Goal: Task Accomplishment & Management: Manage account settings

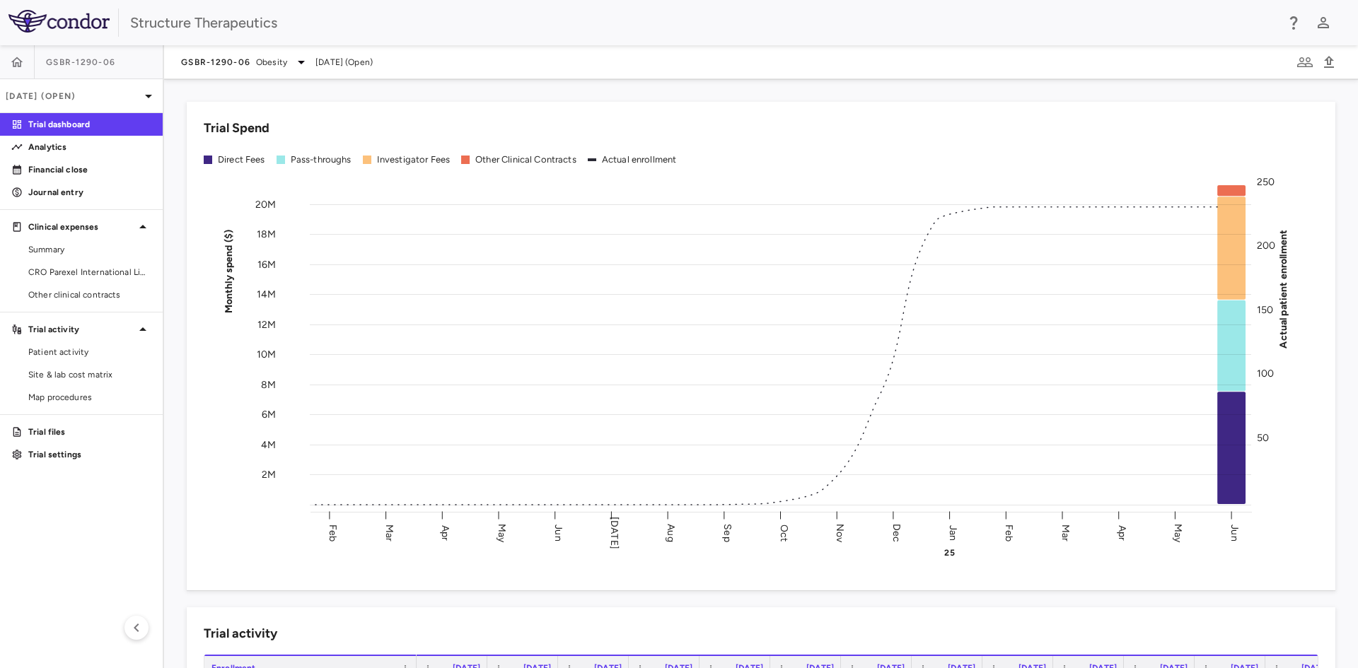
drag, startPoint x: 66, startPoint y: 378, endPoint x: 61, endPoint y: 546, distance: 168.4
click at [61, 546] on aside "GSBR-1290-06 Jun 2025 (Open) Trial dashboard Analytics Financial close Journal …" at bounding box center [82, 356] width 164 height 623
click at [107, 373] on span "Site & lab cost matrix" at bounding box center [89, 374] width 123 height 13
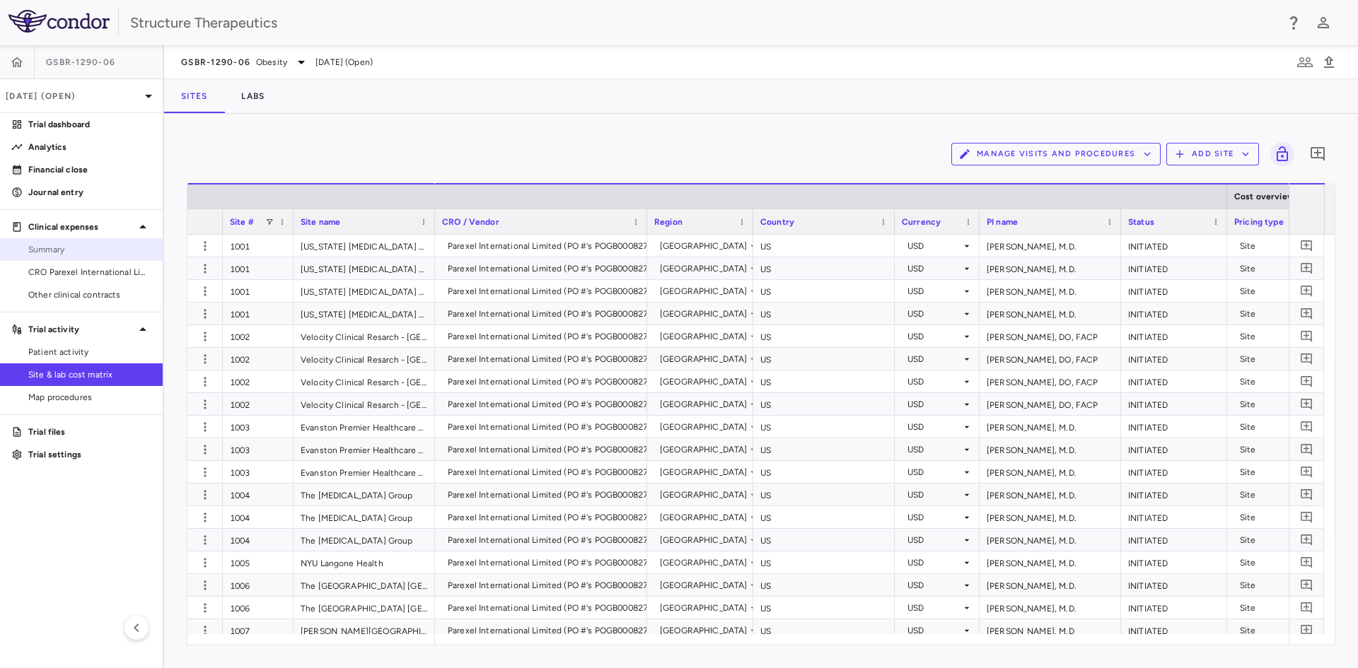
click at [73, 241] on link "Summary" at bounding box center [81, 249] width 163 height 21
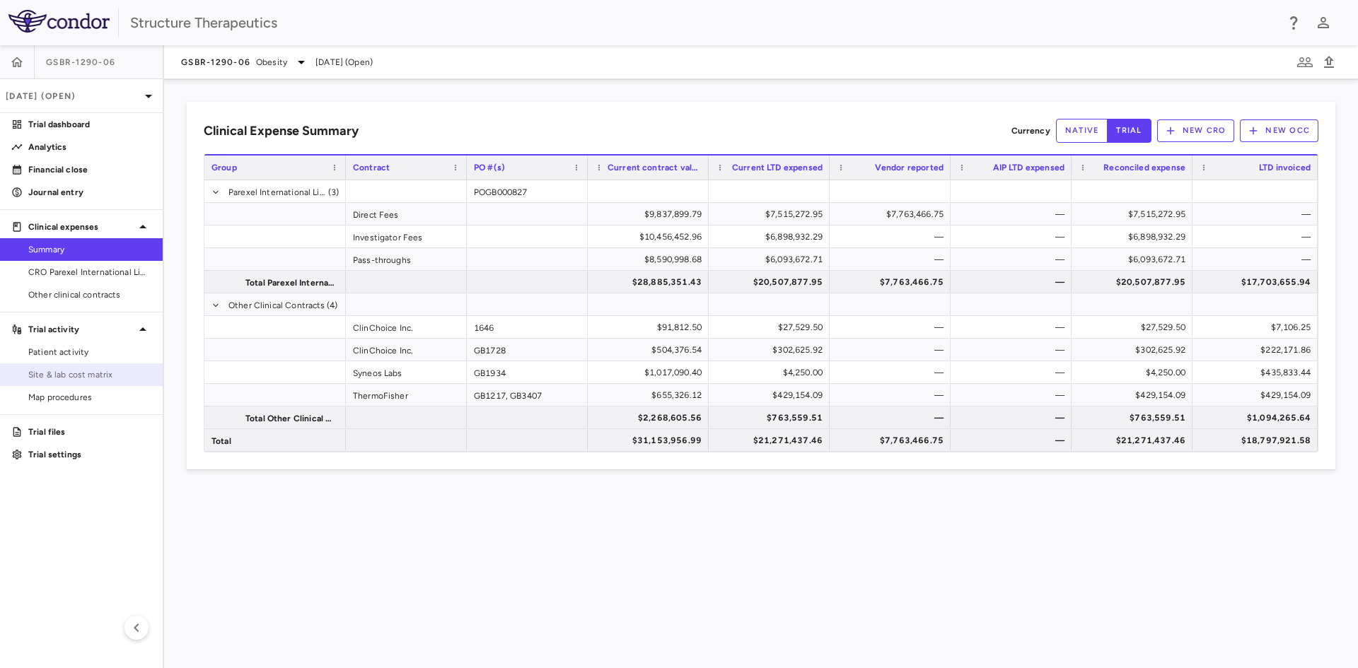
click at [87, 369] on span "Site & lab cost matrix" at bounding box center [89, 374] width 123 height 13
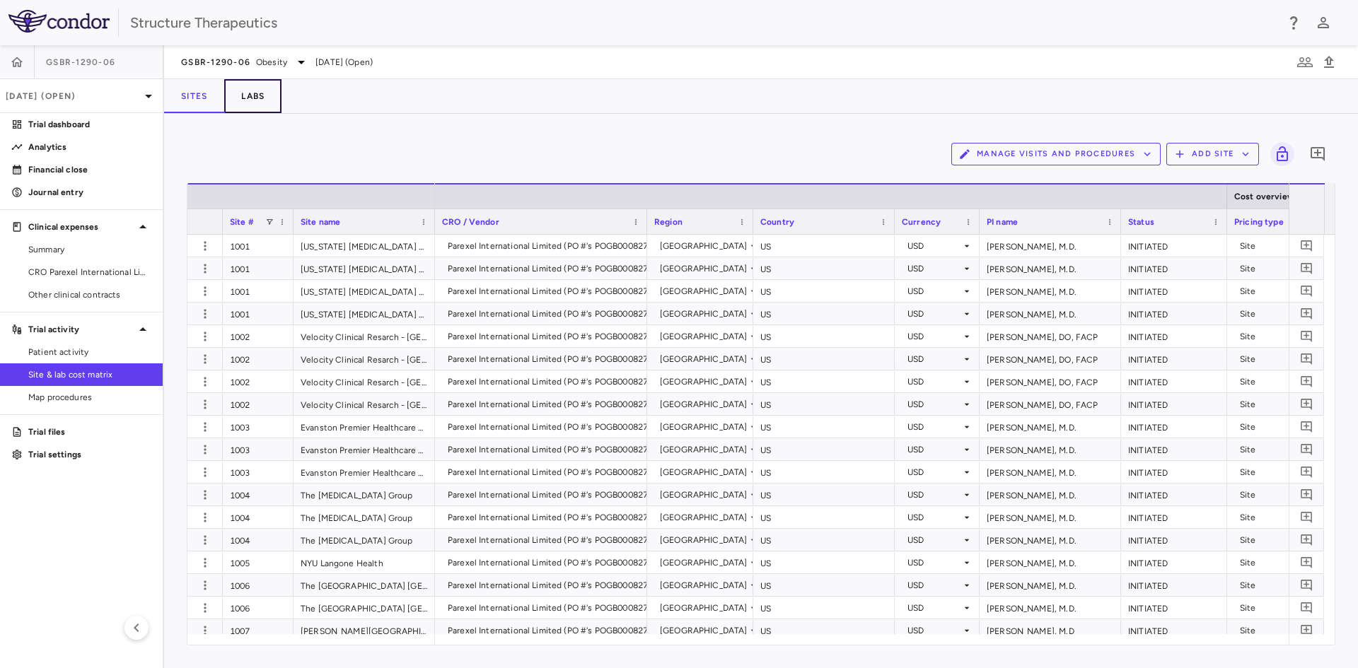
click at [252, 100] on button "Labs" at bounding box center [252, 96] width 57 height 34
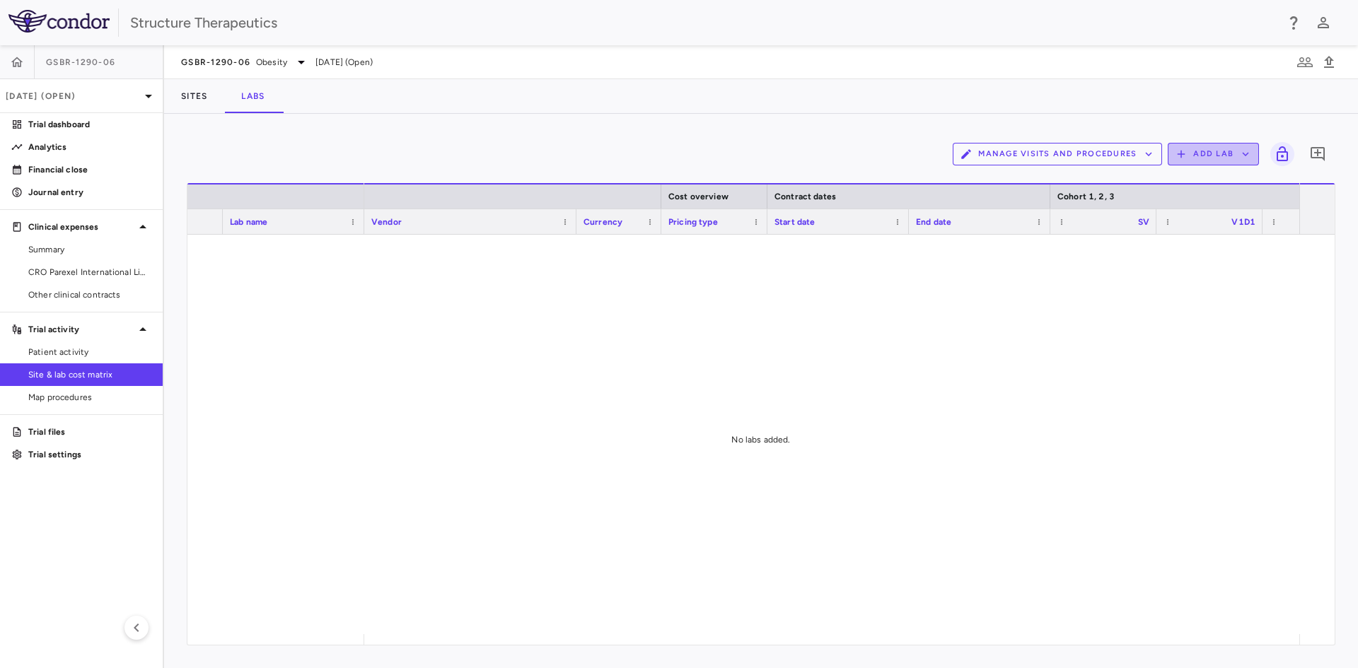
click at [1245, 152] on icon "button" at bounding box center [1245, 154] width 13 height 13
click at [1201, 185] on li "Add new lab" at bounding box center [1206, 187] width 53 height 21
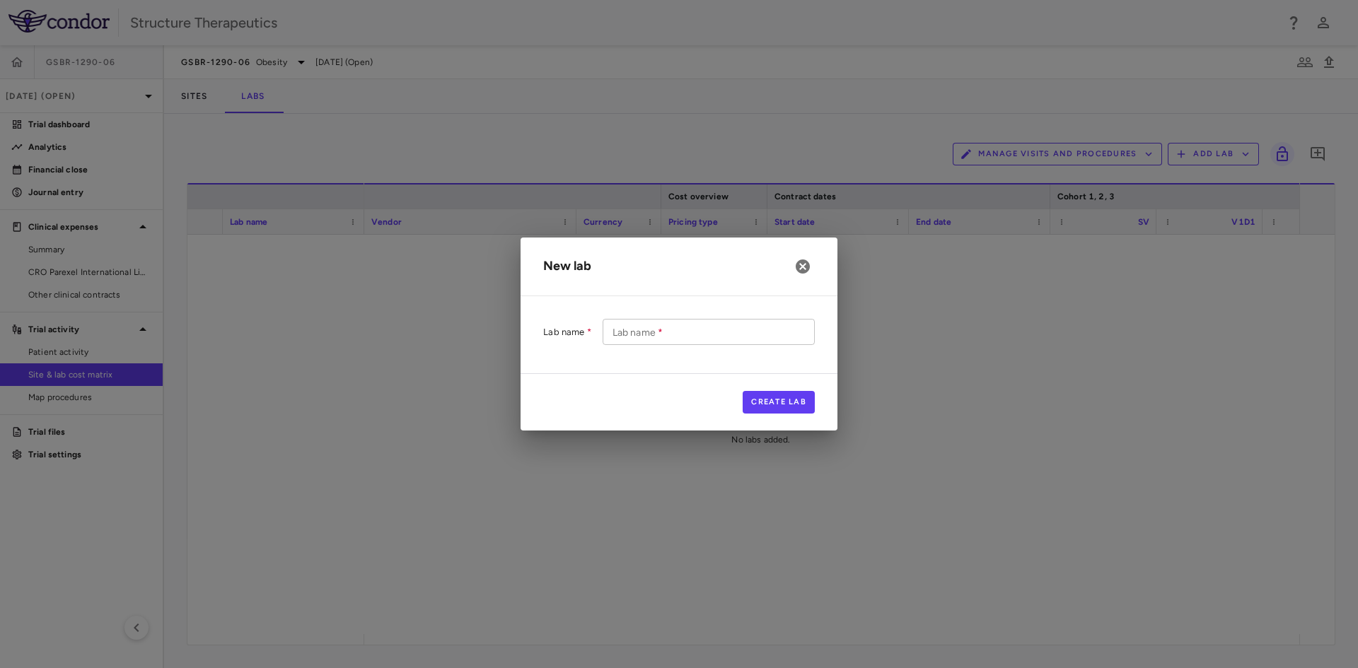
click at [661, 337] on input "Lab name   *" at bounding box center [709, 332] width 212 height 26
click at [266, 140] on div "New lab Lab name Lab name   * Lab name   * Create Lab" at bounding box center [679, 334] width 1358 height 668
click at [806, 268] on icon "button" at bounding box center [803, 267] width 14 height 14
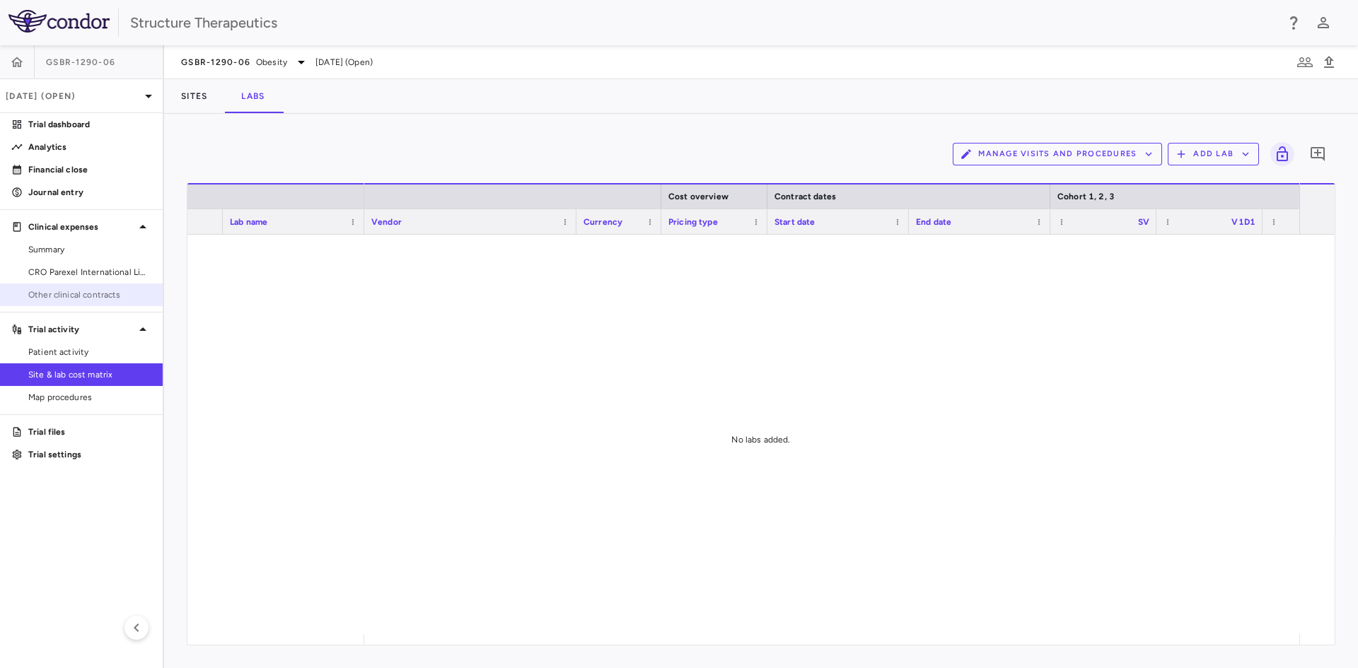
click at [74, 290] on span "Other clinical contracts" at bounding box center [89, 295] width 123 height 13
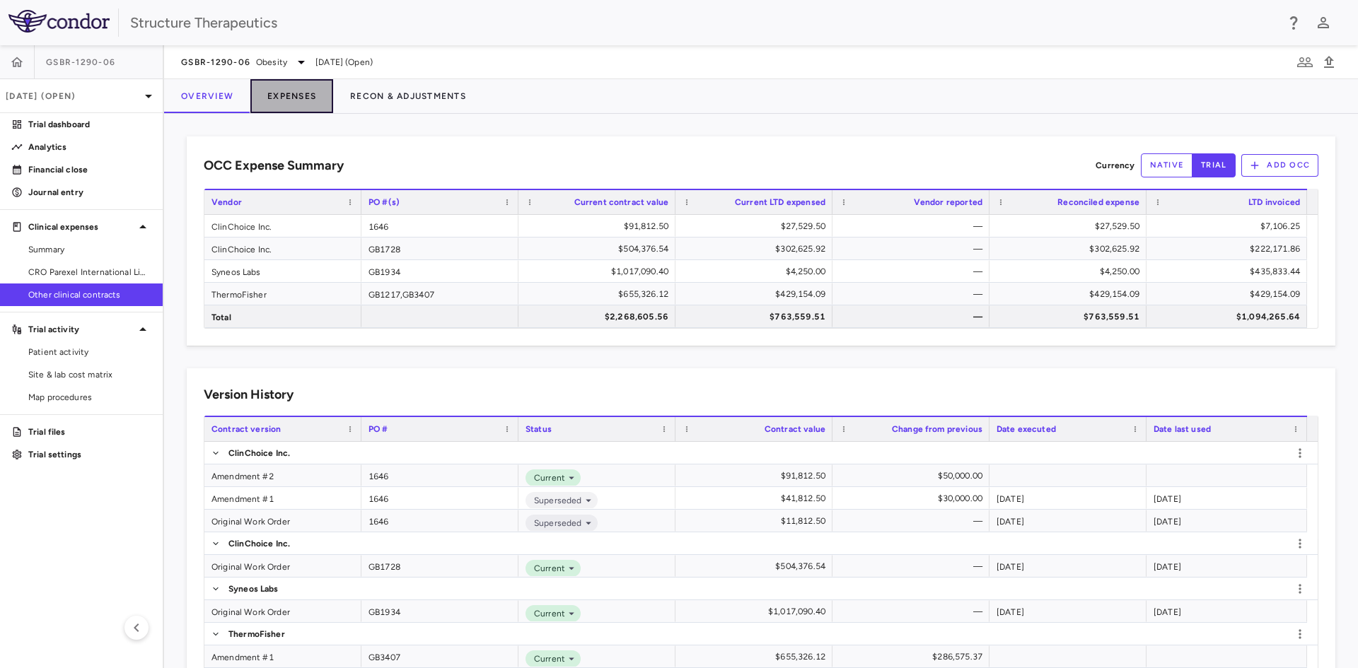
click at [311, 101] on button "Expenses" at bounding box center [291, 96] width 83 height 34
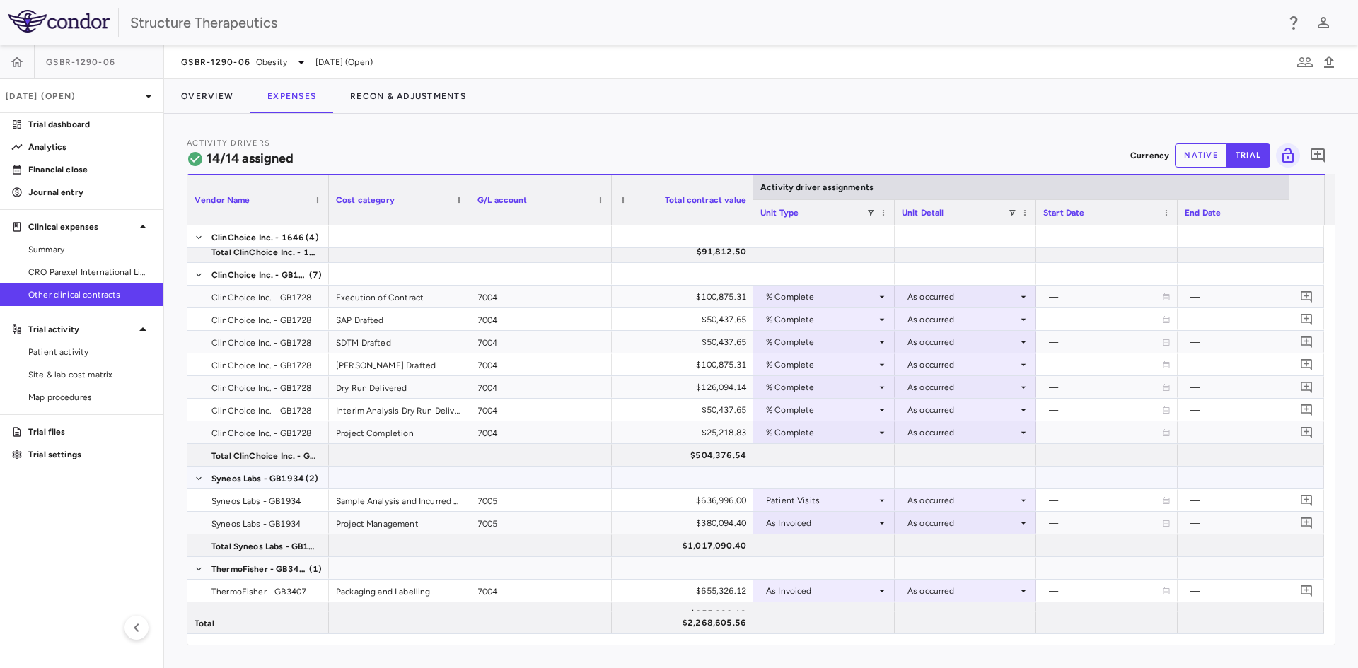
scroll to position [112, 0]
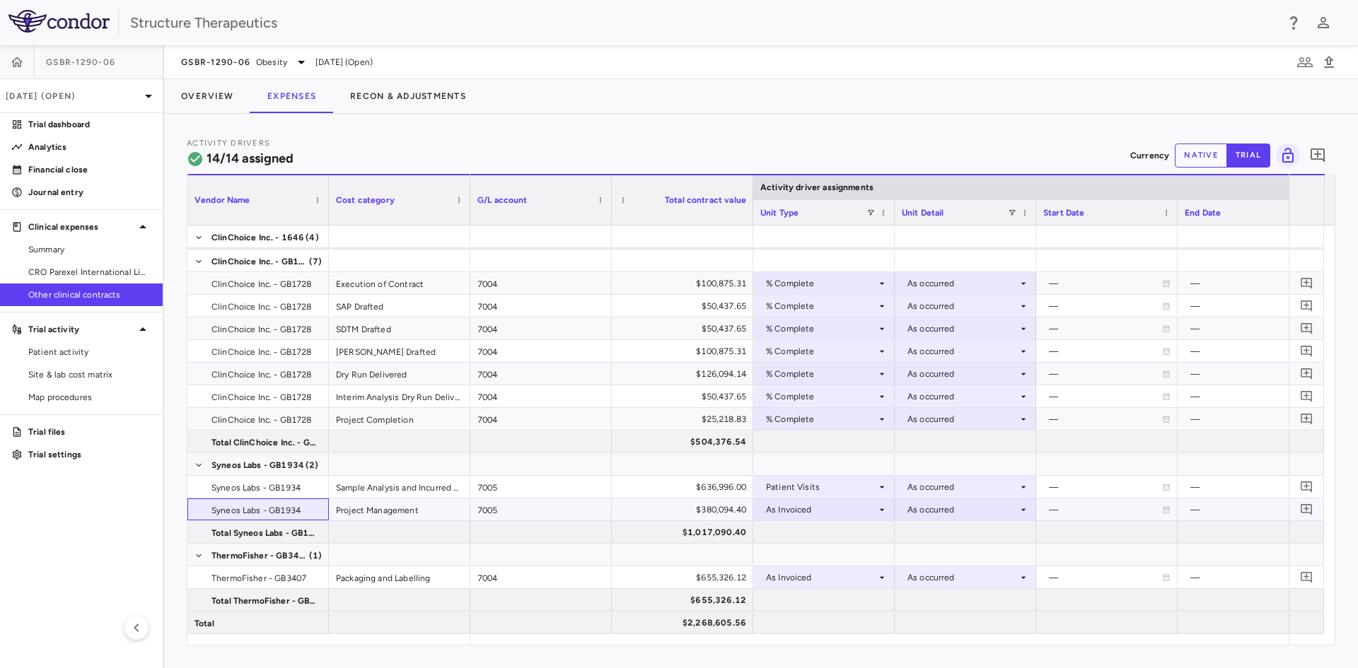
click at [268, 509] on span "Syneos Labs - GB1934" at bounding box center [255, 510] width 89 height 23
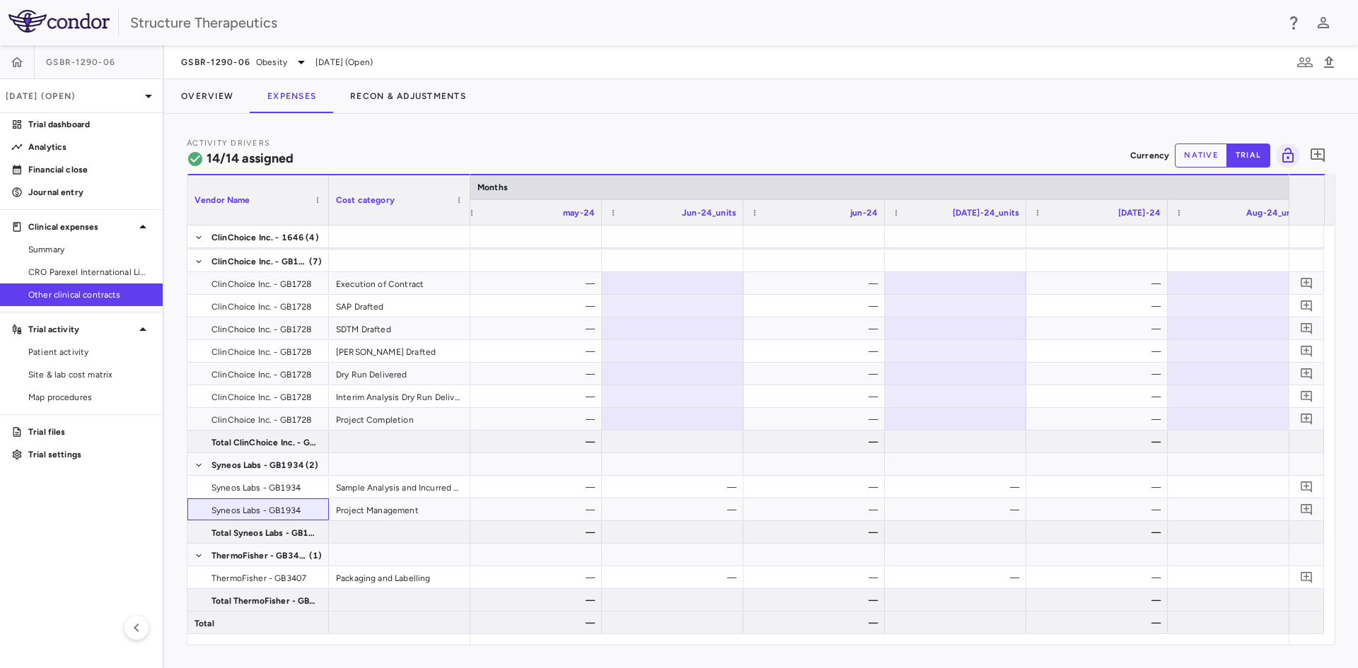
scroll to position [0, 0]
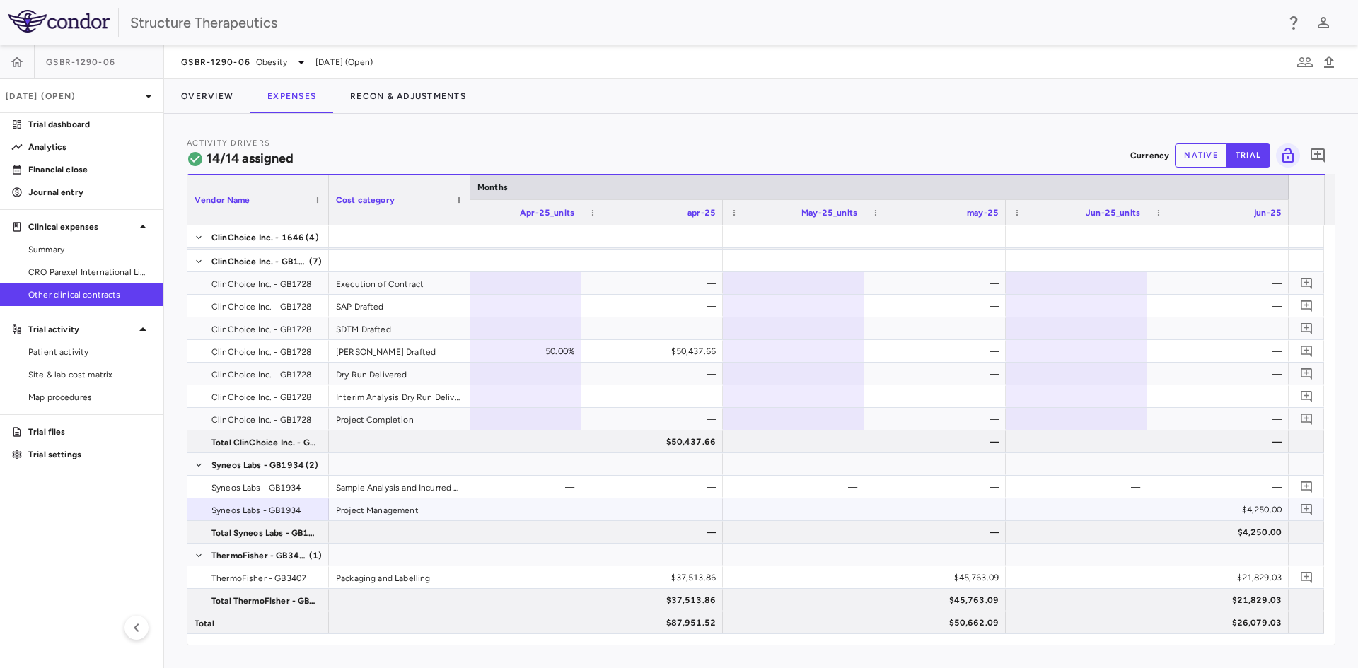
click at [1222, 511] on div "$4,250.00" at bounding box center [1221, 510] width 122 height 23
click at [1202, 148] on button "native" at bounding box center [1201, 156] width 52 height 24
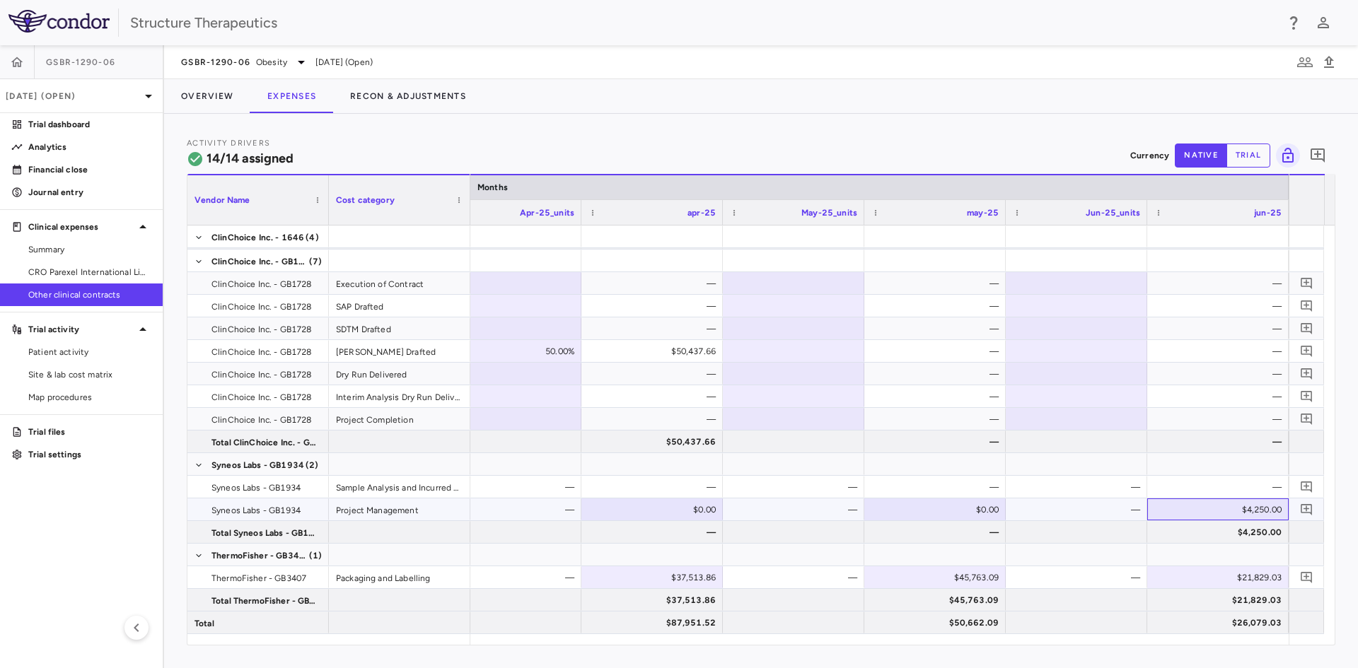
click at [1221, 508] on div "$4,250.00" at bounding box center [1221, 510] width 122 height 23
click at [1240, 160] on button "trial" at bounding box center [1248, 156] width 44 height 24
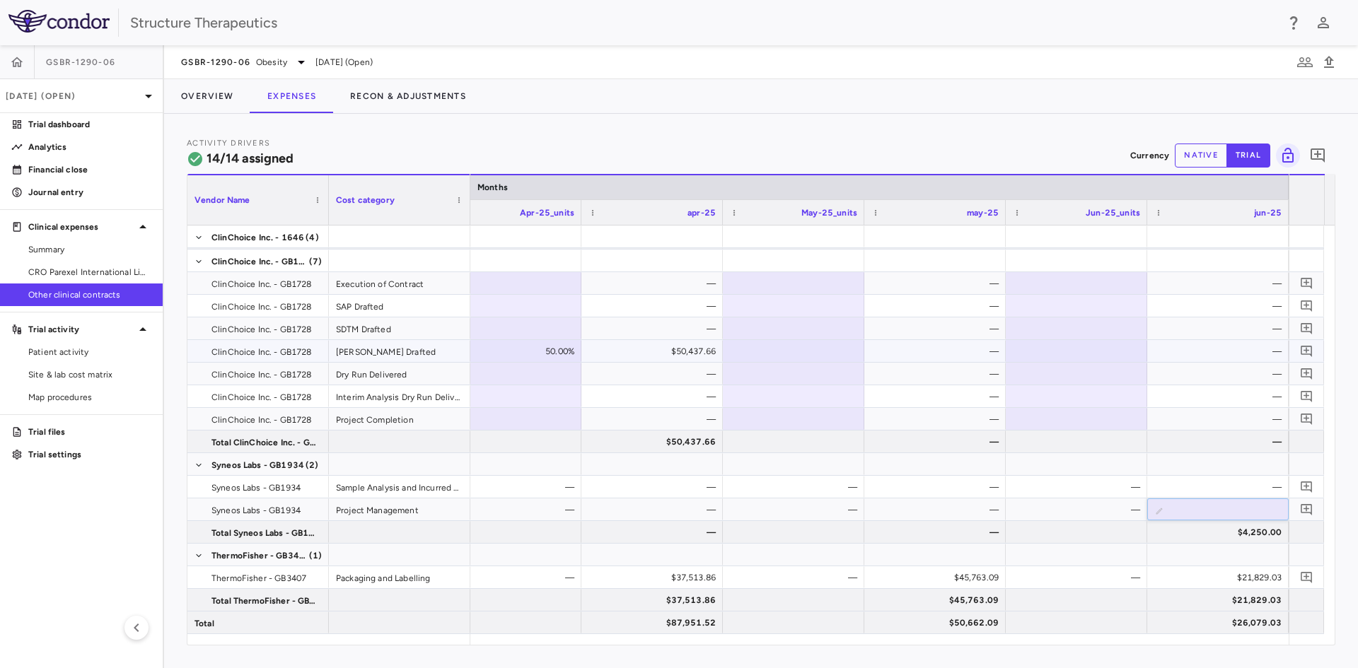
click at [712, 349] on div "$50,437.66" at bounding box center [655, 351] width 122 height 23
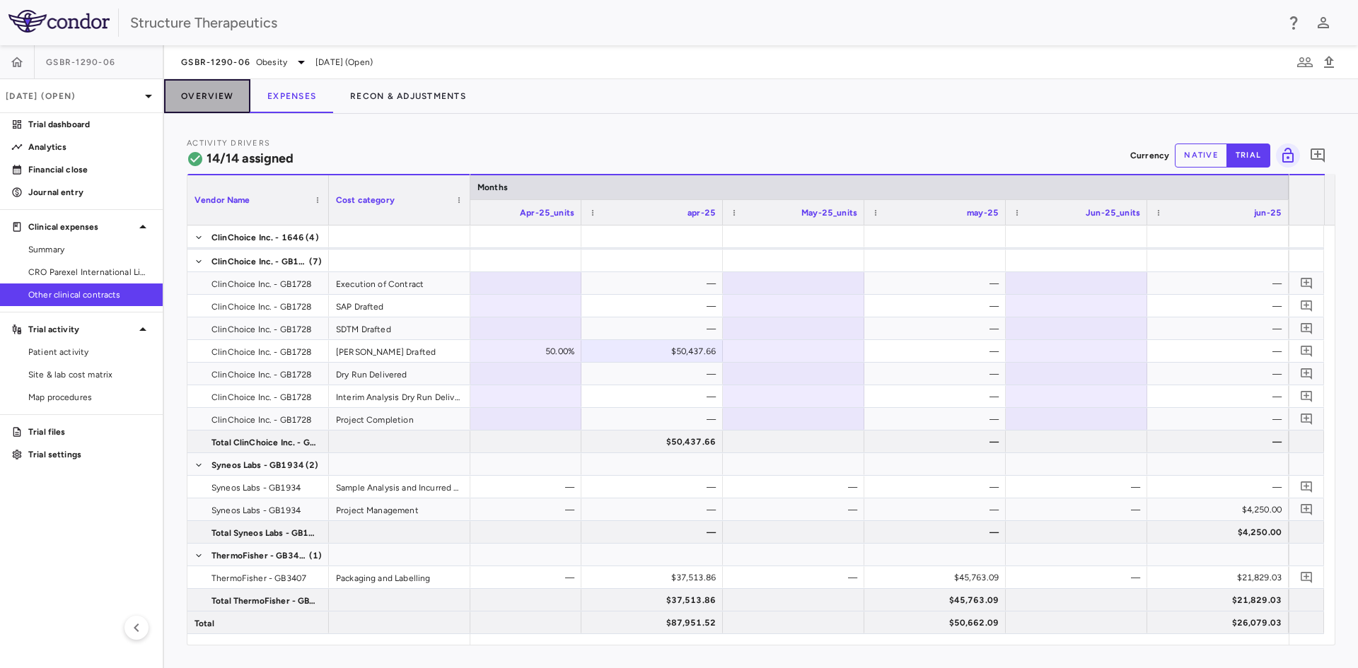
click at [187, 88] on button "Overview" at bounding box center [207, 96] width 86 height 34
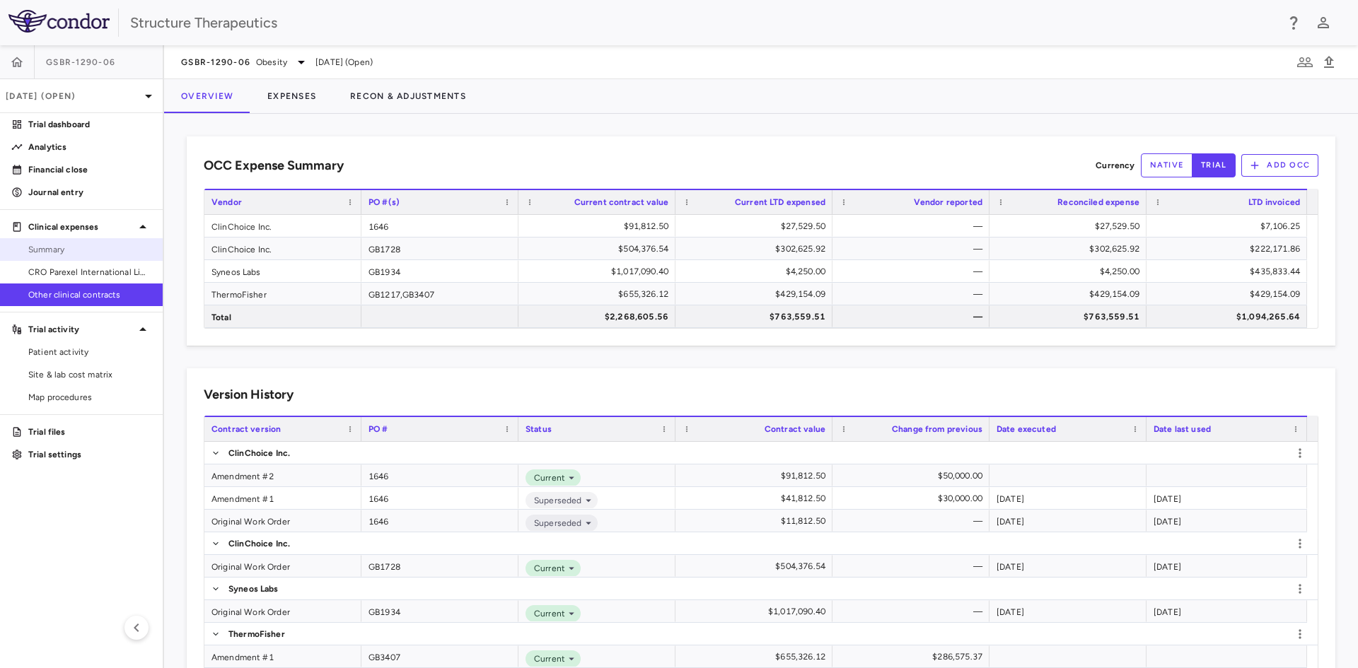
click at [40, 245] on span "Summary" at bounding box center [89, 249] width 123 height 13
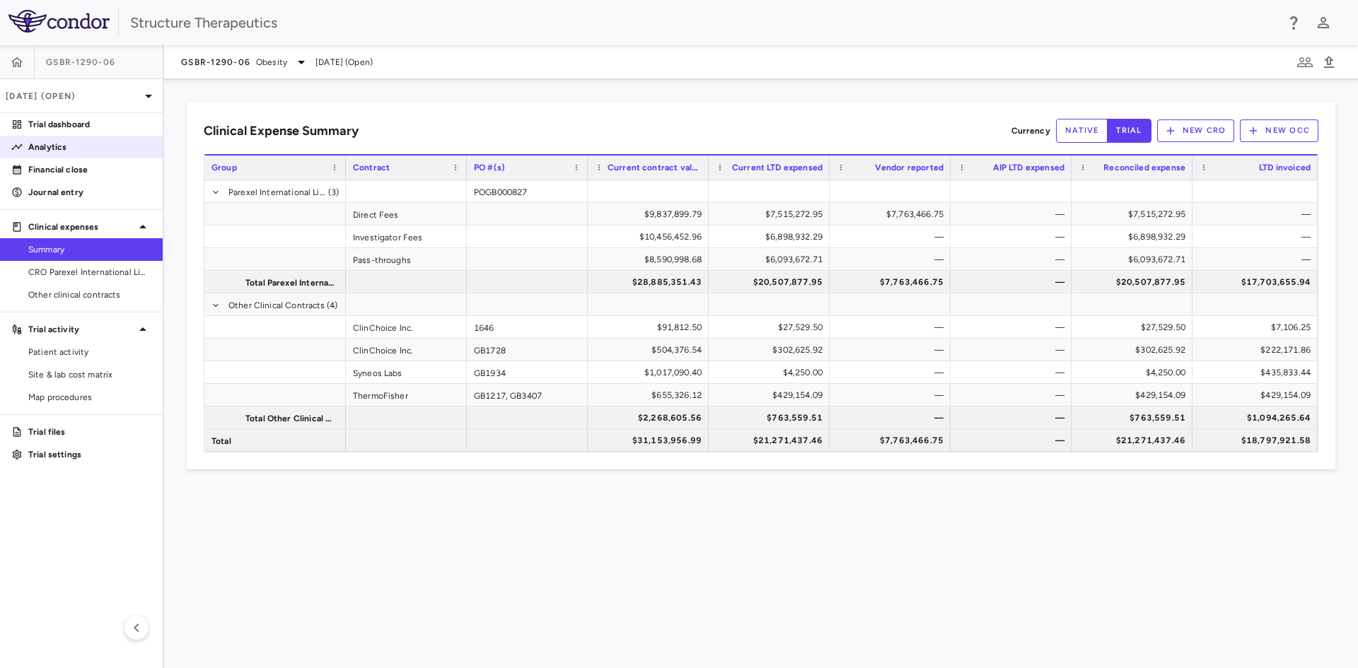
click at [71, 156] on link "Analytics" at bounding box center [81, 146] width 163 height 21
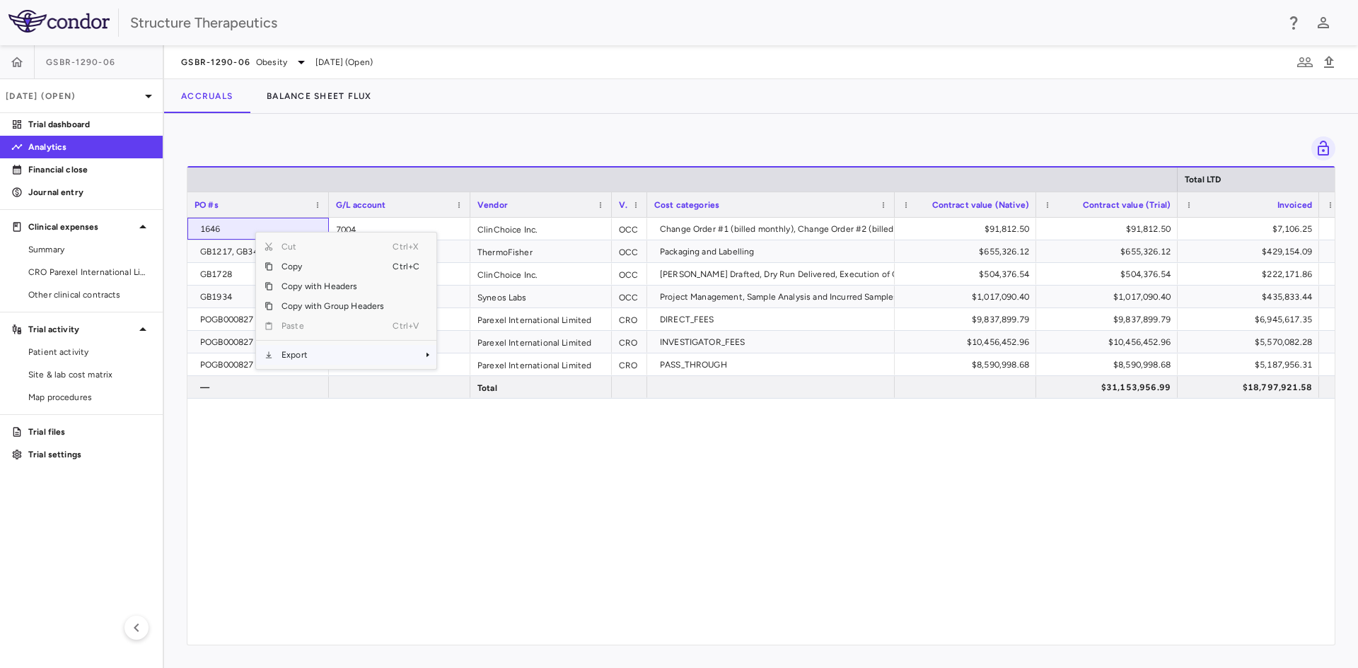
click at [318, 354] on span "Export" at bounding box center [333, 355] width 120 height 20
click at [477, 378] on span "Excel Export" at bounding box center [483, 380] width 66 height 20
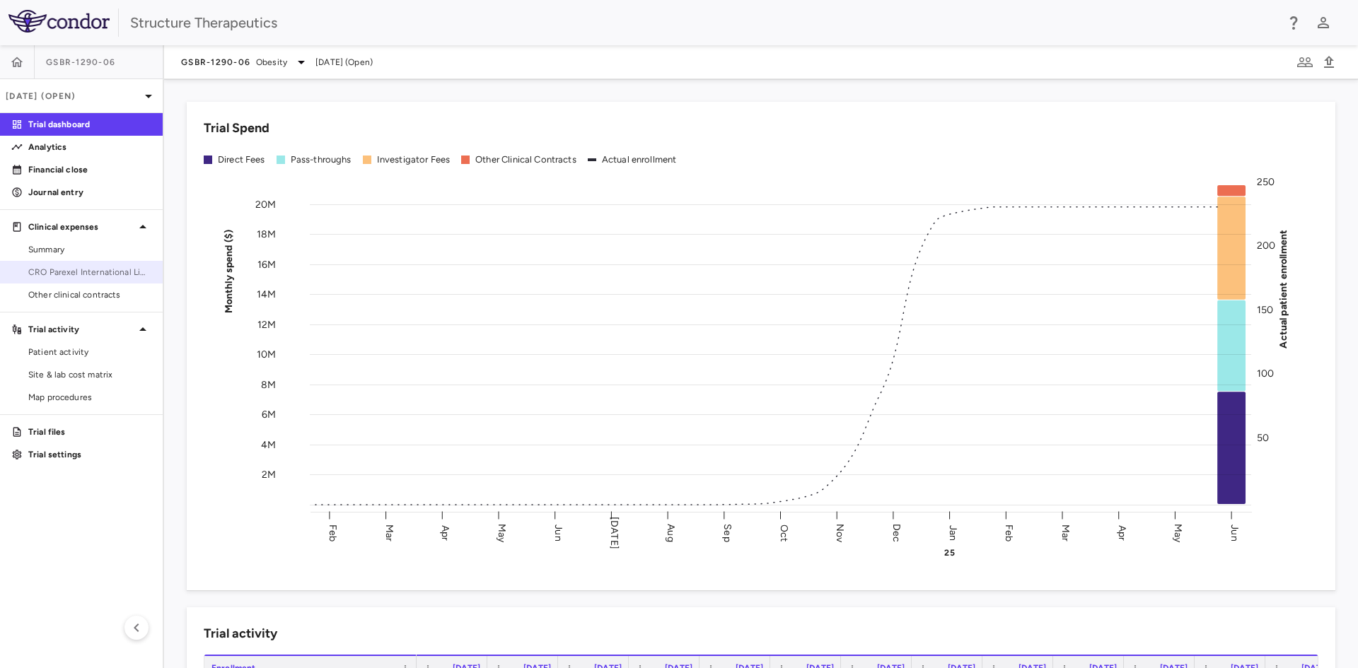
click at [105, 278] on span "CRO Parexel International Limited" at bounding box center [89, 272] width 123 height 13
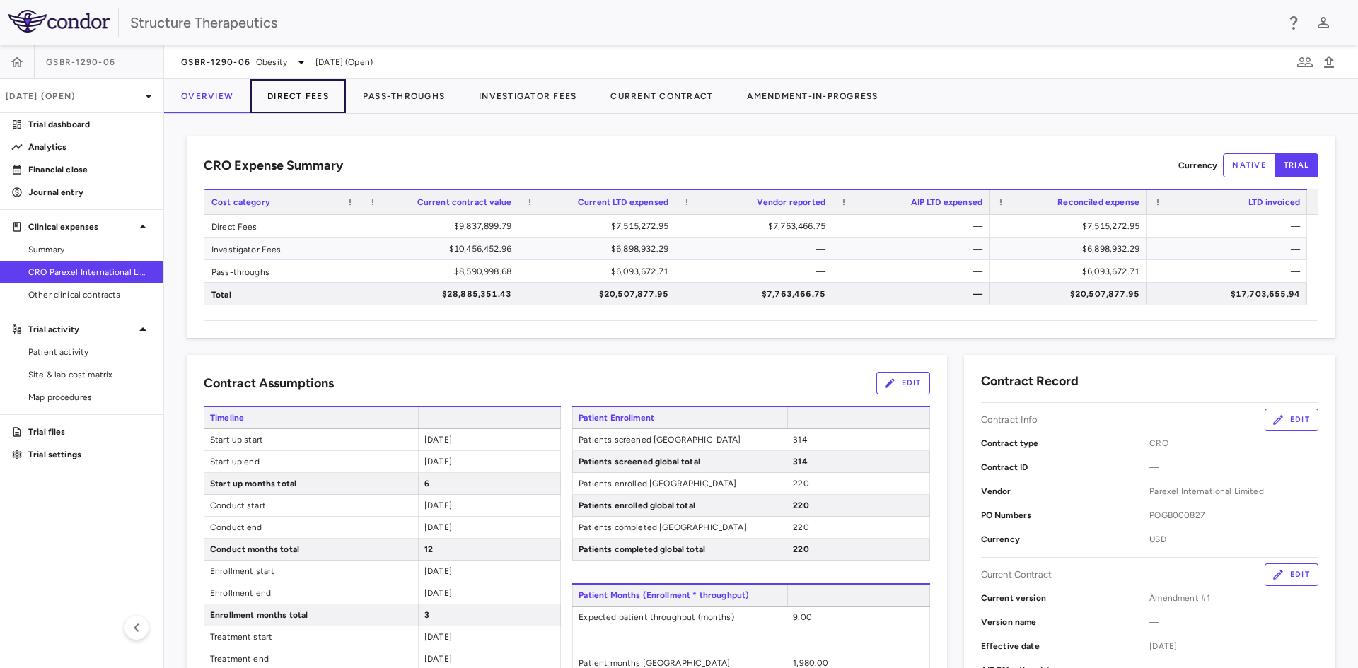
click at [298, 100] on button "Direct Fees" at bounding box center [297, 96] width 95 height 34
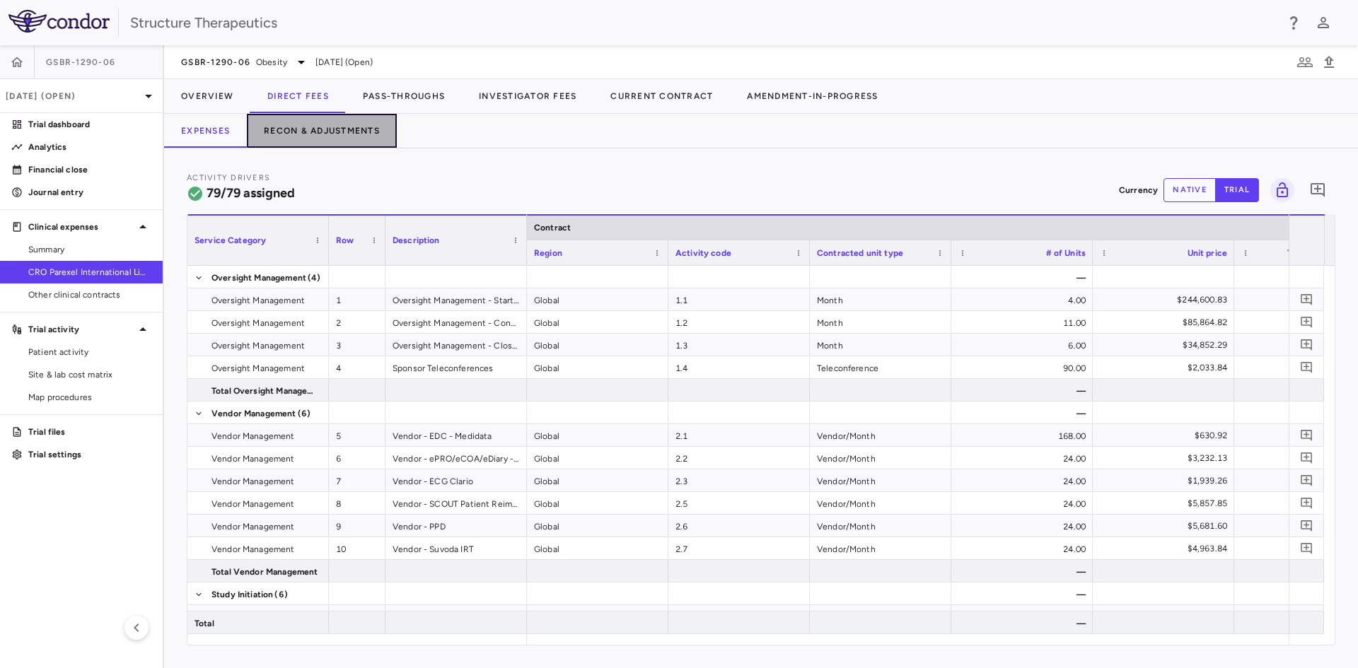
click at [320, 134] on button "Recon & Adjustments" at bounding box center [322, 131] width 150 height 34
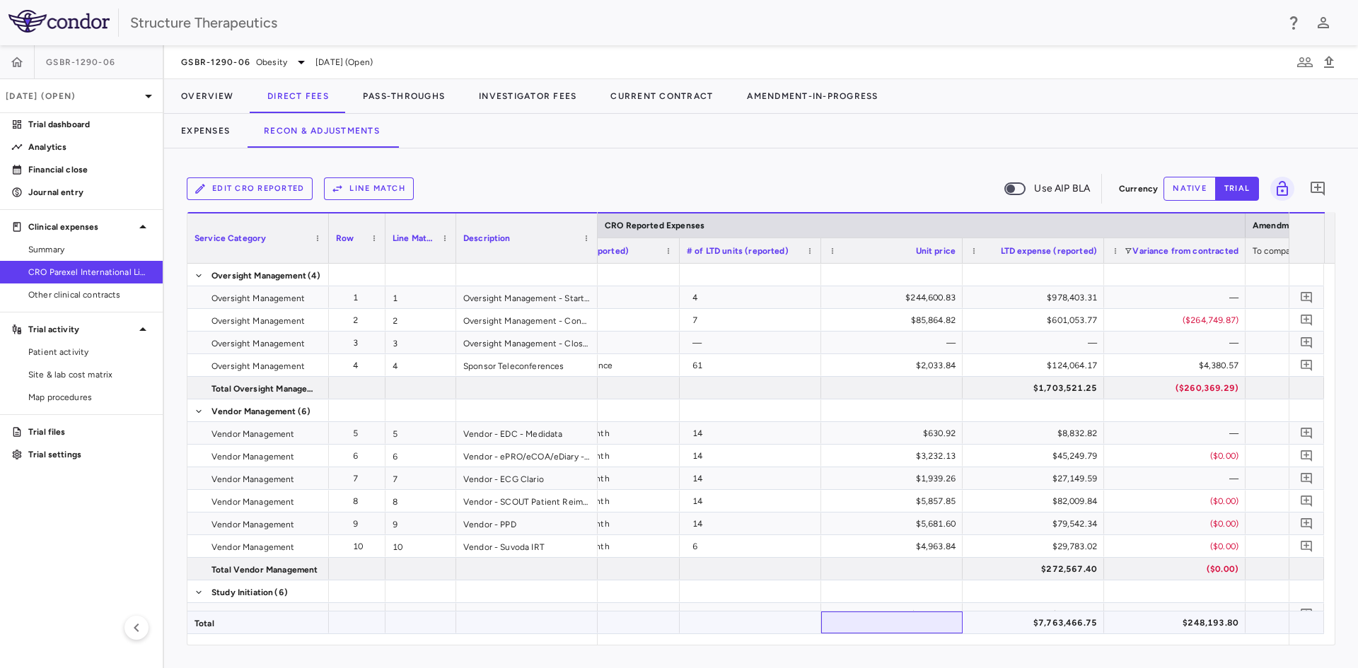
click at [904, 631] on div at bounding box center [891, 623] width 141 height 22
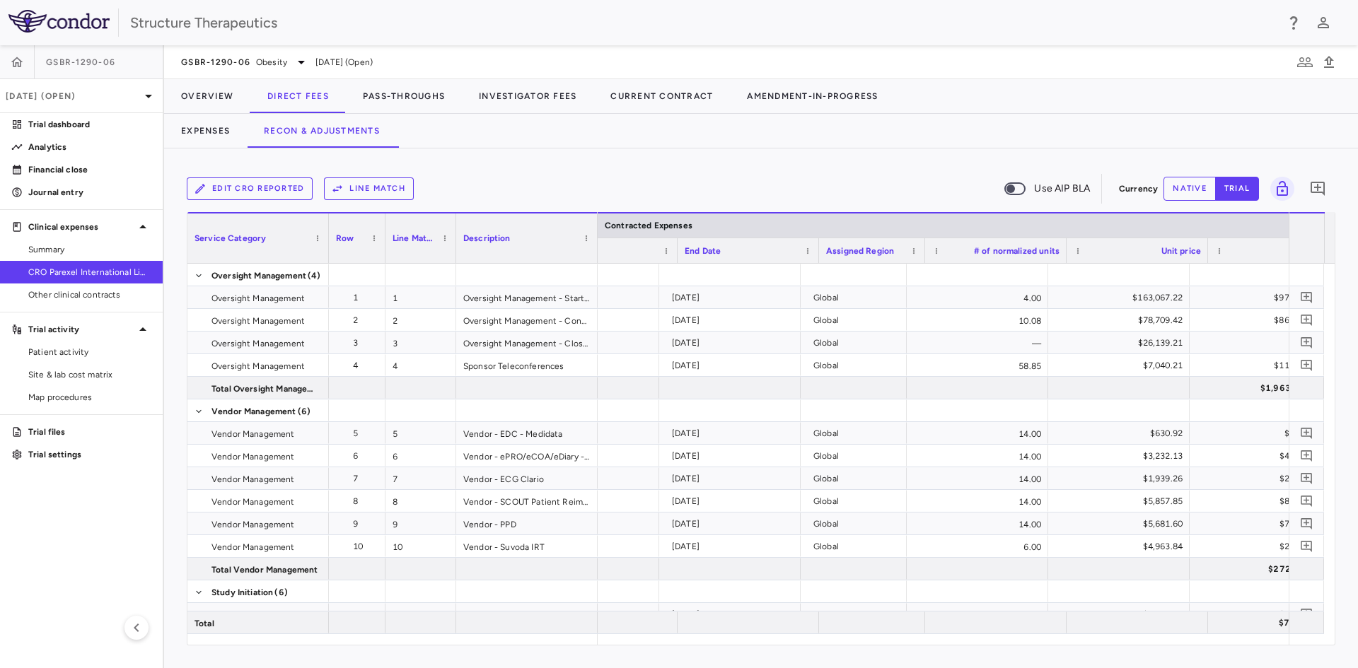
scroll to position [0, 627]
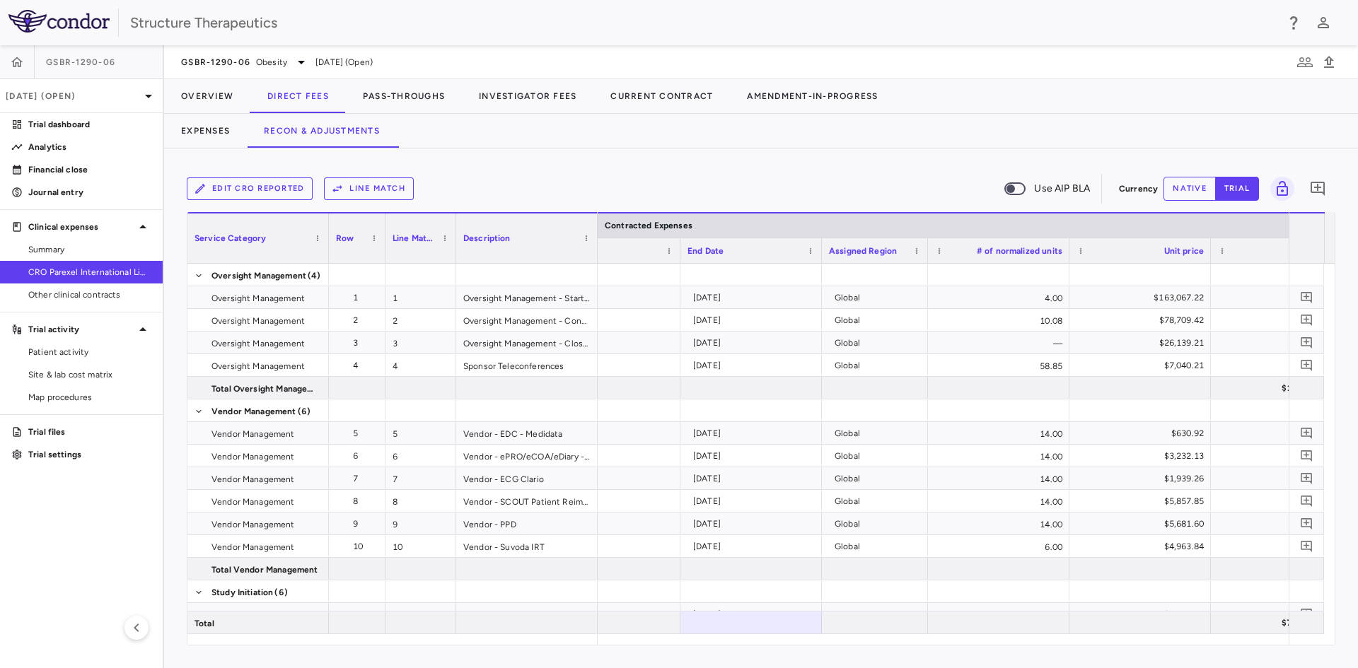
click at [1008, 668] on div "Edit CRO reported Line Match Use AIP BLA Currency native trial 0 Press SPACE to…" at bounding box center [761, 409] width 1194 height 520
drag, startPoint x: 887, startPoint y: 645, endPoint x: 905, endPoint y: 646, distance: 18.4
click at [905, 646] on div "Edit CRO reported Line Match Use AIP BLA Currency native trial 0 Press SPACE to…" at bounding box center [761, 409] width 1194 height 520
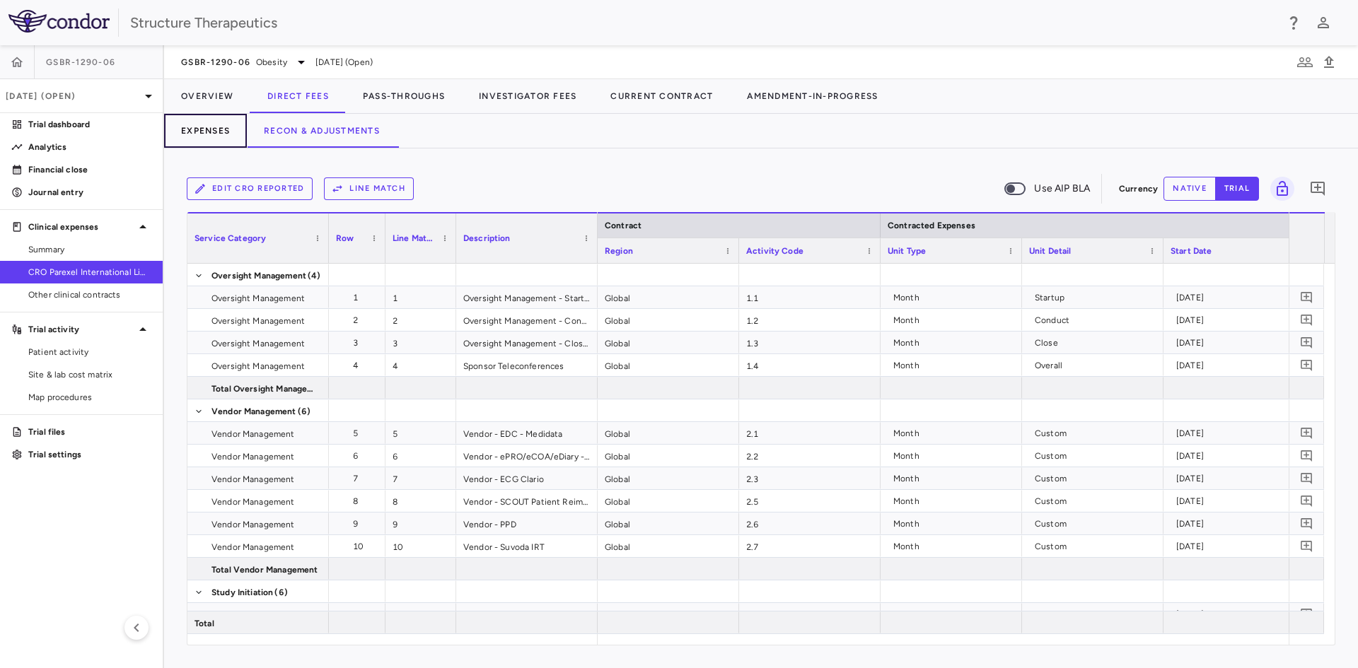
click at [202, 127] on button "Expenses" at bounding box center [205, 131] width 83 height 34
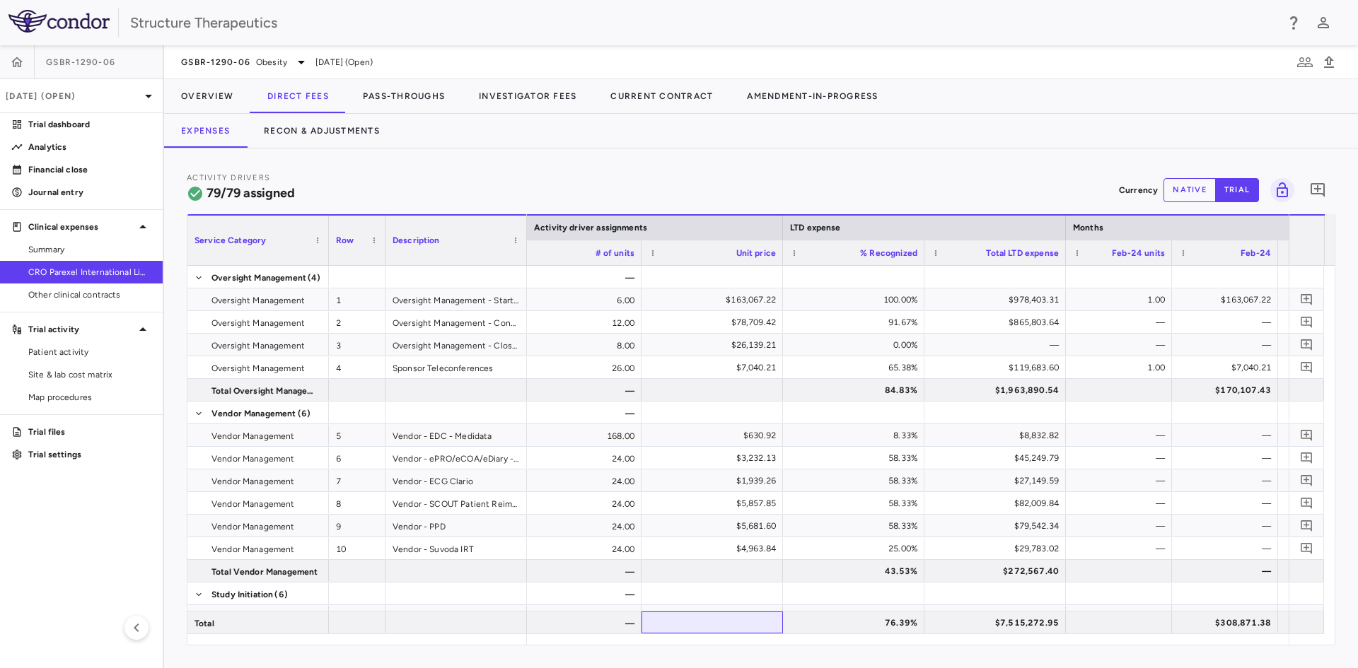
scroll to position [0, 1558]
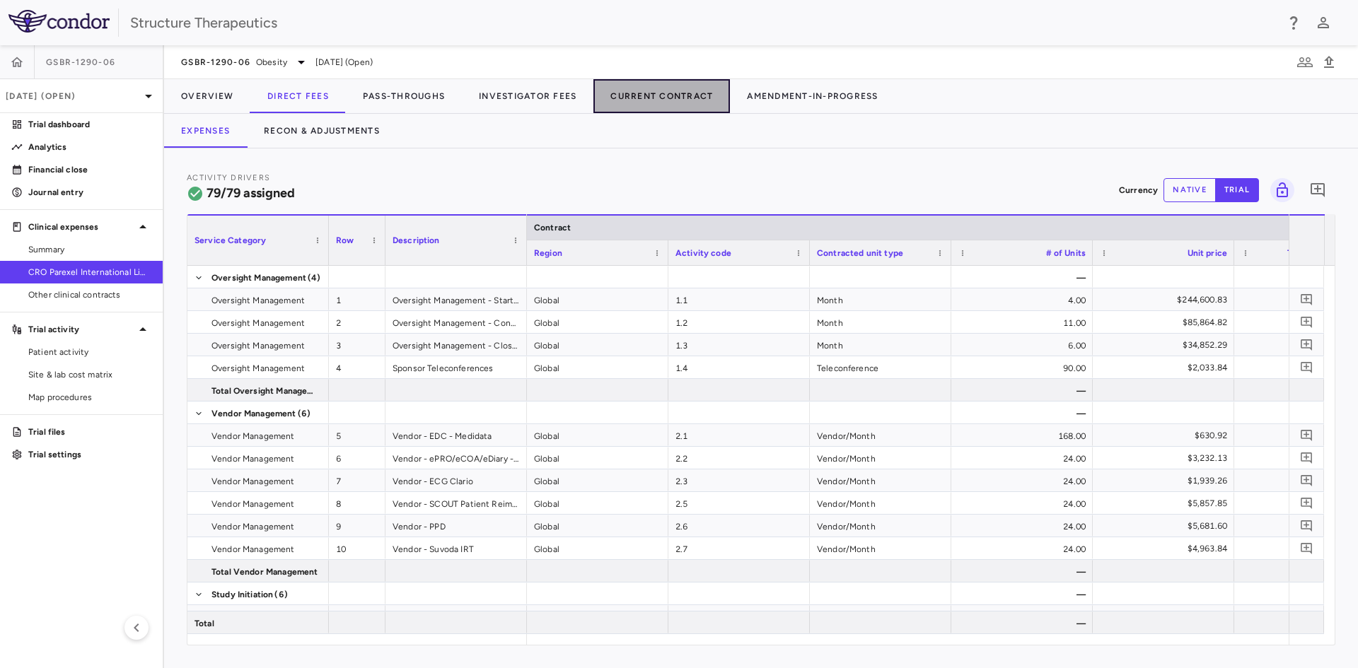
click at [682, 97] on button "Current Contract" at bounding box center [661, 96] width 136 height 34
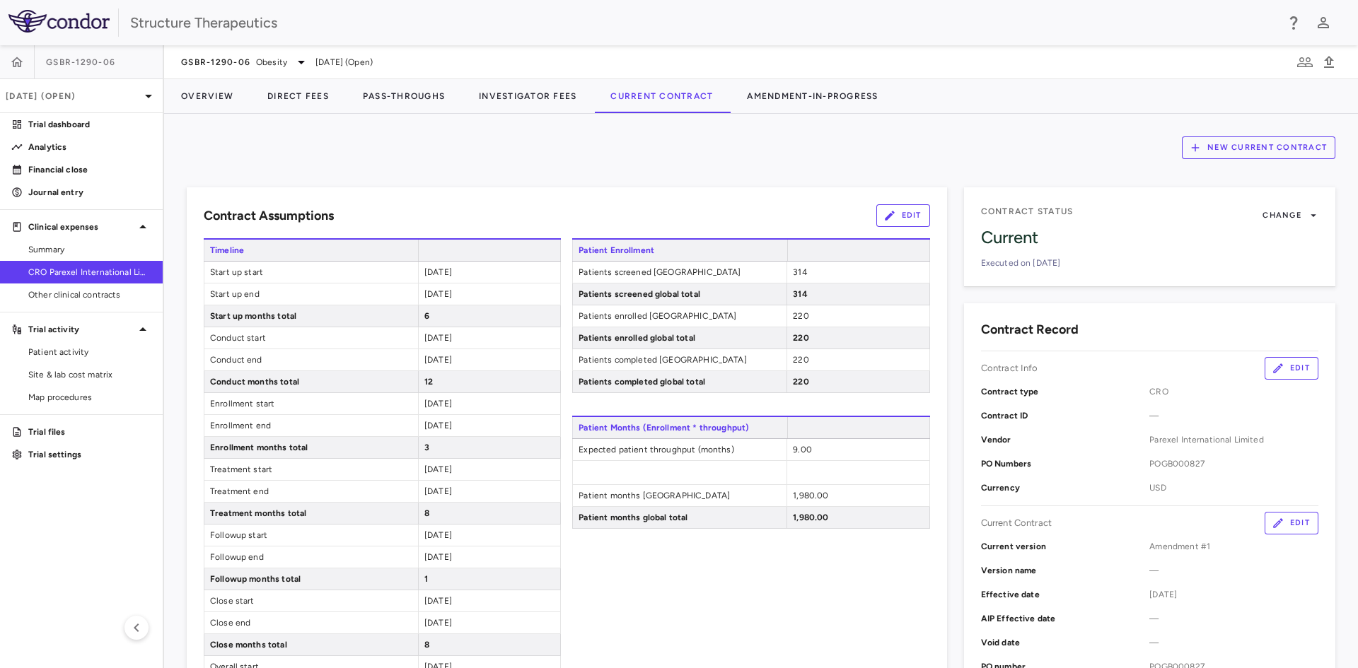
drag, startPoint x: 373, startPoint y: 419, endPoint x: 281, endPoint y: 177, distance: 259.1
click at [281, 177] on div "Contract Assumptions Edit Timeline Start up start 2024-02-01 Start up end 2024-…" at bounding box center [558, 568] width 777 height 796
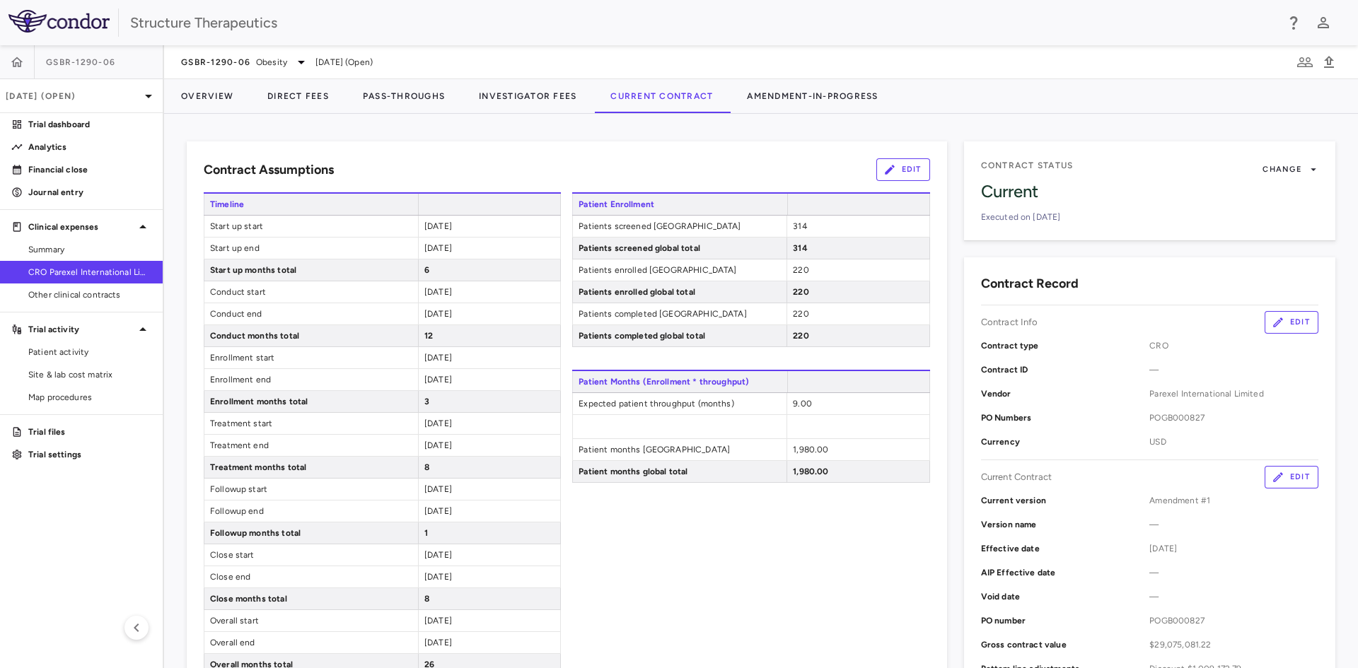
scroll to position [71, 0]
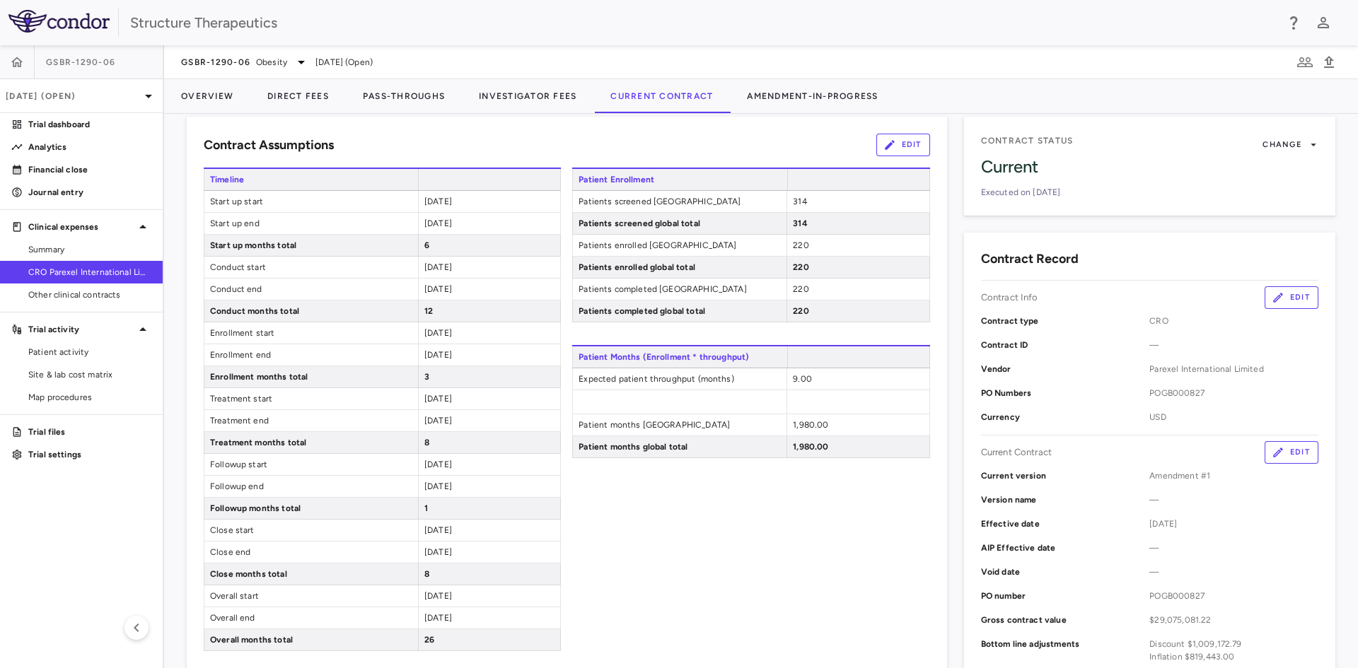
click at [888, 144] on icon "button" at bounding box center [889, 145] width 13 height 13
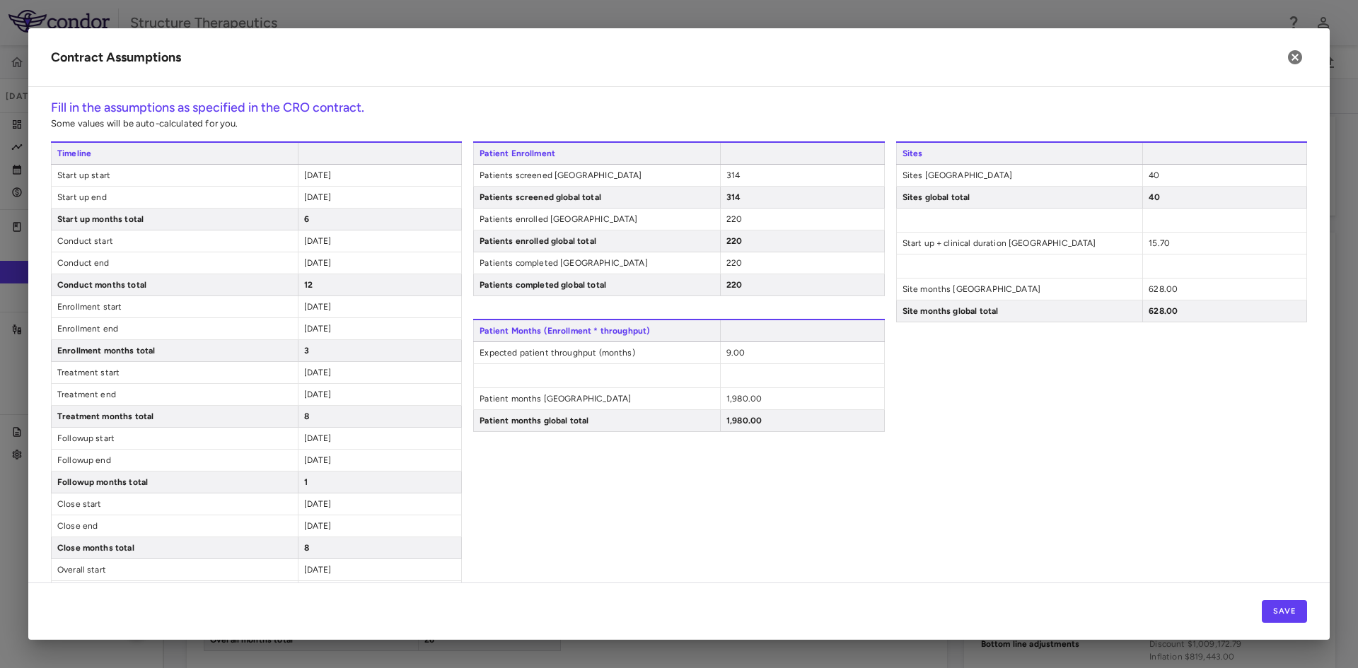
click at [356, 175] on div "2024-02-01" at bounding box center [380, 175] width 164 height 21
click at [331, 173] on span "2024-02-01" at bounding box center [318, 175] width 28 height 10
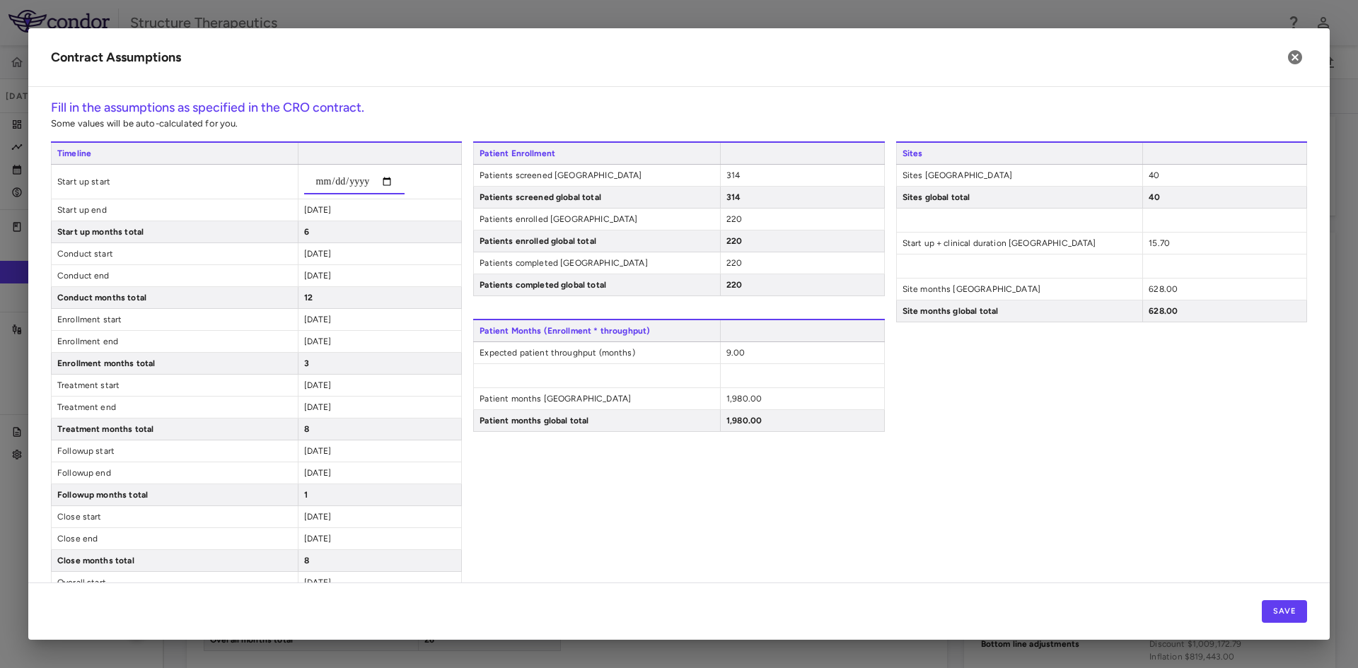
type input "**********"
click at [339, 212] on div "**********" at bounding box center [256, 389] width 411 height 496
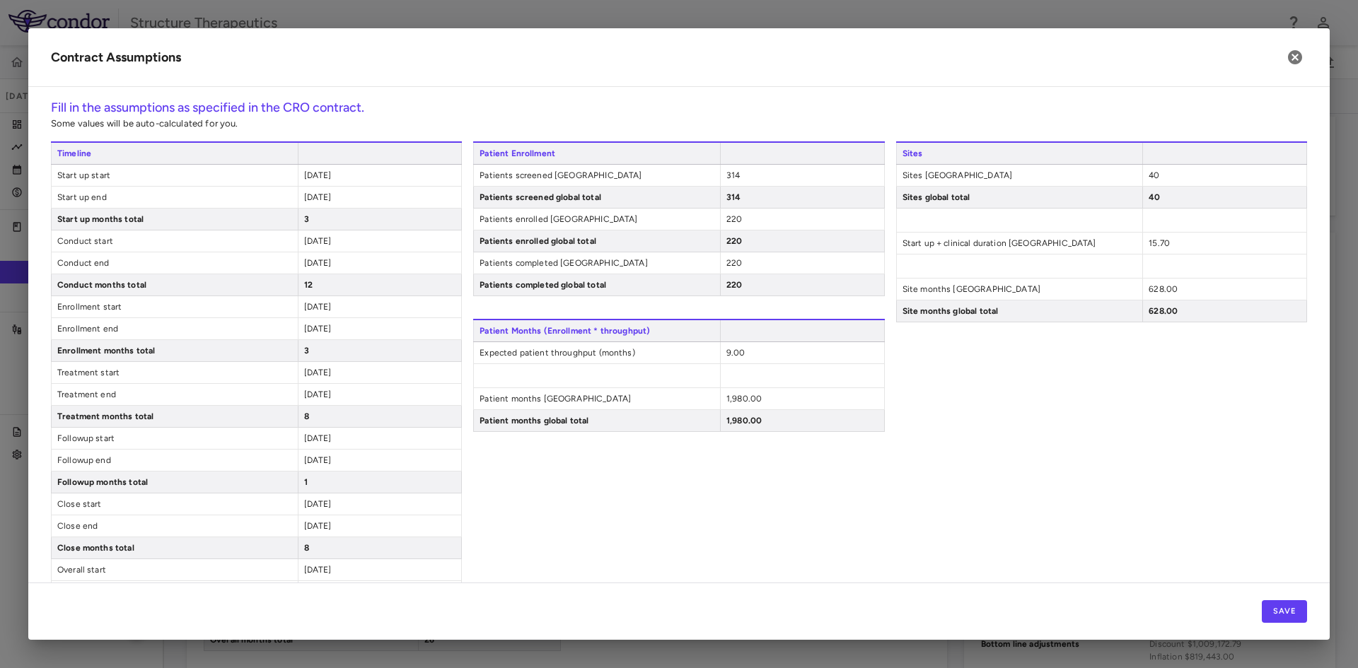
click at [332, 200] on span "2024-07-31" at bounding box center [318, 197] width 28 height 10
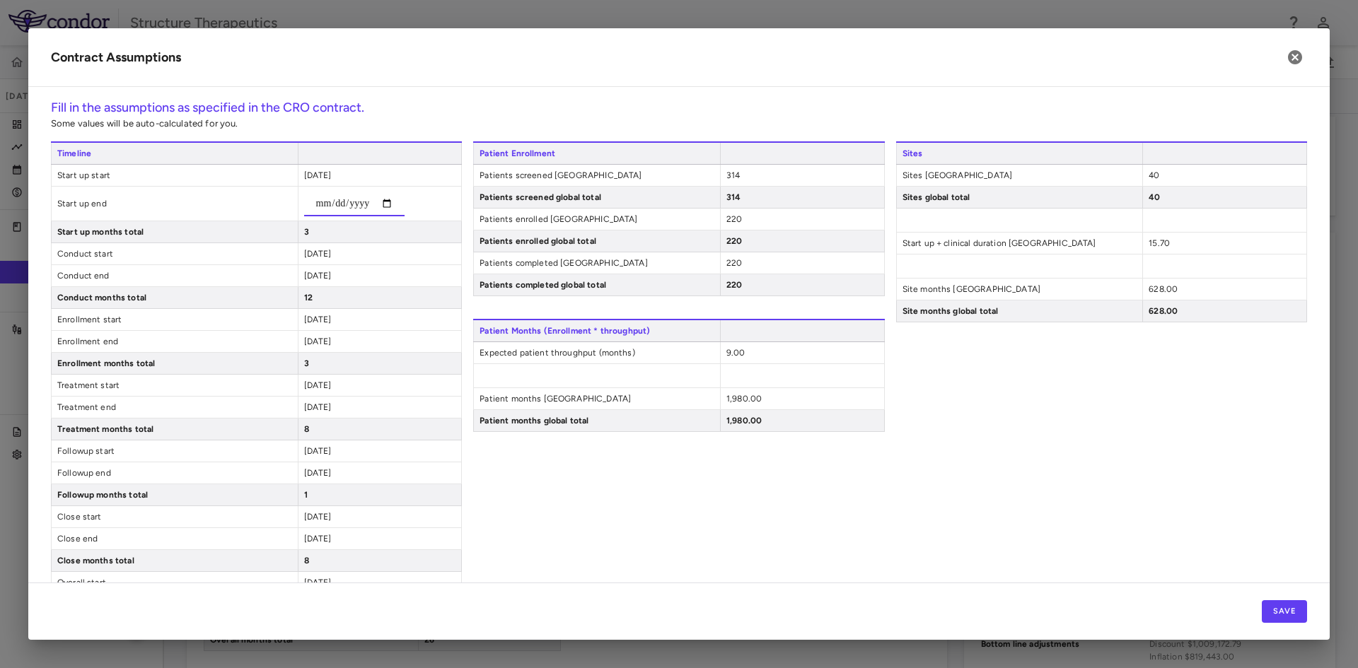
type input "**********"
click at [328, 204] on input "**********" at bounding box center [354, 203] width 100 height 25
type input "**********"
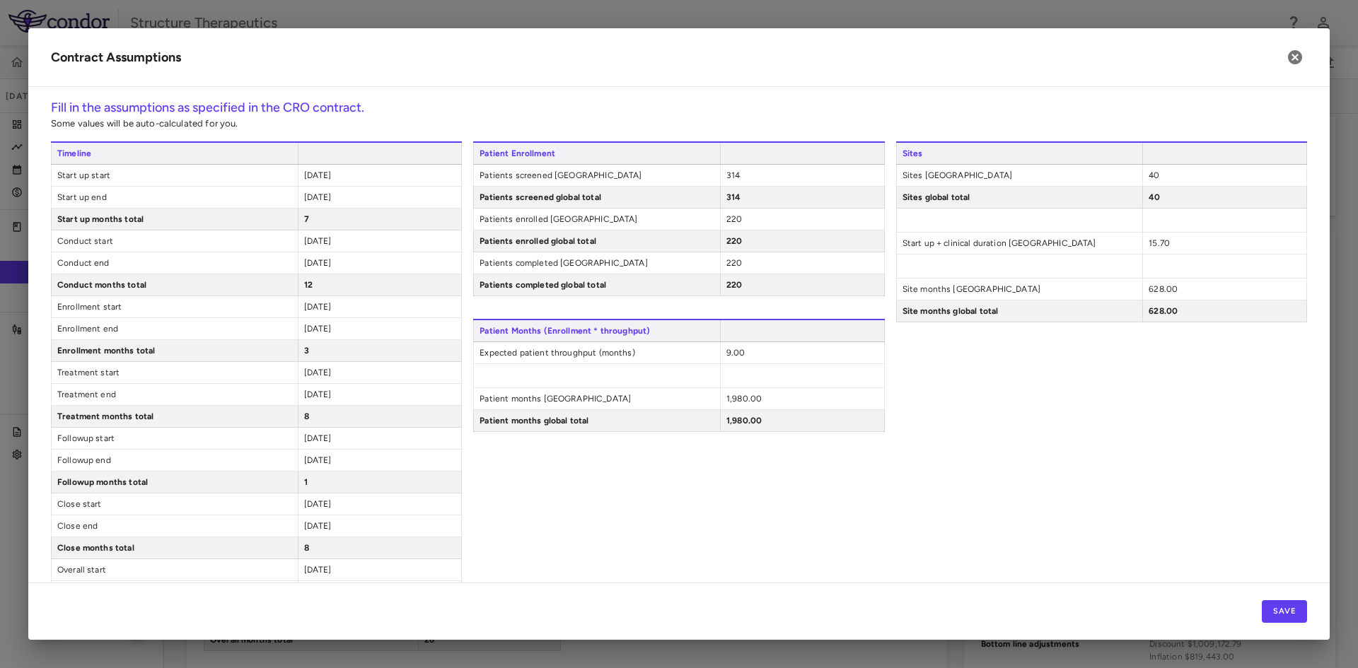
click at [320, 197] on span "[DATE]" at bounding box center [318, 197] width 28 height 10
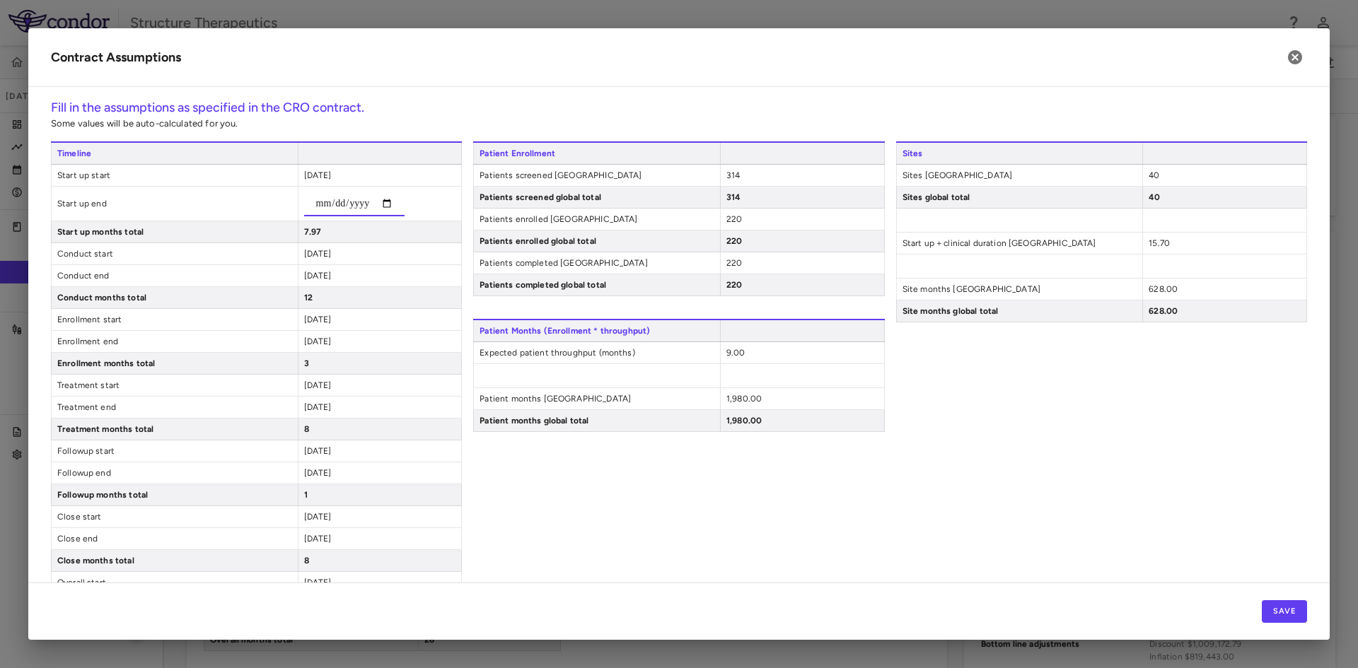
type input "**********"
click at [359, 243] on div "[DATE]" at bounding box center [380, 253] width 164 height 21
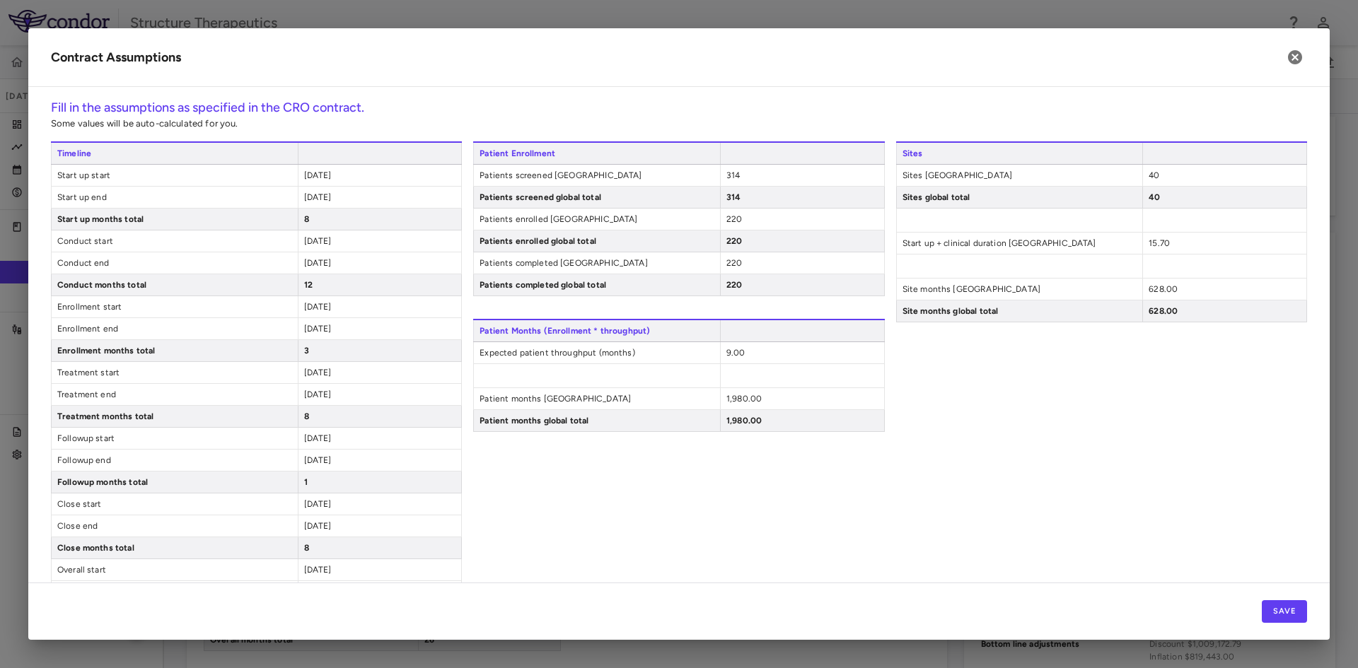
click at [339, 248] on div "[DATE]" at bounding box center [380, 241] width 164 height 21
click at [332, 240] on span "[DATE]" at bounding box center [318, 241] width 28 height 10
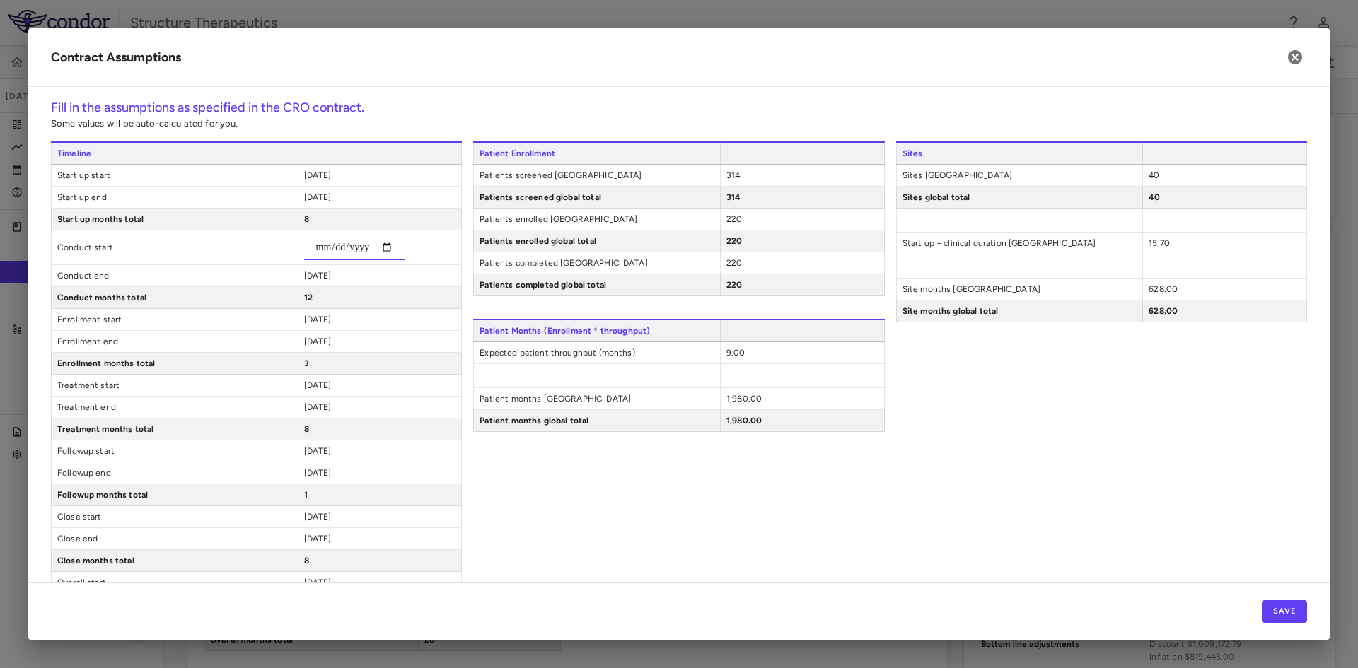
click at [333, 245] on input "**********" at bounding box center [354, 247] width 100 height 25
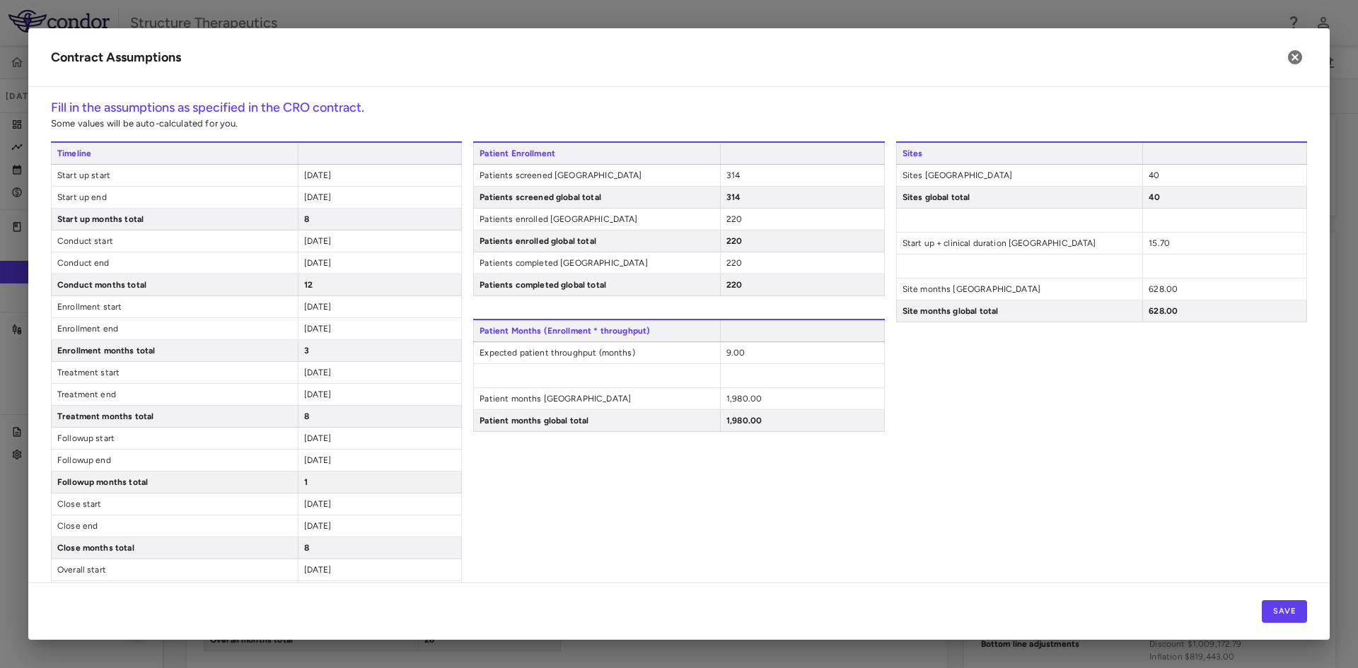
click at [313, 290] on div "12" at bounding box center [380, 284] width 164 height 21
click at [330, 248] on div "[DATE]" at bounding box center [380, 241] width 164 height 21
click at [320, 239] on span "[DATE]" at bounding box center [318, 241] width 28 height 10
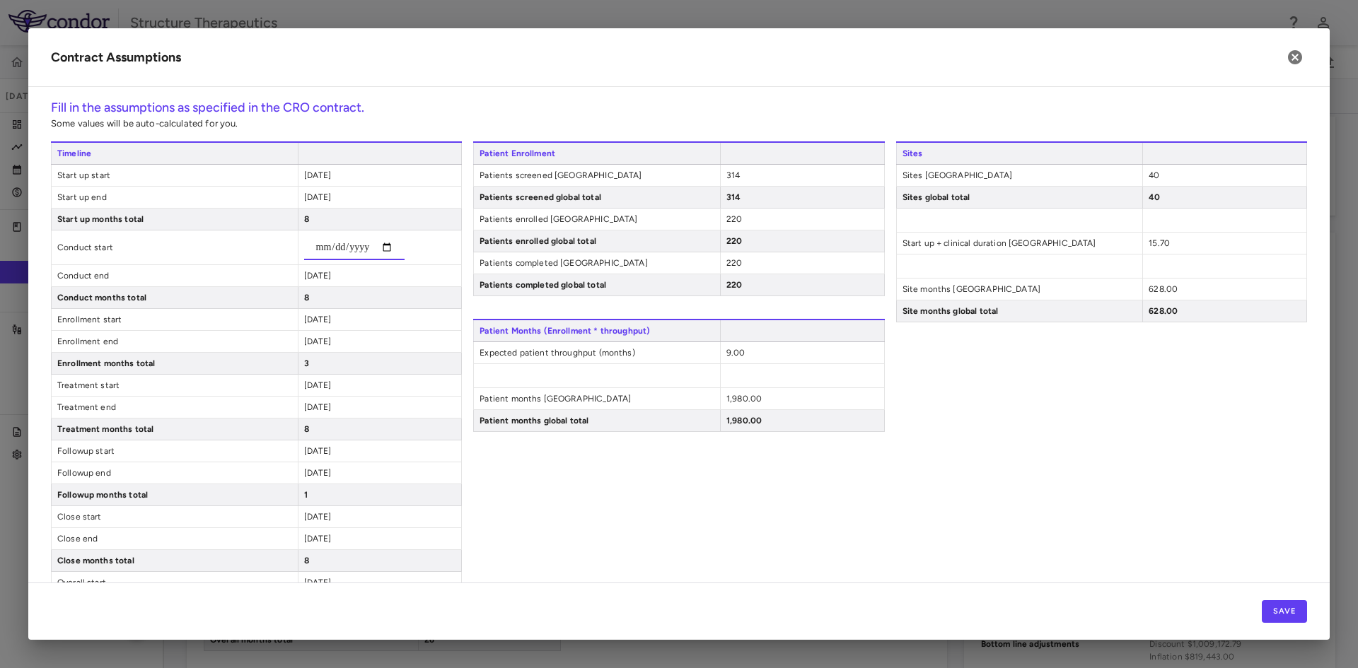
type input "**********"
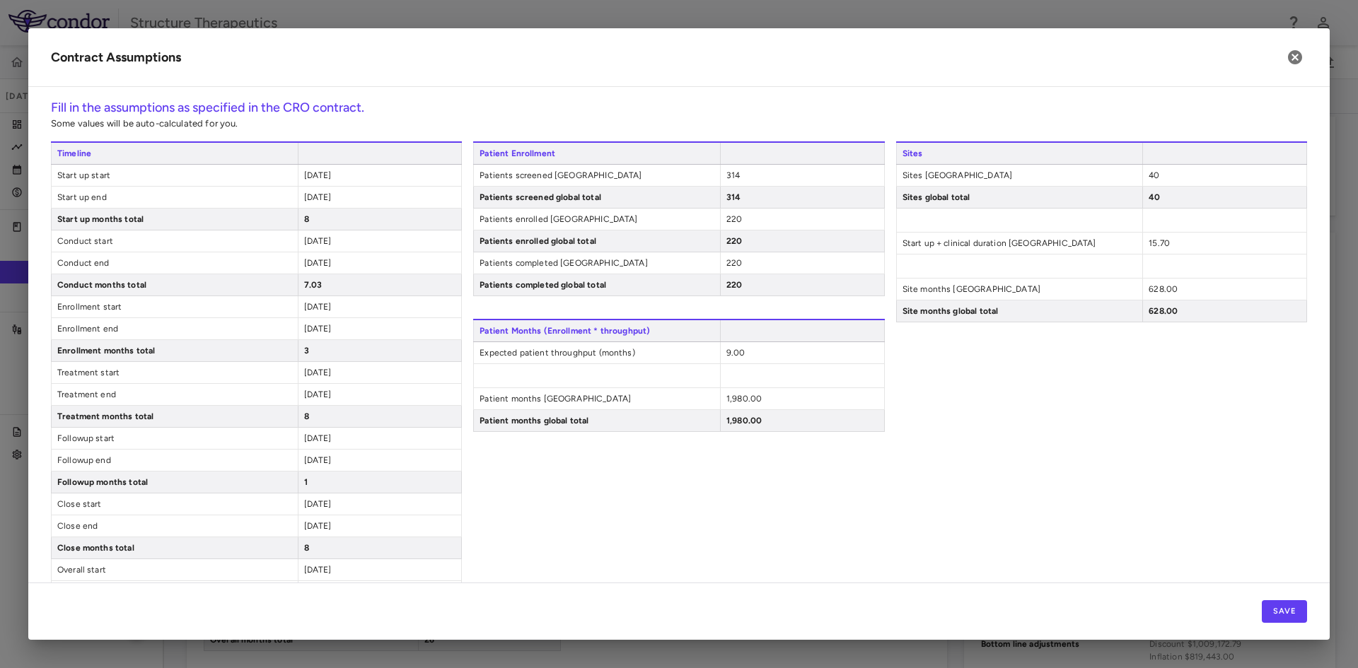
click at [329, 243] on span "2024-12-31" at bounding box center [318, 241] width 28 height 10
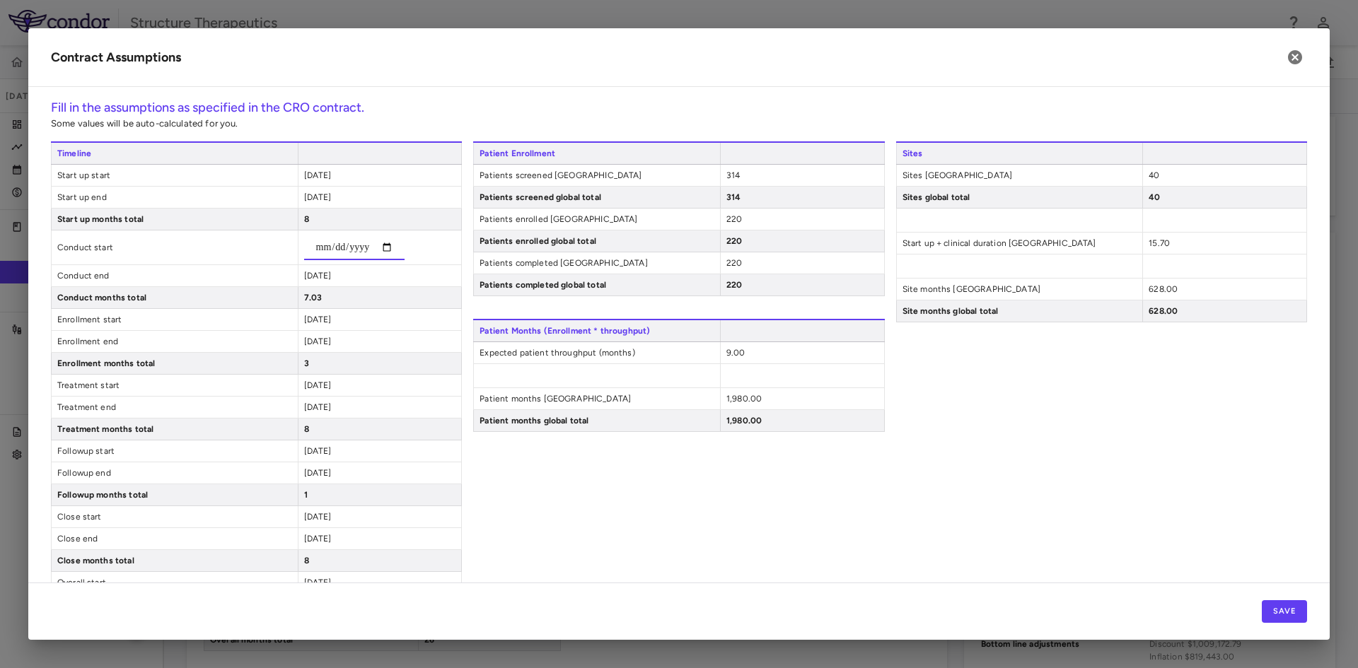
click at [334, 242] on input "**********" at bounding box center [354, 247] width 100 height 25
type input "**********"
click at [354, 280] on div "**********" at bounding box center [256, 389] width 411 height 496
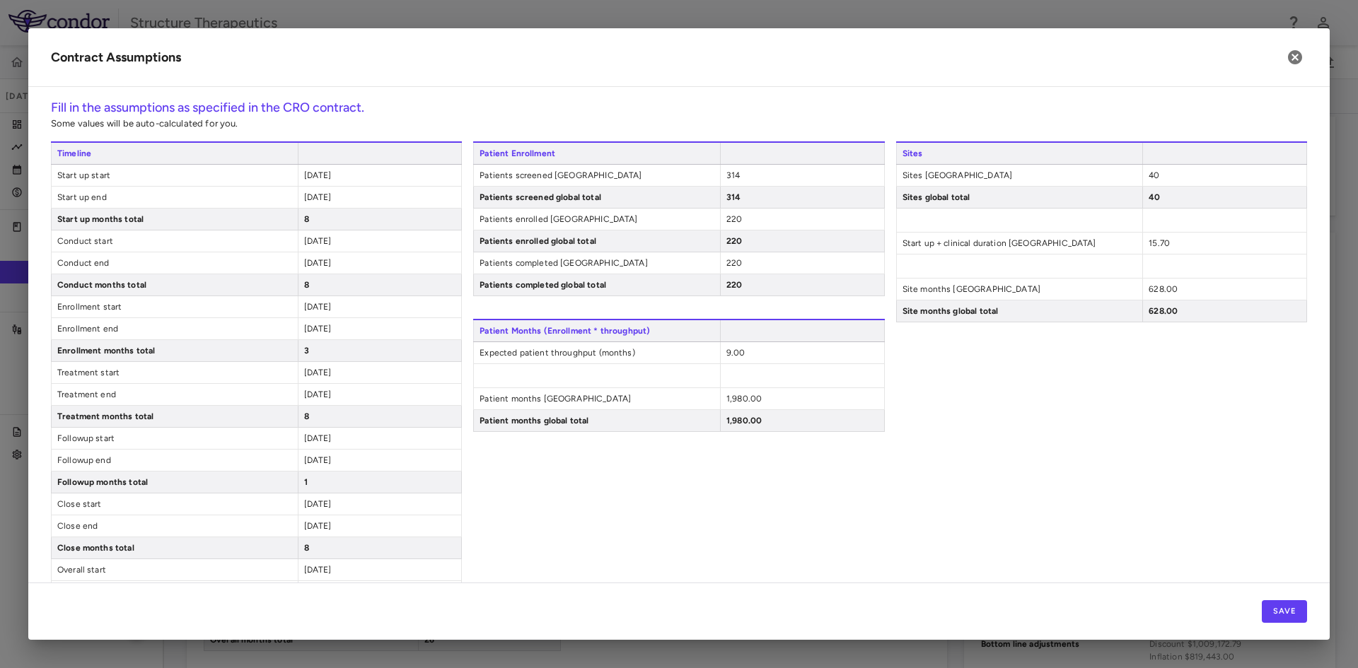
click at [355, 264] on div "2025-07-31" at bounding box center [380, 262] width 164 height 21
click at [332, 262] on span "2025-07-31" at bounding box center [318, 263] width 28 height 10
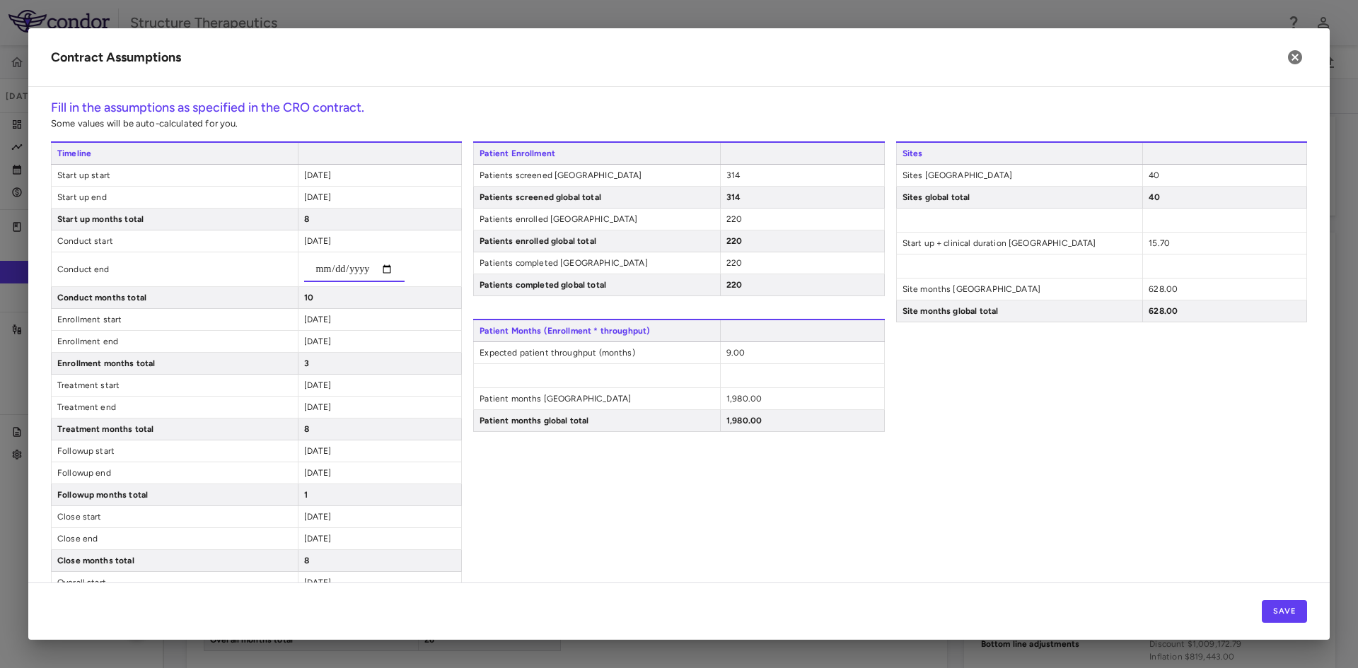
click at [320, 270] on input "**********" at bounding box center [354, 269] width 100 height 25
type input "**********"
click at [380, 363] on div "**********" at bounding box center [256, 389] width 411 height 496
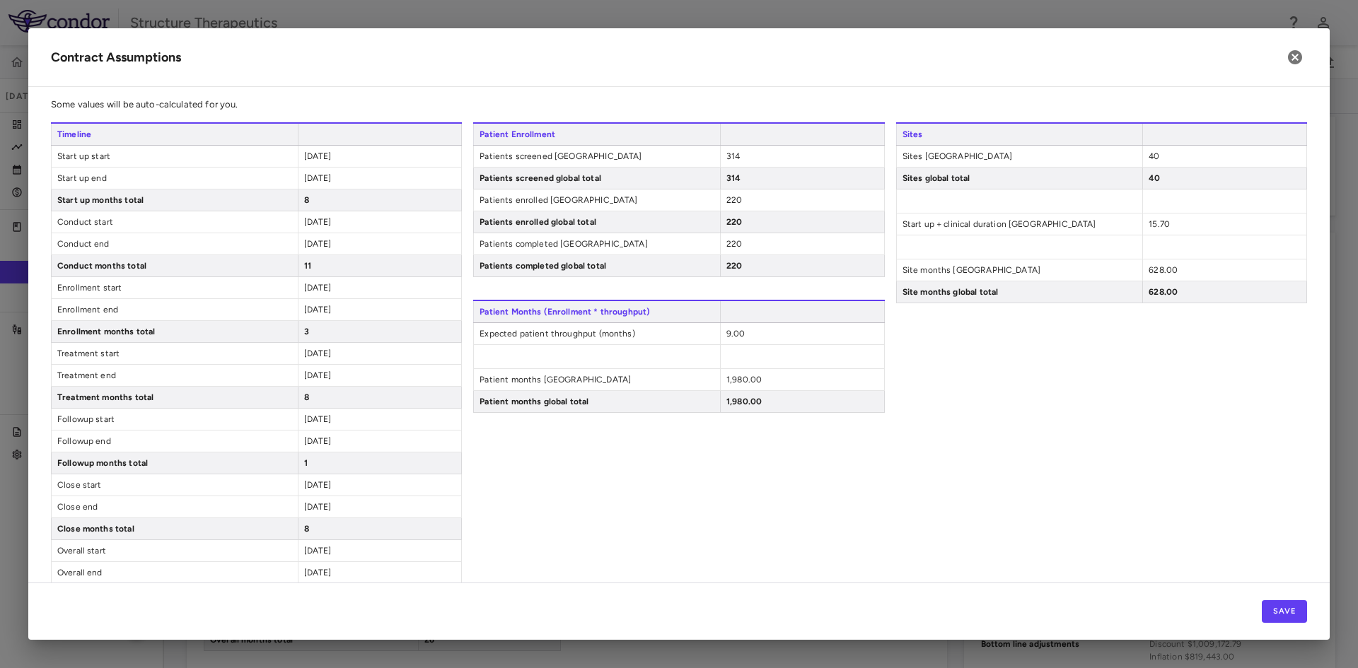
scroll to position [0, 0]
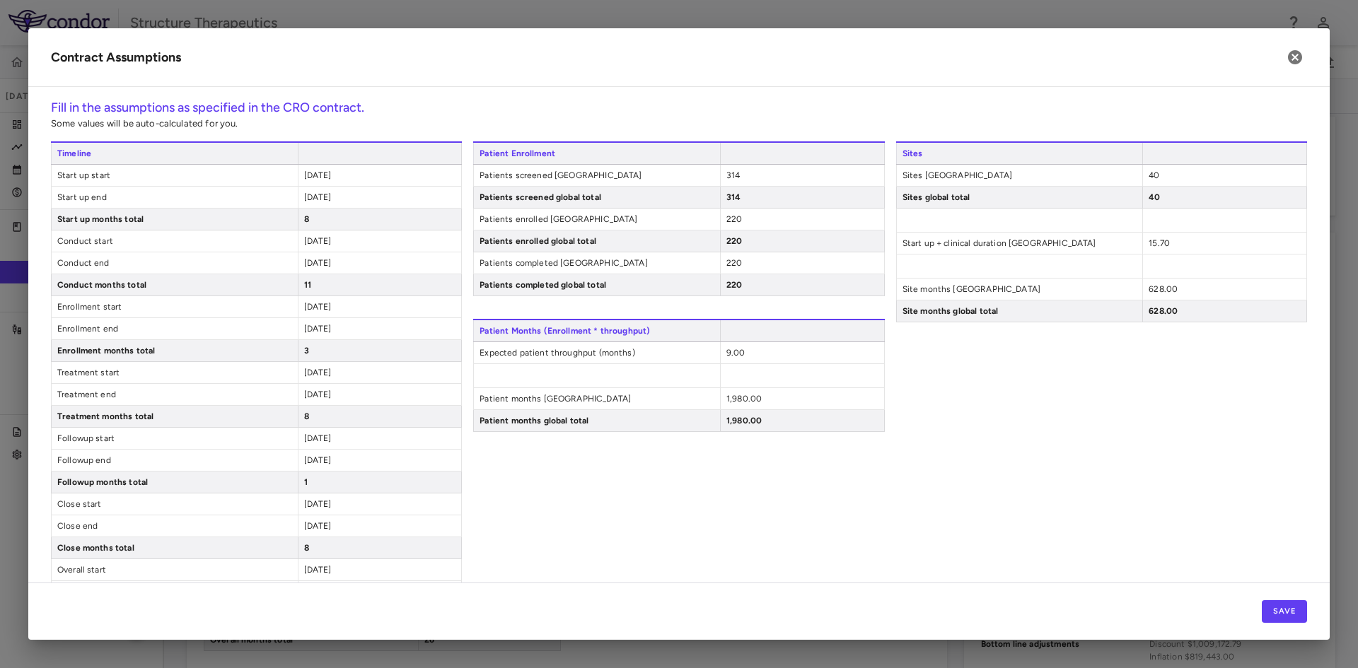
drag, startPoint x: 306, startPoint y: 373, endPoint x: 208, endPoint y: 78, distance: 310.8
click at [208, 78] on h2 "Contract Assumptions" at bounding box center [678, 57] width 1301 height 59
click at [357, 243] on div "[DATE]" at bounding box center [380, 241] width 164 height 21
click at [332, 241] on span "[DATE]" at bounding box center [318, 241] width 28 height 10
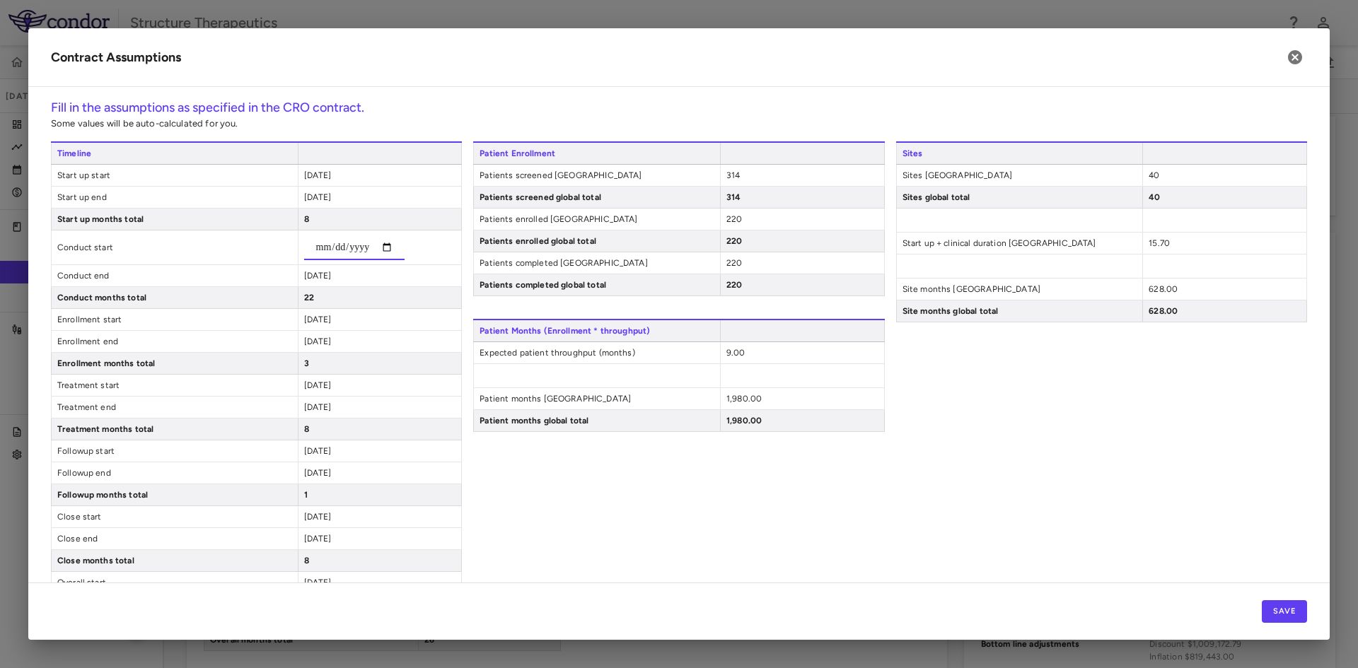
type input "**********"
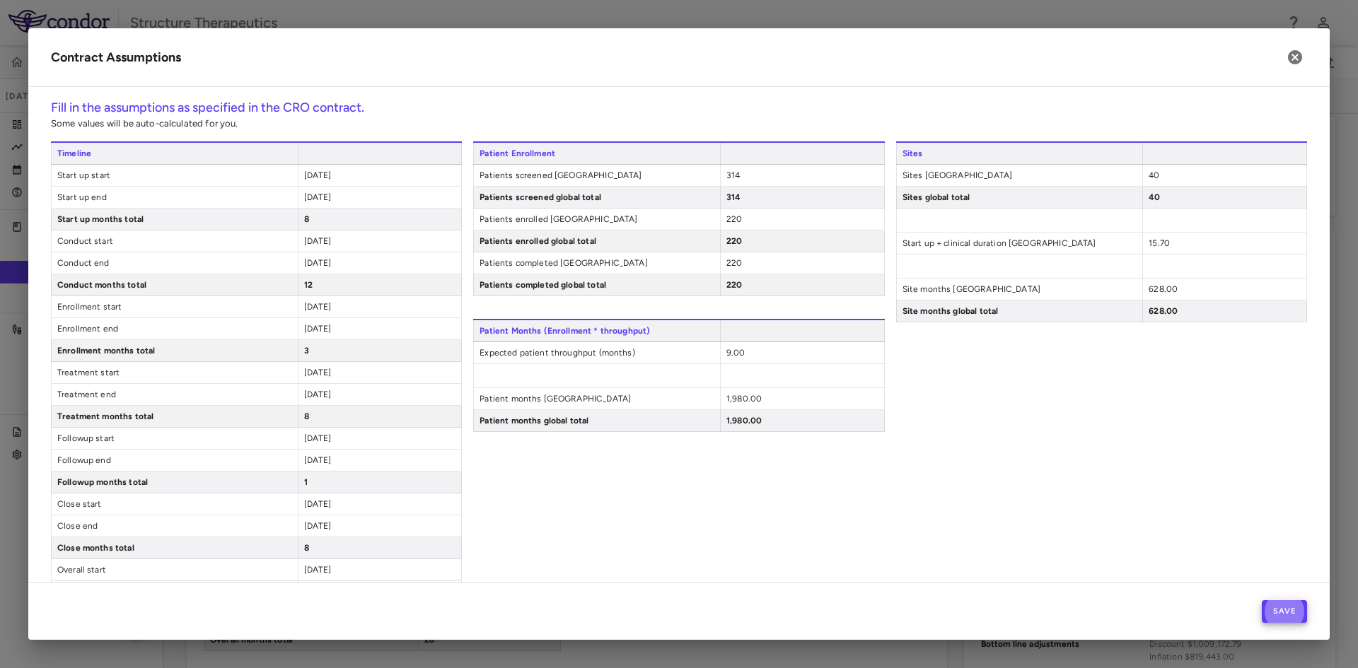
click at [327, 259] on span "[DATE]" at bounding box center [318, 263] width 28 height 10
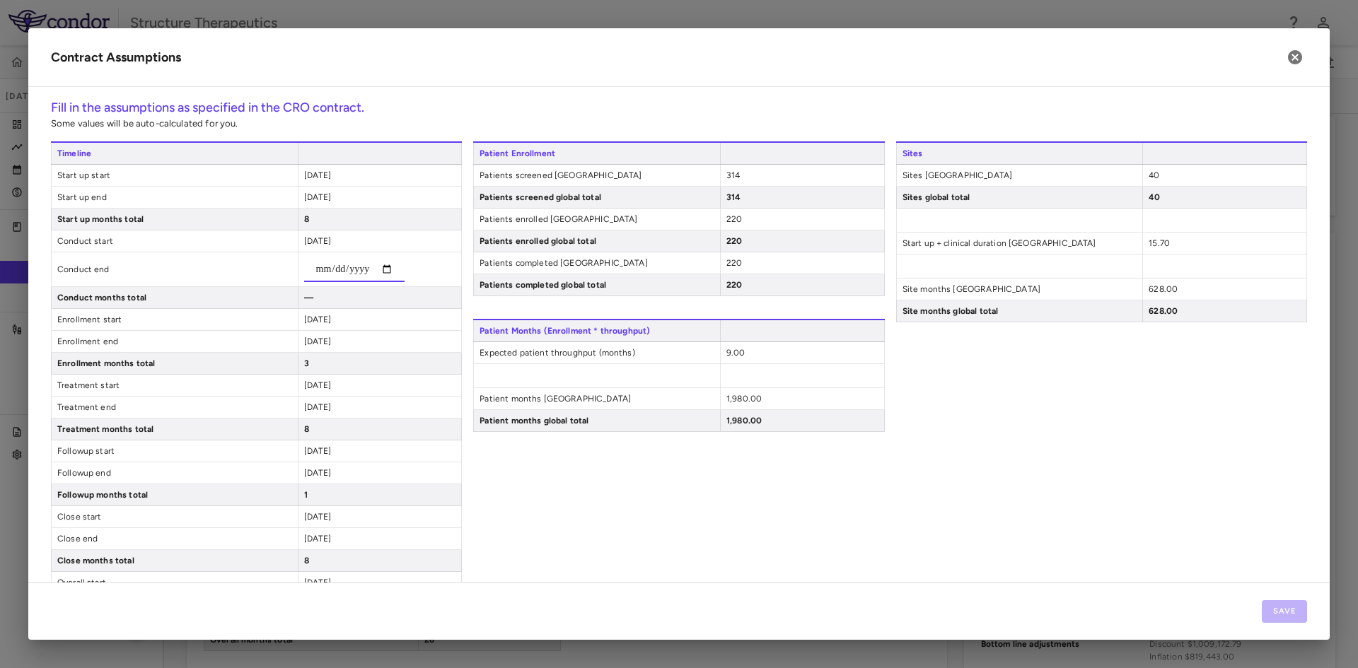
type input "**********"
click at [371, 219] on div "8" at bounding box center [380, 219] width 164 height 21
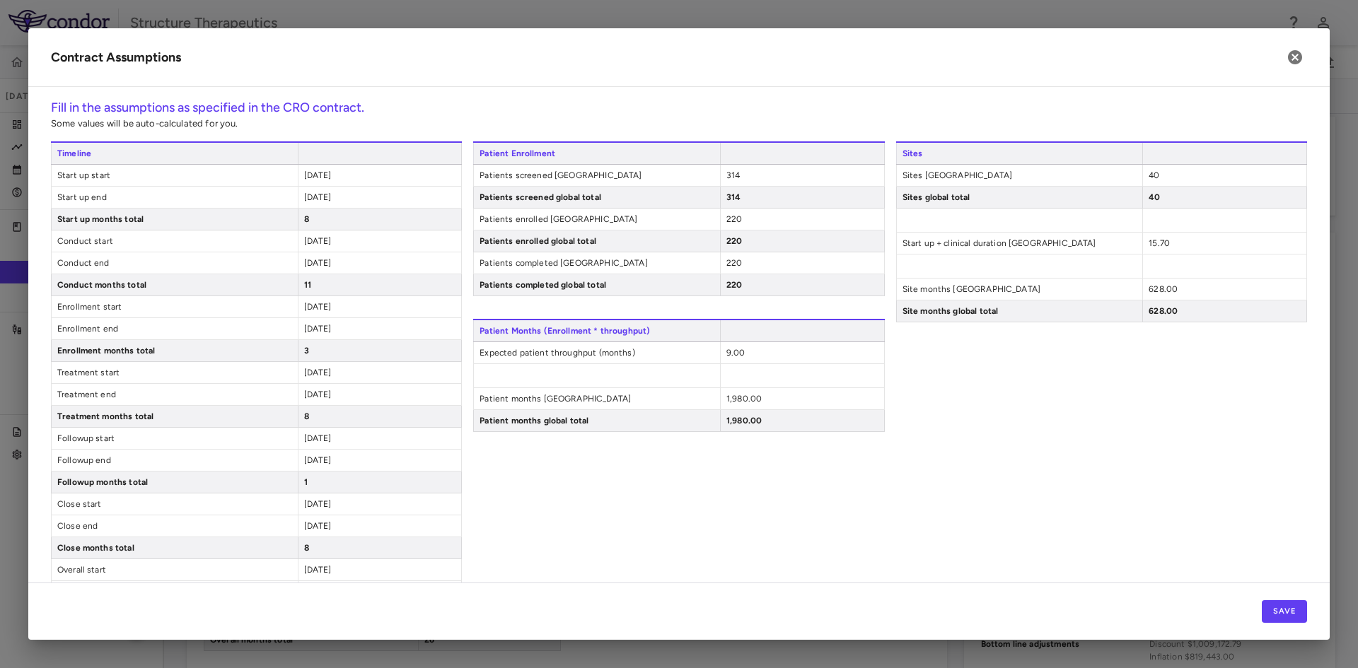
click at [330, 190] on div "2024-12-31" at bounding box center [380, 197] width 164 height 21
click at [337, 202] on div "2024-12-31" at bounding box center [380, 197] width 164 height 21
click at [332, 197] on span "2024-12-31" at bounding box center [318, 197] width 28 height 10
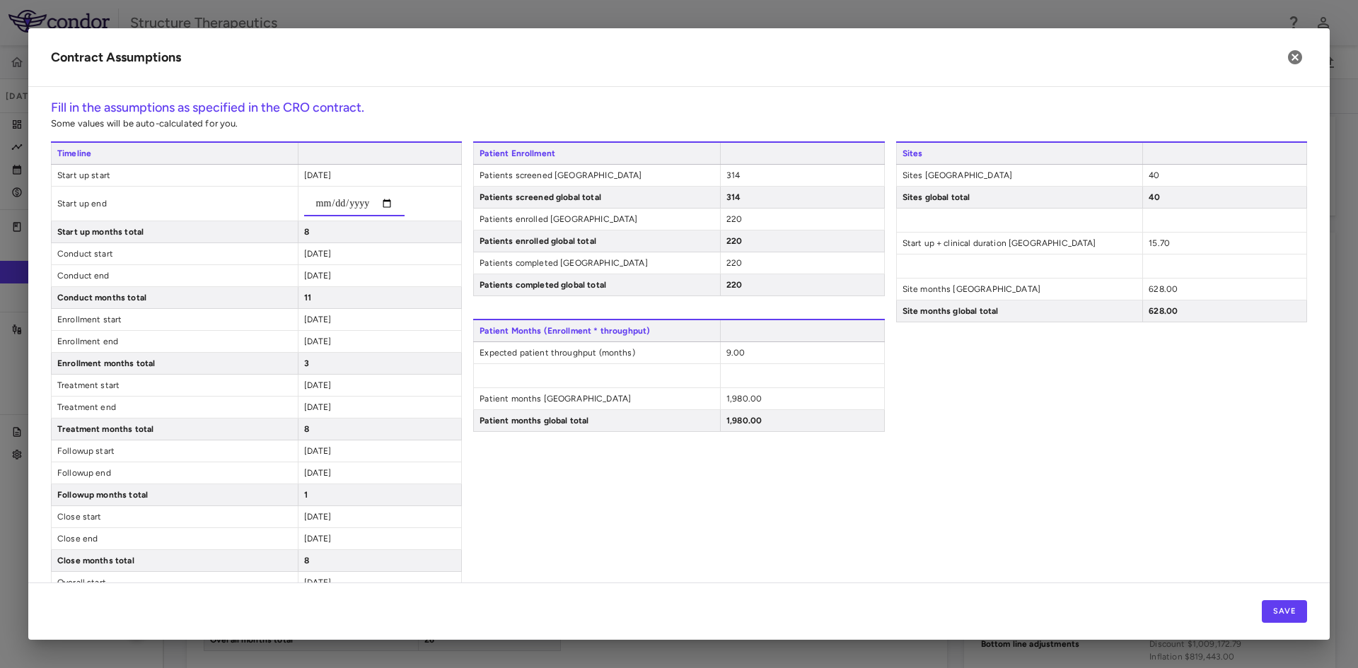
type input "**********"
click at [401, 236] on div "**********" at bounding box center [256, 389] width 411 height 496
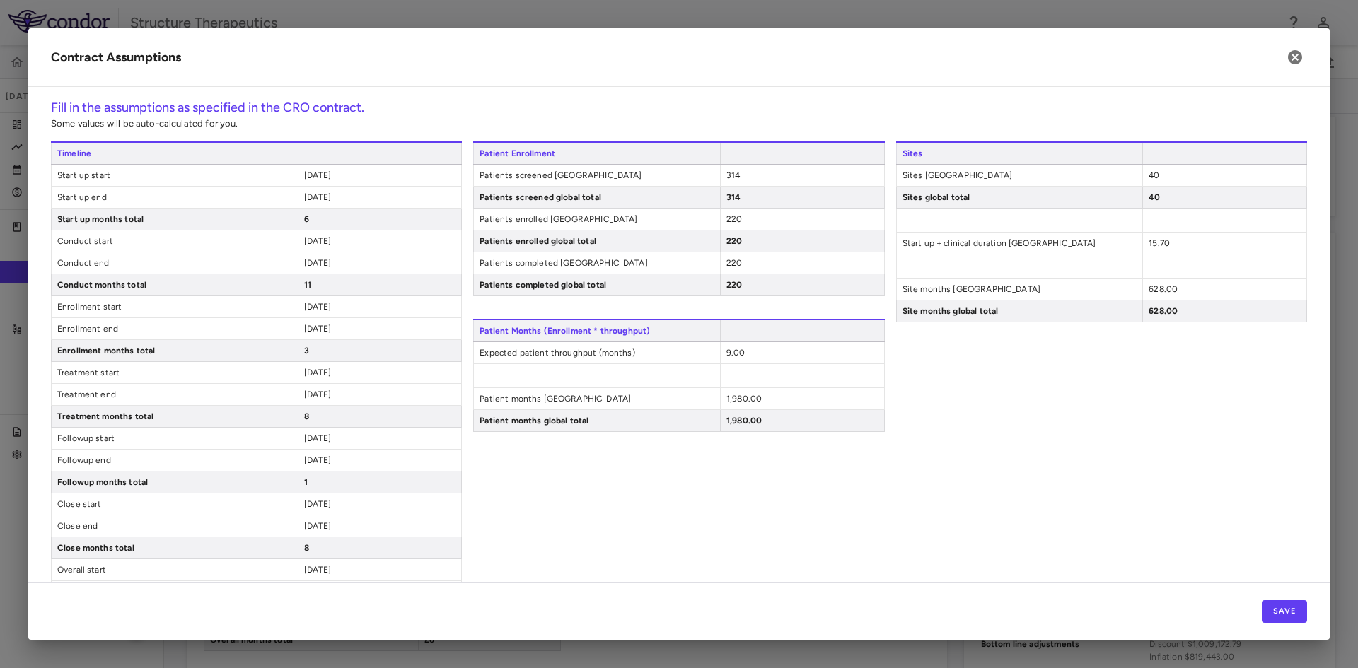
scroll to position [59, 0]
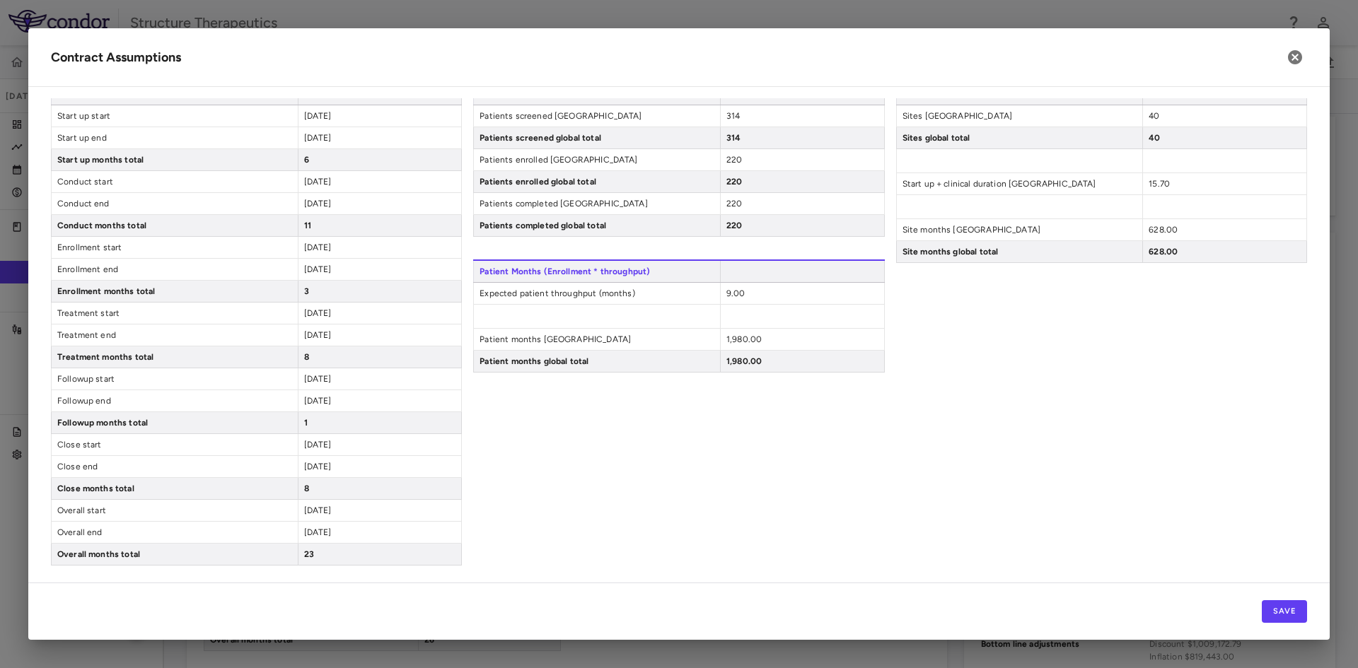
click at [332, 510] on span "[DATE]" at bounding box center [318, 511] width 28 height 10
click at [325, 510] on span "[DATE]" at bounding box center [318, 511] width 28 height 10
click at [315, 444] on span "2025-08-01" at bounding box center [318, 445] width 28 height 10
type input "**********"
click at [327, 248] on span "[DATE]" at bounding box center [318, 248] width 28 height 10
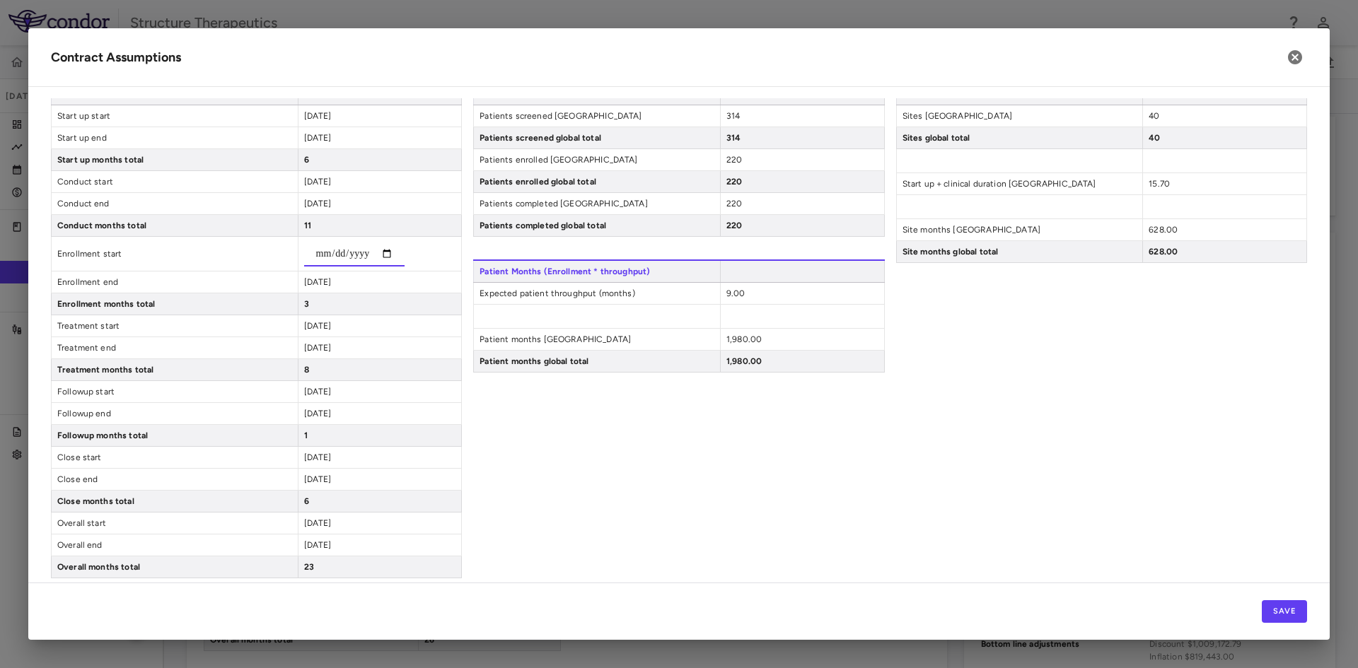
type input "**********"
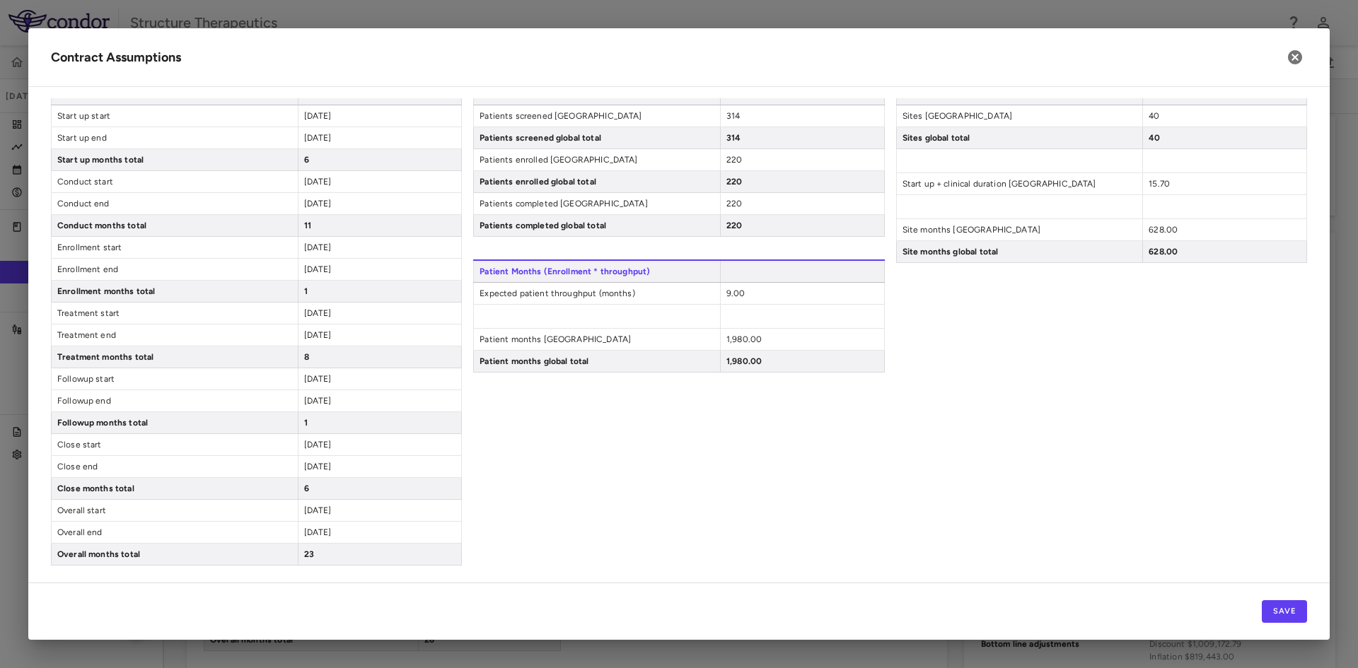
click at [332, 270] on span "2024-10-31" at bounding box center [318, 269] width 28 height 10
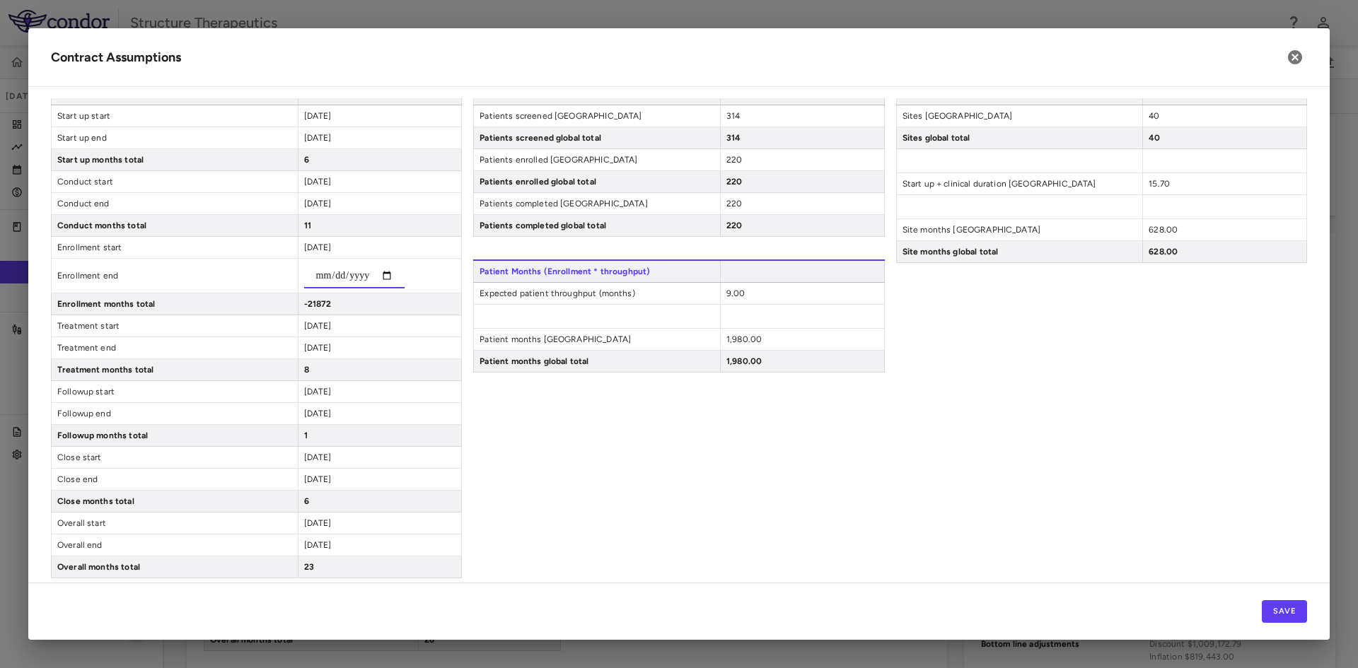
type input "**********"
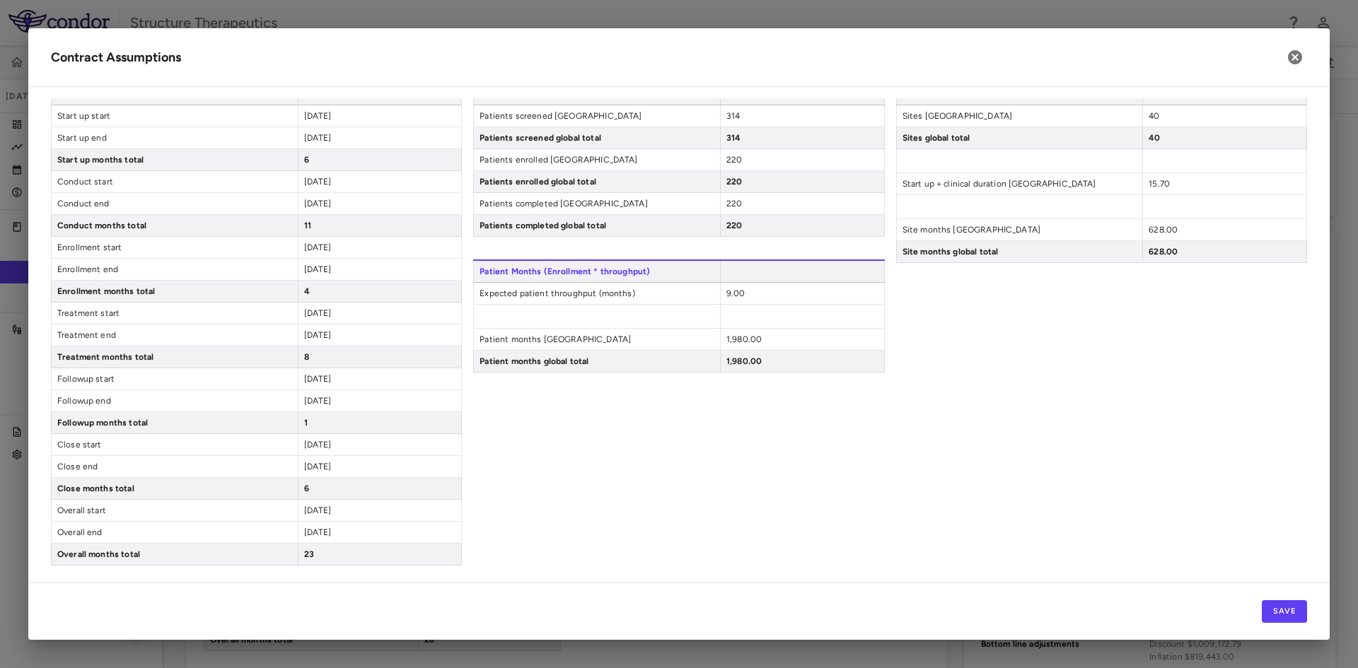
click at [332, 314] on span "2024-11-01" at bounding box center [318, 313] width 28 height 10
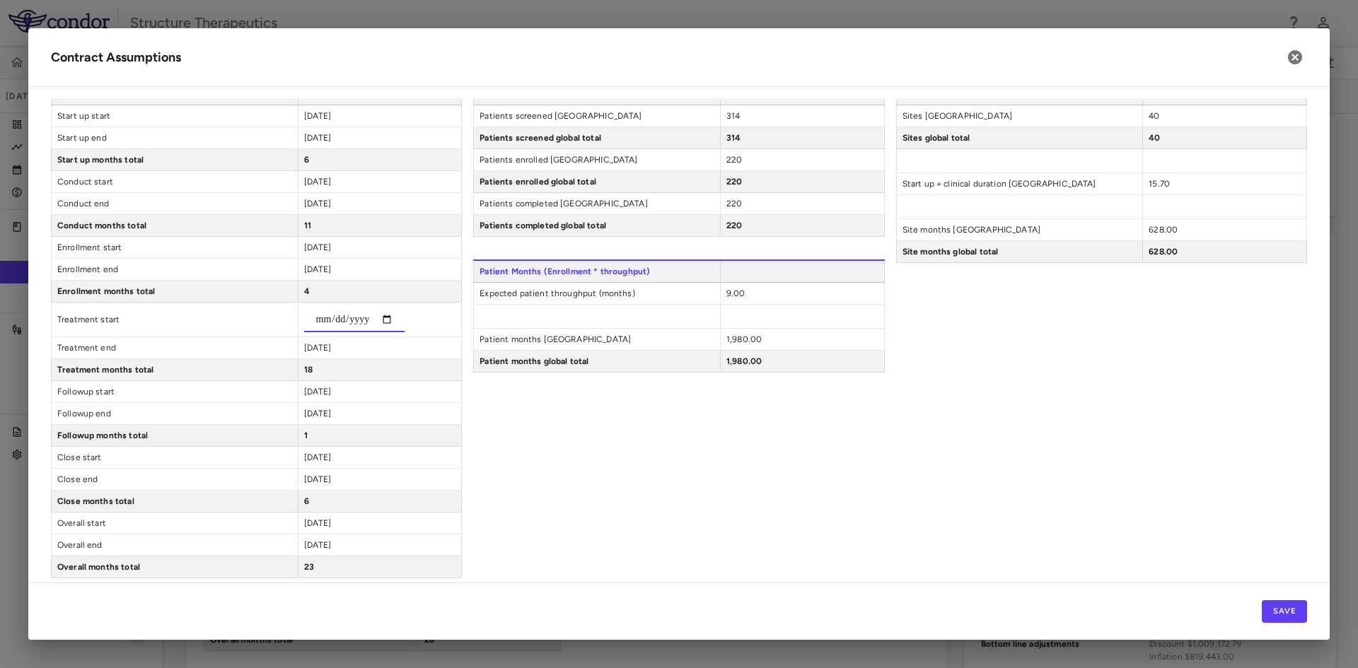
type input "**********"
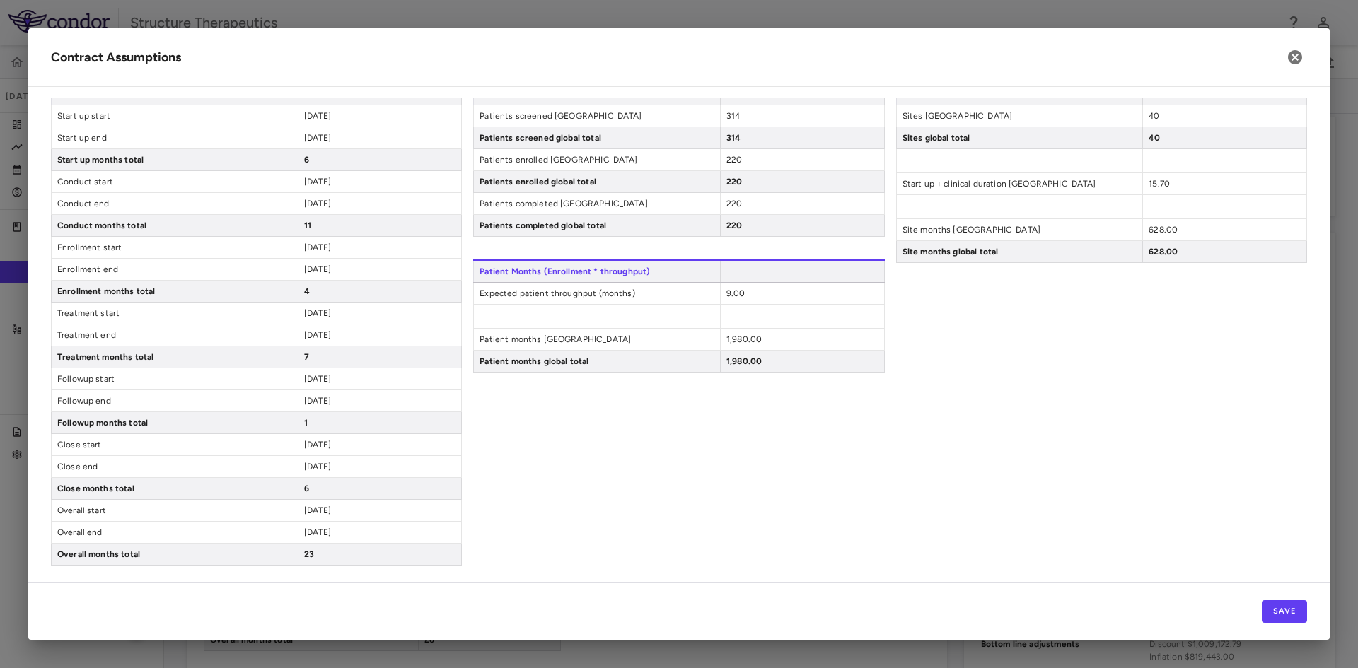
click at [332, 315] on span "[DATE]" at bounding box center [318, 313] width 28 height 10
click at [332, 274] on span "2025-01-31" at bounding box center [318, 269] width 28 height 10
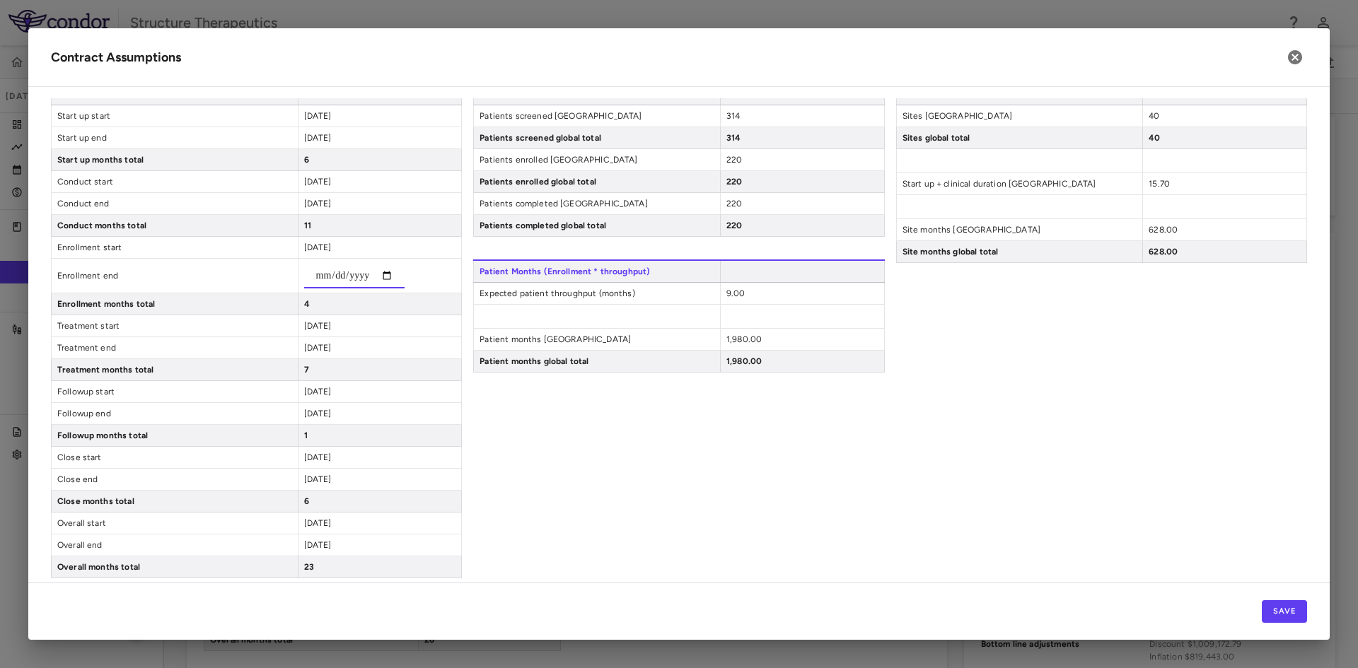
click at [325, 277] on input "**********" at bounding box center [354, 275] width 100 height 25
type input "**********"
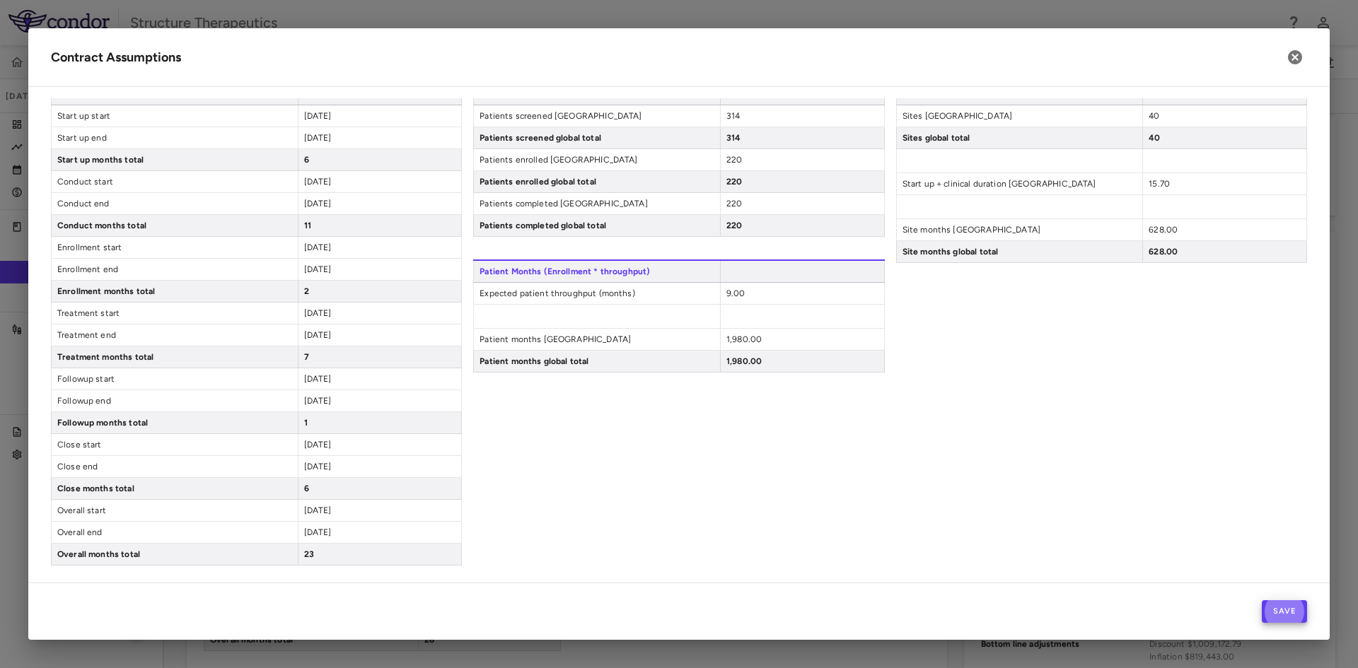
click at [332, 336] on span "2025-06-30" at bounding box center [318, 335] width 28 height 10
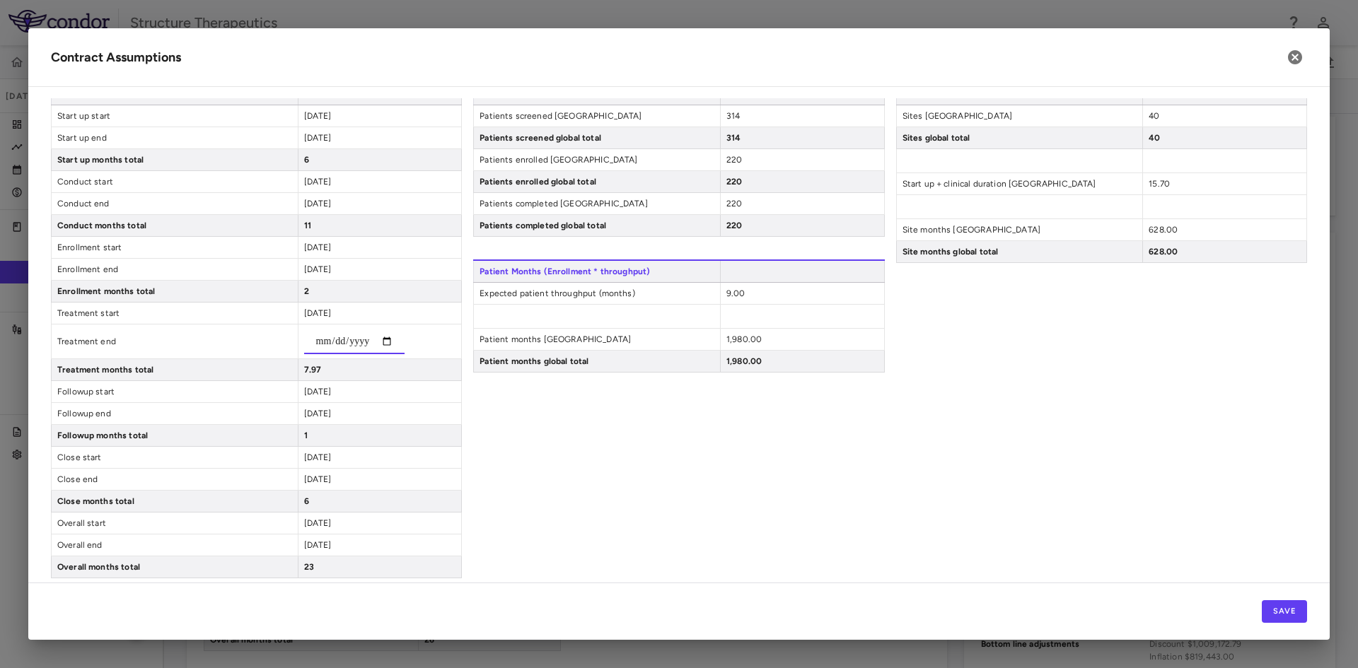
type input "**********"
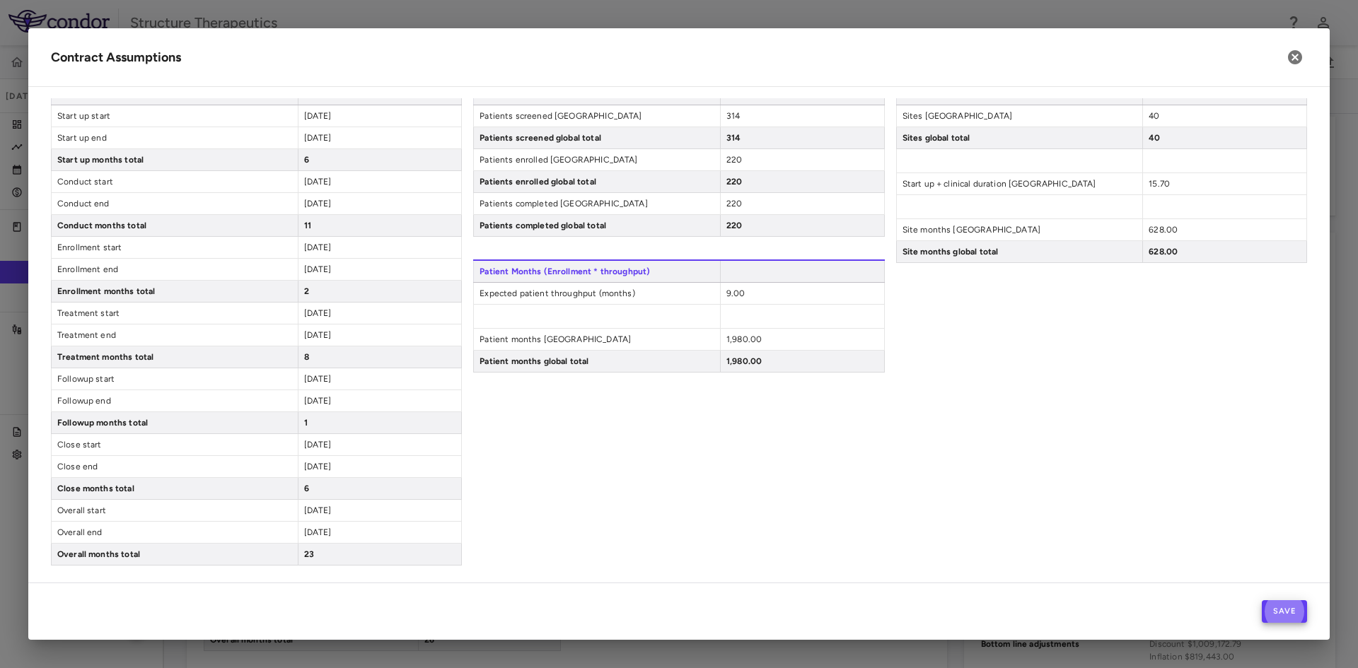
click at [332, 376] on span "2025-07-01" at bounding box center [318, 379] width 28 height 10
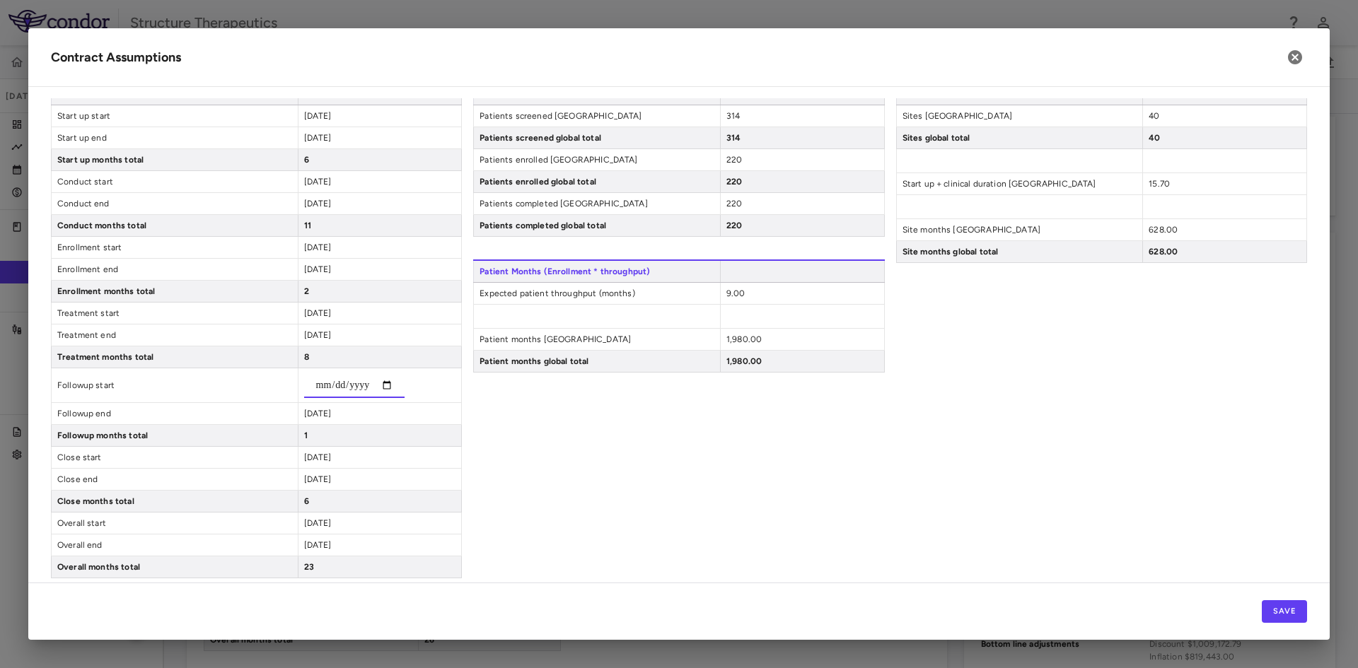
click at [337, 378] on input "**********" at bounding box center [354, 385] width 100 height 25
type input "**********"
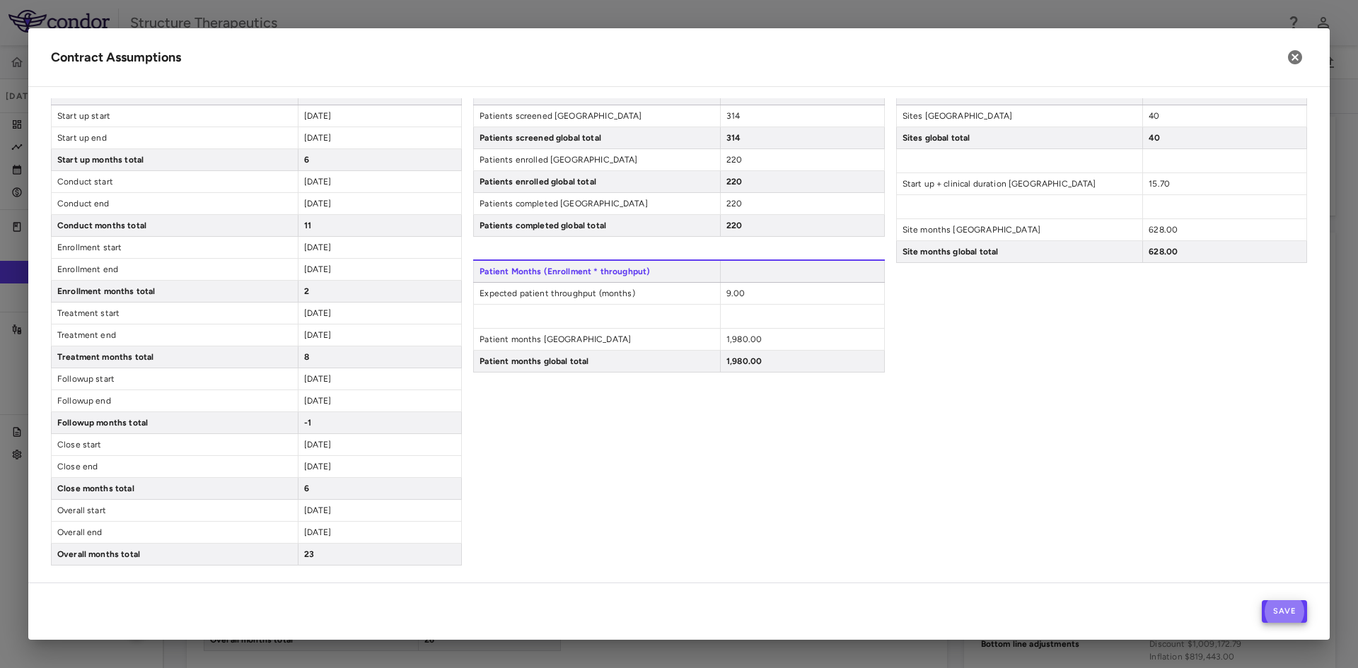
click at [328, 402] on span "2025-07-31" at bounding box center [318, 401] width 28 height 10
click at [330, 400] on span "Click to edit" at bounding box center [328, 401] width 49 height 10
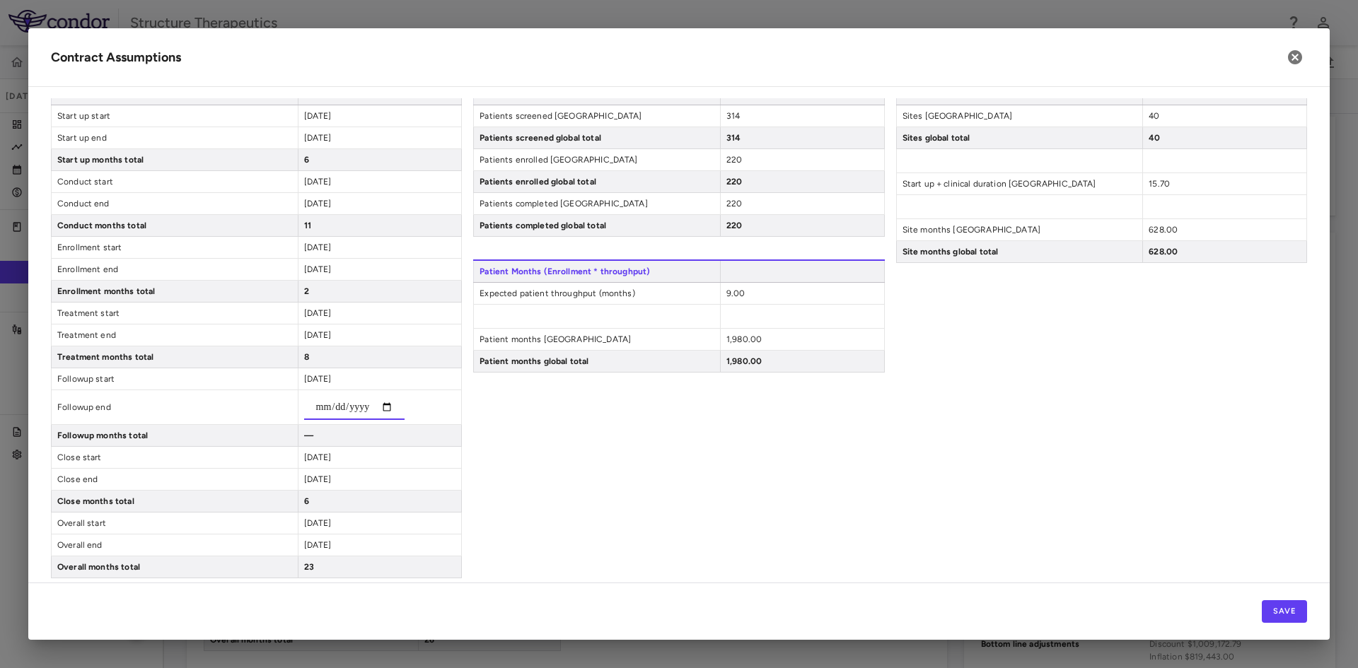
click at [338, 404] on input "date" at bounding box center [354, 407] width 100 height 25
type input "**********"
click at [412, 438] on div "**********" at bounding box center [256, 330] width 411 height 496
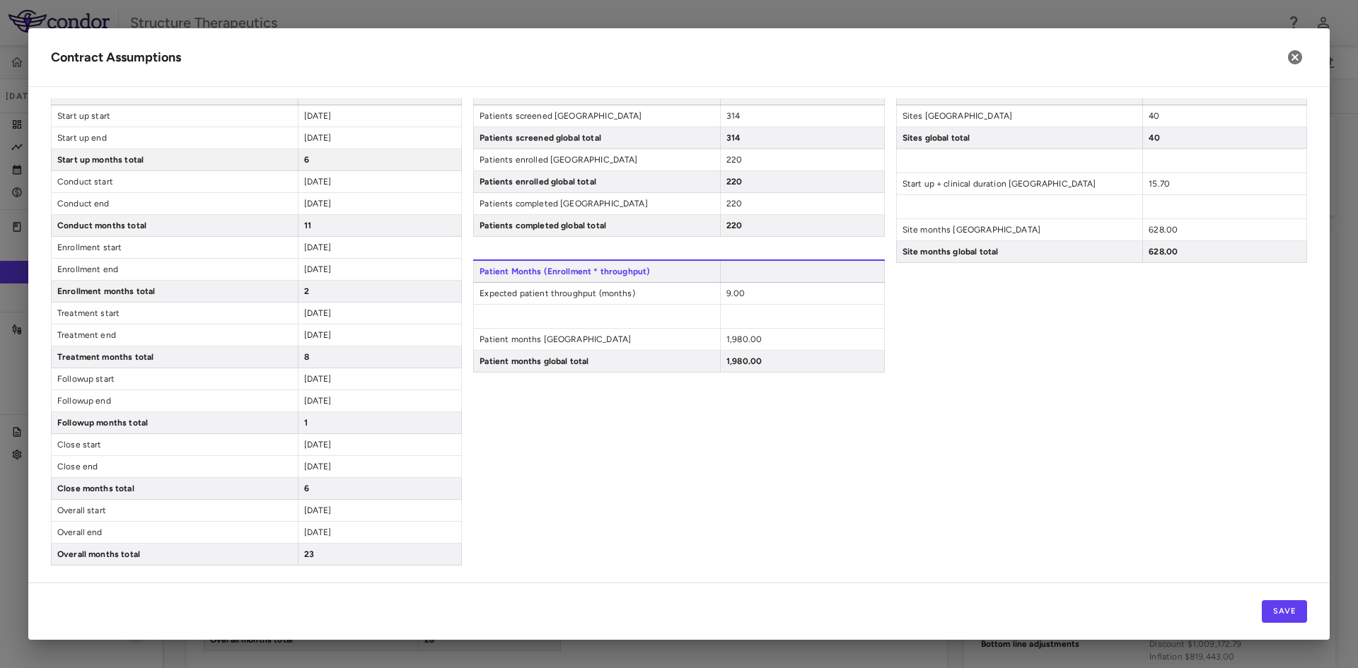
click at [332, 332] on span "2025-07-31" at bounding box center [318, 335] width 28 height 10
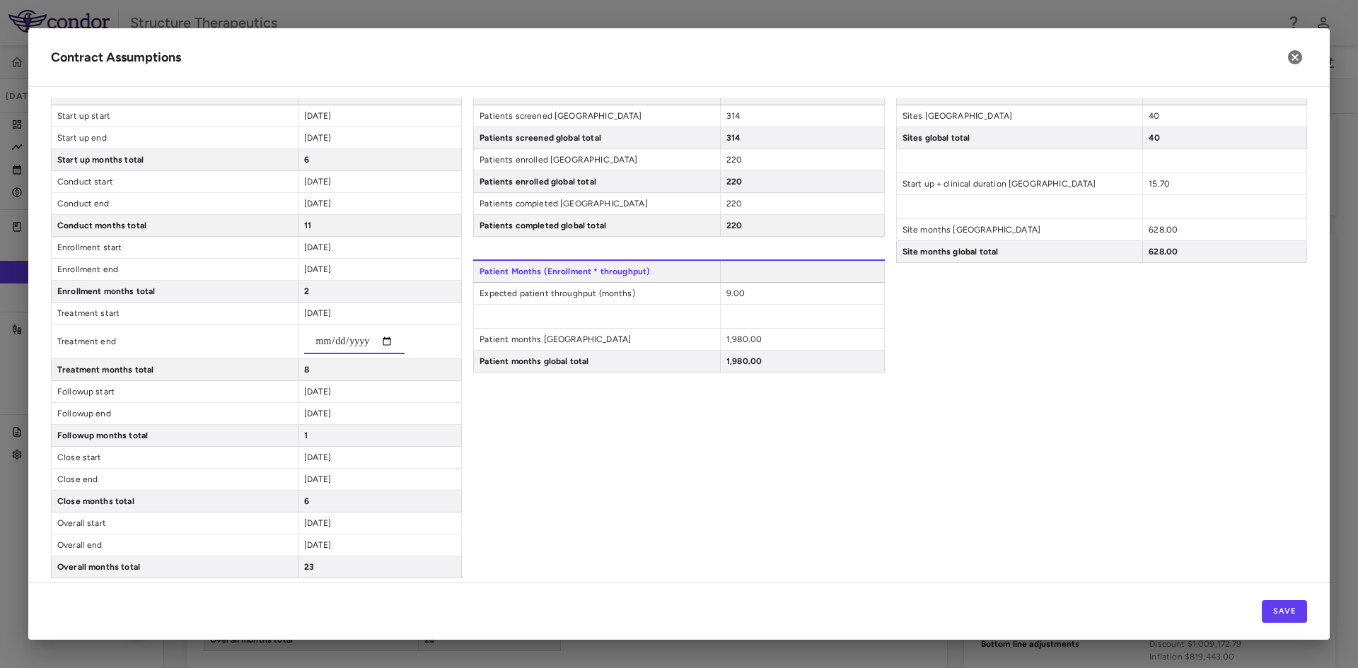
type input "**********"
click at [366, 378] on div "**********" at bounding box center [256, 330] width 411 height 496
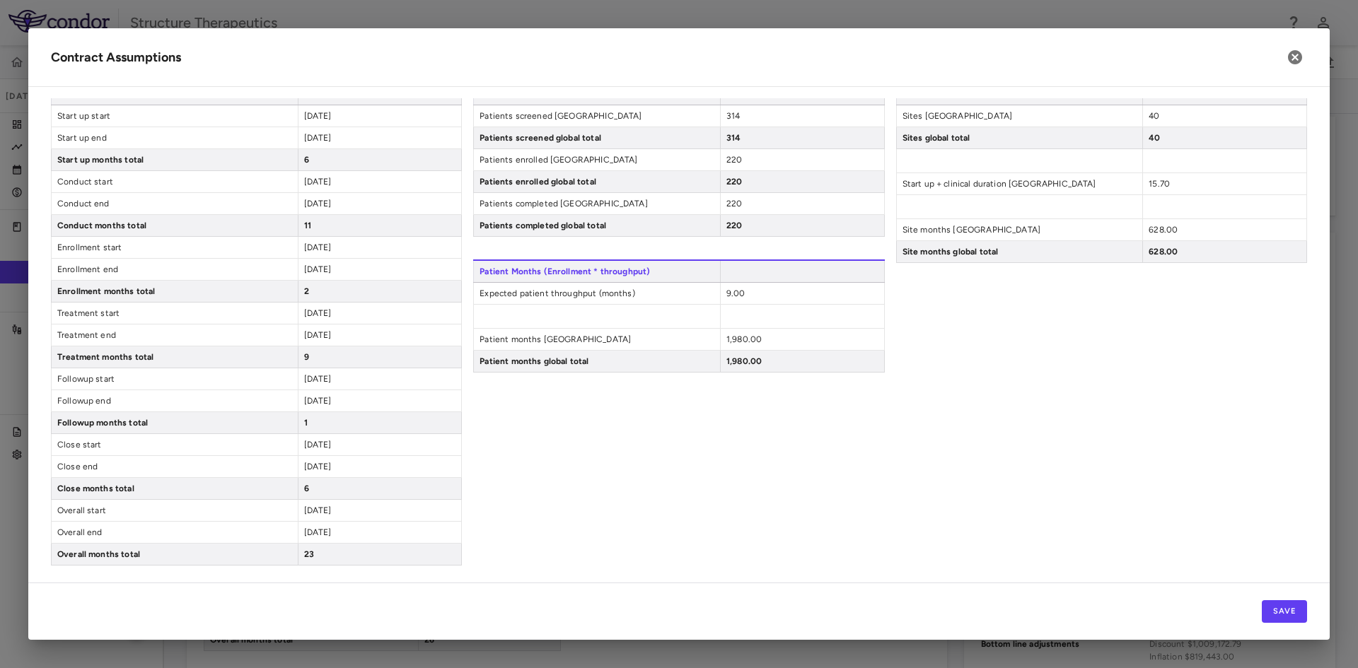
click at [326, 313] on span "[DATE]" at bounding box center [318, 313] width 28 height 10
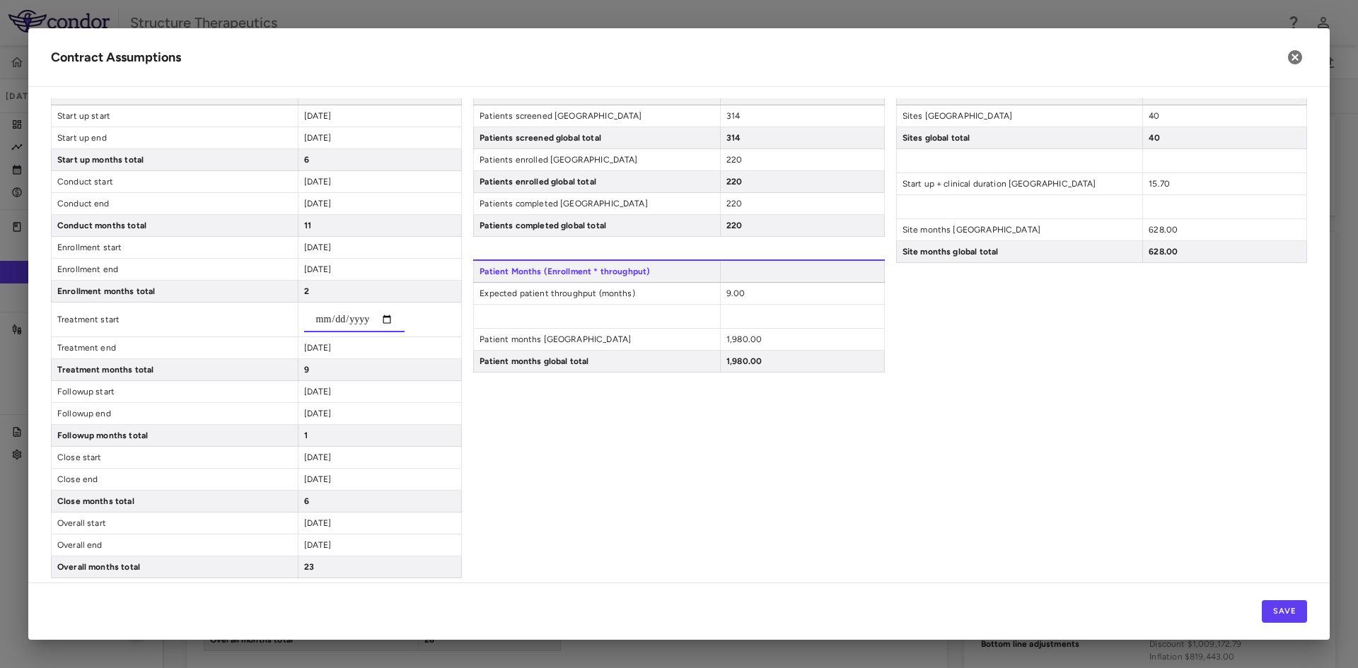
type input "**********"
click at [367, 320] on input "**********" at bounding box center [354, 319] width 100 height 25
type input "**********"
click at [360, 344] on div "2025-08-31" at bounding box center [380, 347] width 164 height 21
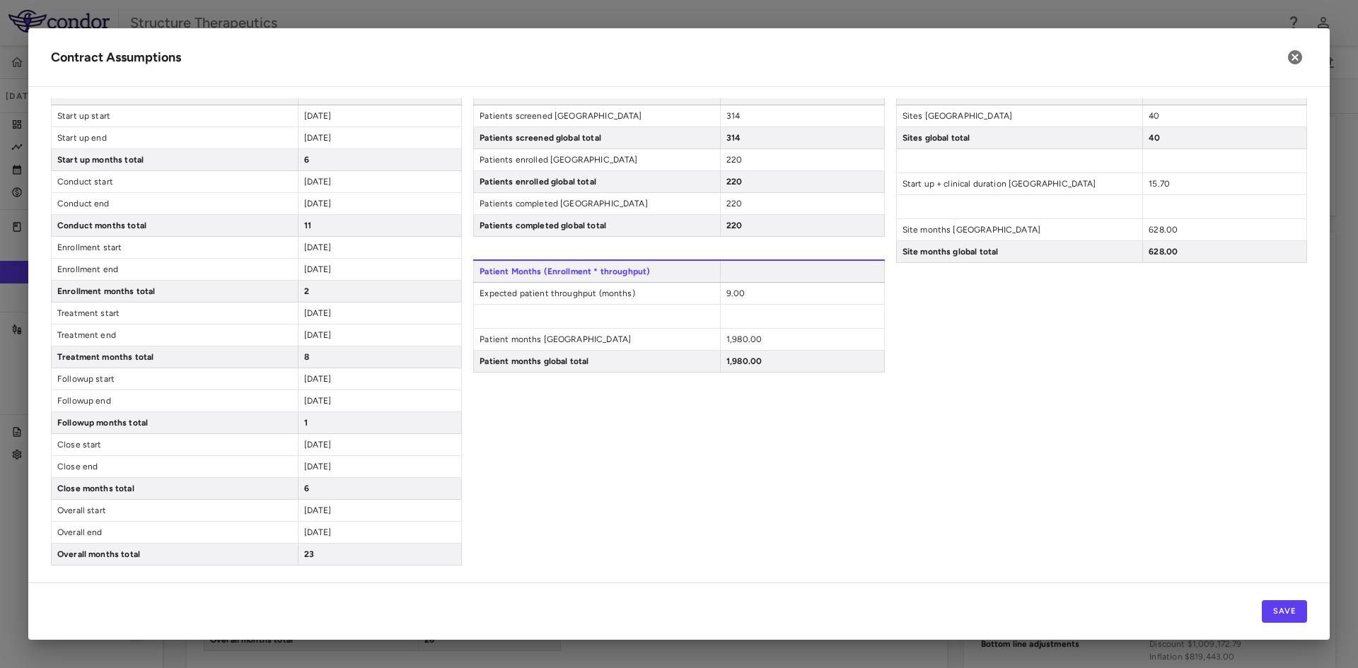
click at [363, 268] on div "[DATE]" at bounding box center [380, 269] width 164 height 21
click at [332, 269] on span "[DATE]" at bounding box center [318, 269] width 28 height 10
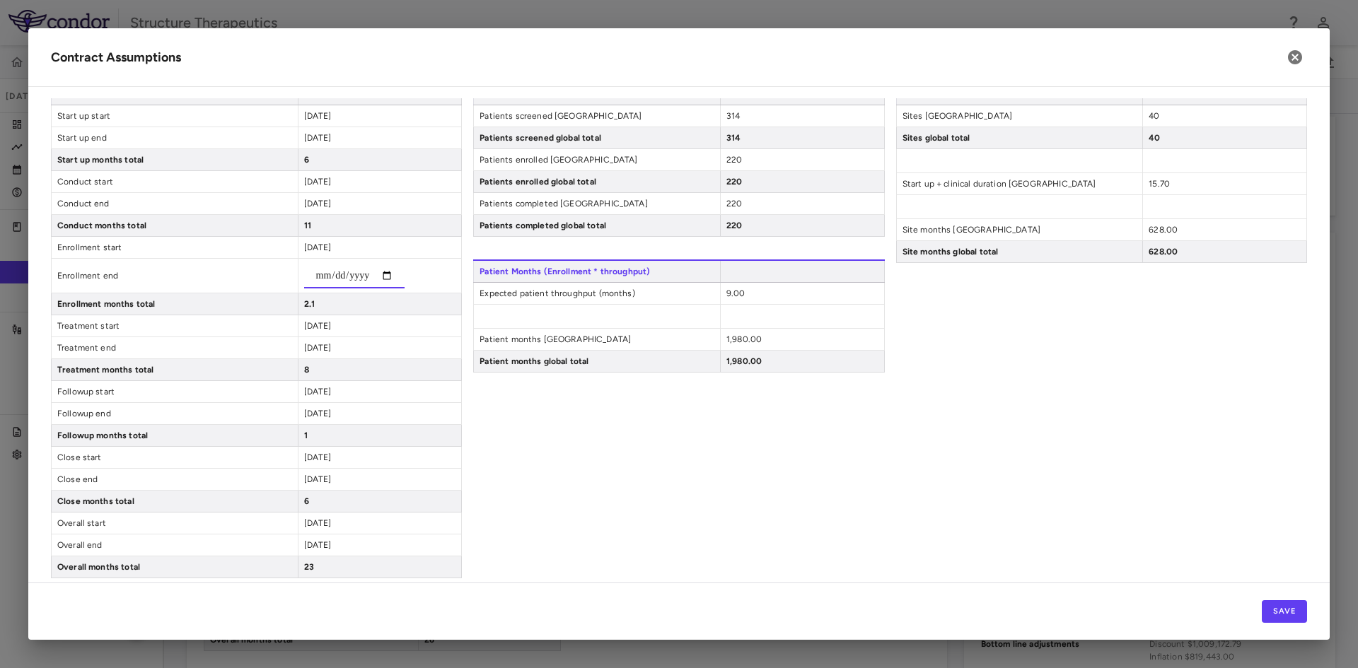
type input "**********"
click at [421, 308] on div "**********" at bounding box center [256, 330] width 411 height 496
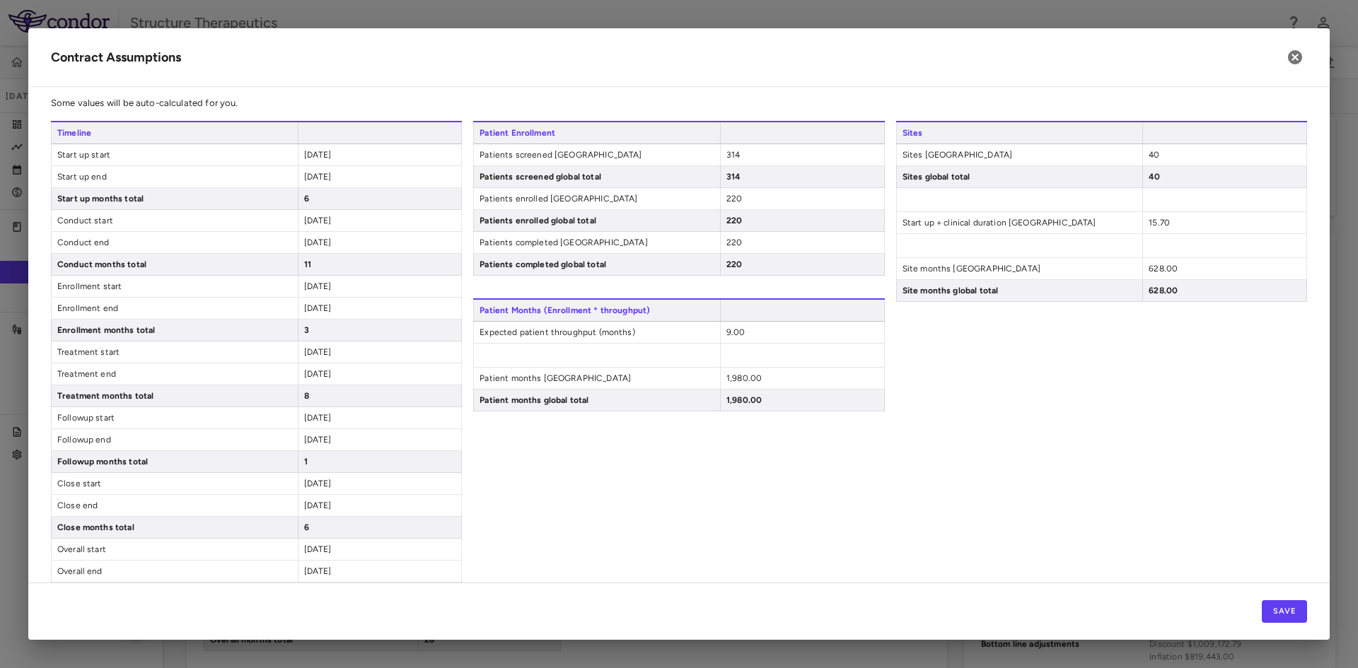
scroll to position [0, 0]
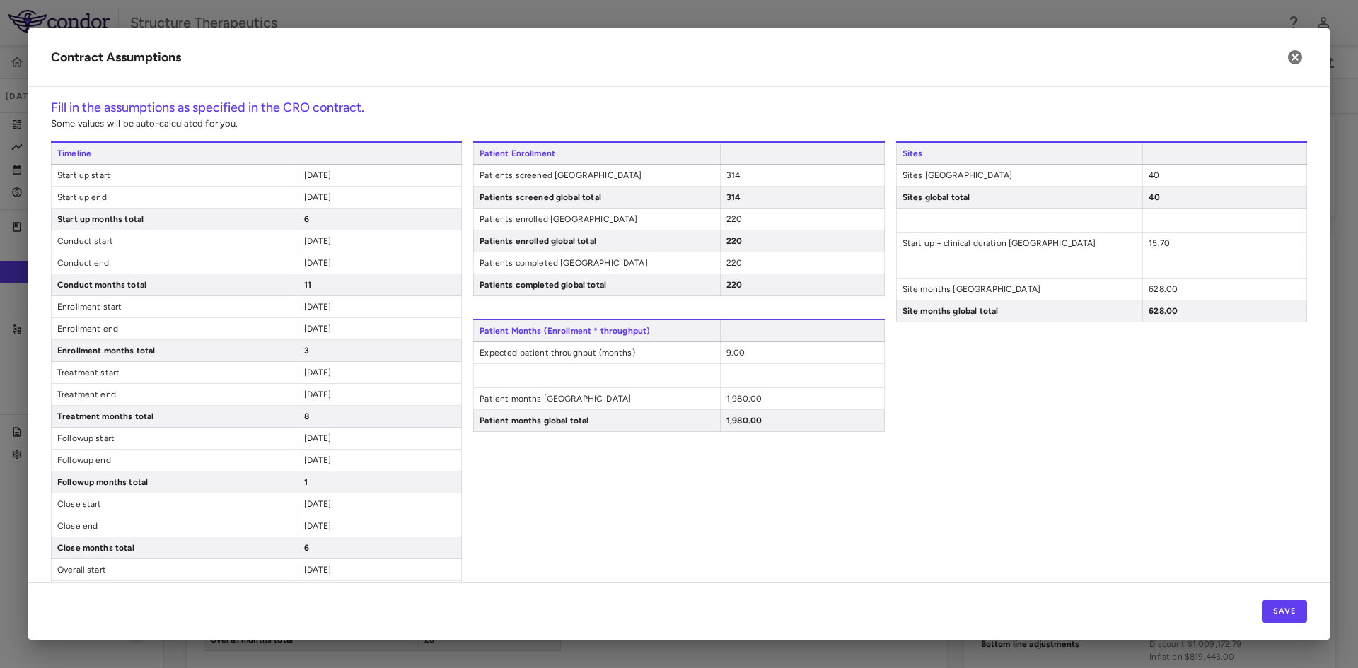
click at [328, 240] on span "2024-11-01" at bounding box center [318, 241] width 28 height 10
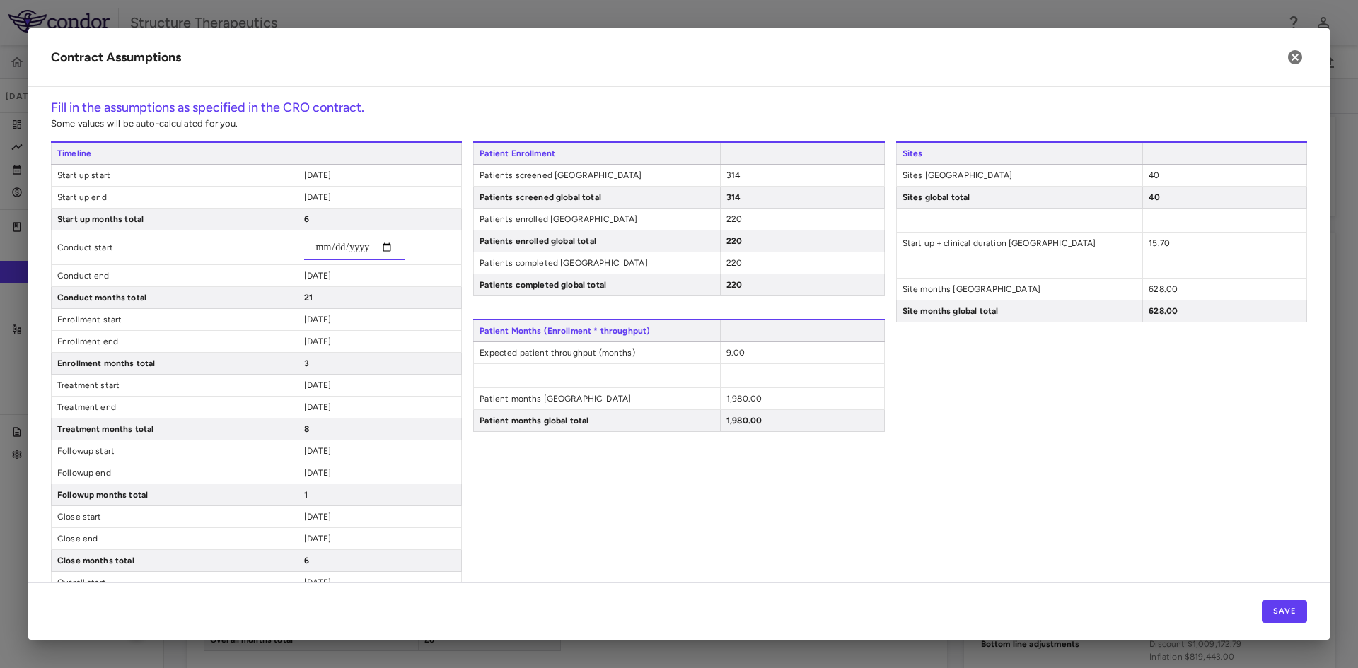
type input "**********"
click at [345, 275] on div "**********" at bounding box center [256, 389] width 411 height 496
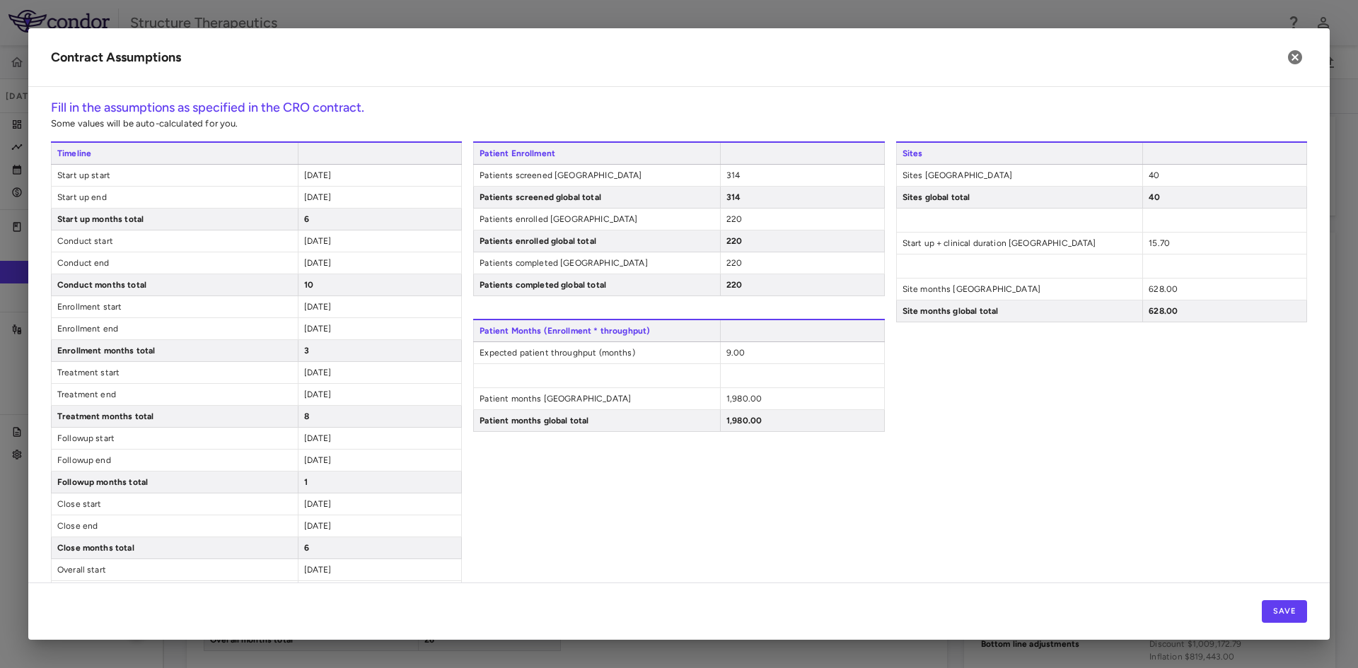
click at [330, 264] on span "2025-09-30" at bounding box center [318, 263] width 28 height 10
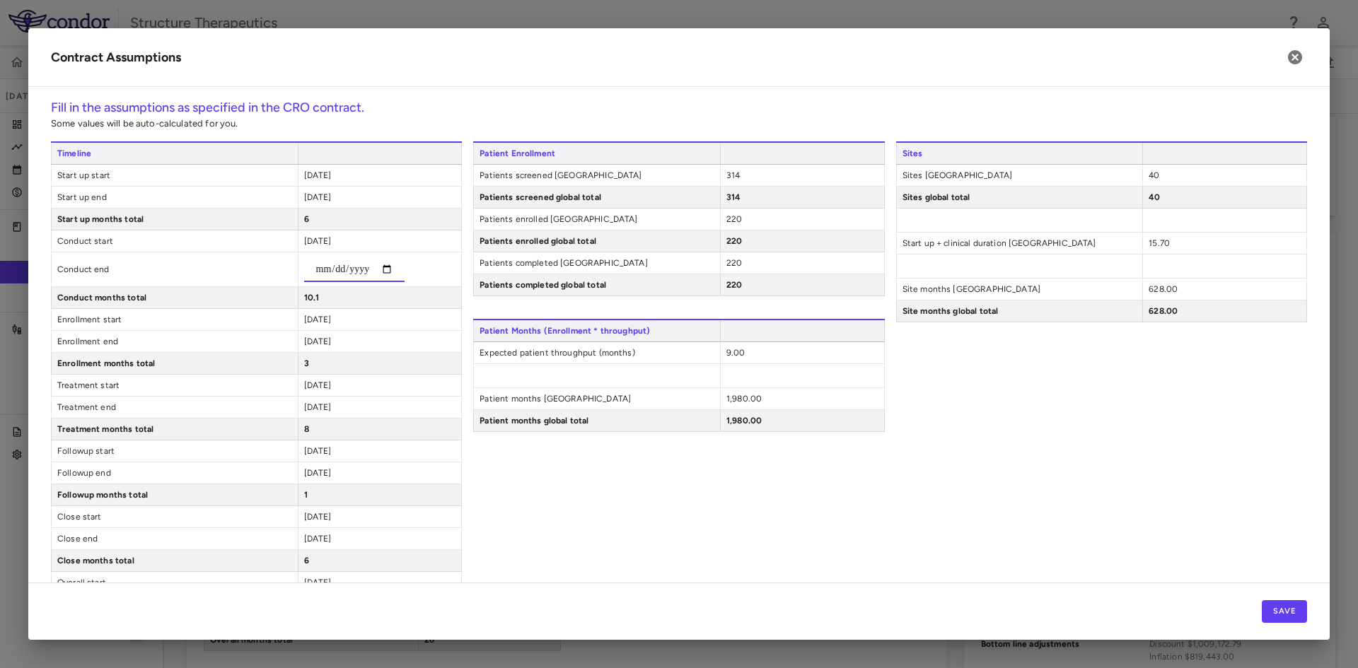
type input "**********"
click at [410, 294] on div "11" at bounding box center [380, 297] width 164 height 21
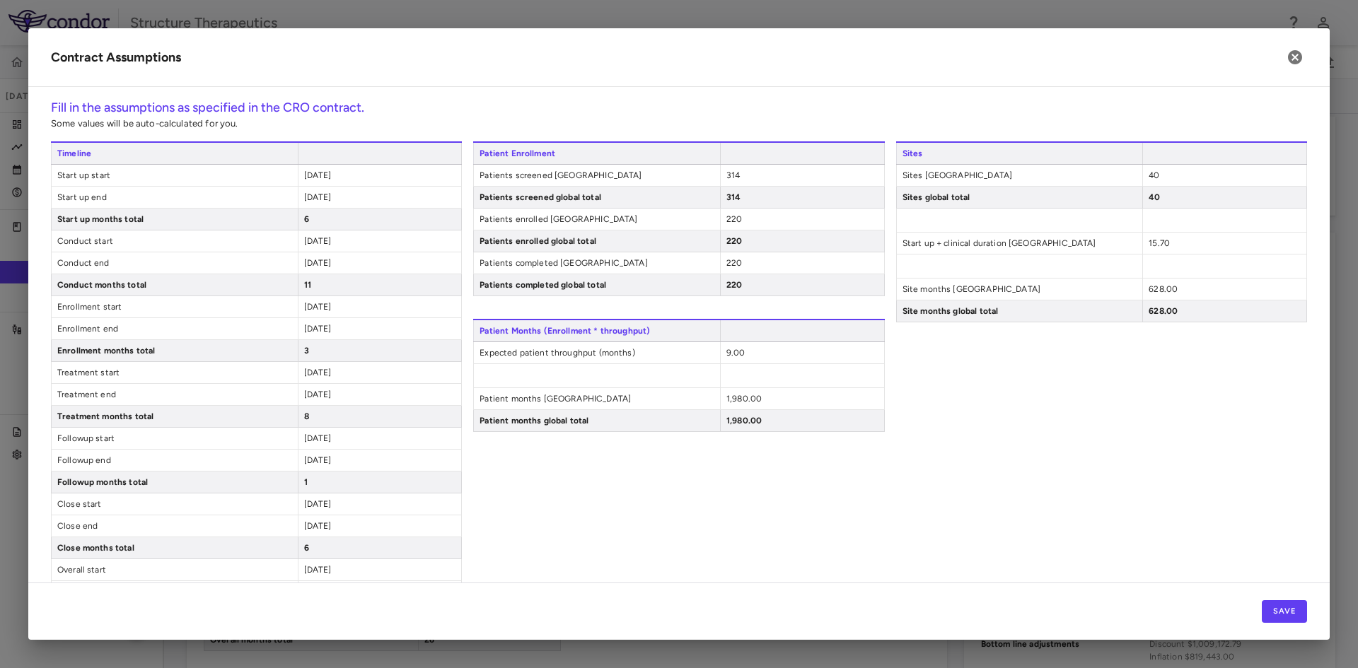
click at [352, 196] on div "2024-10-31" at bounding box center [380, 197] width 164 height 21
click at [332, 197] on span "2024-10-31" at bounding box center [318, 197] width 28 height 10
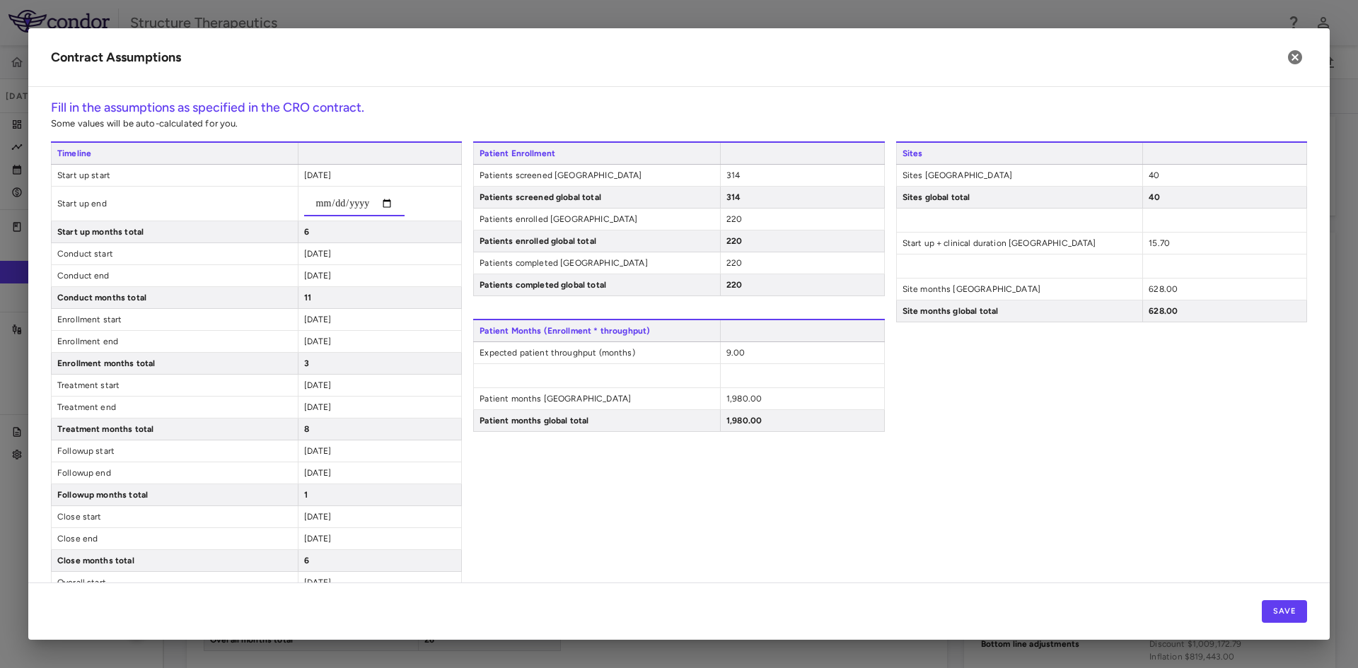
type input "**********"
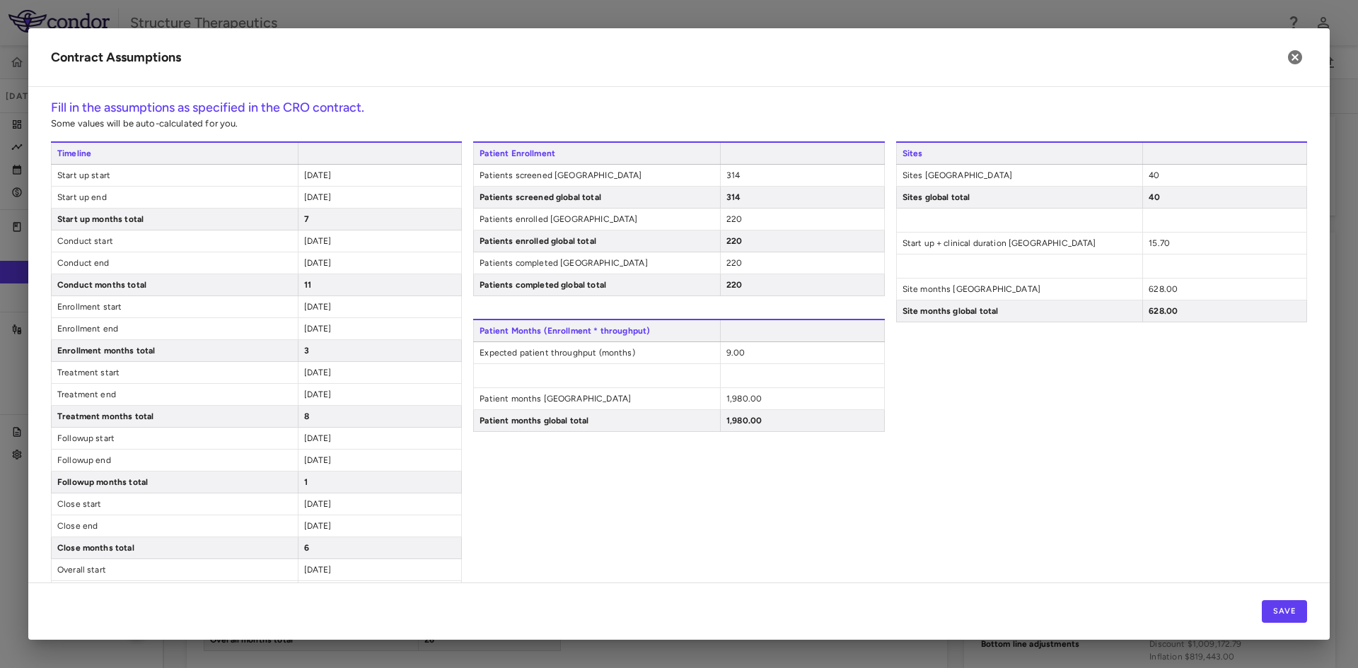
click at [395, 228] on div "7" at bounding box center [380, 219] width 164 height 21
click at [348, 293] on div "11" at bounding box center [380, 284] width 164 height 21
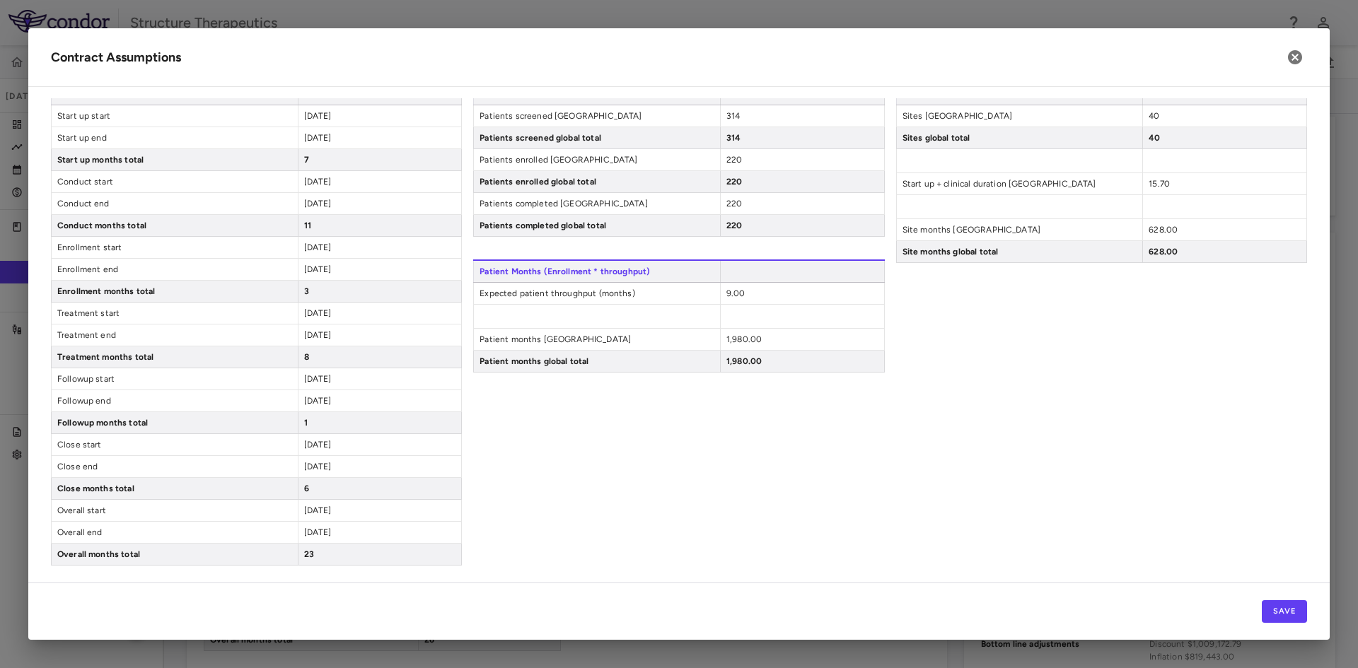
click at [332, 443] on span "2025-10-01" at bounding box center [318, 445] width 28 height 10
type input "**********"
click at [339, 479] on div "**********" at bounding box center [256, 330] width 411 height 496
click at [332, 464] on span "2026-03-31" at bounding box center [318, 467] width 28 height 10
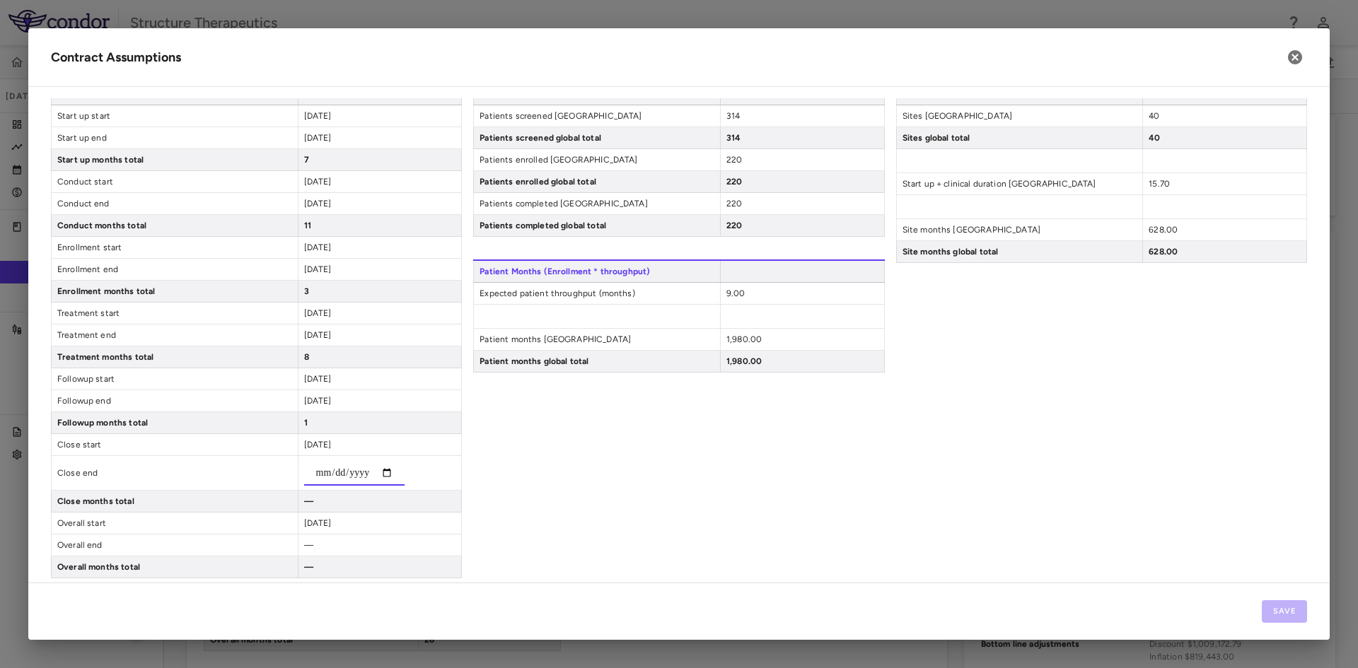
type input "**********"
click at [381, 492] on div "6" at bounding box center [380, 501] width 164 height 21
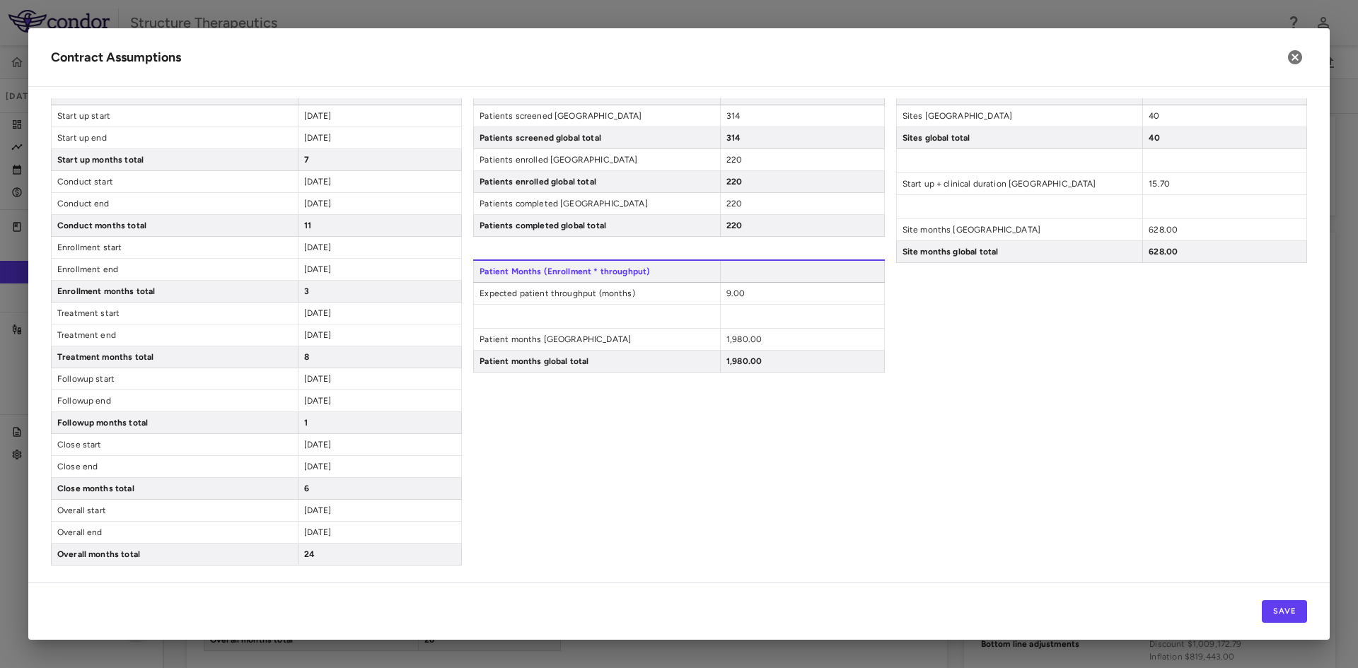
click at [501, 495] on div "Patient Enrollment Patients screened United States 314 Patients screened global…" at bounding box center [678, 324] width 411 height 484
click at [332, 401] on span "2025-09-30" at bounding box center [318, 401] width 28 height 10
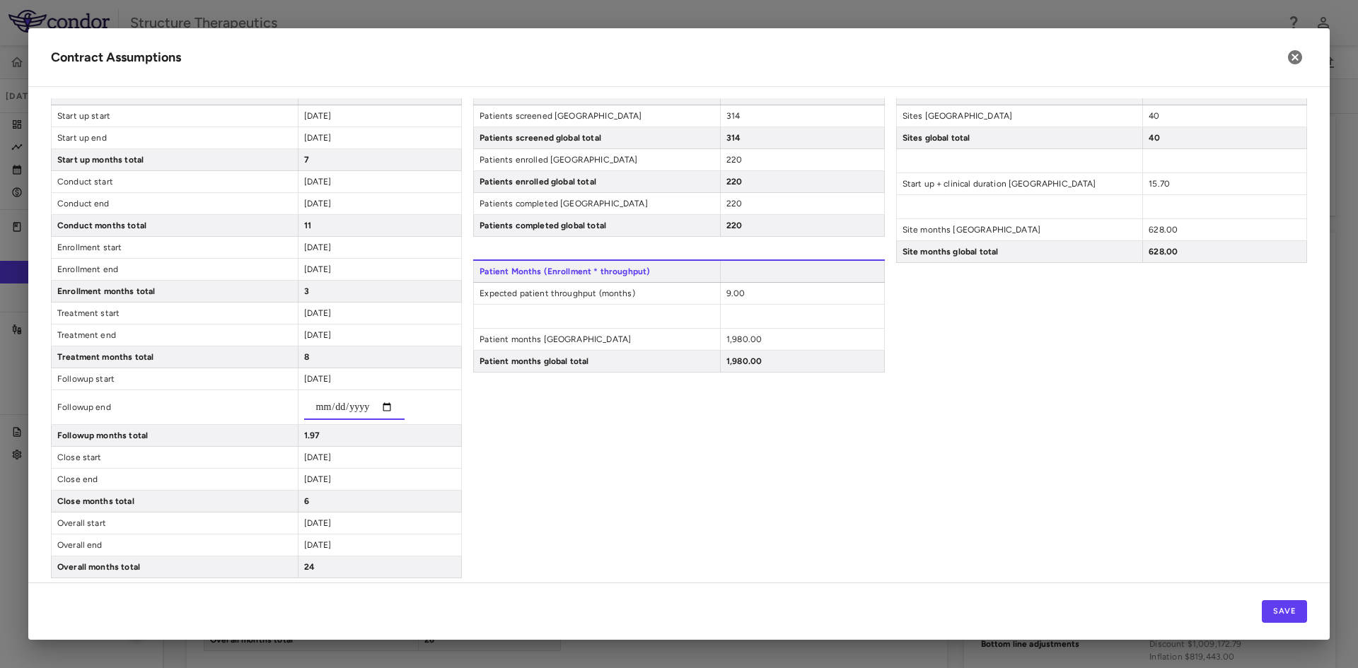
type input "**********"
click at [409, 445] on div "**********" at bounding box center [256, 330] width 411 height 496
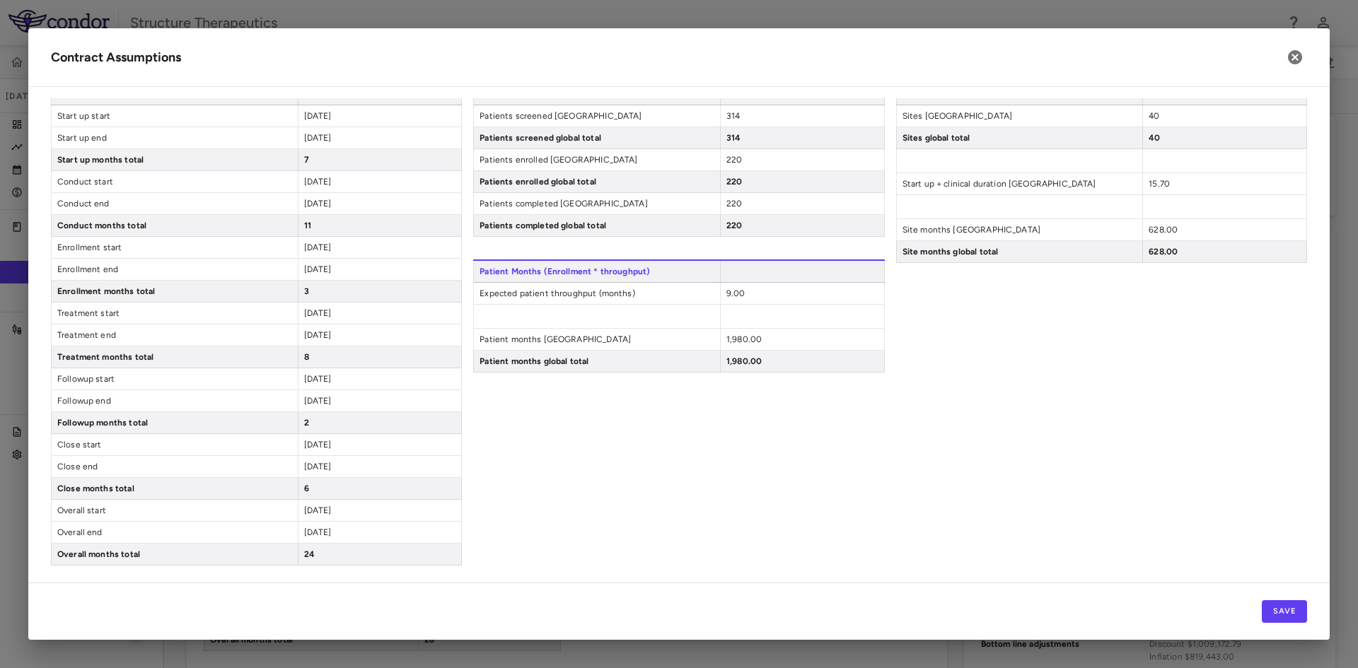
drag, startPoint x: 334, startPoint y: 361, endPoint x: 604, endPoint y: 446, distance: 282.7
click at [604, 446] on div "Patient Enrollment Patients screened United States 314 Patients screened global…" at bounding box center [678, 324] width 411 height 484
click at [332, 333] on span "2025-08-31" at bounding box center [318, 335] width 28 height 10
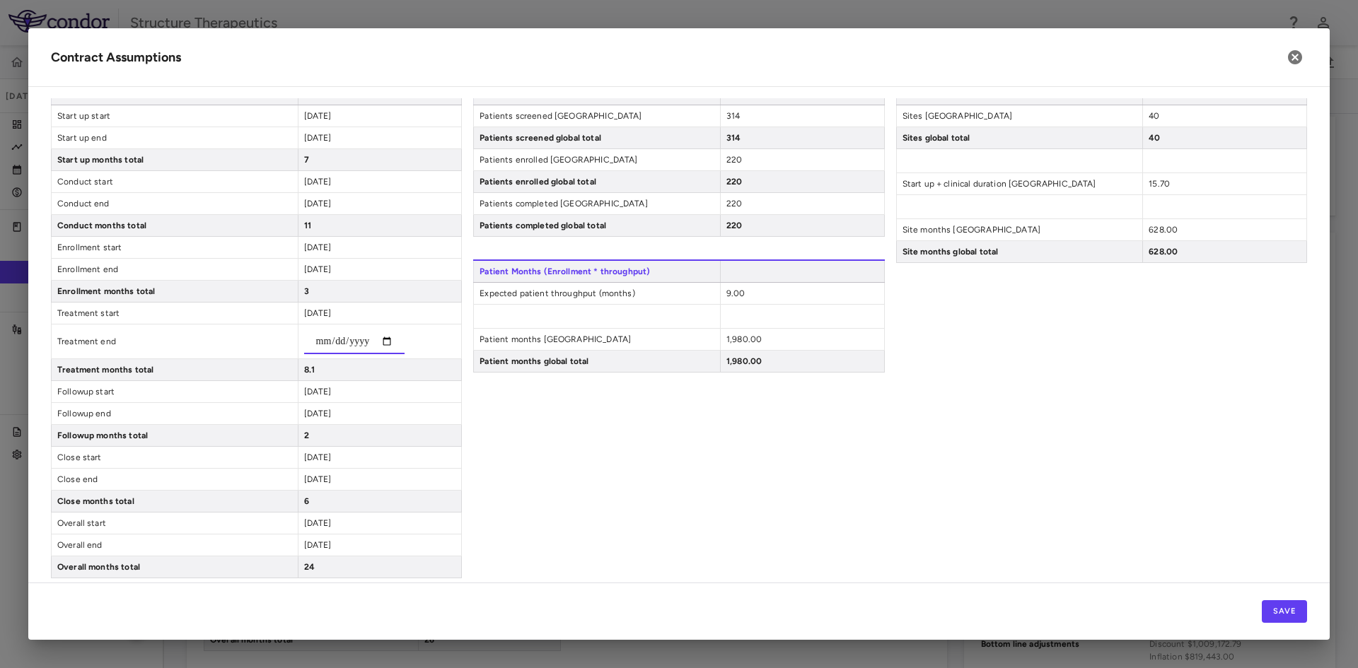
type input "**********"
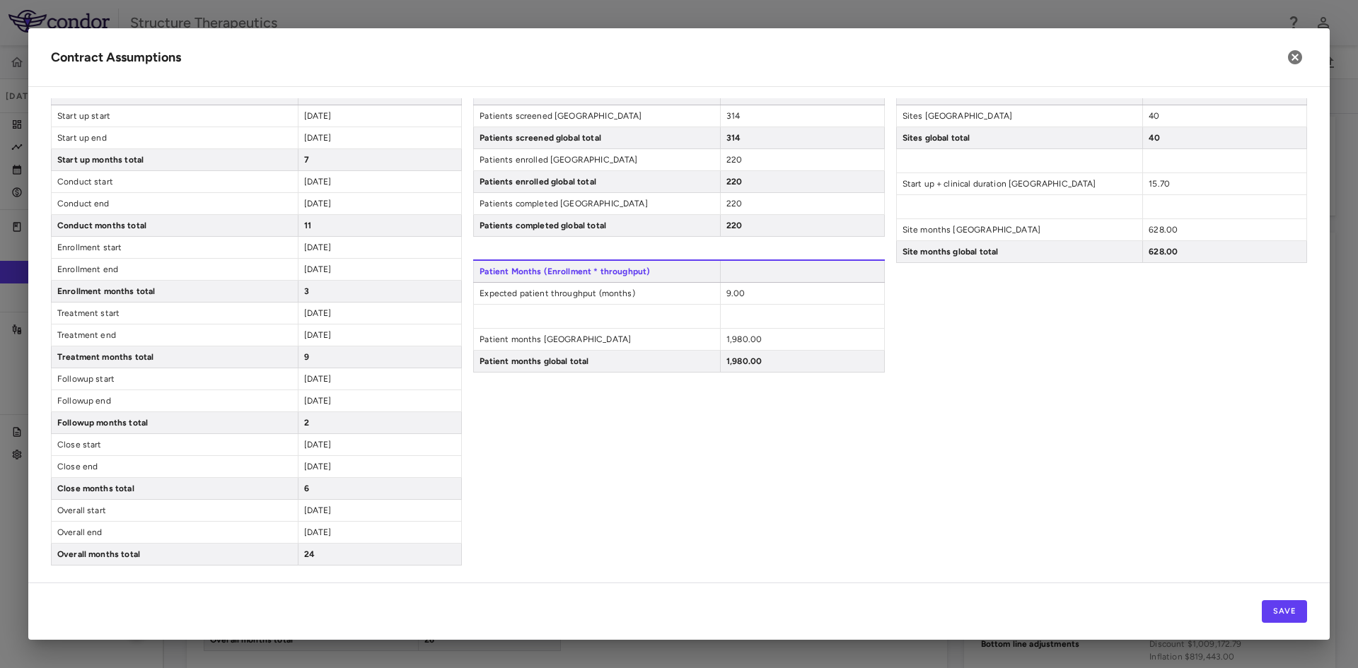
click at [339, 387] on div "2025-09-01" at bounding box center [380, 378] width 164 height 21
click at [330, 383] on span "2025-09-01" at bounding box center [318, 379] width 28 height 10
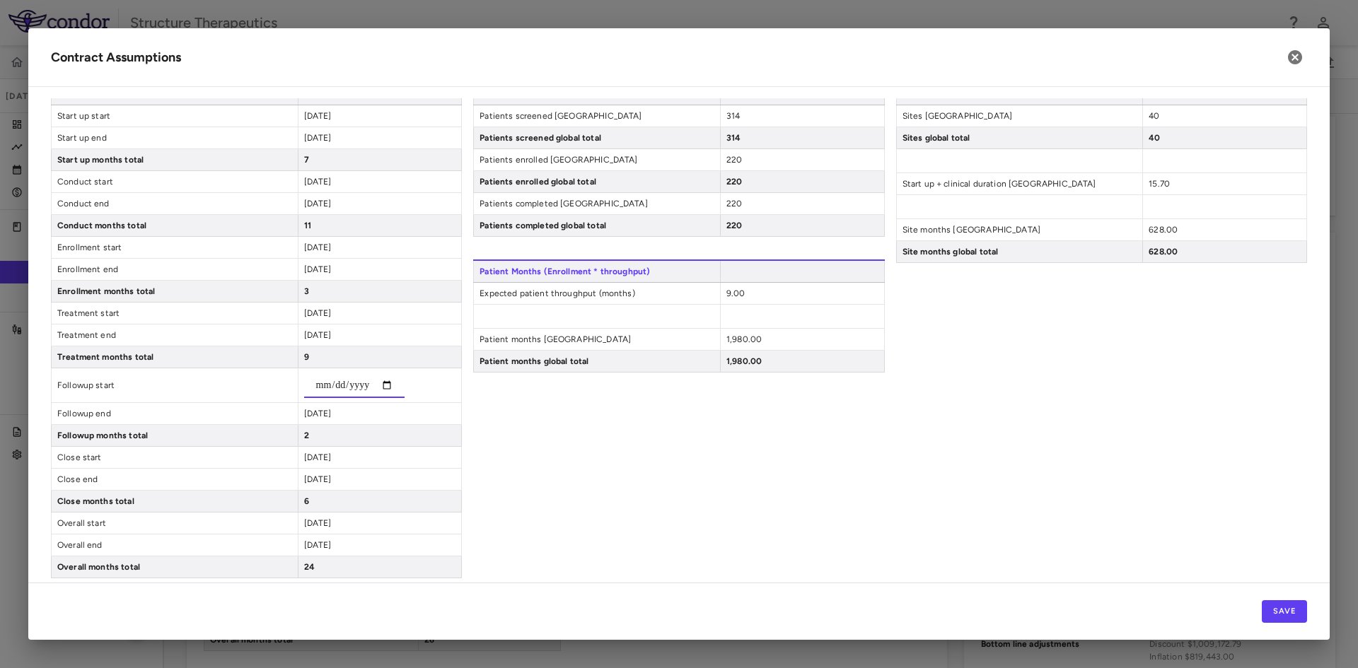
type input "**********"
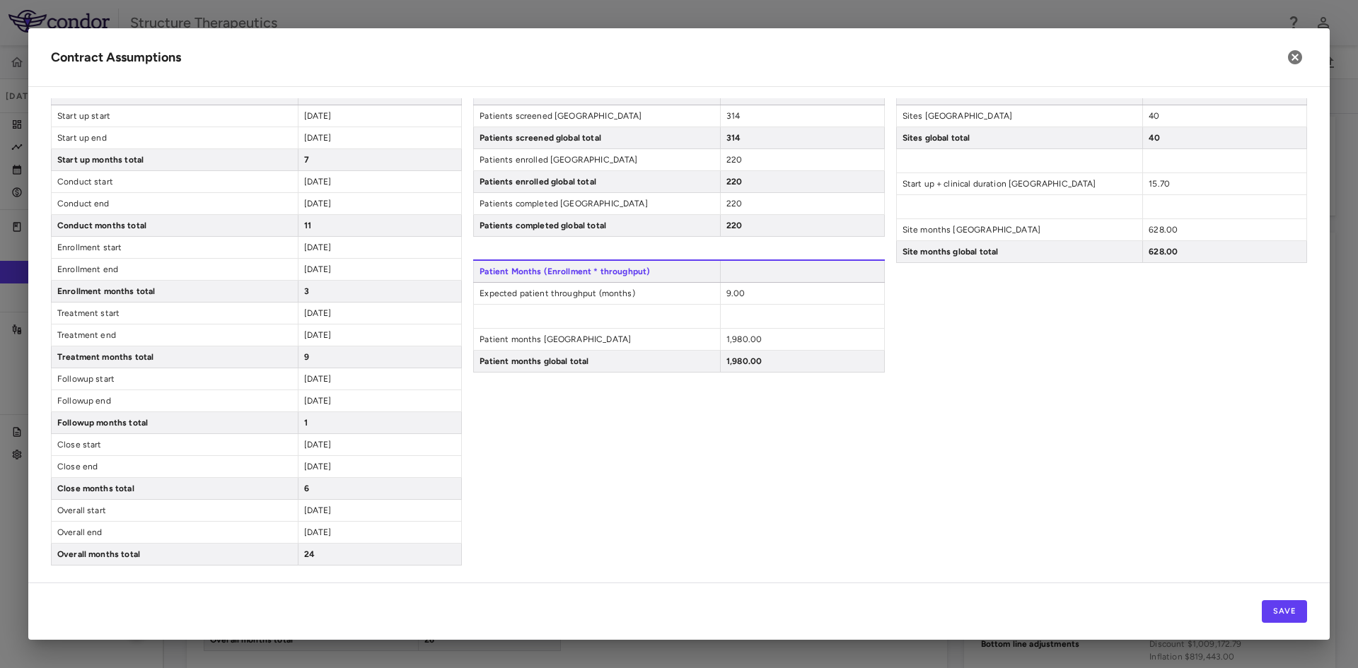
click at [539, 443] on div "Patient Enrollment Patients screened United States 314 Patients screened global…" at bounding box center [678, 324] width 411 height 484
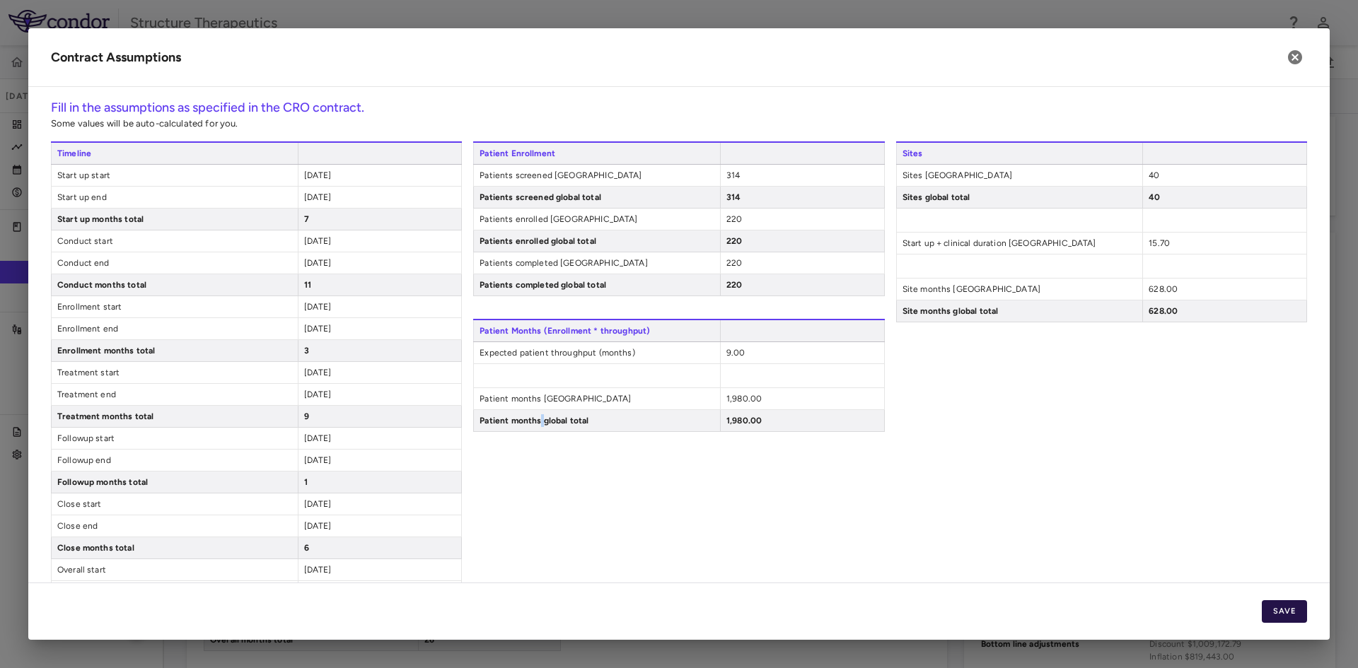
click at [1293, 607] on button "Save" at bounding box center [1284, 611] width 45 height 23
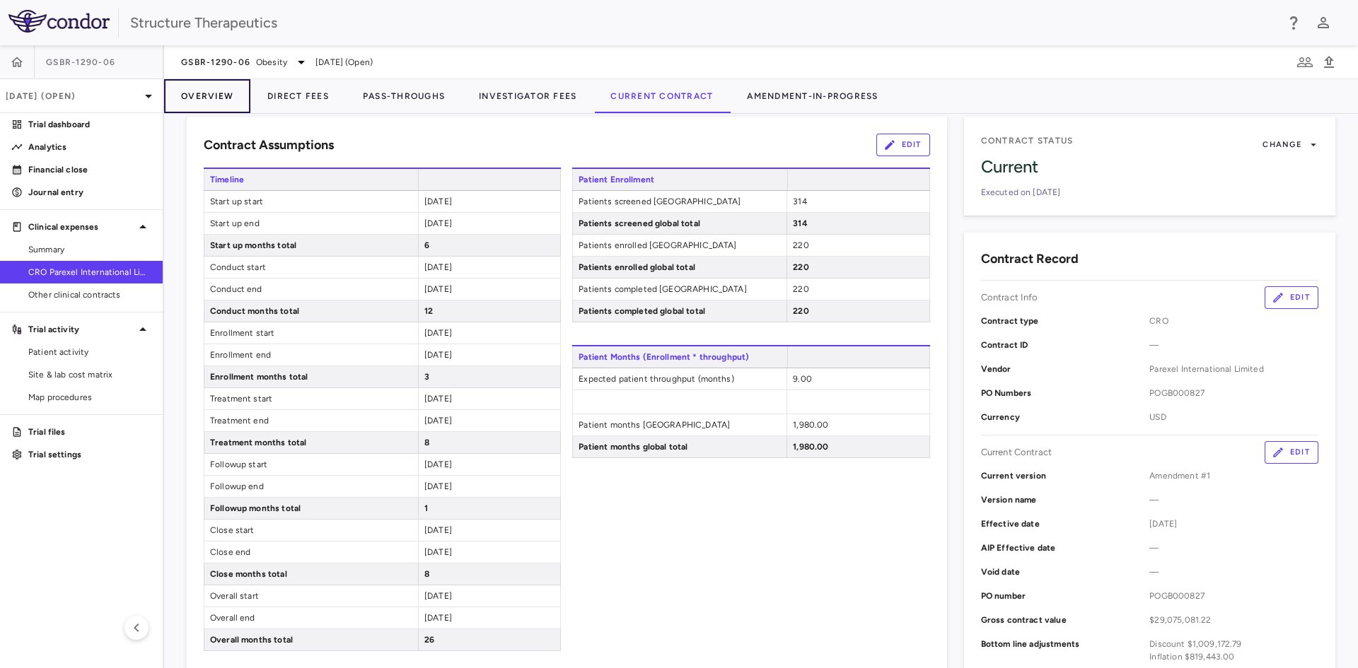
click at [197, 94] on button "Overview" at bounding box center [207, 96] width 86 height 34
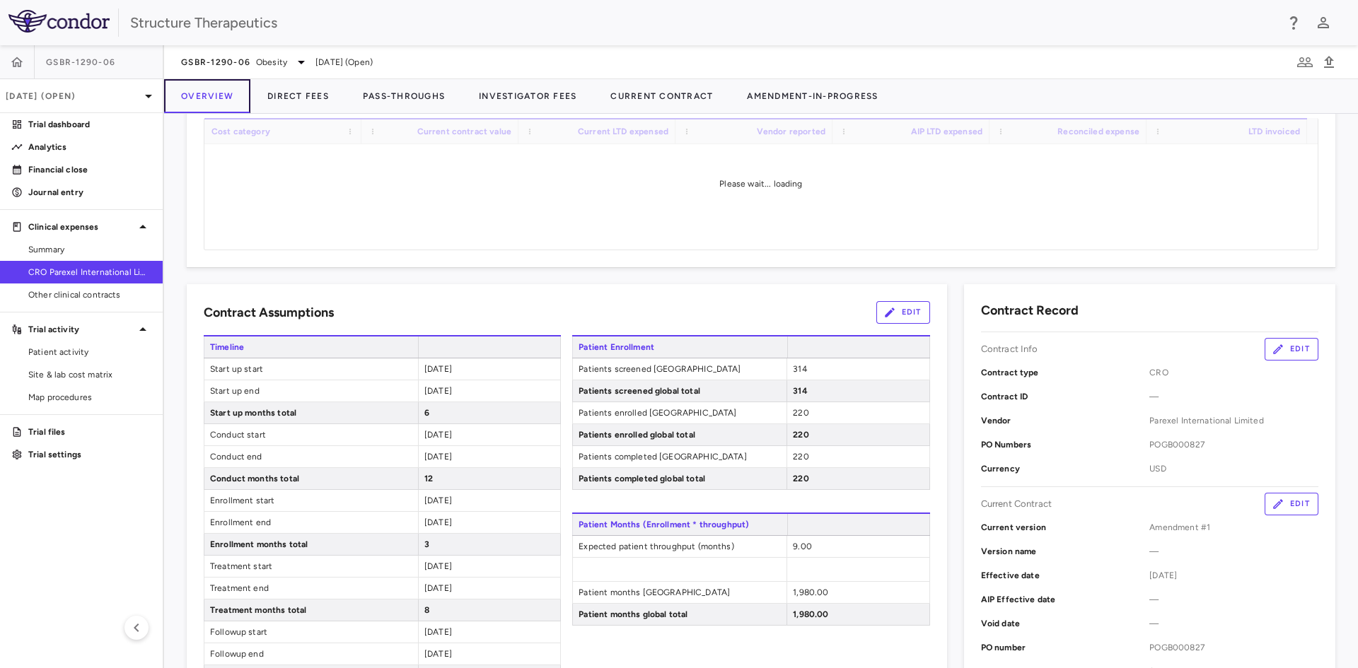
scroll to position [76, 0]
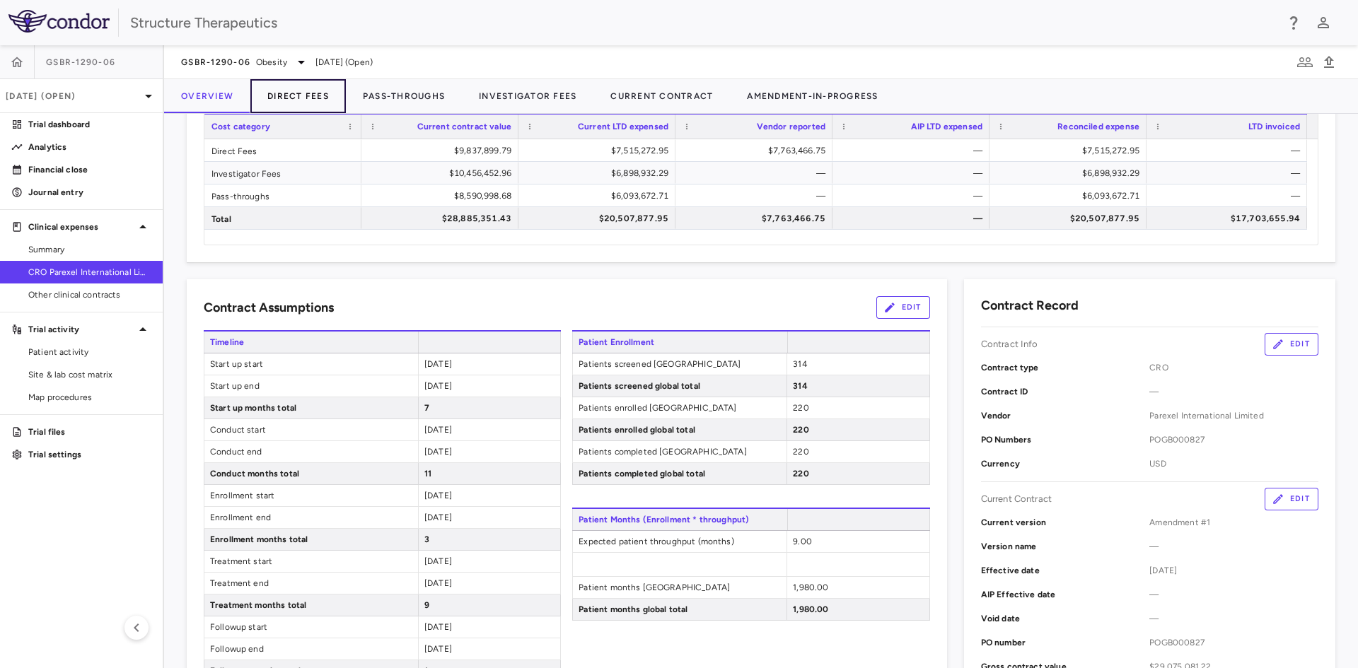
click at [286, 88] on button "Direct Fees" at bounding box center [297, 96] width 95 height 34
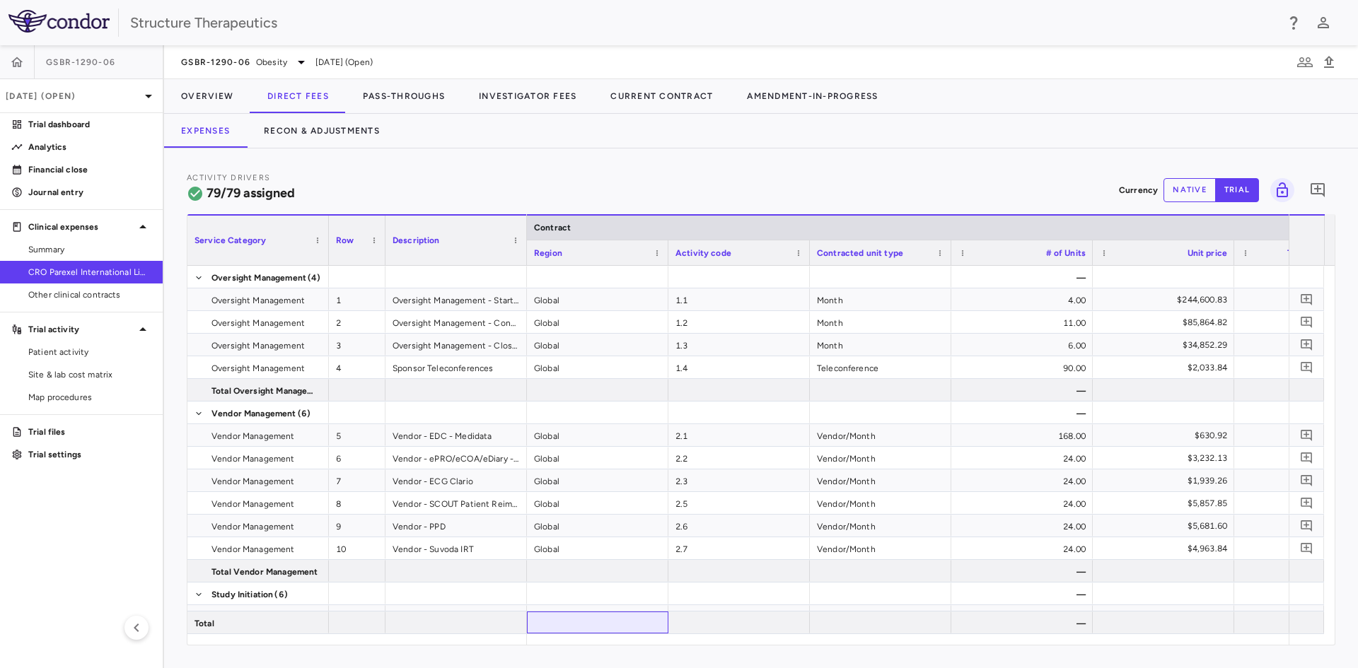
drag, startPoint x: 605, startPoint y: 633, endPoint x: 702, endPoint y: 642, distance: 97.3
click at [702, 642] on div "Service Category Row Description Contract Activity driver assignments 1" at bounding box center [760, 429] width 1147 height 431
drag, startPoint x: 613, startPoint y: 645, endPoint x: 706, endPoint y: 641, distance: 93.4
click at [706, 641] on div "Service Category Drag here to set column labels Service Category Row Description" at bounding box center [761, 429] width 1148 height 431
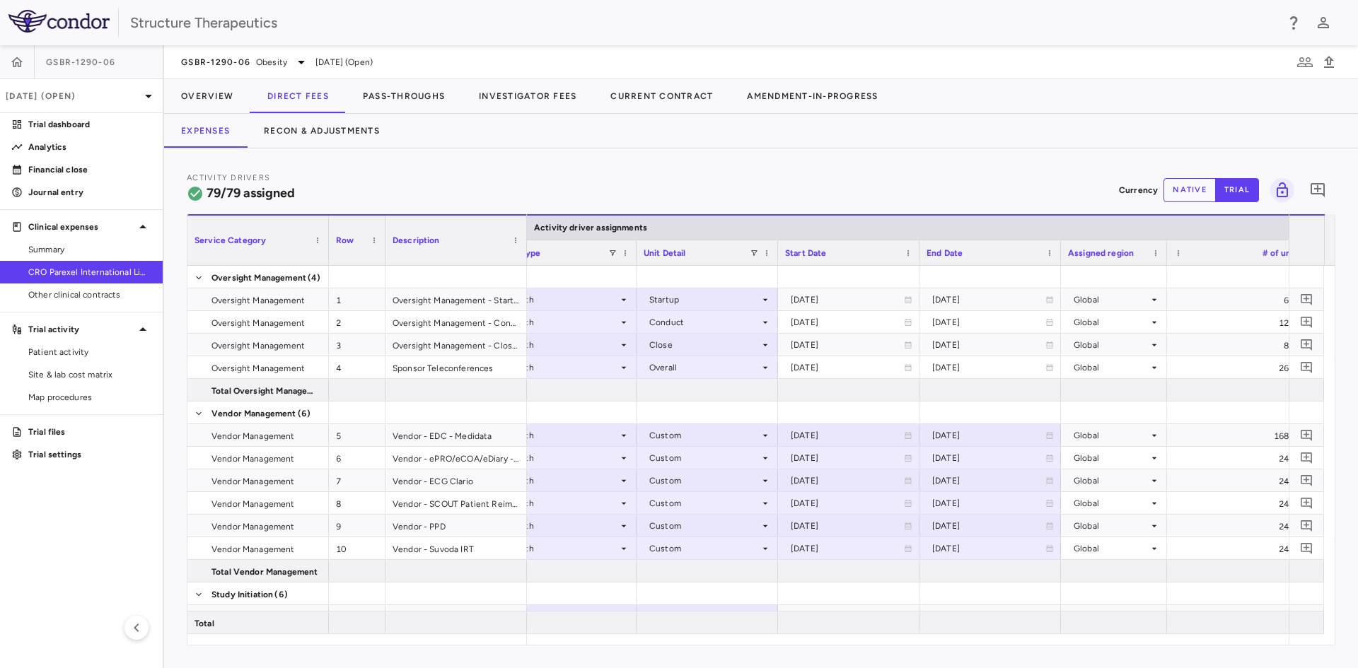
scroll to position [0, 98]
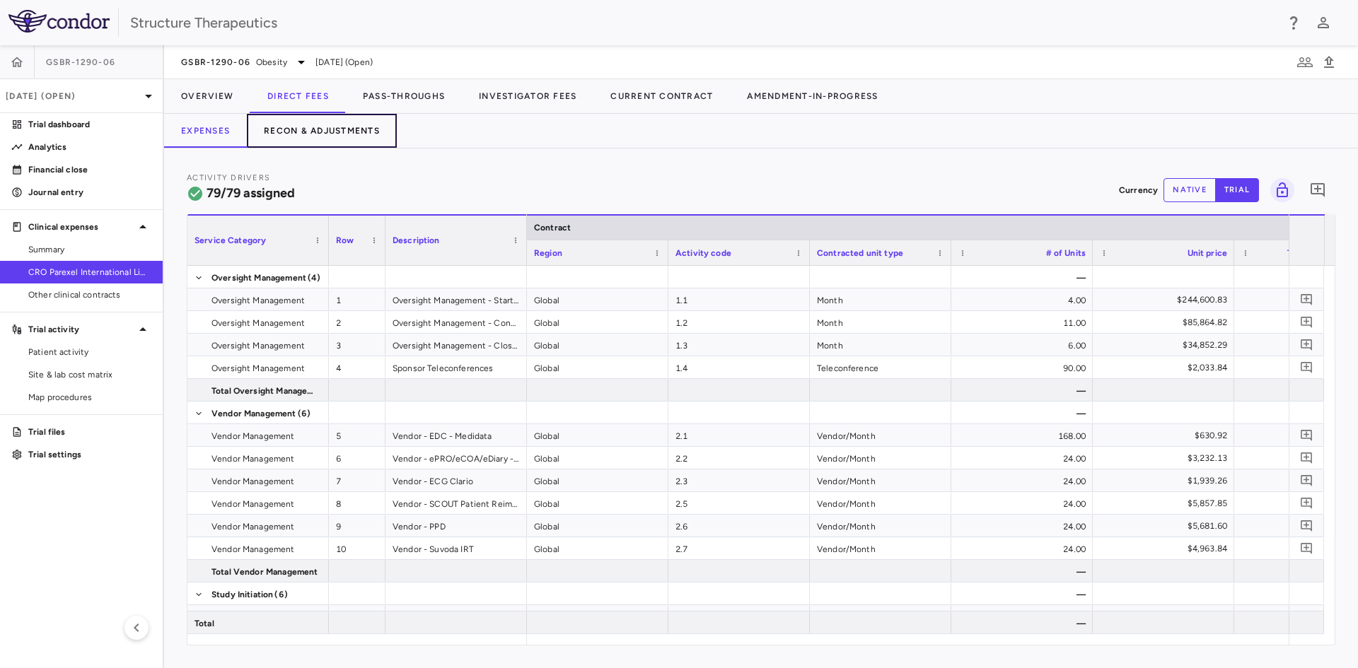
click at [331, 137] on button "Recon & Adjustments" at bounding box center [322, 131] width 150 height 34
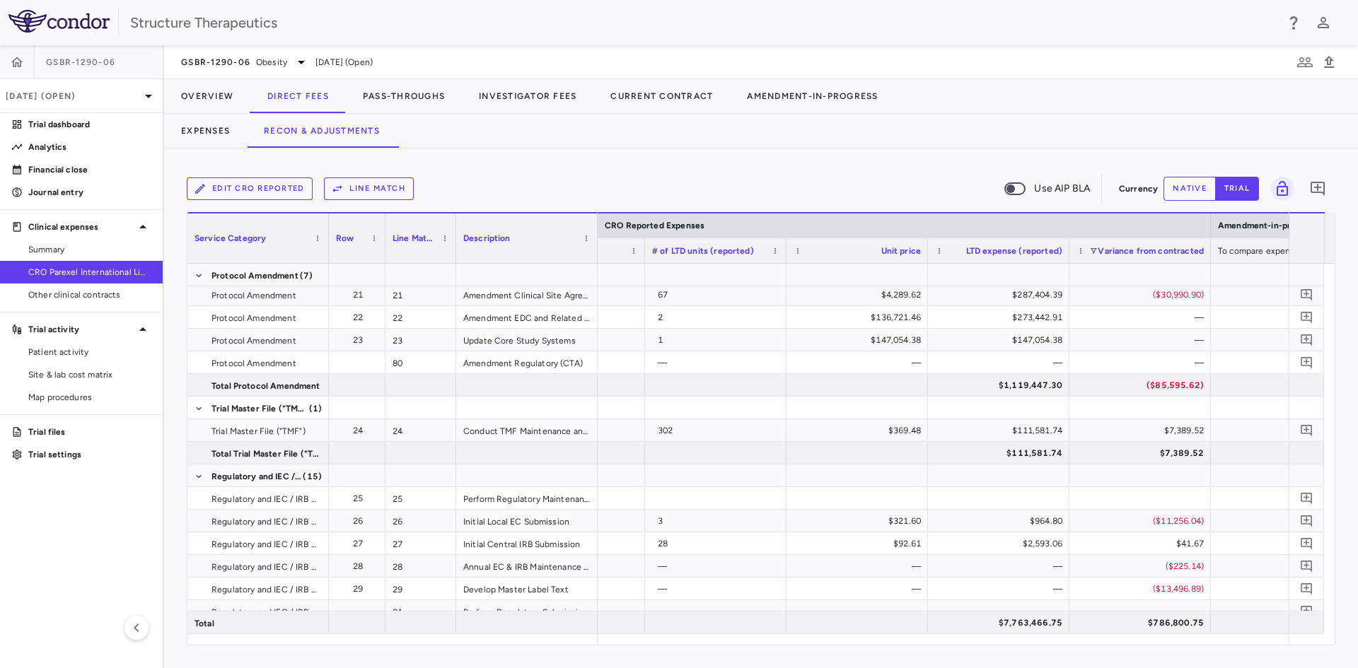
click at [1088, 150] on div "Edit CRO reported Line Match Use AIP BLA Currency native trial 0 Service Catego…" at bounding box center [761, 409] width 1194 height 520
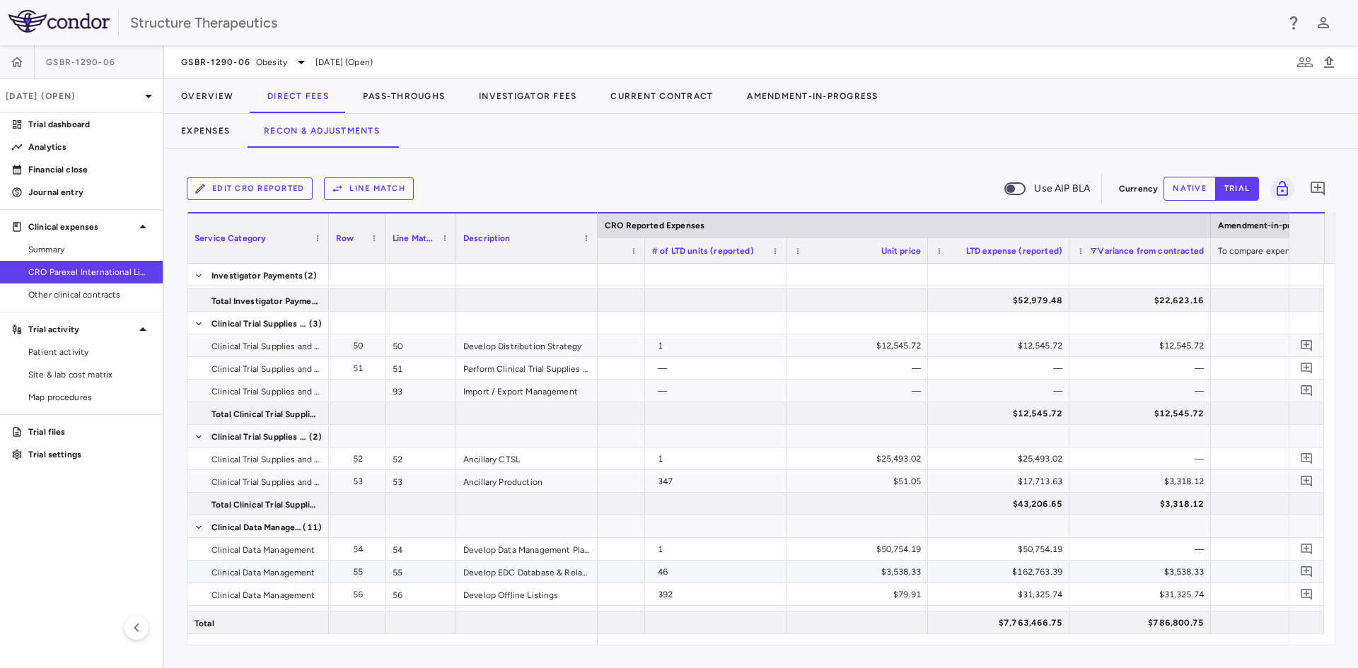
scroll to position [1791, 0]
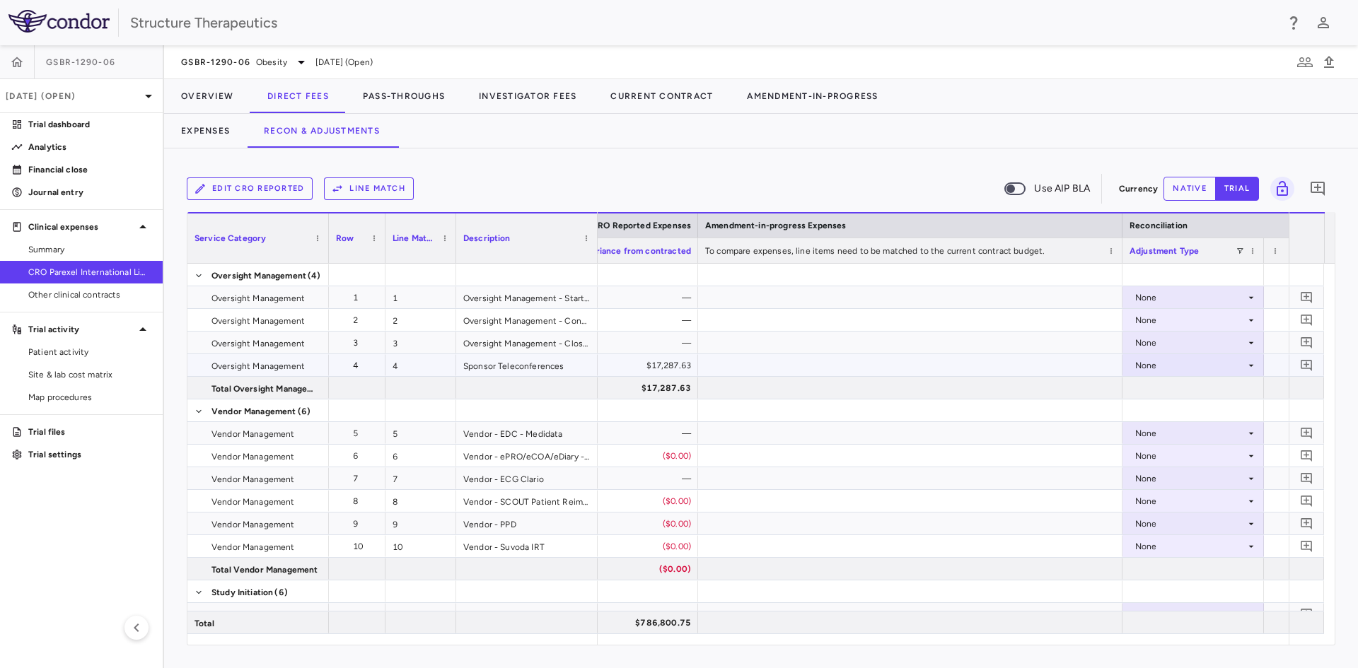
click at [1246, 368] on icon at bounding box center [1250, 365] width 11 height 11
click at [1175, 414] on div "CRO Reported" at bounding box center [1184, 414] width 67 height 13
click at [1177, 458] on div "None" at bounding box center [1190, 456] width 110 height 23
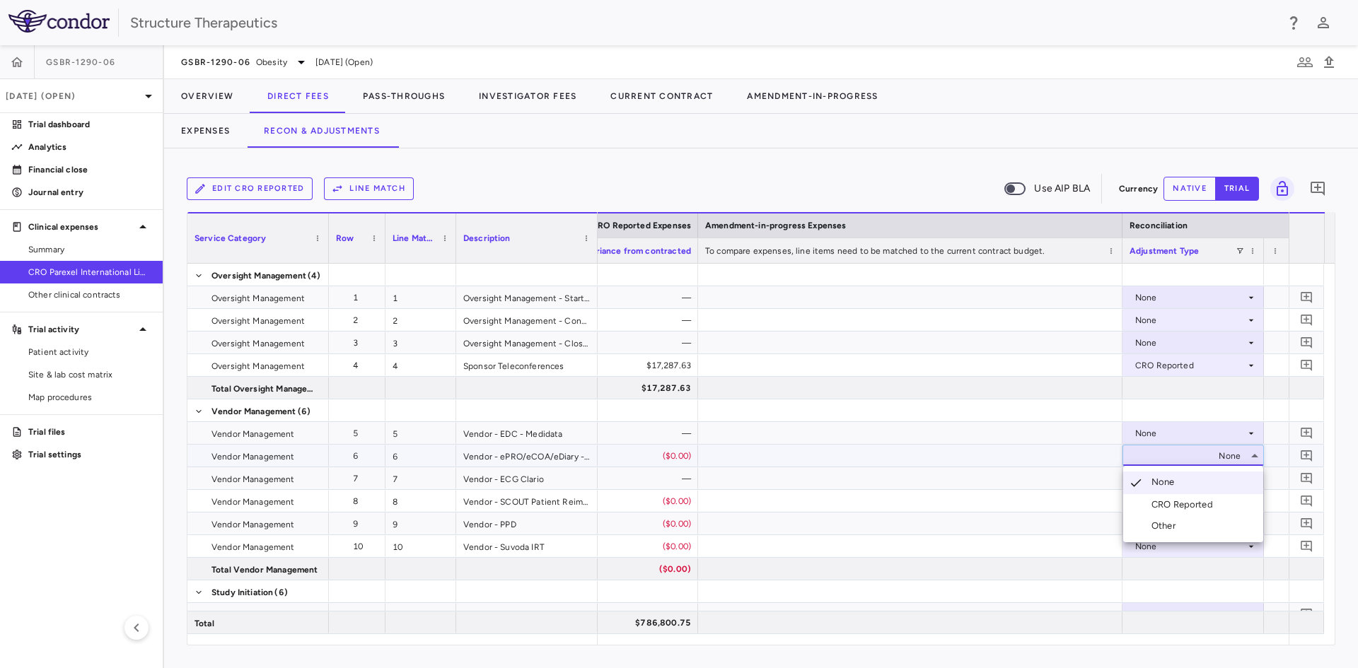
click at [1167, 496] on li "CRO Reported" at bounding box center [1193, 504] width 140 height 21
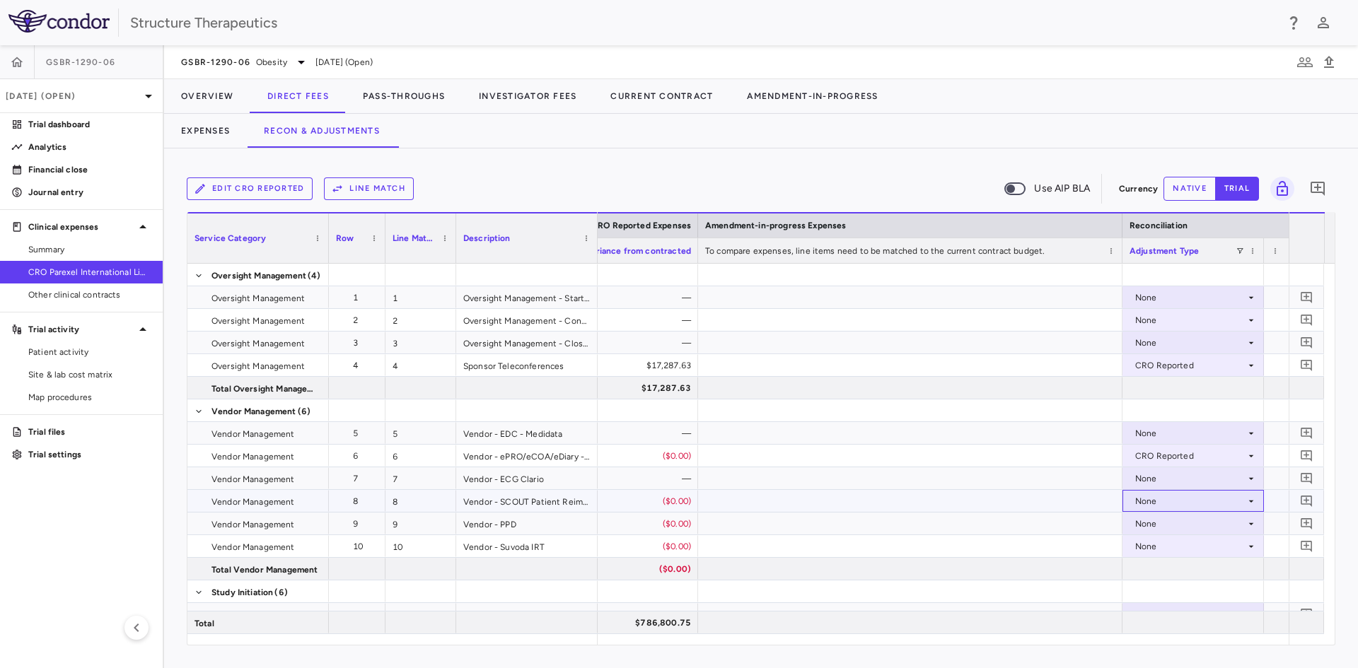
click at [1164, 499] on div "None" at bounding box center [1190, 501] width 110 height 23
click at [1161, 549] on div "CRO Reported" at bounding box center [1184, 550] width 67 height 13
click at [1172, 529] on div "None" at bounding box center [1190, 524] width 110 height 23
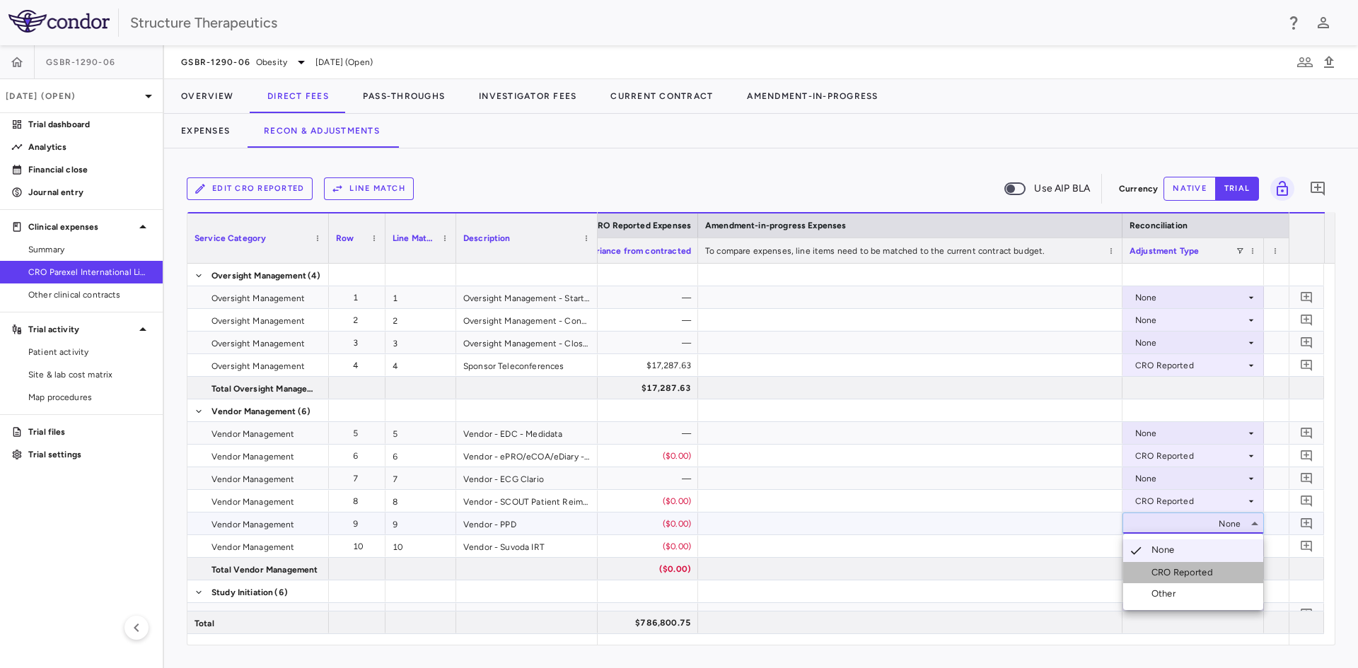
click at [1180, 577] on div "CRO Reported" at bounding box center [1184, 572] width 67 height 13
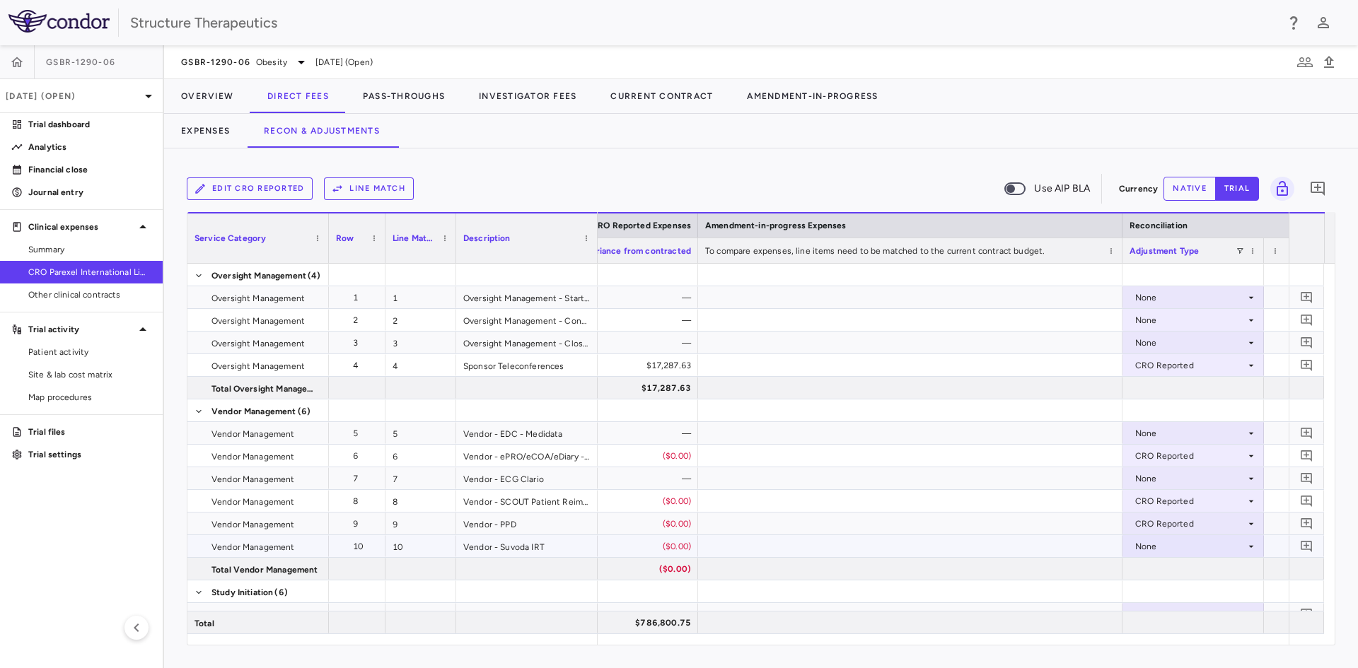
click at [1168, 548] on div "None" at bounding box center [1190, 546] width 110 height 23
click at [1174, 596] on div "CRO Reported" at bounding box center [1184, 595] width 67 height 13
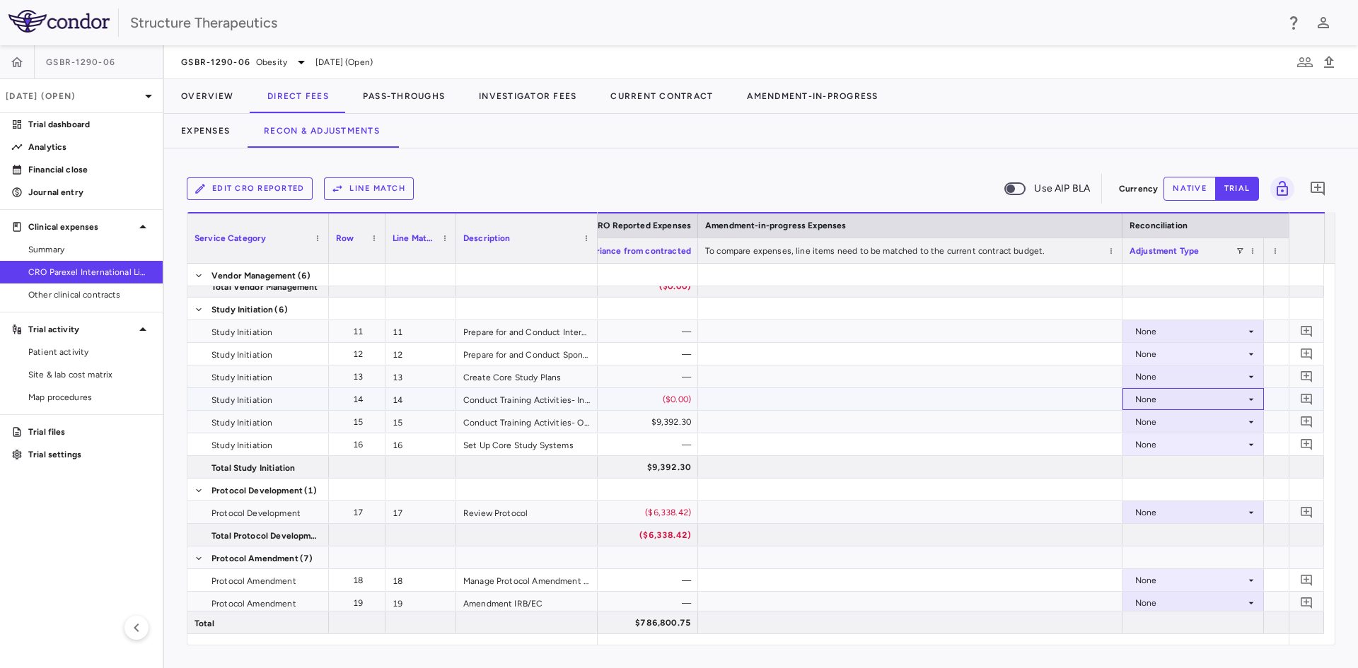
click at [1130, 397] on div "None" at bounding box center [1192, 399] width 127 height 21
click at [1160, 443] on div "CRO Reported" at bounding box center [1184, 448] width 67 height 13
click at [1155, 426] on div "None" at bounding box center [1190, 422] width 110 height 23
click at [1160, 466] on div "CRO Reported" at bounding box center [1184, 471] width 67 height 13
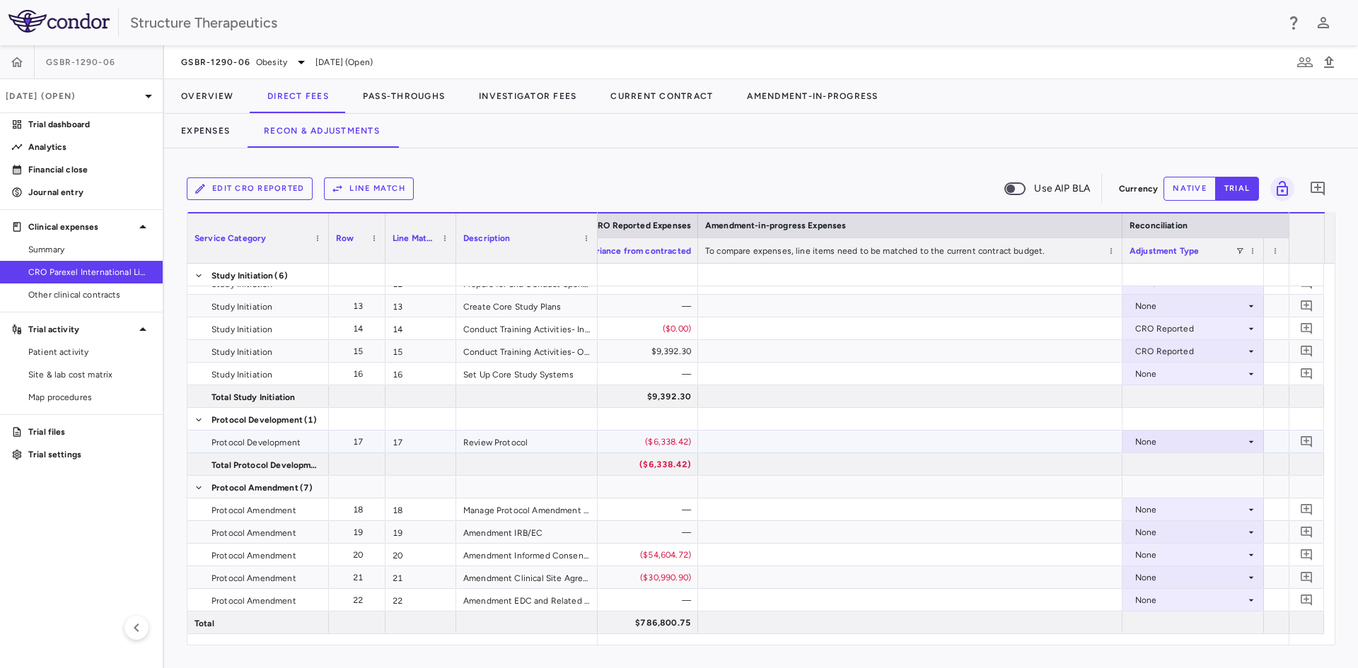
click at [1185, 446] on div "None" at bounding box center [1190, 442] width 110 height 23
click at [1172, 491] on div "CRO Reported" at bounding box center [1184, 490] width 67 height 13
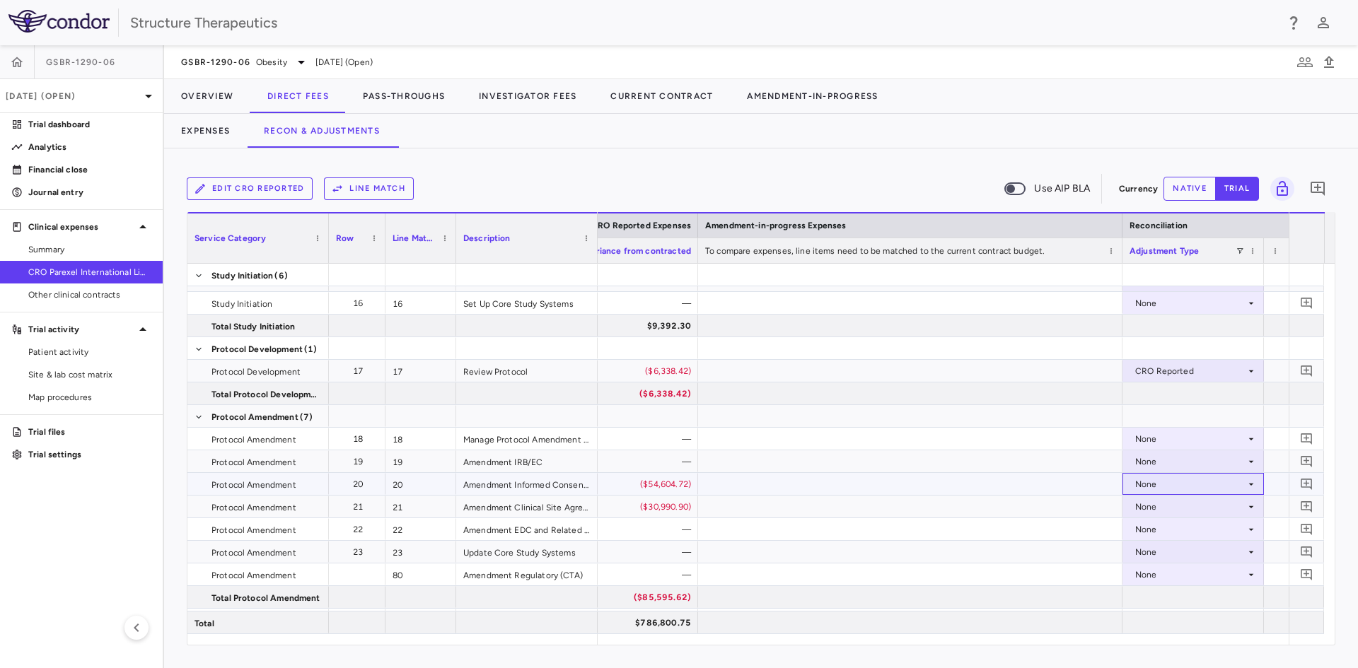
click at [1136, 483] on div "None" at bounding box center [1190, 484] width 110 height 23
click at [1163, 529] on div "CRO Reported" at bounding box center [1184, 533] width 67 height 13
click at [1152, 509] on div "None" at bounding box center [1190, 507] width 110 height 23
click at [1157, 550] on div "CRO Reported" at bounding box center [1184, 555] width 67 height 13
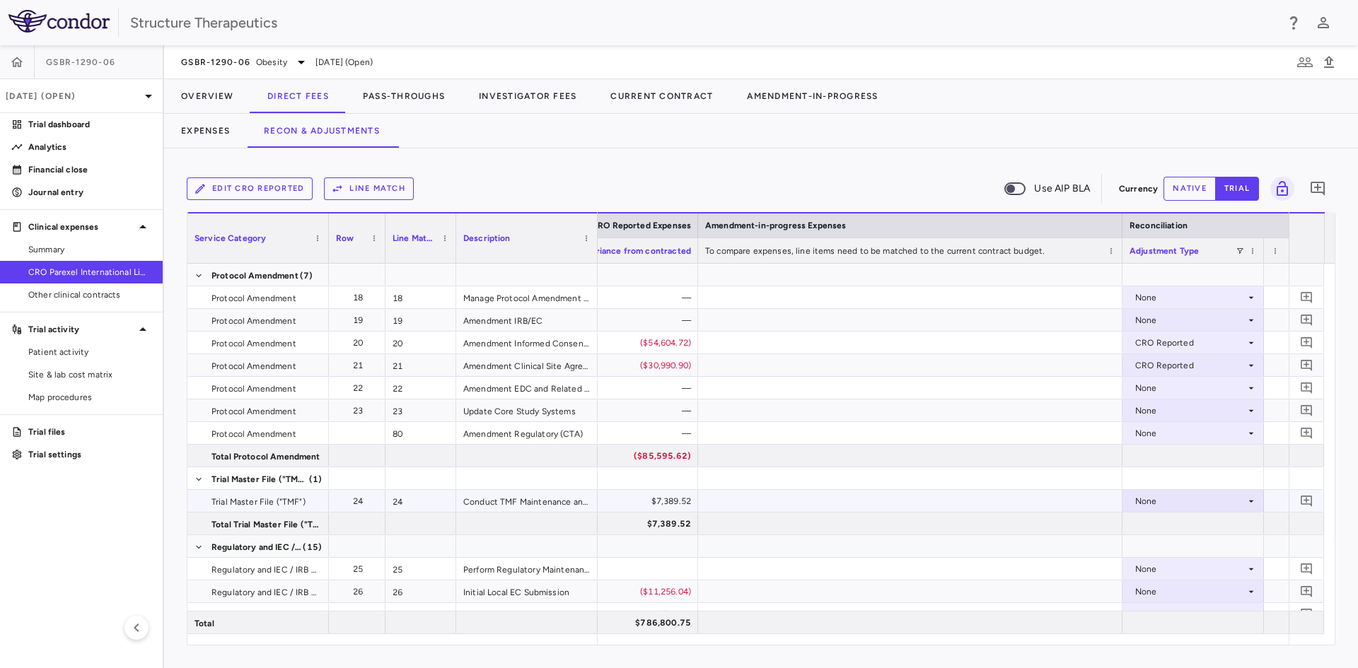
click at [1162, 502] on div "None" at bounding box center [1190, 501] width 110 height 23
click at [1167, 552] on div "CRO Reported" at bounding box center [1184, 550] width 67 height 13
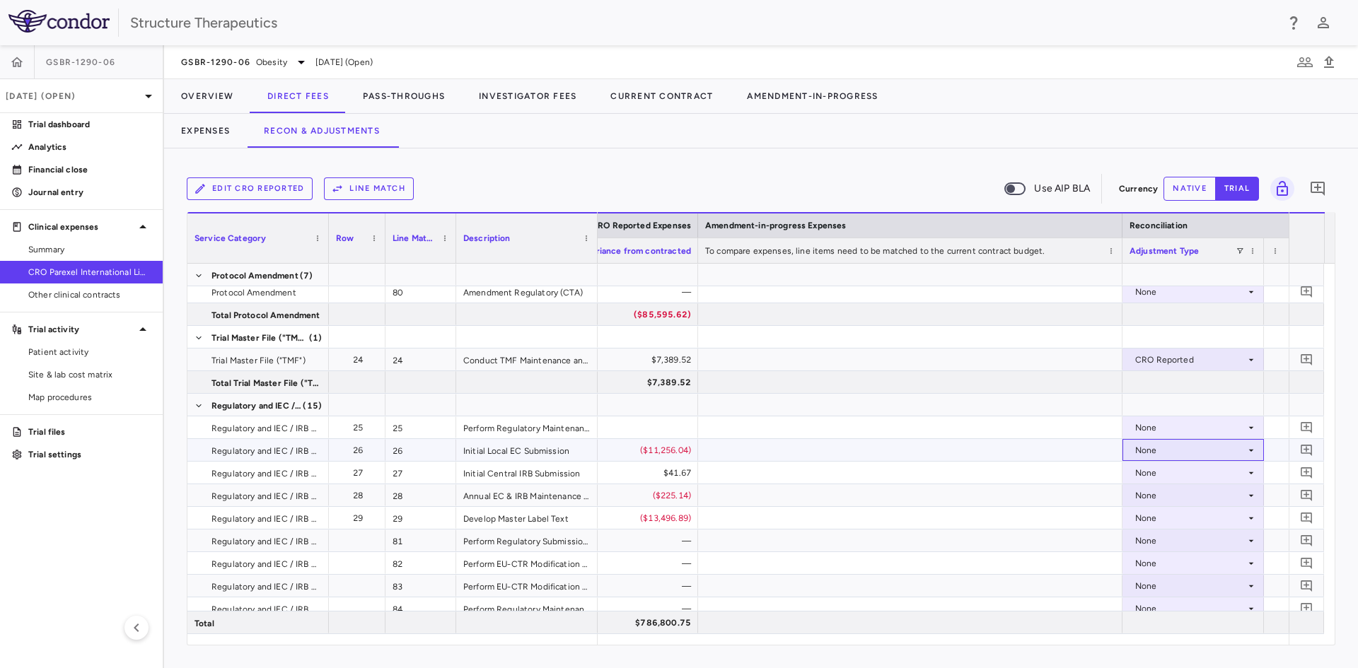
click at [1145, 453] on div "None" at bounding box center [1190, 450] width 110 height 23
click at [1142, 491] on li "CRO Reported" at bounding box center [1193, 499] width 140 height 21
click at [1142, 514] on li "CRO Reported" at bounding box center [1193, 521] width 140 height 21
click at [1151, 494] on div "None" at bounding box center [1190, 495] width 110 height 23
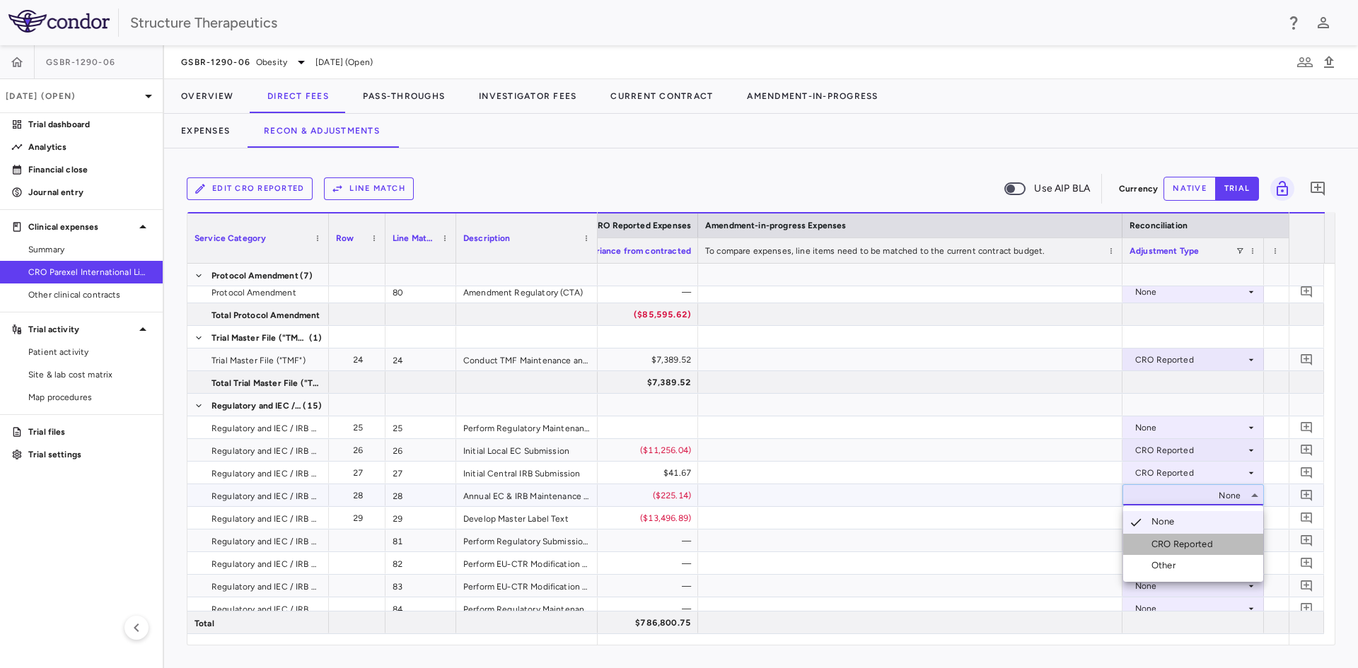
click at [1162, 547] on div "CRO Reported" at bounding box center [1184, 544] width 67 height 13
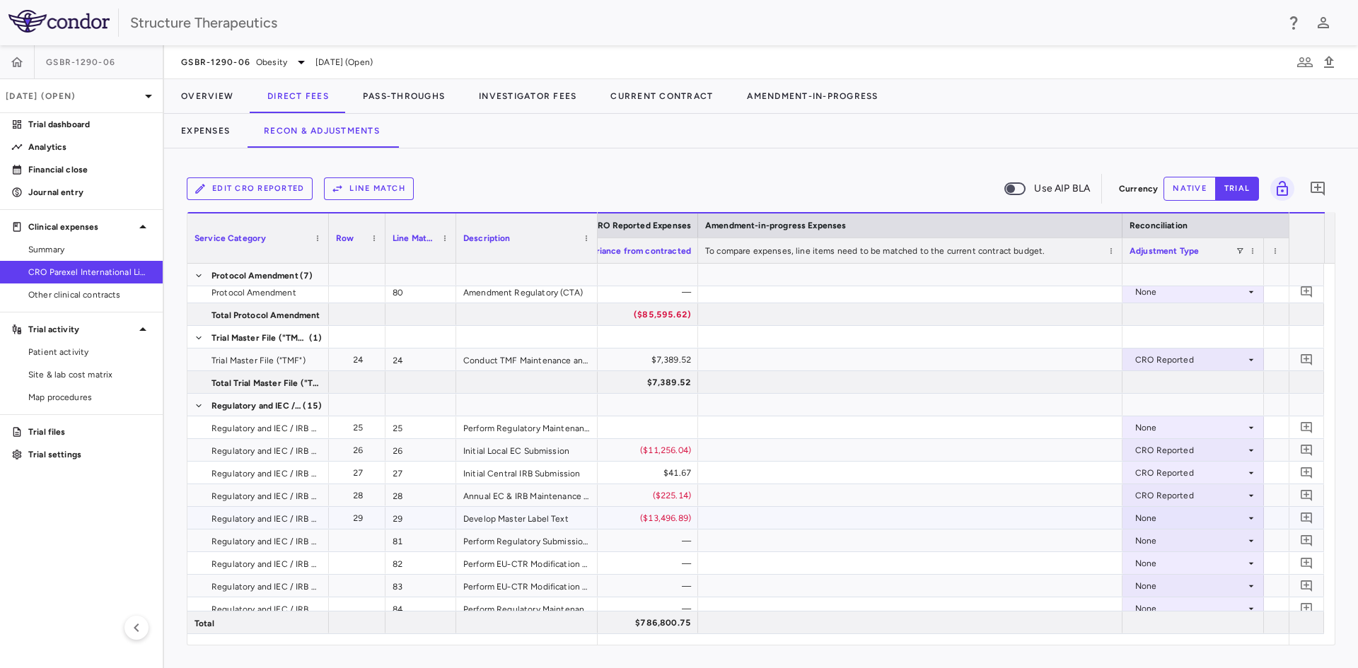
click at [1153, 520] on div "None" at bounding box center [1190, 518] width 110 height 23
click at [1158, 562] on div "CRO Reported" at bounding box center [1184, 567] width 67 height 13
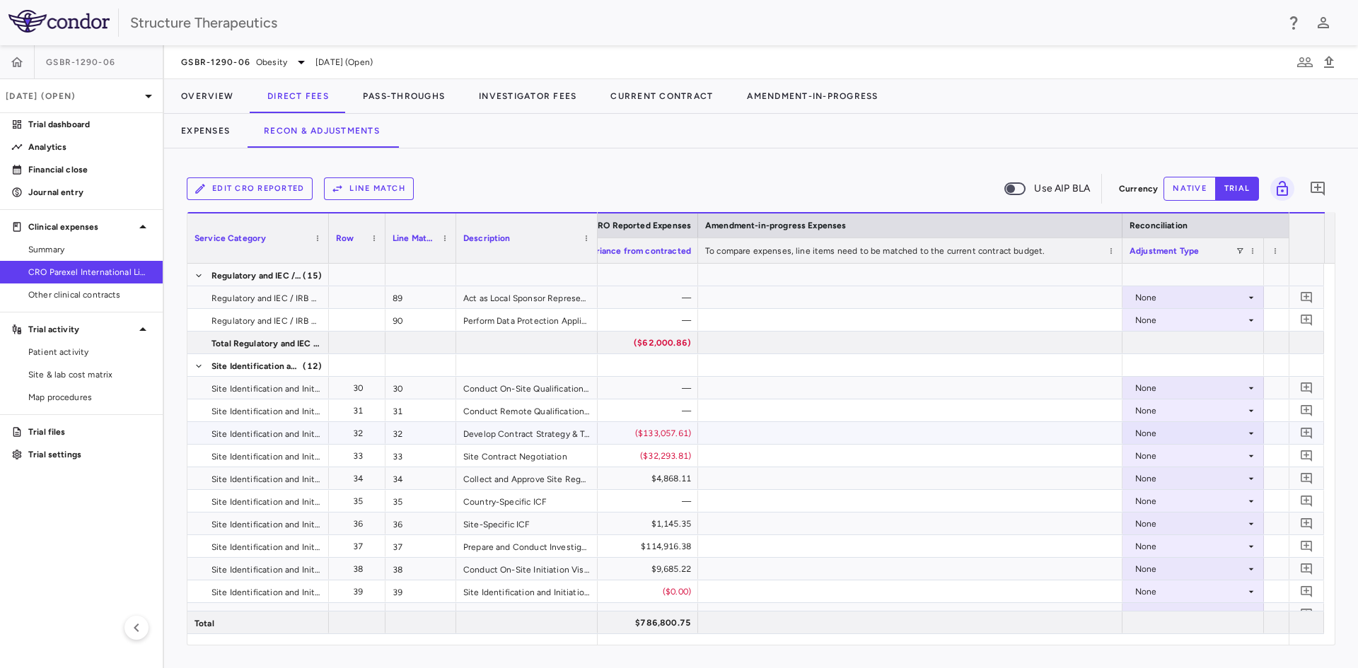
click at [1151, 436] on div "None" at bounding box center [1190, 433] width 110 height 23
click at [1149, 477] on div "CRO Reported" at bounding box center [1170, 482] width 95 height 13
click at [1149, 460] on div "None" at bounding box center [1190, 456] width 110 height 23
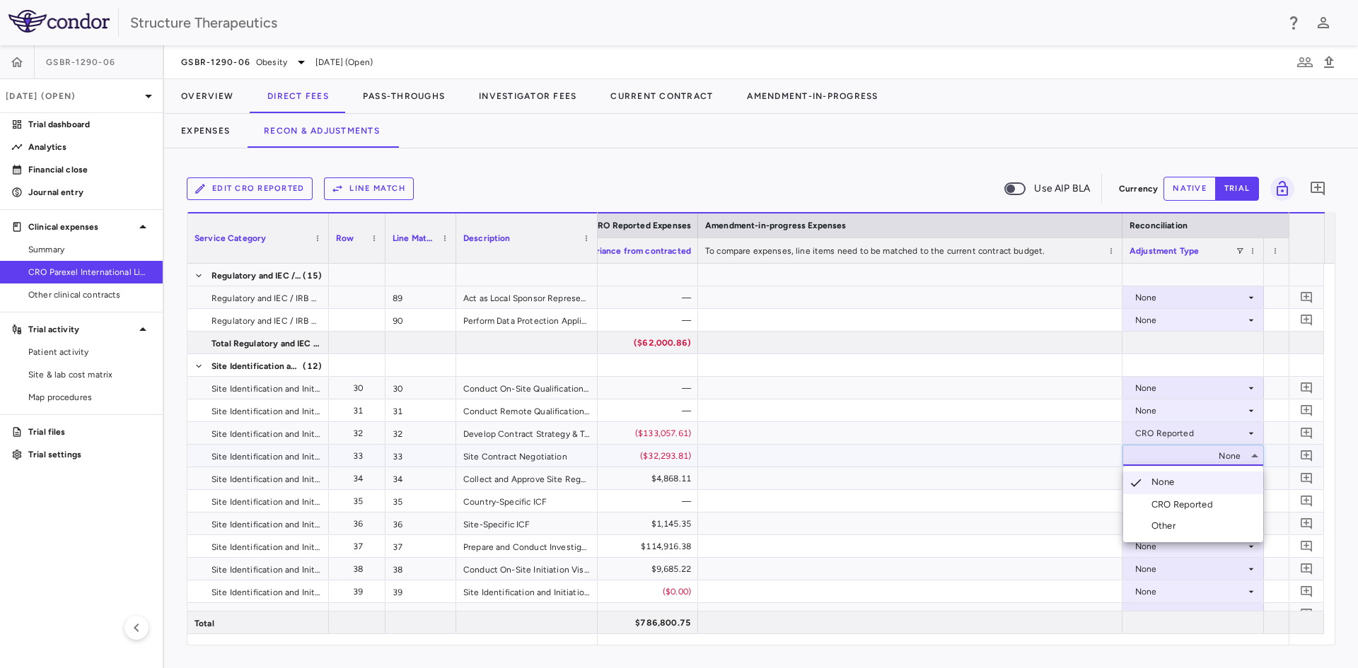
click at [1152, 495] on li "CRO Reported" at bounding box center [1193, 504] width 140 height 21
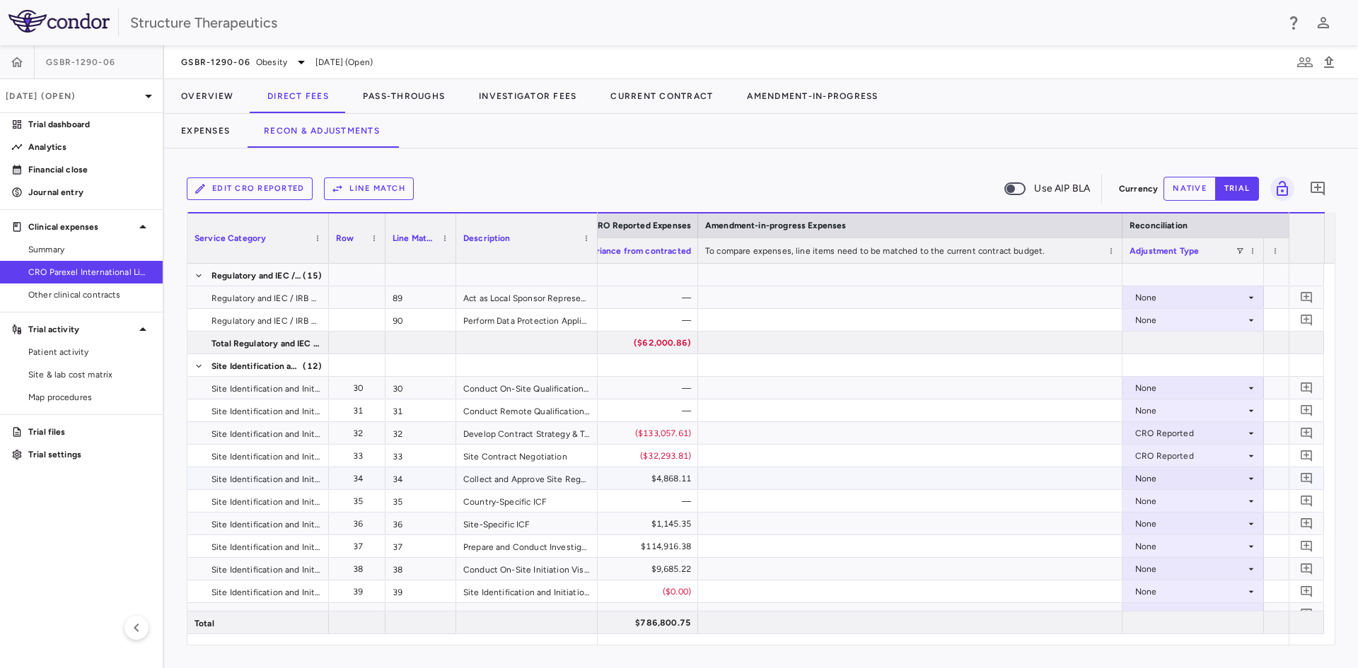
click at [1151, 480] on div "None" at bounding box center [1190, 478] width 110 height 23
click at [1154, 520] on li "CRO Reported" at bounding box center [1193, 527] width 140 height 21
click at [1146, 523] on div "None" at bounding box center [1190, 524] width 110 height 23
click at [1146, 574] on div "CRO Reported" at bounding box center [1170, 572] width 95 height 13
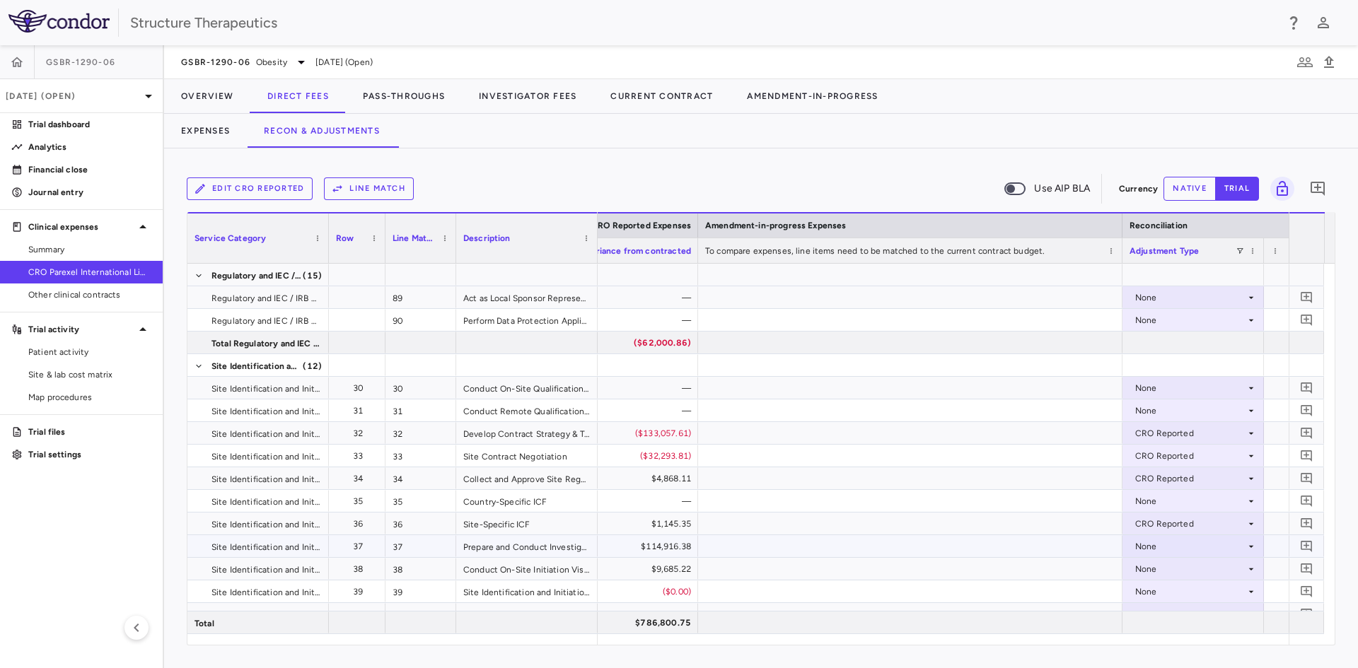
click at [1149, 547] on div "None" at bounding box center [1190, 546] width 110 height 23
click at [1145, 594] on div at bounding box center [1137, 595] width 17 height 13
click at [1147, 568] on div "None" at bounding box center [1190, 569] width 110 height 23
click at [1144, 626] on li "CRO Reported" at bounding box center [1193, 617] width 140 height 21
click at [1146, 598] on div "None" at bounding box center [1190, 592] width 110 height 23
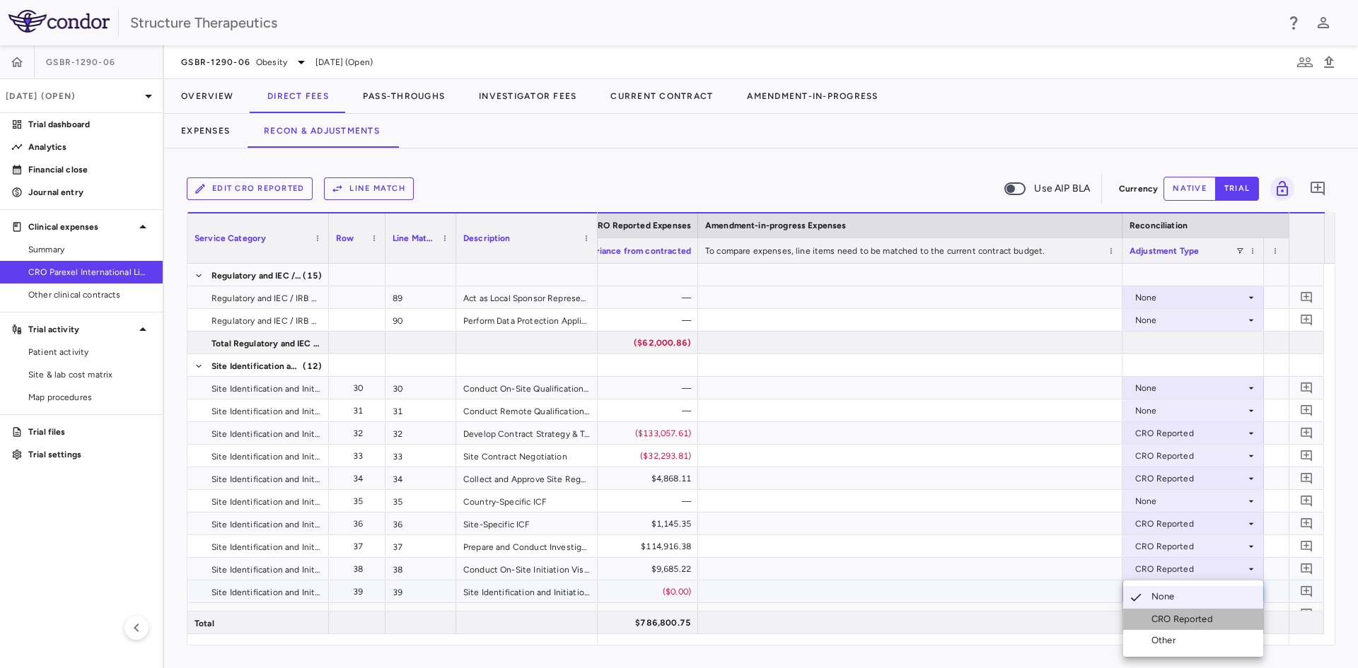
click at [1145, 622] on div at bounding box center [1137, 619] width 17 height 13
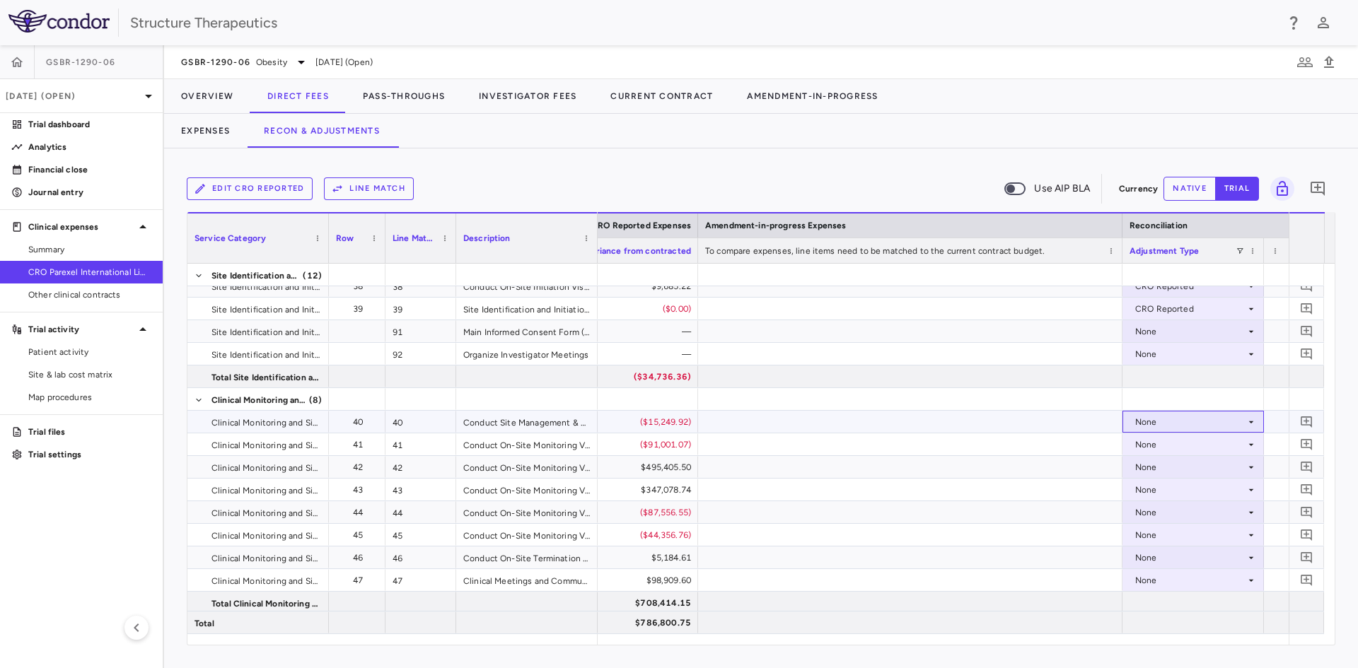
click at [1134, 419] on div "None" at bounding box center [1192, 422] width 127 height 21
click at [1136, 466] on div at bounding box center [1137, 471] width 17 height 13
click at [1136, 450] on div "None" at bounding box center [1190, 444] width 110 height 23
click at [1139, 485] on li "CRO Reported" at bounding box center [1193, 493] width 140 height 21
click at [1143, 469] on div "None" at bounding box center [1190, 467] width 110 height 23
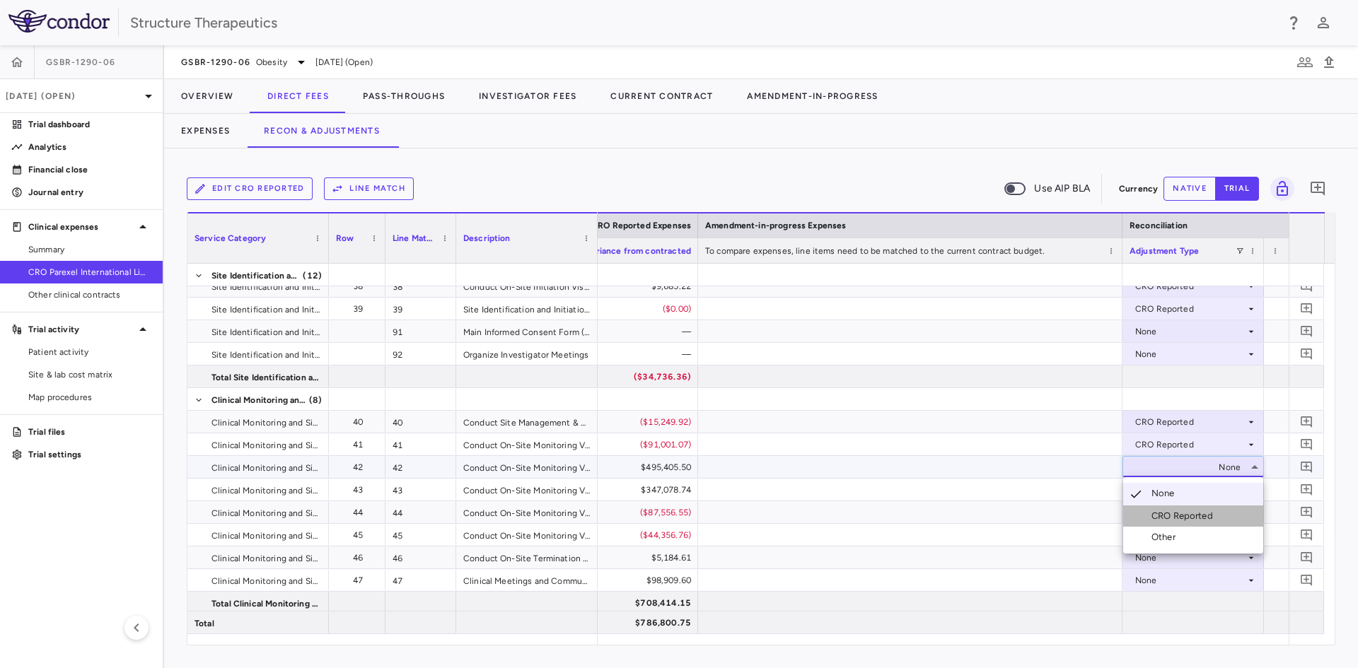
click at [1153, 516] on div "CRO Reported" at bounding box center [1184, 516] width 67 height 13
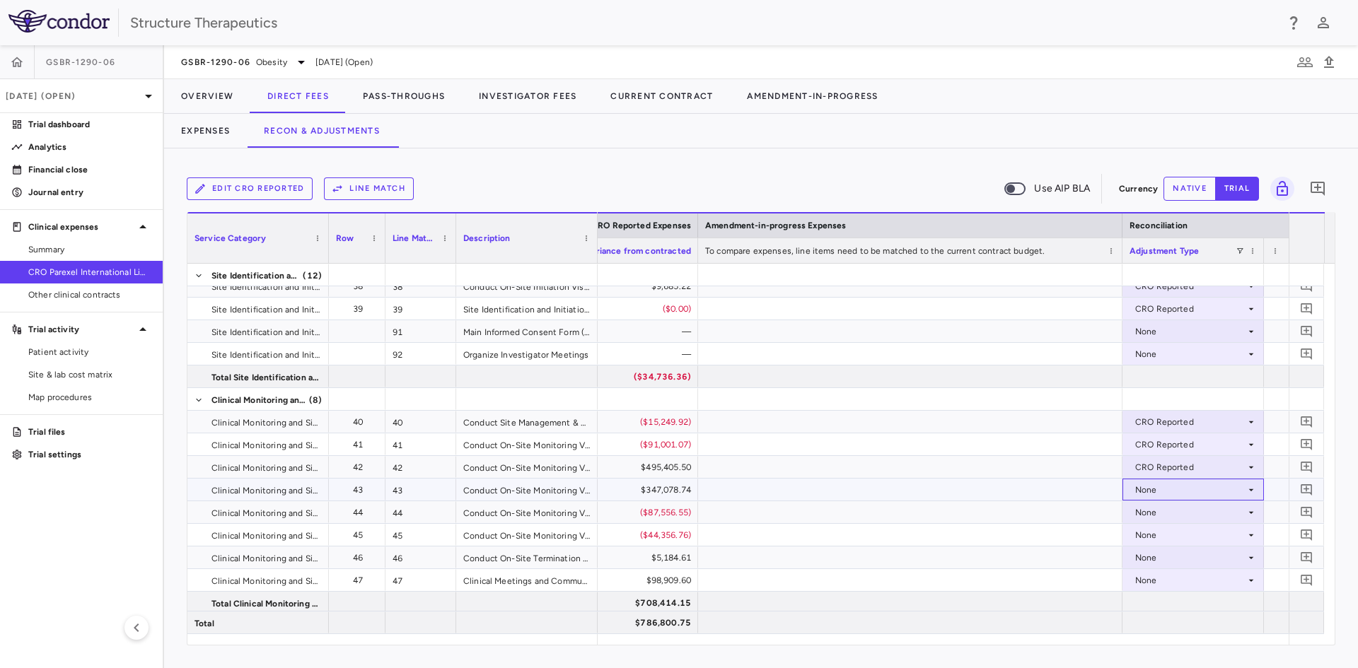
click at [1151, 489] on div "None" at bounding box center [1190, 490] width 110 height 23
click at [1150, 534] on div "CRO Reported" at bounding box center [1170, 539] width 95 height 13
click at [1148, 508] on div "None" at bounding box center [1190, 512] width 110 height 23
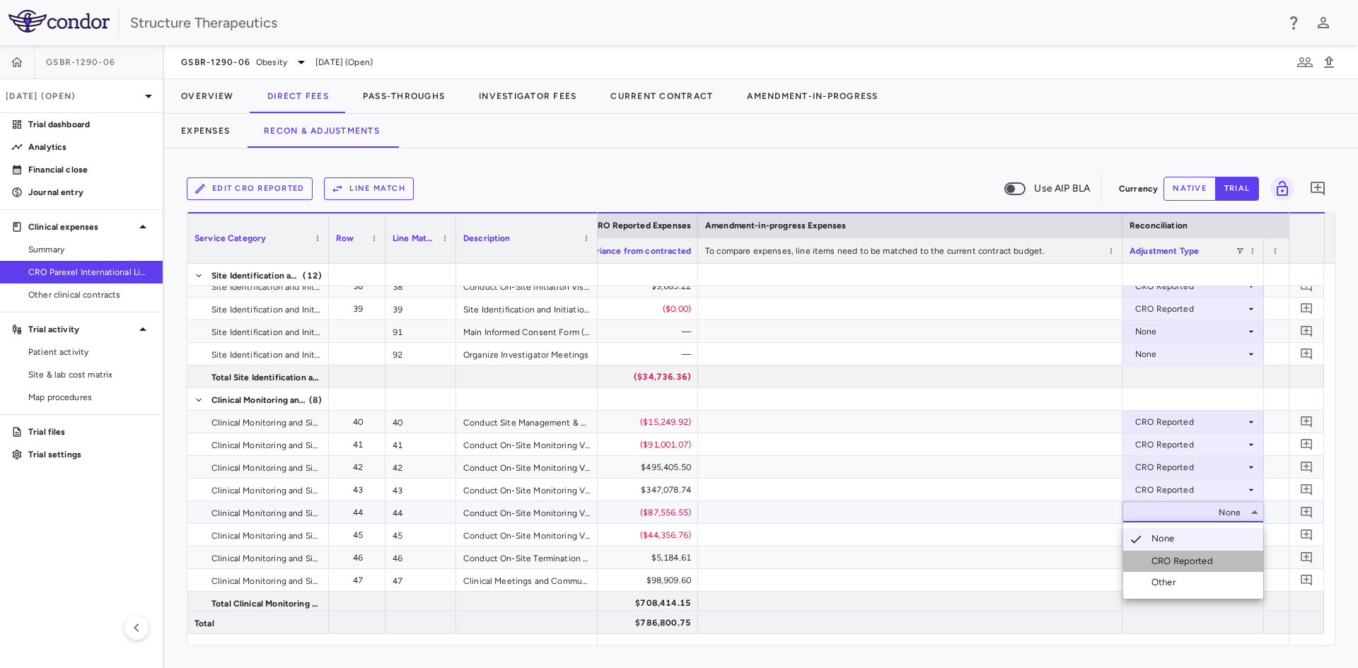
click at [1182, 561] on div "CRO Reported" at bounding box center [1184, 561] width 67 height 13
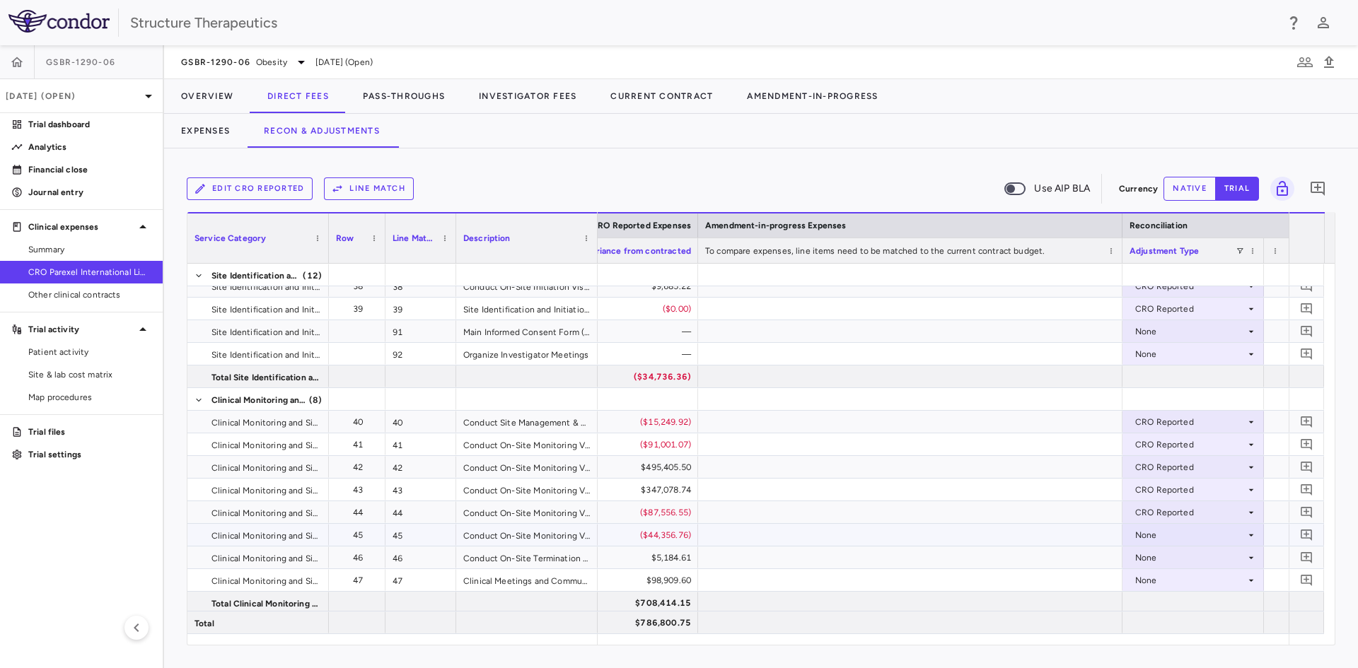
click at [1180, 539] on div "None" at bounding box center [1190, 535] width 110 height 23
click at [1177, 585] on div "CRO Reported" at bounding box center [1184, 584] width 67 height 13
click at [1180, 561] on div "None" at bounding box center [1190, 558] width 110 height 23
click at [1179, 557] on div "None" at bounding box center [1190, 558] width 110 height 23
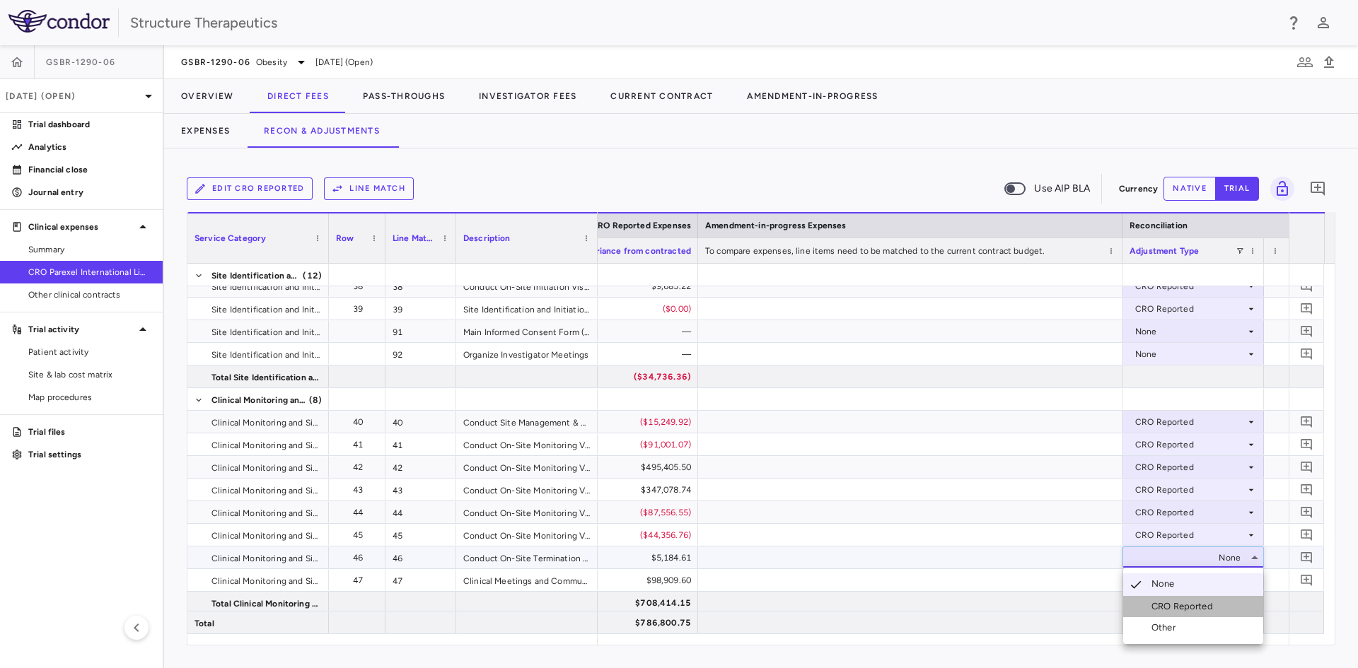
click at [1179, 600] on div "CRO Reported" at bounding box center [1184, 606] width 67 height 13
click at [1171, 577] on div "None" at bounding box center [1190, 580] width 110 height 23
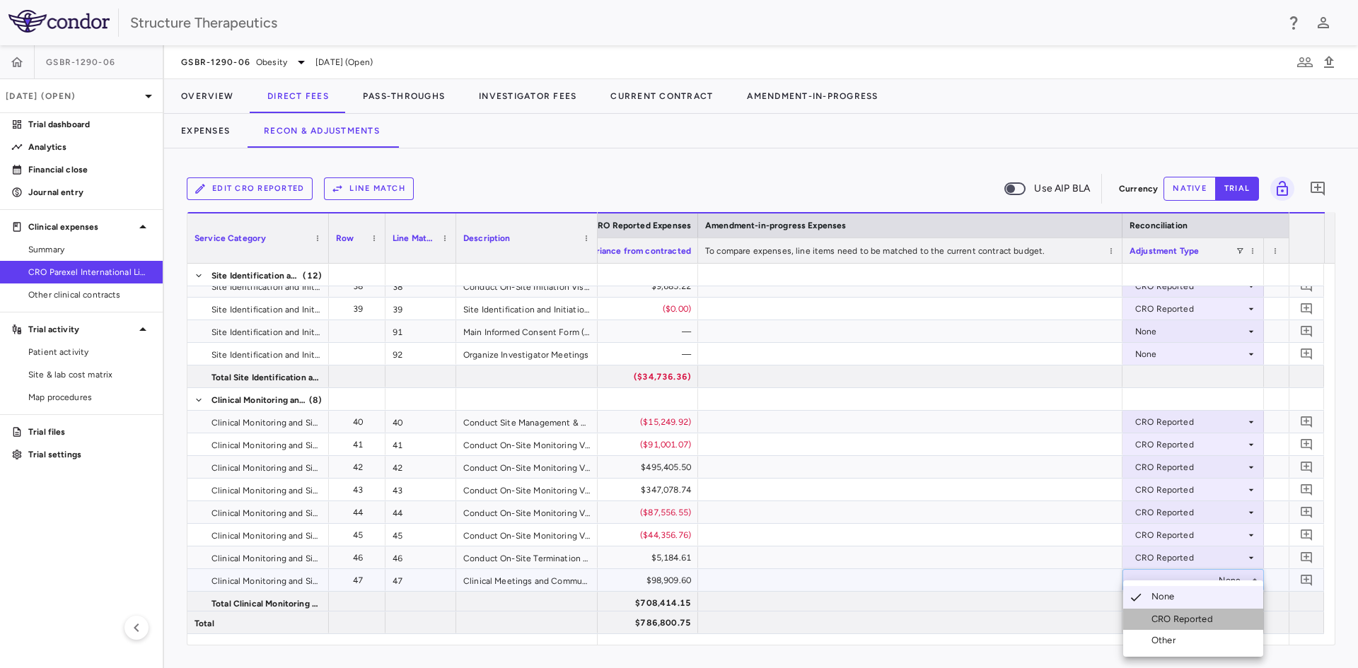
click at [1172, 620] on div "CRO Reported" at bounding box center [1184, 619] width 67 height 13
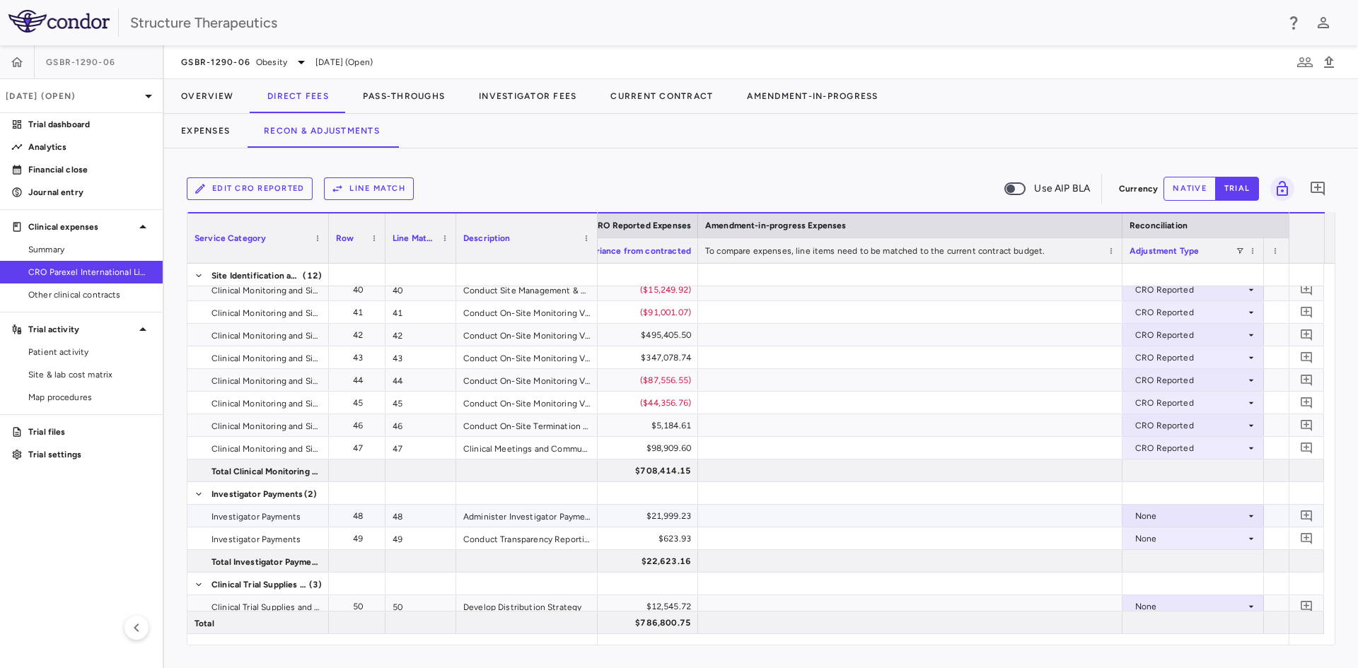
scroll to position [1556, 0]
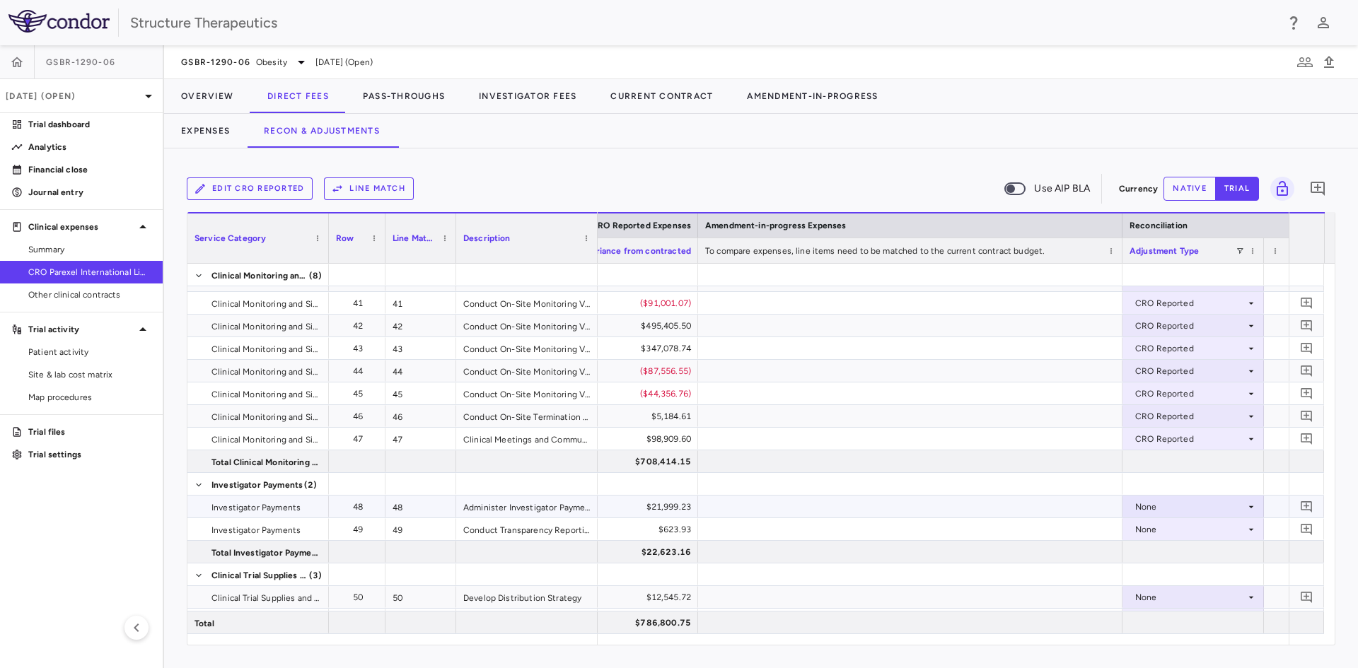
click at [1192, 511] on div "None" at bounding box center [1190, 507] width 110 height 23
click at [1182, 551] on div "CRO Reported" at bounding box center [1184, 555] width 67 height 13
click at [1181, 533] on div "None" at bounding box center [1190, 529] width 110 height 23
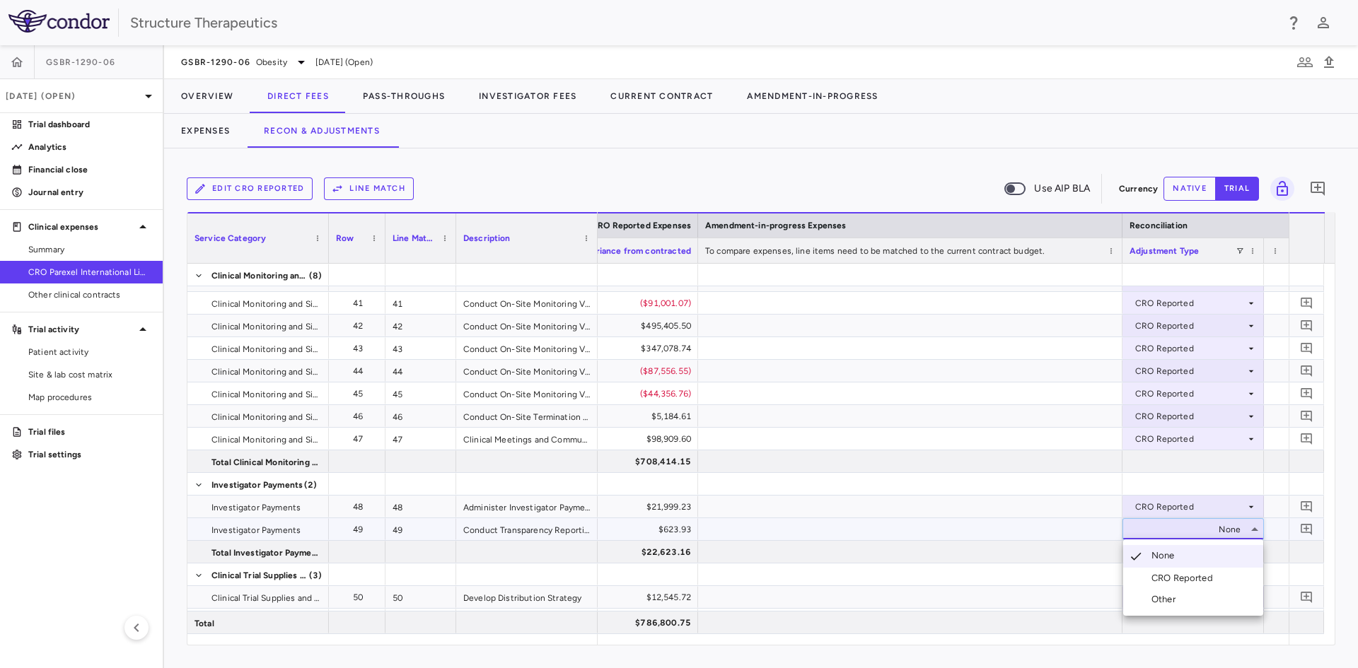
click at [1175, 570] on li "CRO Reported" at bounding box center [1193, 578] width 140 height 21
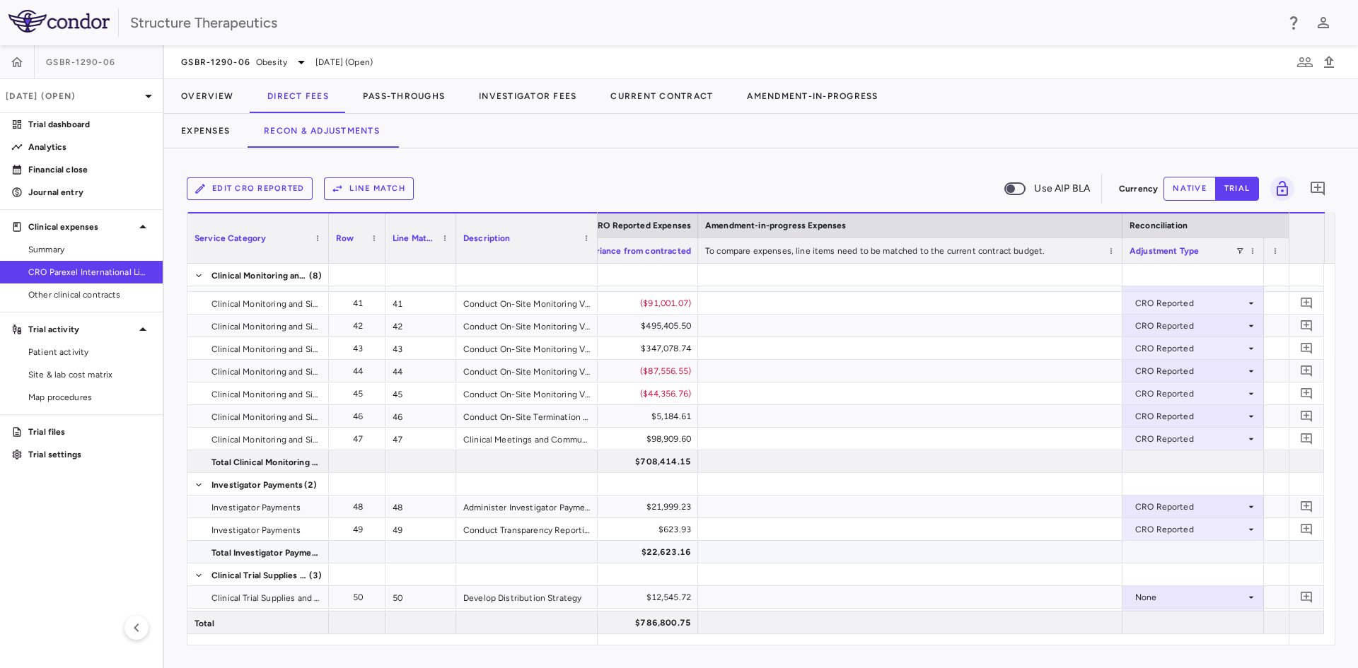
scroll to position [1697, 0]
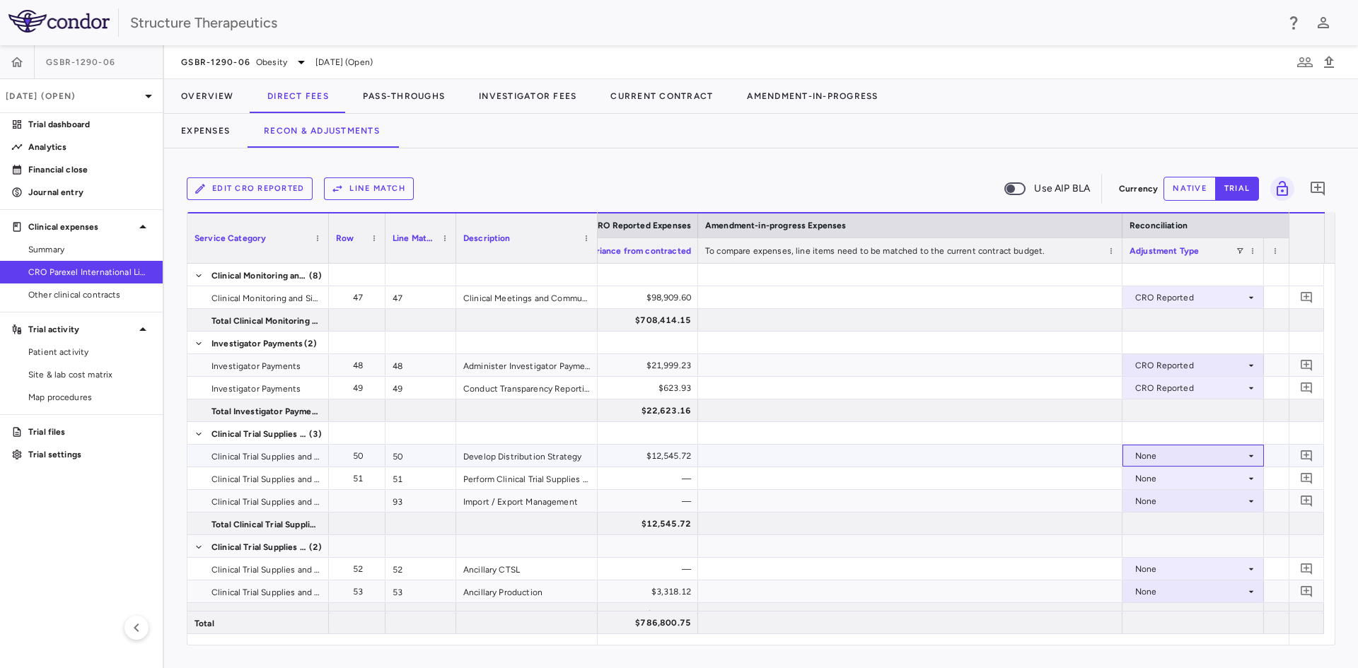
click at [1175, 451] on div "None" at bounding box center [1190, 456] width 110 height 23
click at [1174, 503] on div "CRO Reported" at bounding box center [1184, 505] width 67 height 13
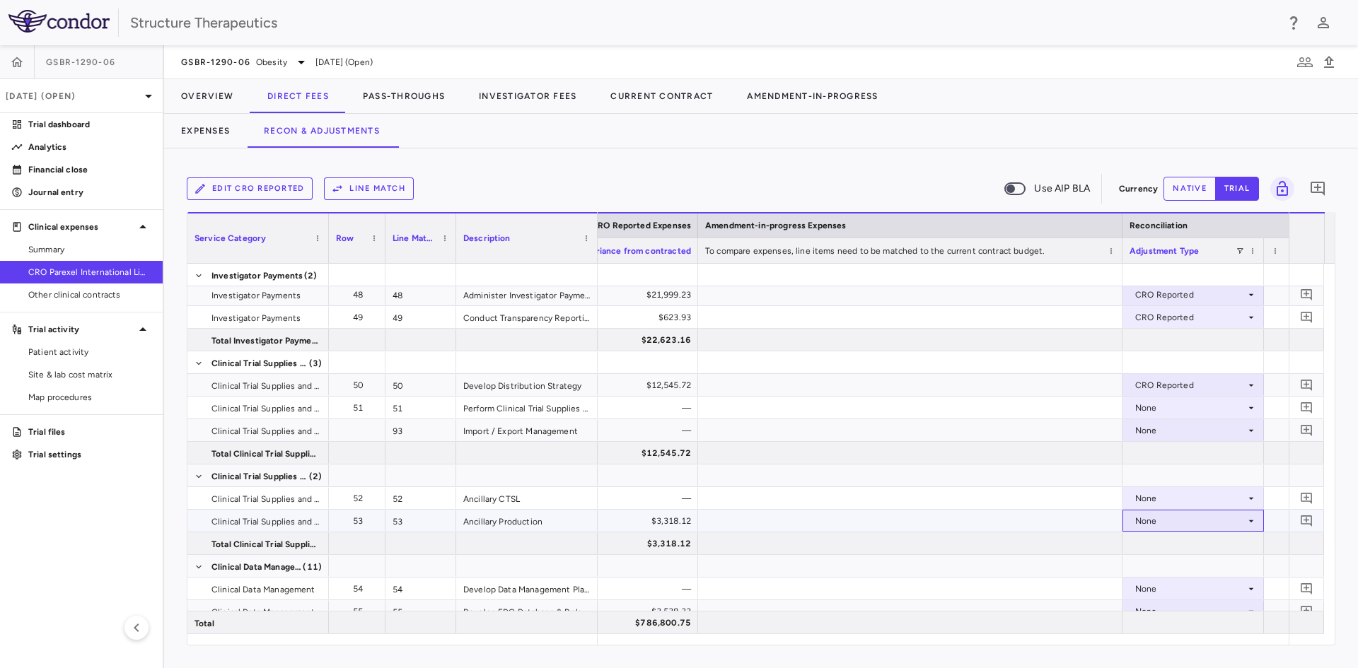
click at [1163, 523] on div "None" at bounding box center [1190, 521] width 110 height 23
click at [1172, 565] on div "CRO Reported" at bounding box center [1184, 570] width 67 height 13
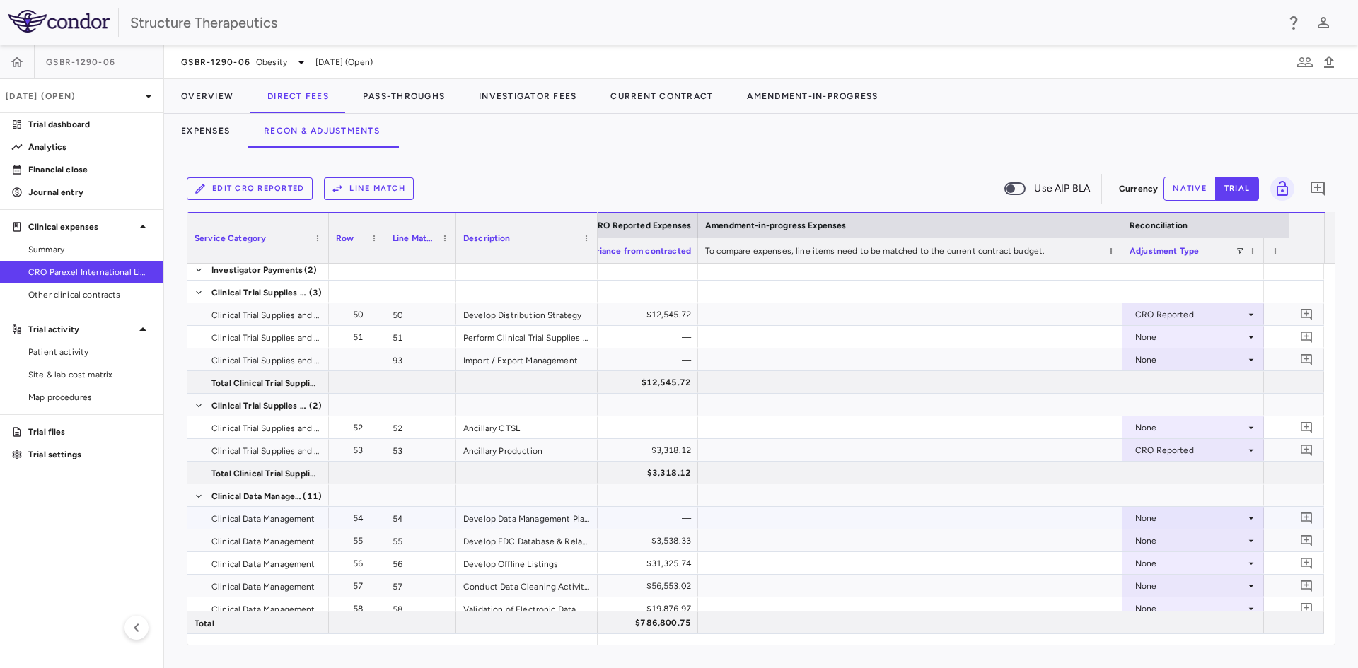
scroll to position [1885, 0]
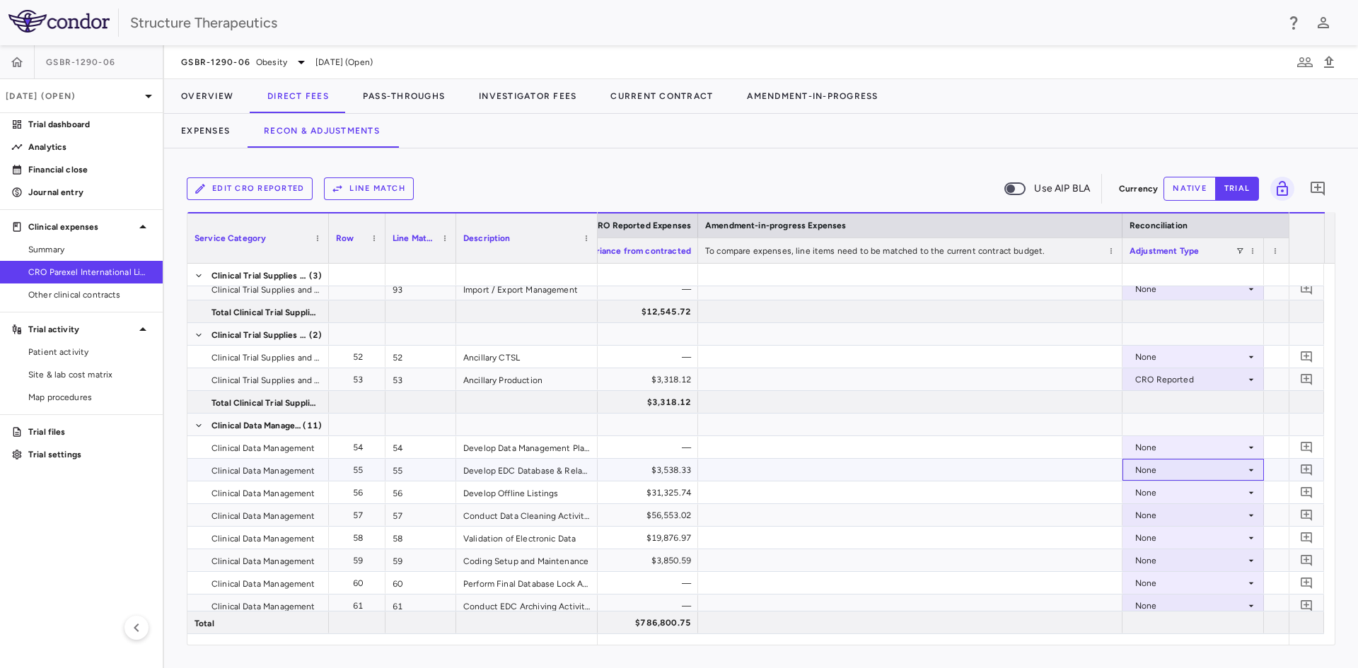
click at [1159, 473] on div "None" at bounding box center [1190, 470] width 110 height 23
click at [1166, 511] on li "CRO Reported" at bounding box center [1193, 518] width 140 height 21
click at [1157, 495] on div "None" at bounding box center [1190, 493] width 110 height 23
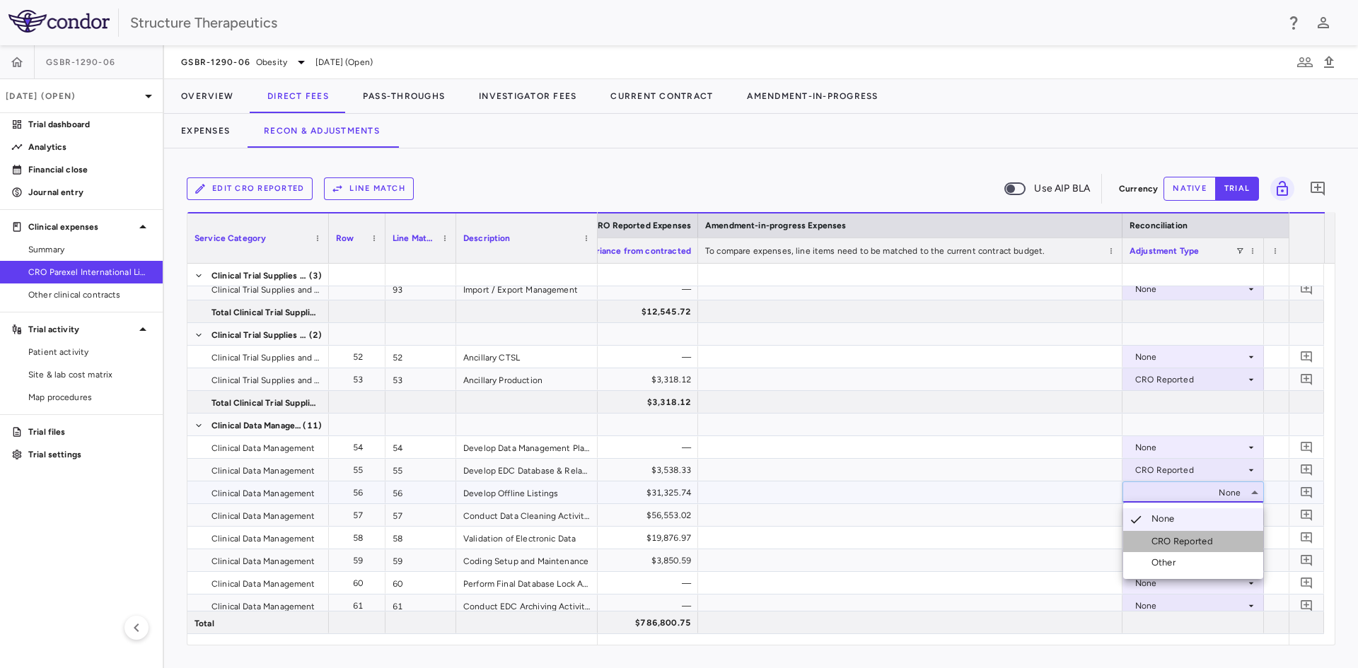
click at [1158, 531] on li "CRO Reported" at bounding box center [1193, 541] width 140 height 21
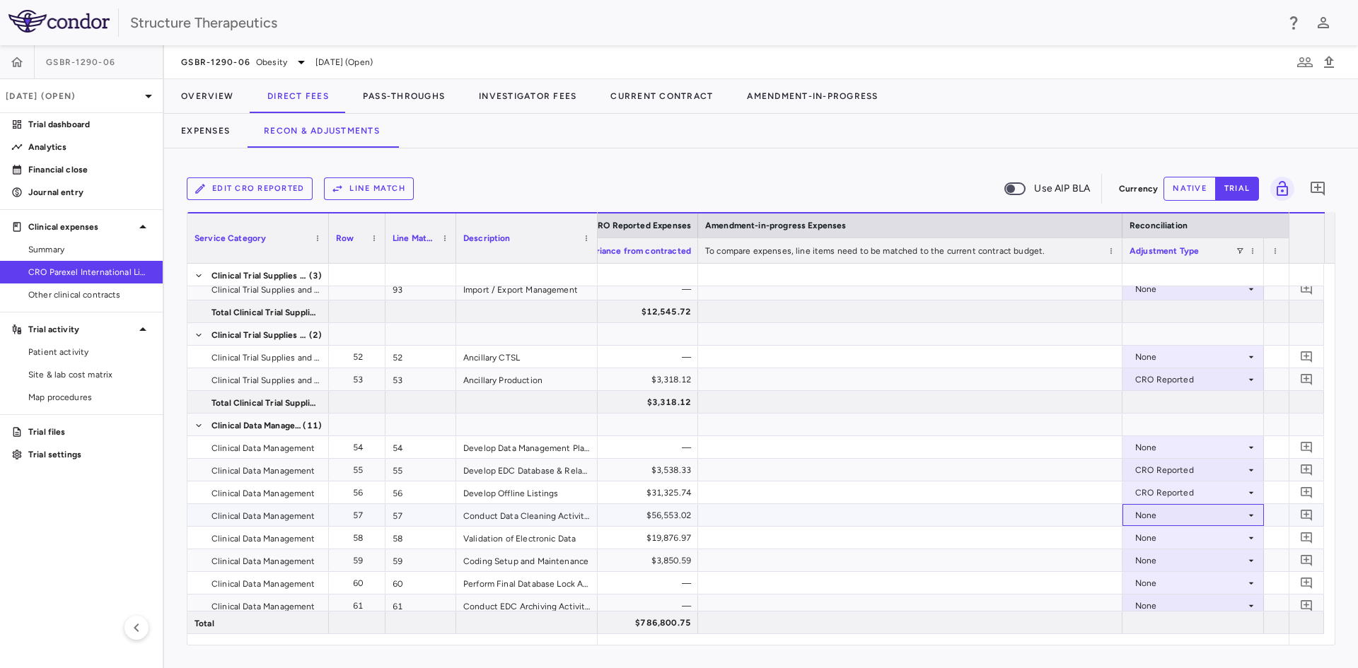
click at [1156, 516] on div "None" at bounding box center [1190, 515] width 110 height 23
click at [1170, 566] on div "CRO Reported" at bounding box center [1184, 564] width 67 height 13
click at [1154, 536] on div "None" at bounding box center [1190, 538] width 110 height 23
click at [1163, 581] on div "CRO Reported" at bounding box center [1184, 587] width 67 height 13
click at [1157, 558] on div "None" at bounding box center [1190, 560] width 110 height 23
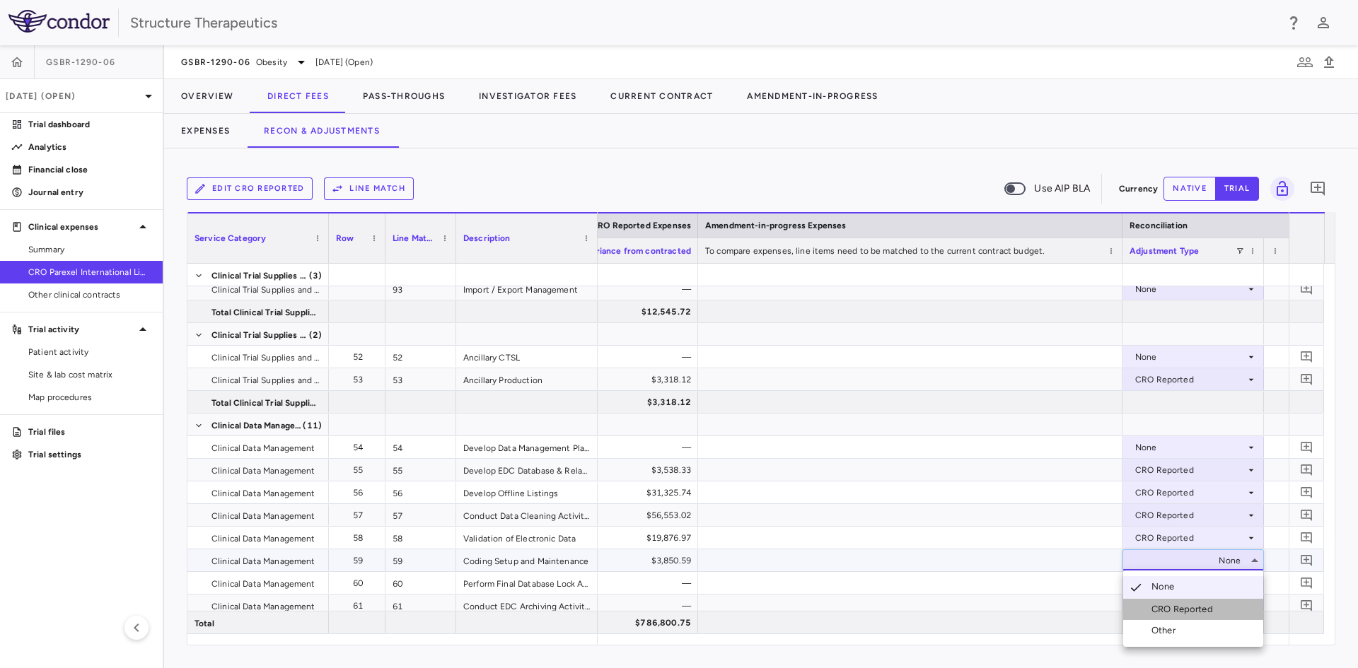
click at [1191, 609] on div "CRO Reported" at bounding box center [1184, 609] width 67 height 13
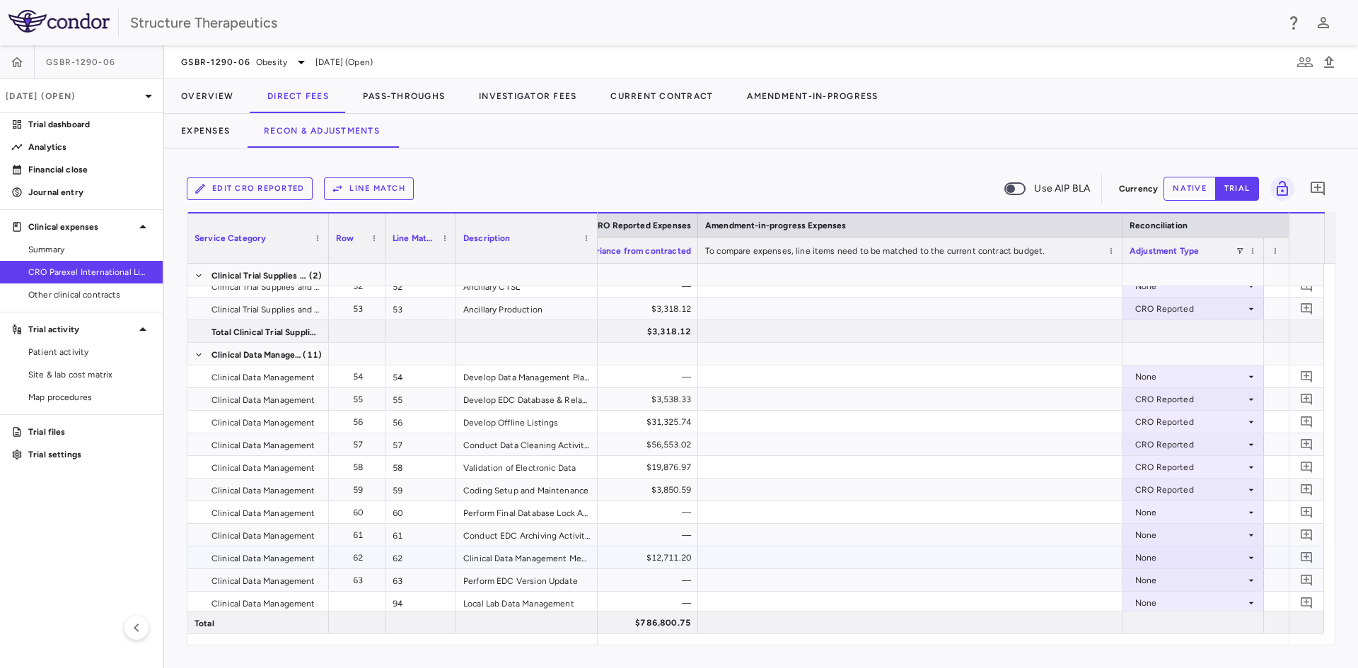
scroll to position [2051, 0]
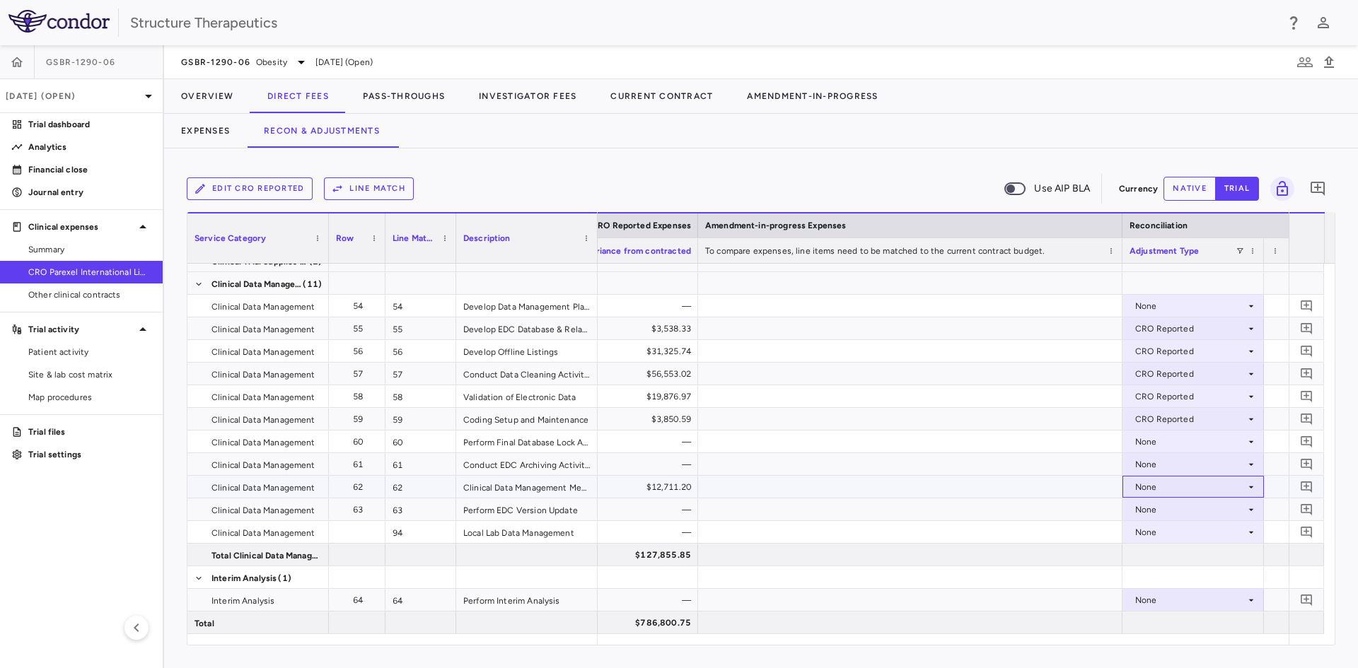
click at [1153, 489] on div "None" at bounding box center [1190, 487] width 110 height 23
click at [1167, 530] on div "CRO Reported" at bounding box center [1184, 536] width 67 height 13
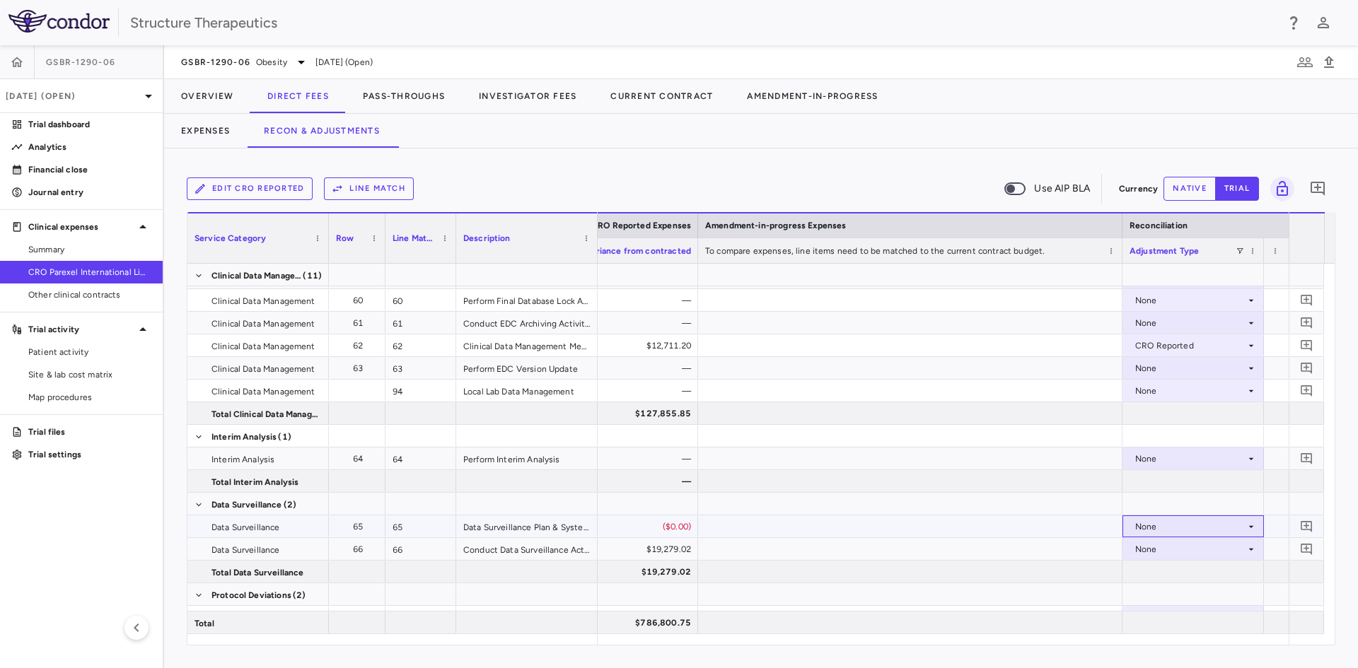
click at [1150, 527] on div "None" at bounding box center [1190, 527] width 110 height 23
click at [1171, 567] on li "CRO Reported" at bounding box center [1193, 575] width 140 height 21
click at [1164, 550] on div "None" at bounding box center [1190, 549] width 110 height 23
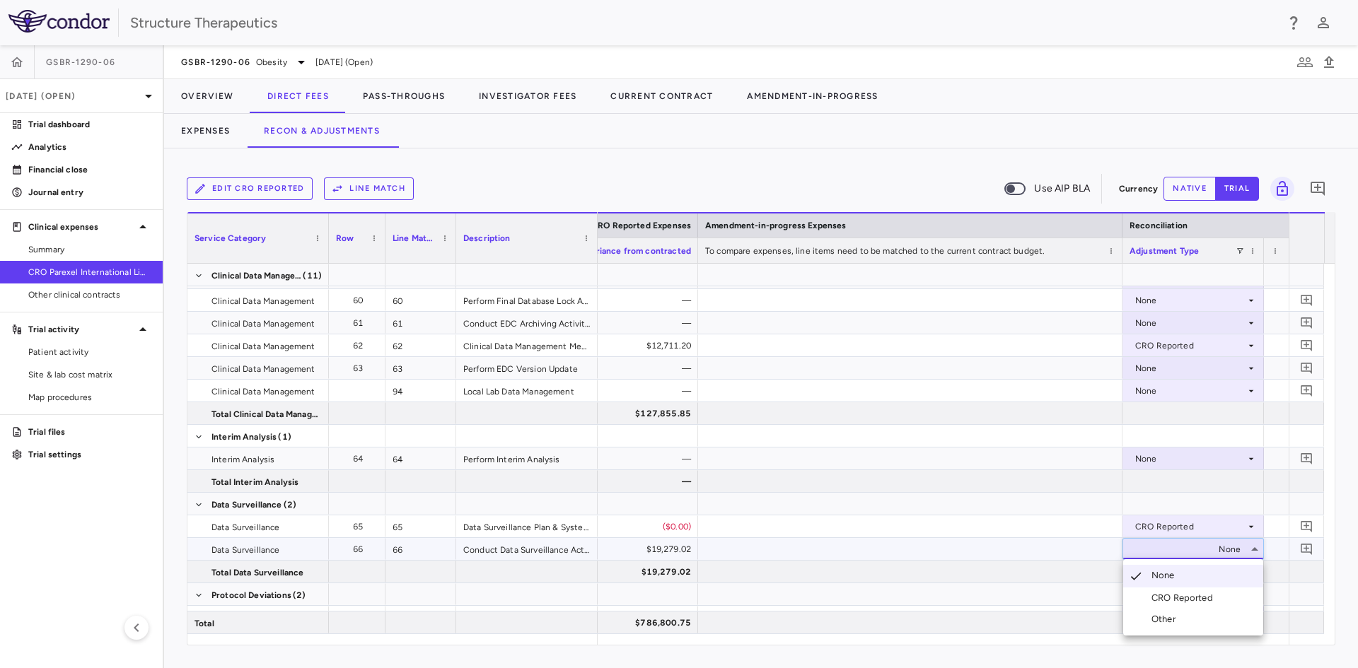
click at [1167, 595] on div "CRO Reported" at bounding box center [1184, 598] width 67 height 13
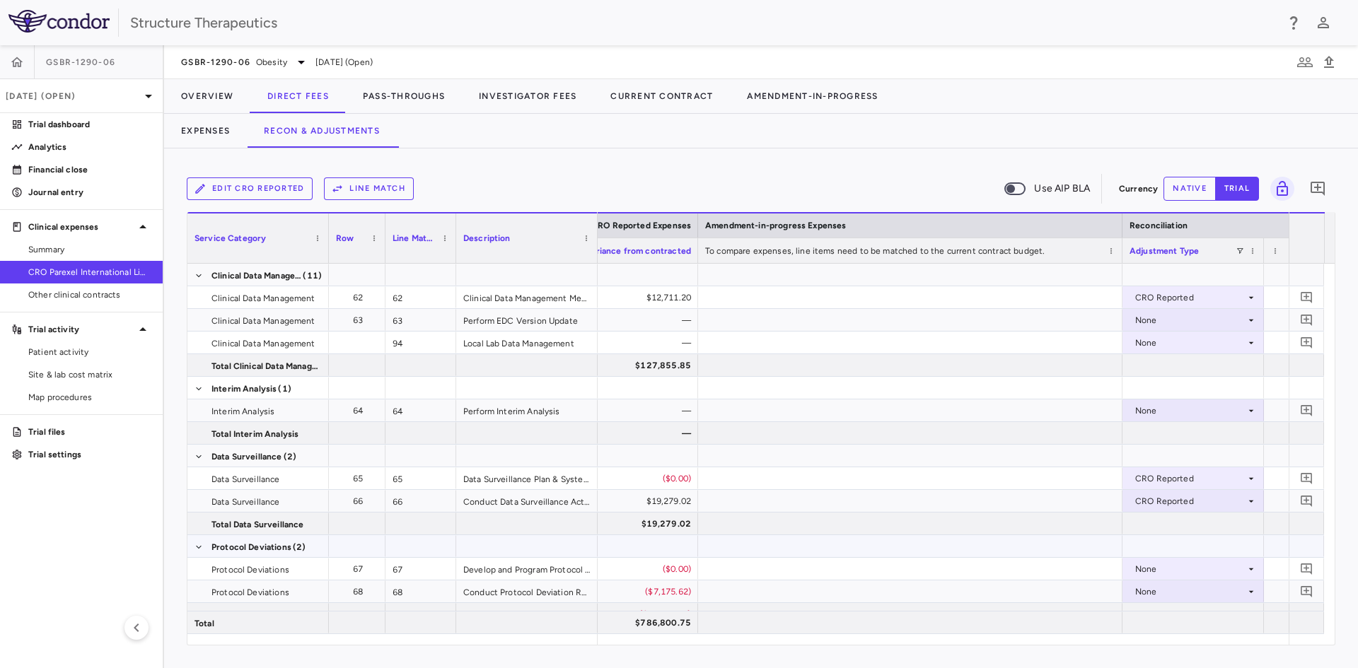
scroll to position [2263, 0]
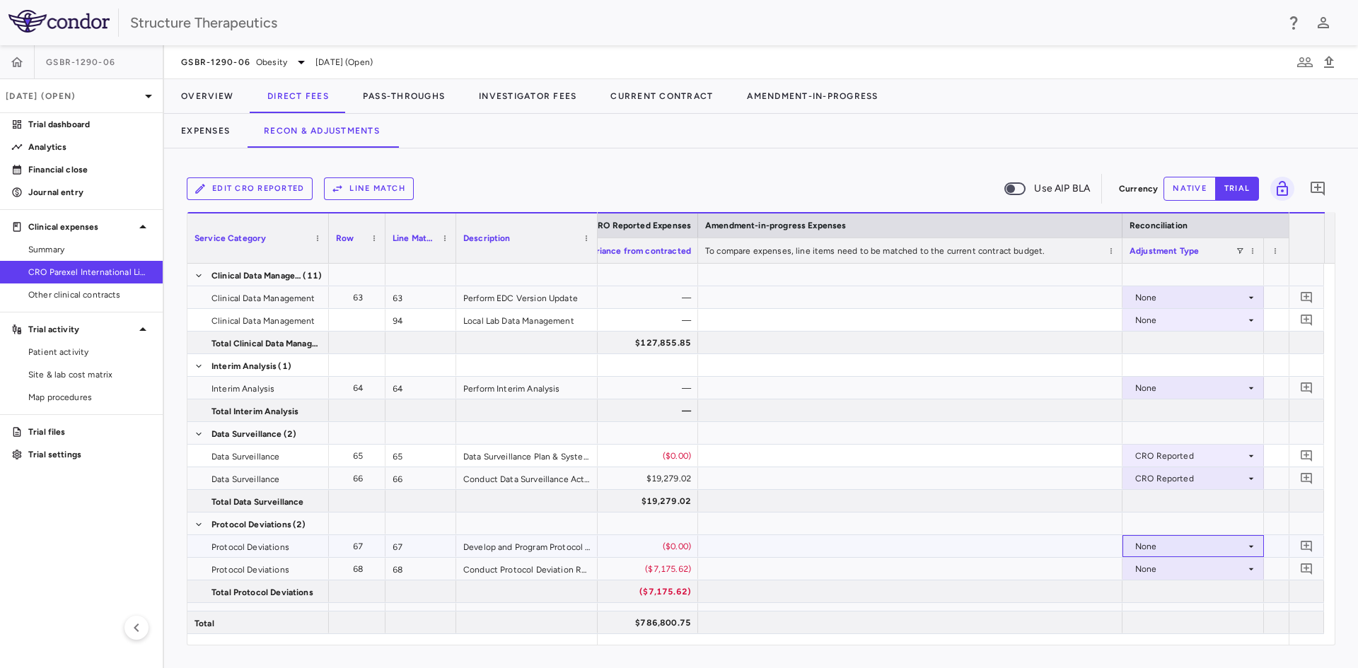
click at [1145, 539] on div "None" at bounding box center [1190, 546] width 110 height 23
click at [1160, 595] on div "CRO Reported" at bounding box center [1184, 595] width 67 height 13
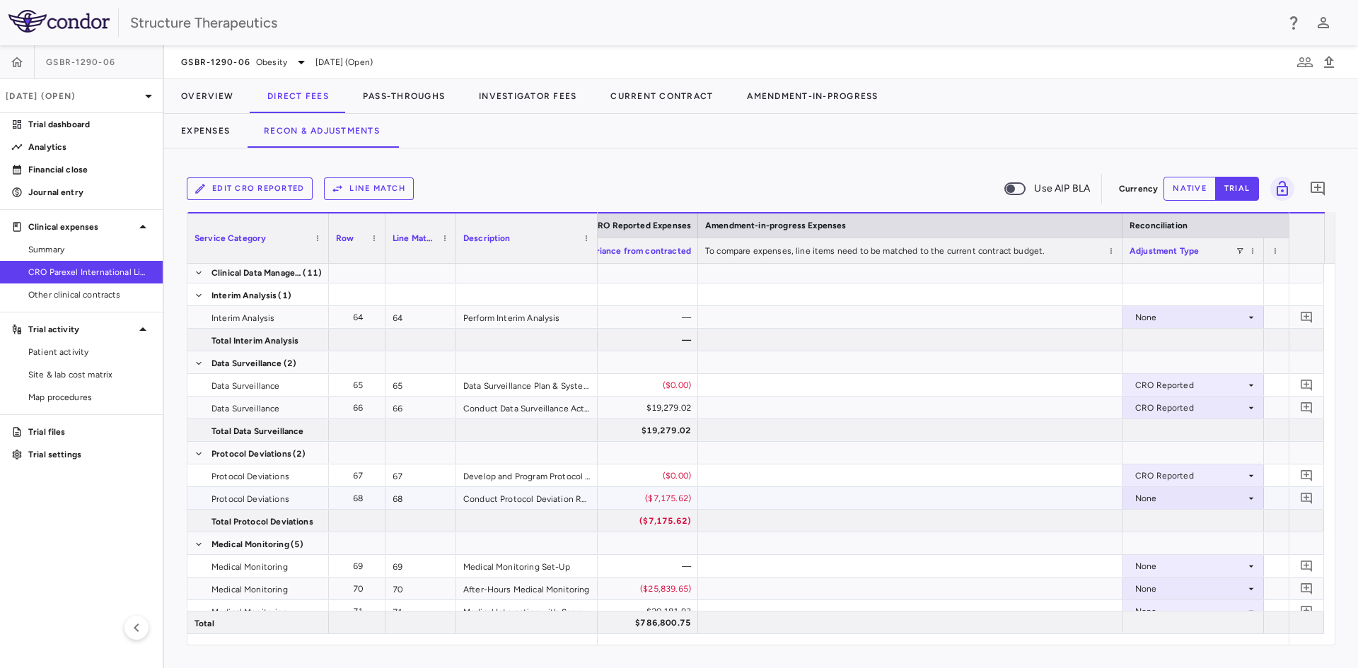
click at [1163, 501] on div "None" at bounding box center [1190, 498] width 110 height 23
click at [1173, 548] on div "CRO Reported" at bounding box center [1184, 547] width 67 height 13
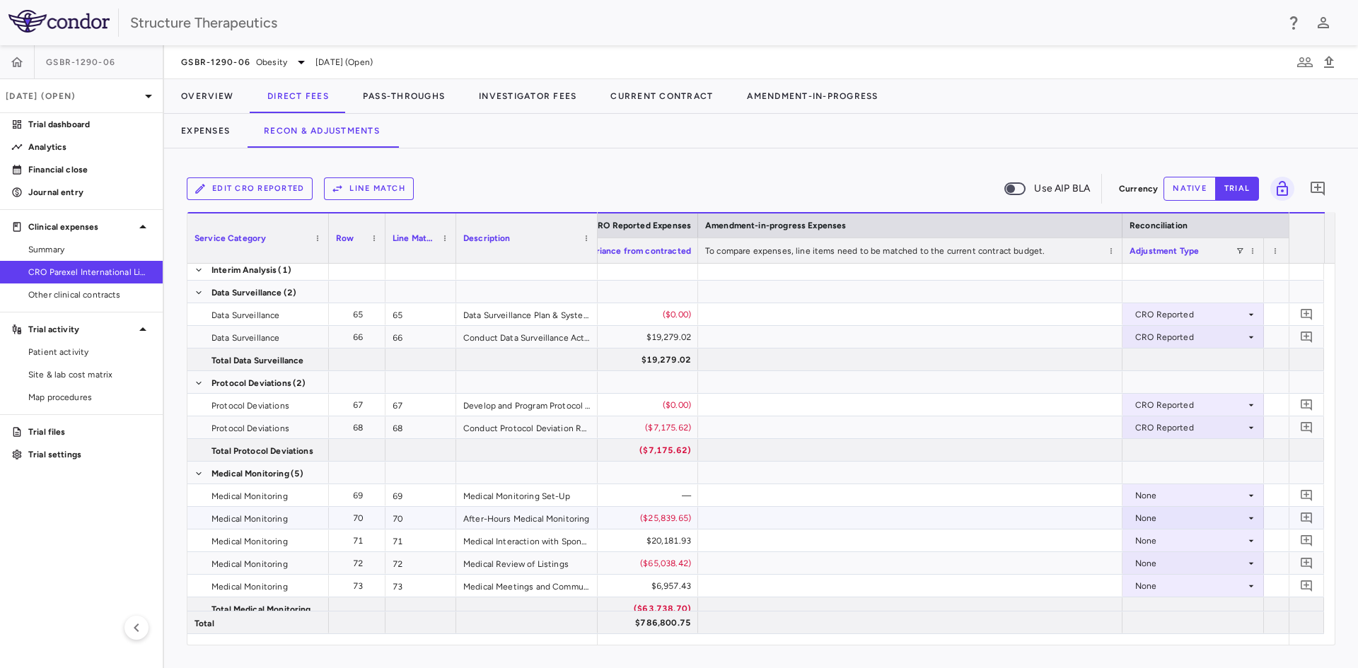
click at [1145, 524] on div "None" at bounding box center [1190, 518] width 110 height 23
click at [1165, 566] on div "CRO Reported" at bounding box center [1184, 567] width 67 height 13
click at [1162, 544] on div "None" at bounding box center [1190, 541] width 110 height 23
click at [1170, 595] on div "CRO Reported" at bounding box center [1184, 589] width 67 height 13
click at [1154, 557] on div "None" at bounding box center [1190, 563] width 110 height 23
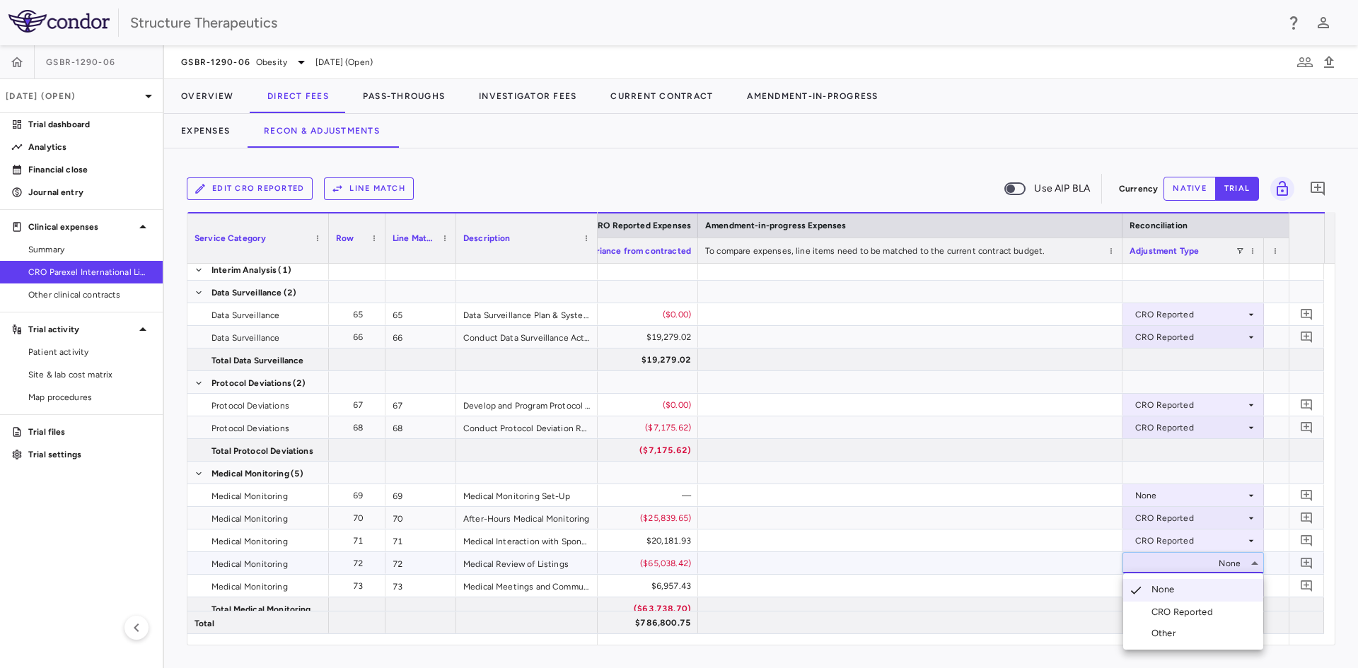
click at [1160, 606] on div "CRO Reported" at bounding box center [1184, 612] width 67 height 13
click at [1148, 581] on div "None" at bounding box center [1190, 586] width 110 height 23
click at [1155, 617] on div "CRO Reported" at bounding box center [1184, 619] width 67 height 13
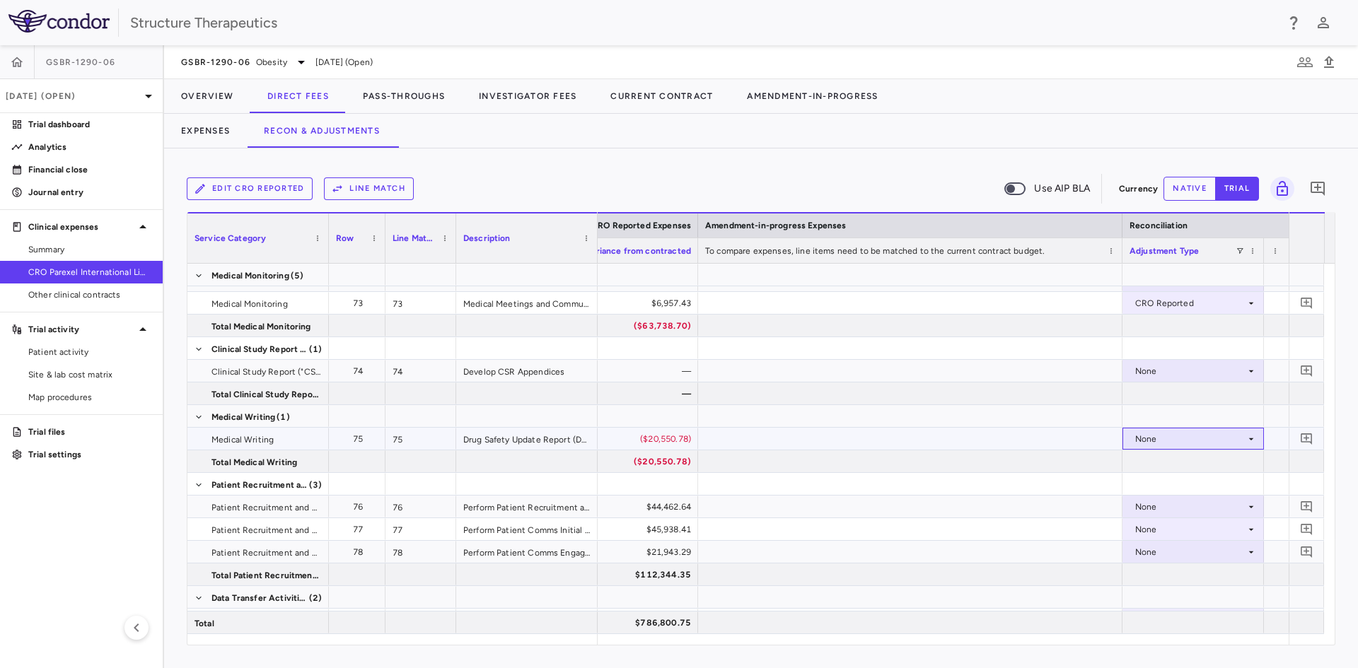
click at [1170, 442] on div "None" at bounding box center [1190, 439] width 110 height 23
click at [1168, 479] on li "CRO Reported" at bounding box center [1193, 487] width 140 height 21
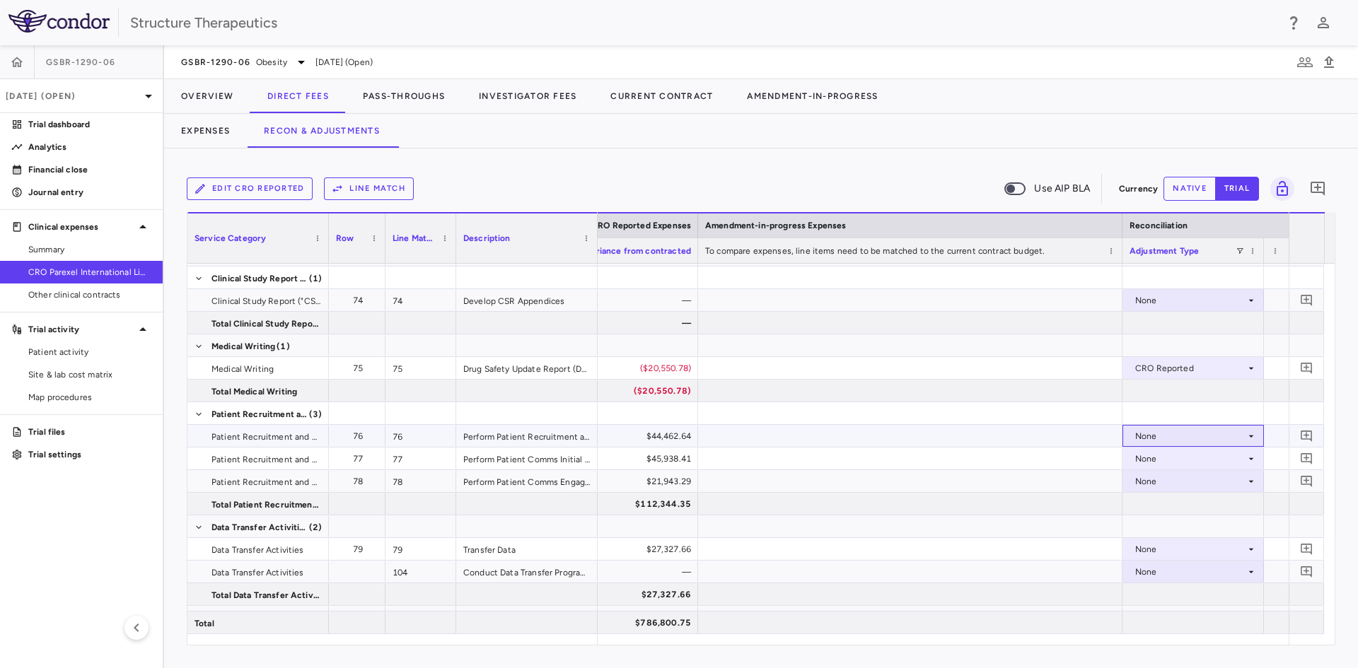
click at [1166, 434] on div "None" at bounding box center [1190, 436] width 110 height 23
click at [1159, 476] on li "CRO Reported" at bounding box center [1193, 485] width 140 height 21
click at [1160, 456] on div "None" at bounding box center [1190, 459] width 110 height 23
click at [1155, 451] on div "None" at bounding box center [1190, 459] width 110 height 23
click at [1156, 501] on div "CRO Reported" at bounding box center [1184, 507] width 67 height 13
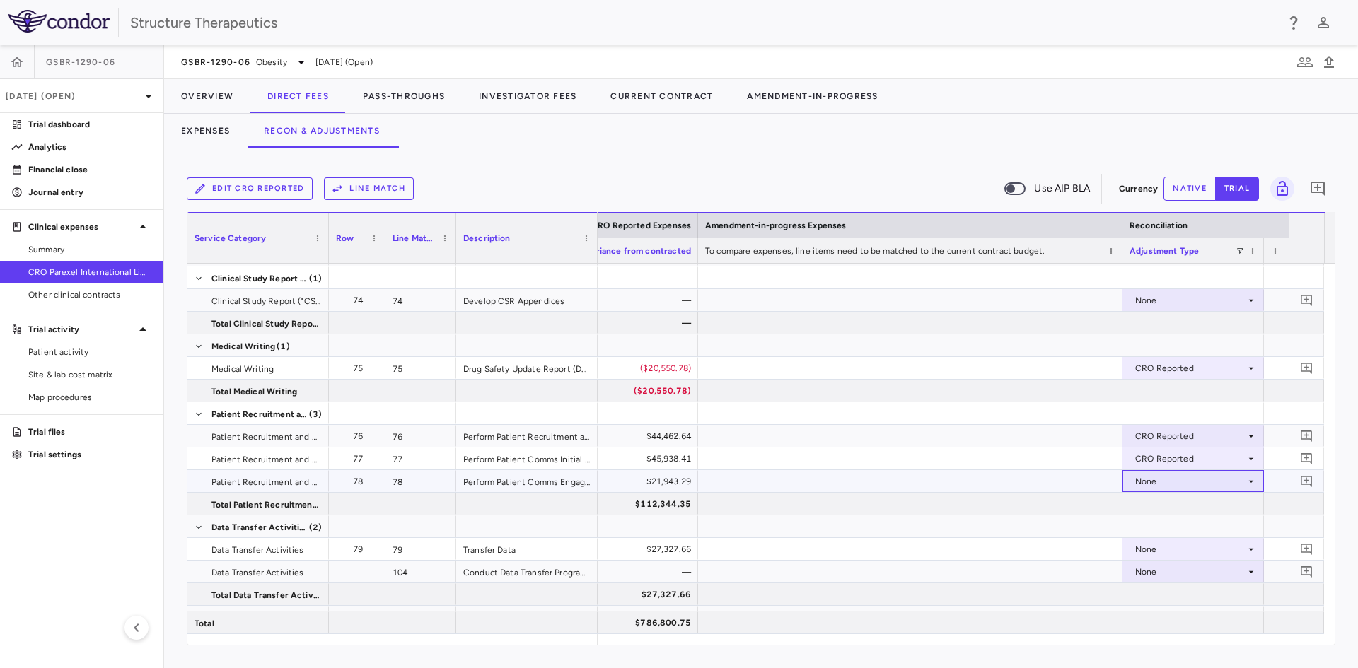
click at [1160, 478] on div "None" at bounding box center [1190, 481] width 110 height 23
click at [1181, 533] on div "CRO Reported" at bounding box center [1184, 530] width 67 height 13
click at [1160, 545] on div "None" at bounding box center [1190, 549] width 110 height 23
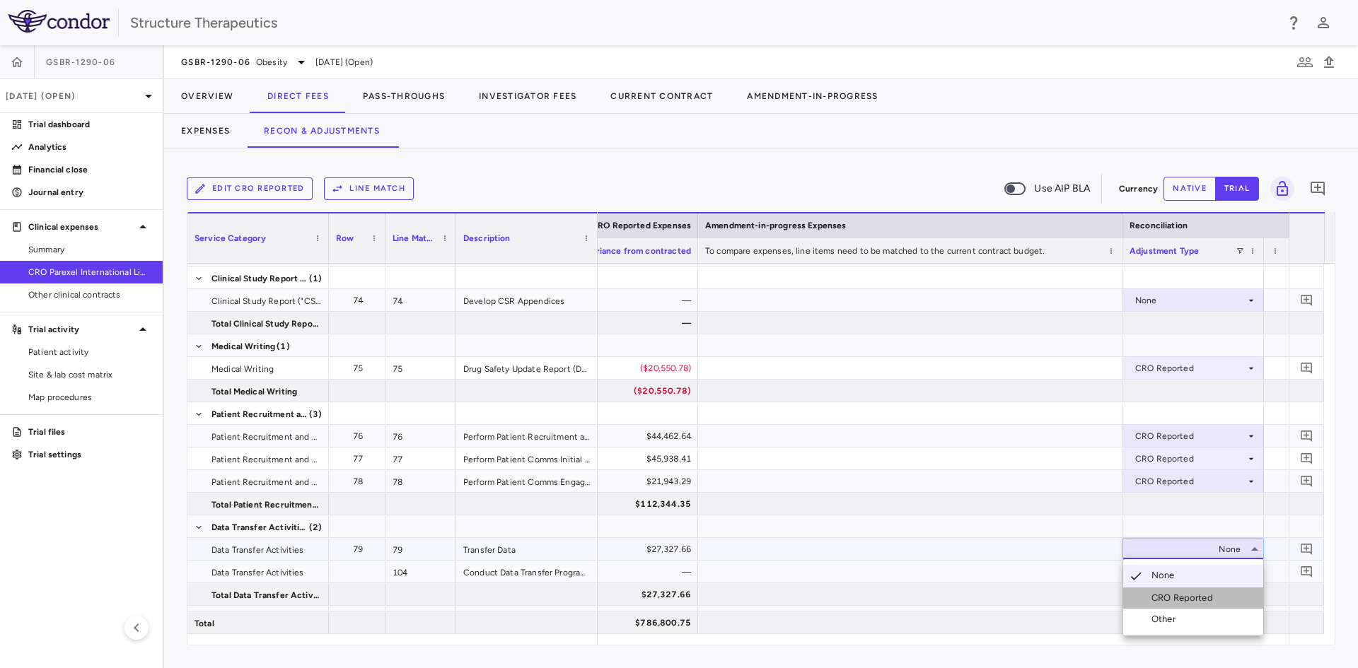
click at [1163, 593] on div "CRO Reported" at bounding box center [1184, 598] width 67 height 13
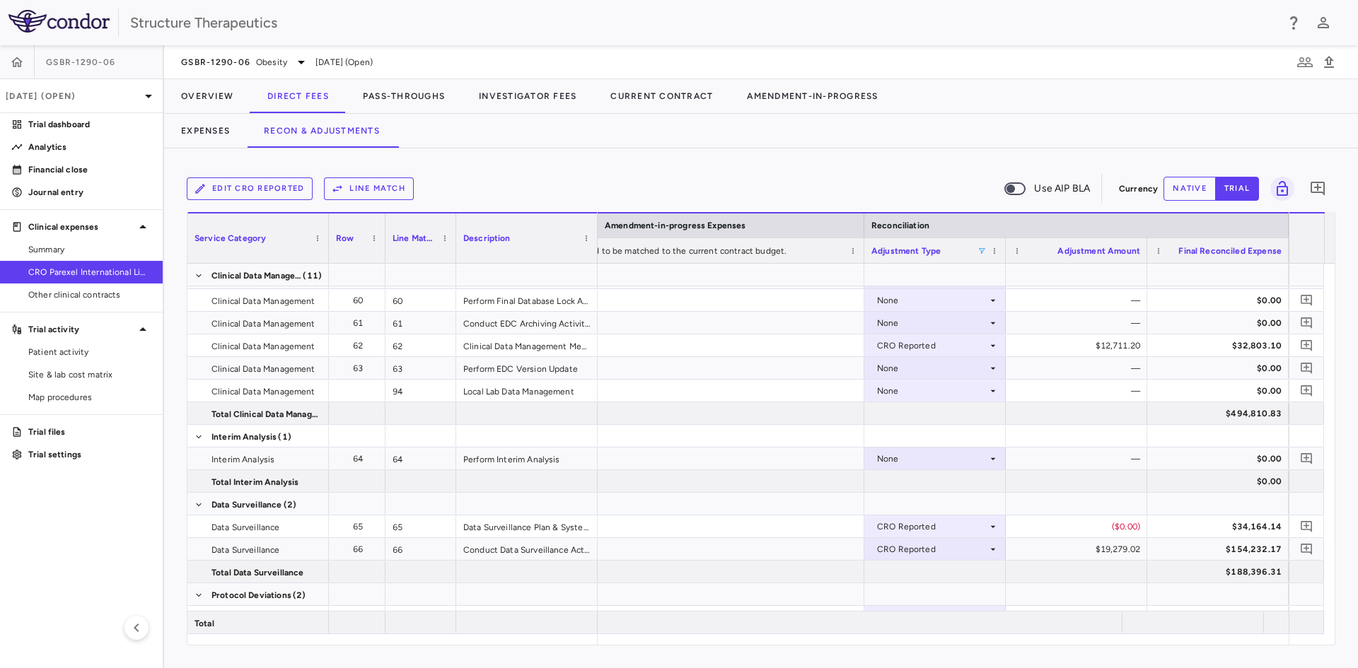
click at [982, 250] on span at bounding box center [981, 251] width 8 height 8
click at [994, 301] on div "(Select All)" at bounding box center [1050, 303] width 133 height 17
click at [992, 306] on div "(Select All)" at bounding box center [1050, 303] width 133 height 17
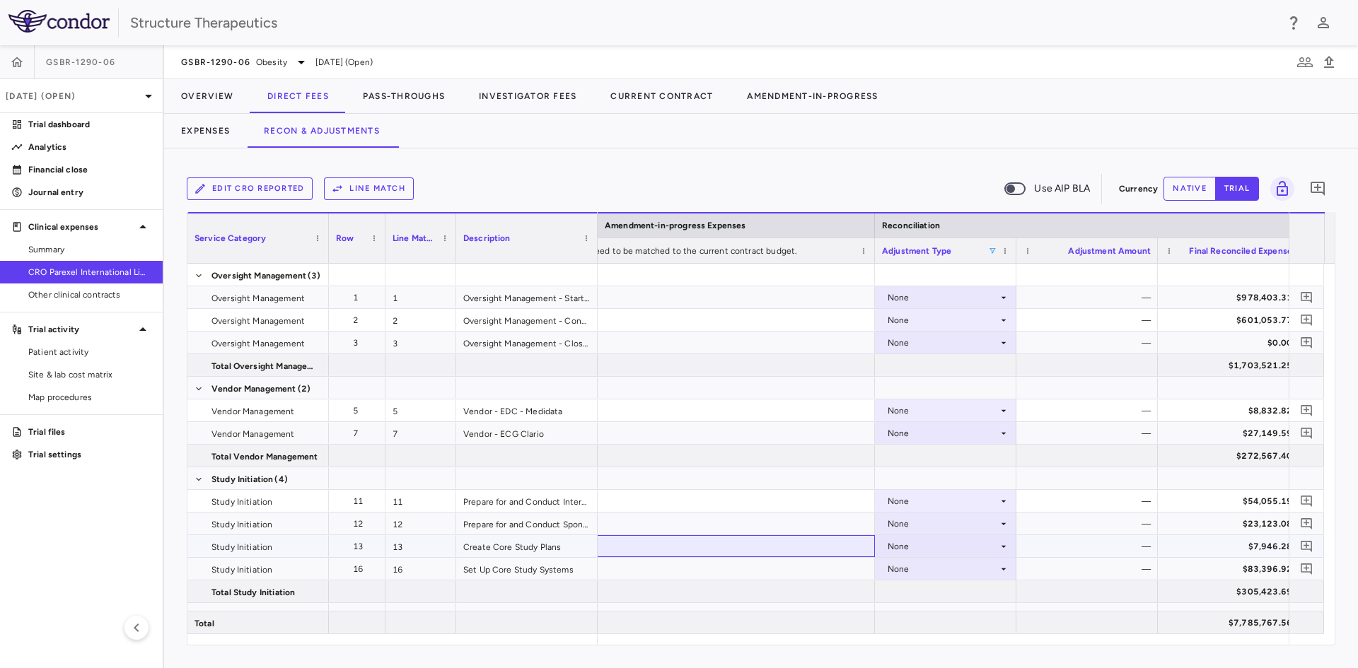
click at [823, 542] on div at bounding box center [662, 546] width 424 height 22
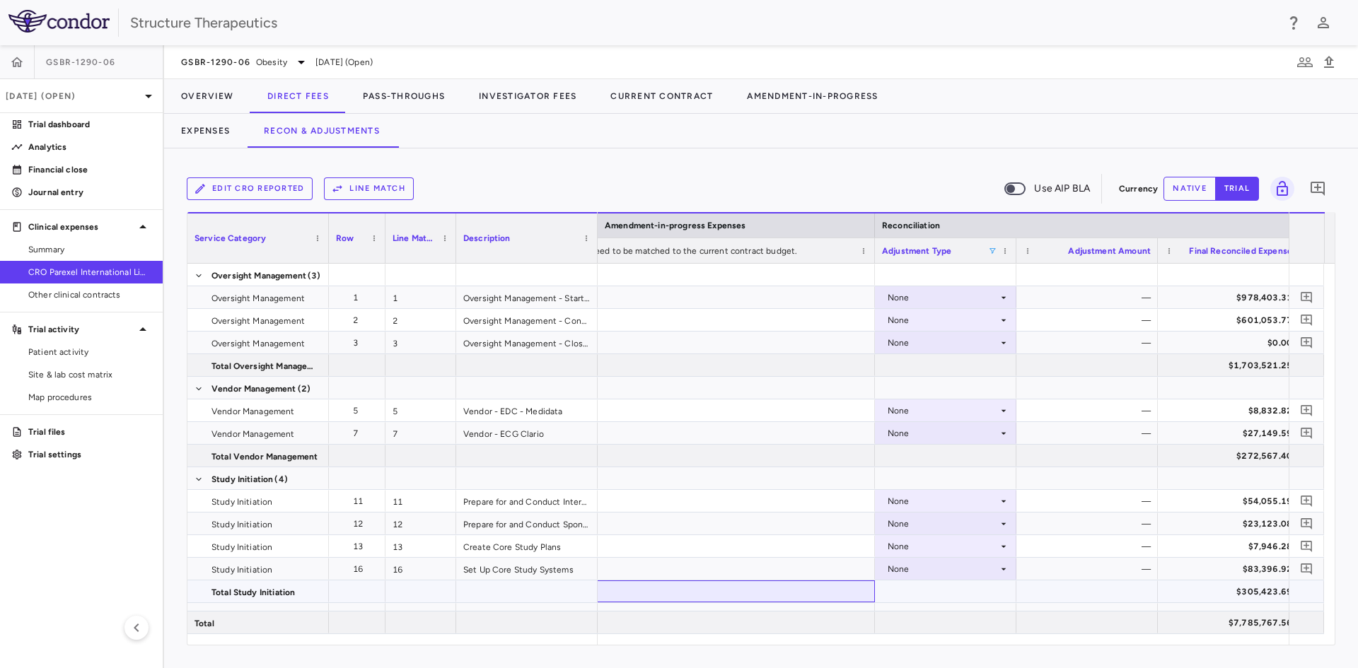
click at [781, 595] on div at bounding box center [662, 592] width 424 height 22
click at [1148, 651] on div "Edit CRO reported Line Match Use AIP BLA Currency native trial 0 Press ENTER to…" at bounding box center [761, 409] width 1194 height 520
drag, startPoint x: 1158, startPoint y: 646, endPoint x: 1129, endPoint y: 648, distance: 29.1
click at [1129, 648] on div "Edit CRO reported Line Match Use AIP BLA Currency native trial 0 Press ENTER to…" at bounding box center [761, 409] width 1194 height 520
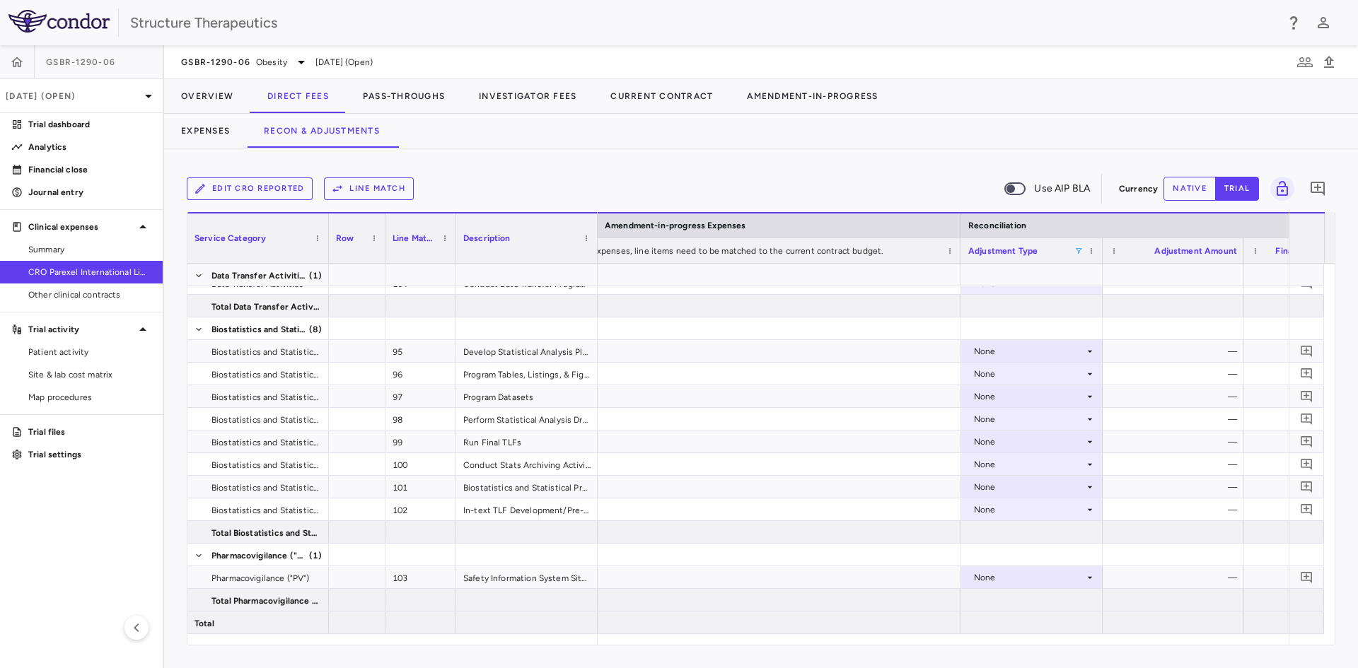
click at [1079, 255] on div "Adjustment Type" at bounding box center [1031, 250] width 127 height 25
click at [1079, 248] on span at bounding box center [1078, 251] width 8 height 8
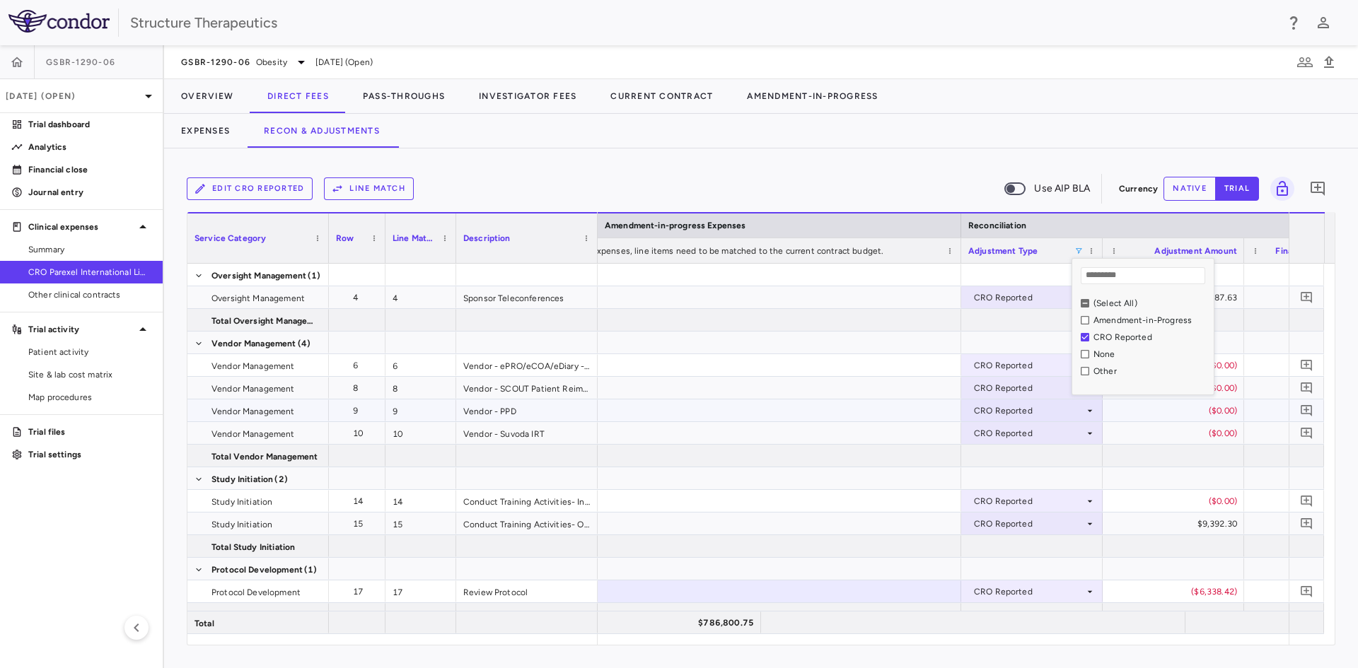
click at [861, 416] on div at bounding box center [749, 411] width 424 height 22
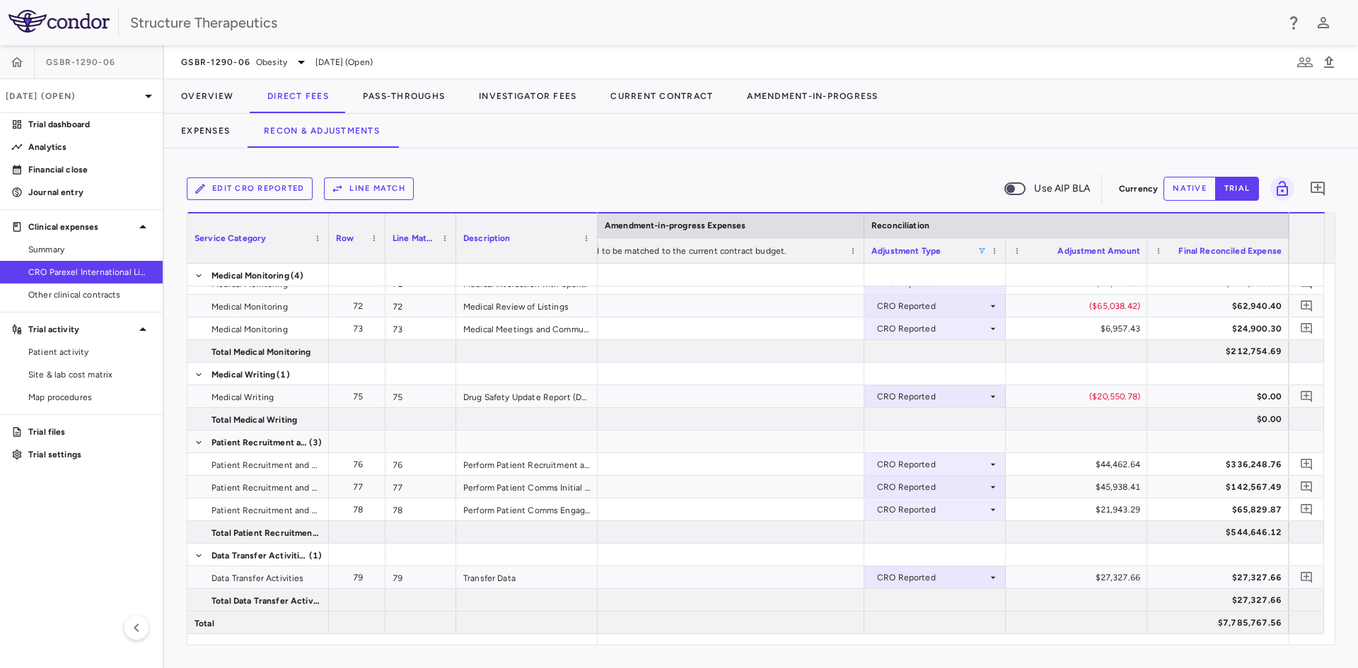
click at [974, 247] on div "Adjustment Type" at bounding box center [924, 251] width 106 height 18
click at [956, 252] on div "Adjustment Type 1" at bounding box center [924, 251] width 106 height 18
click at [978, 253] on span at bounding box center [981, 251] width 8 height 8
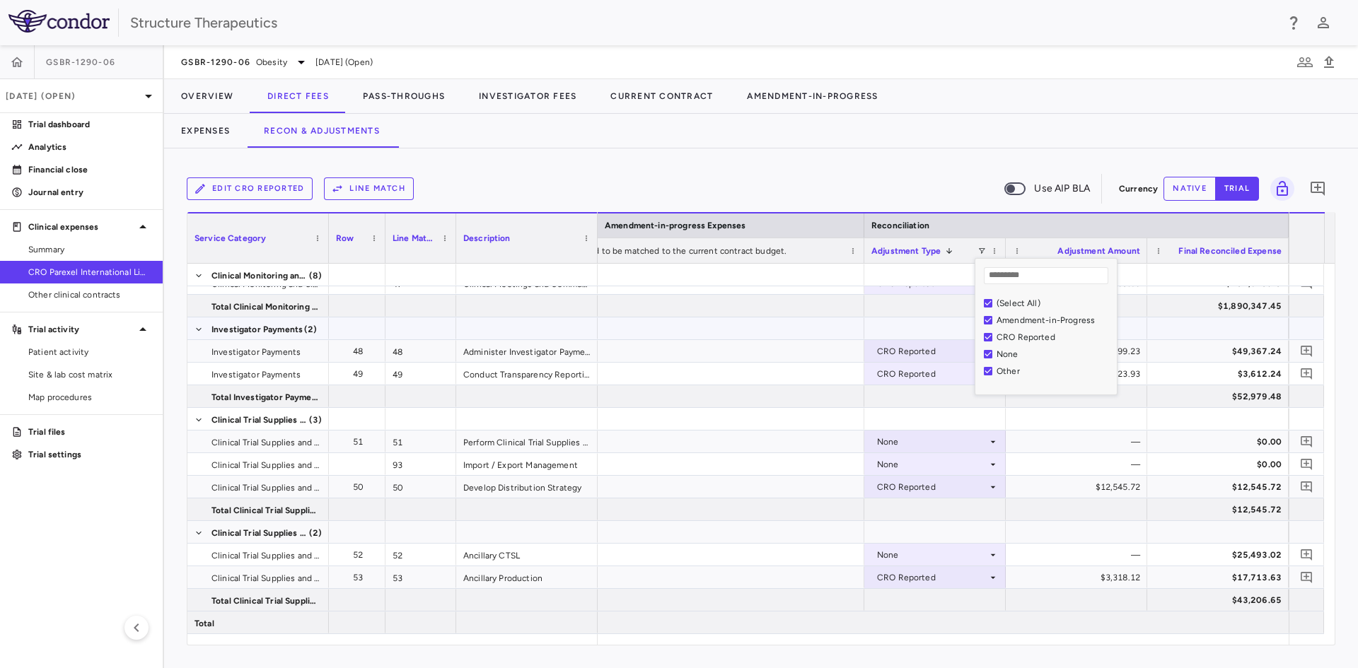
click at [809, 319] on div at bounding box center [652, 329] width 424 height 22
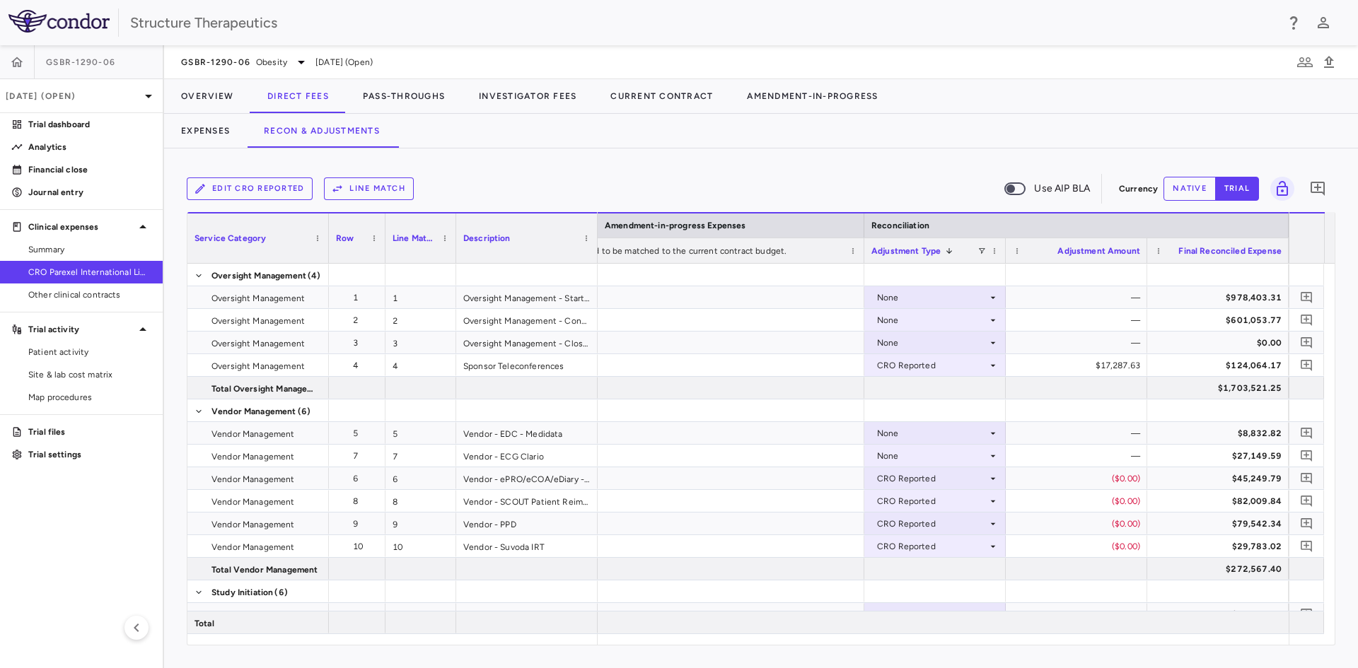
click at [296, 240] on div "Service Category" at bounding box center [251, 238] width 115 height 42
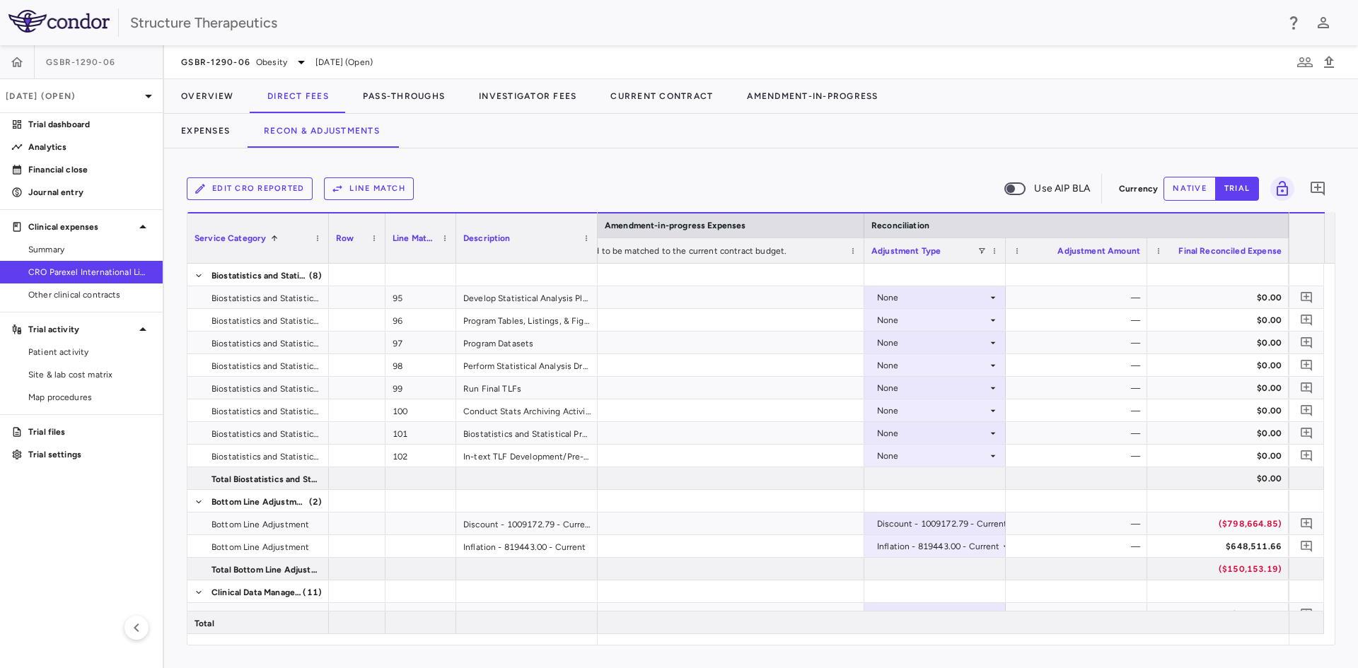
click at [296, 240] on div "Service Category 1" at bounding box center [251, 238] width 115 height 42
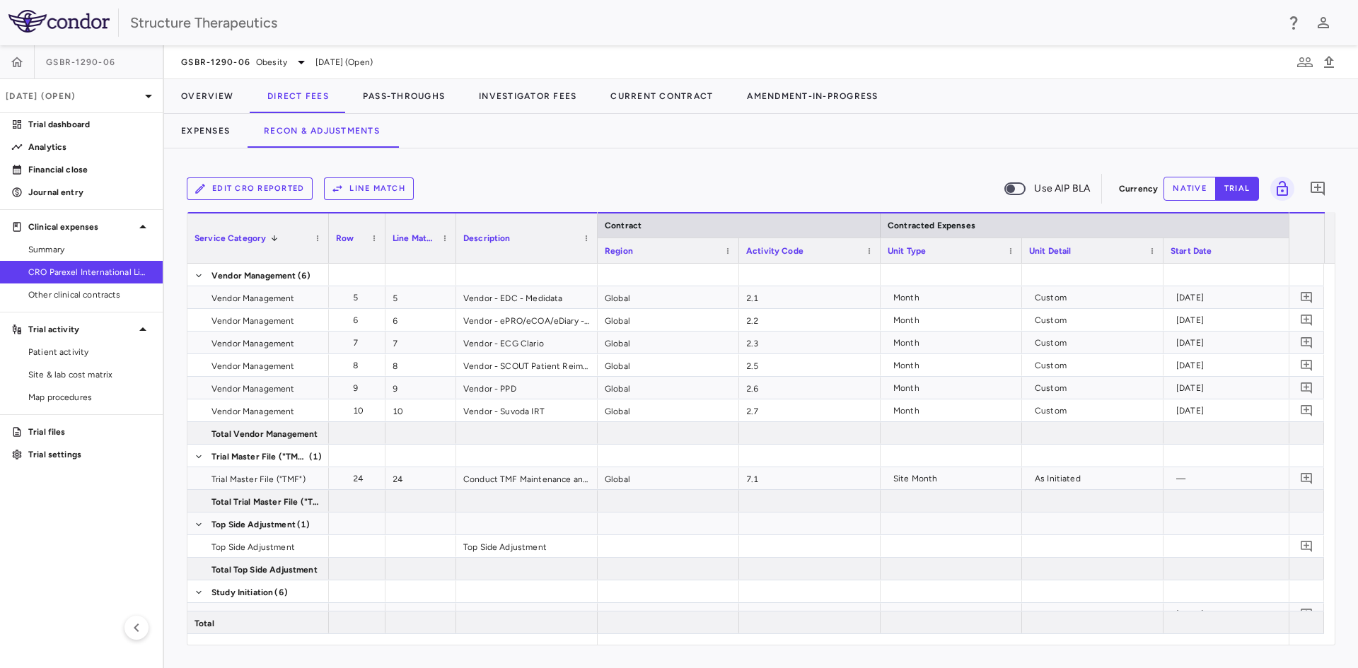
click at [273, 237] on span at bounding box center [274, 238] width 8 height 8
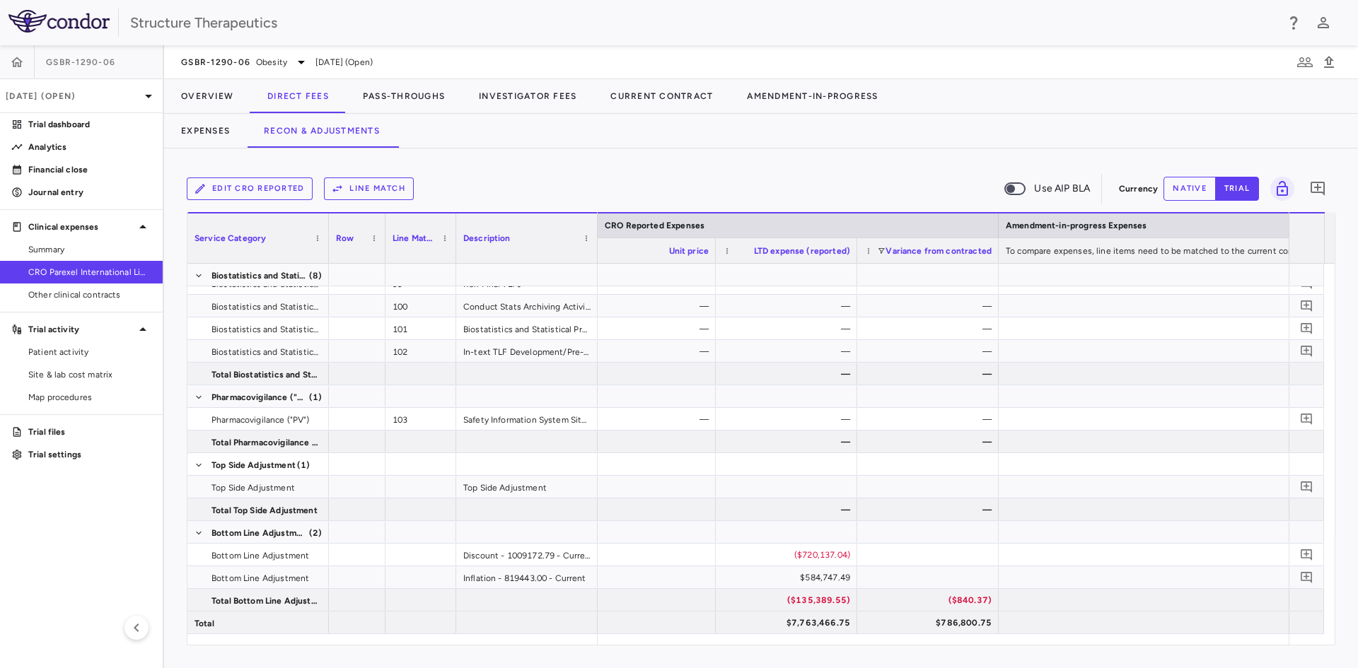
scroll to position [0, 1794]
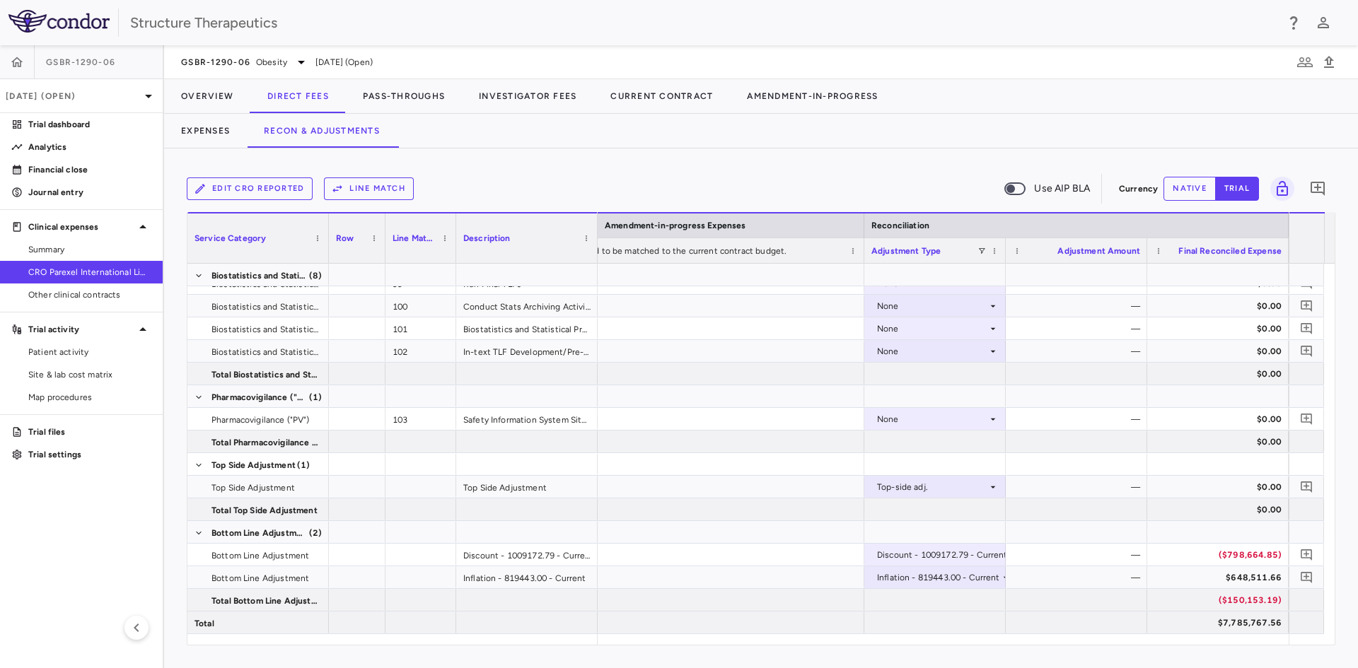
drag, startPoint x: 1057, startPoint y: 640, endPoint x: 1163, endPoint y: 656, distance: 107.2
click at [1163, 656] on div "Edit CRO reported Line Match Use AIP BLA Currency native trial 0 Press ENTER to…" at bounding box center [761, 409] width 1194 height 520
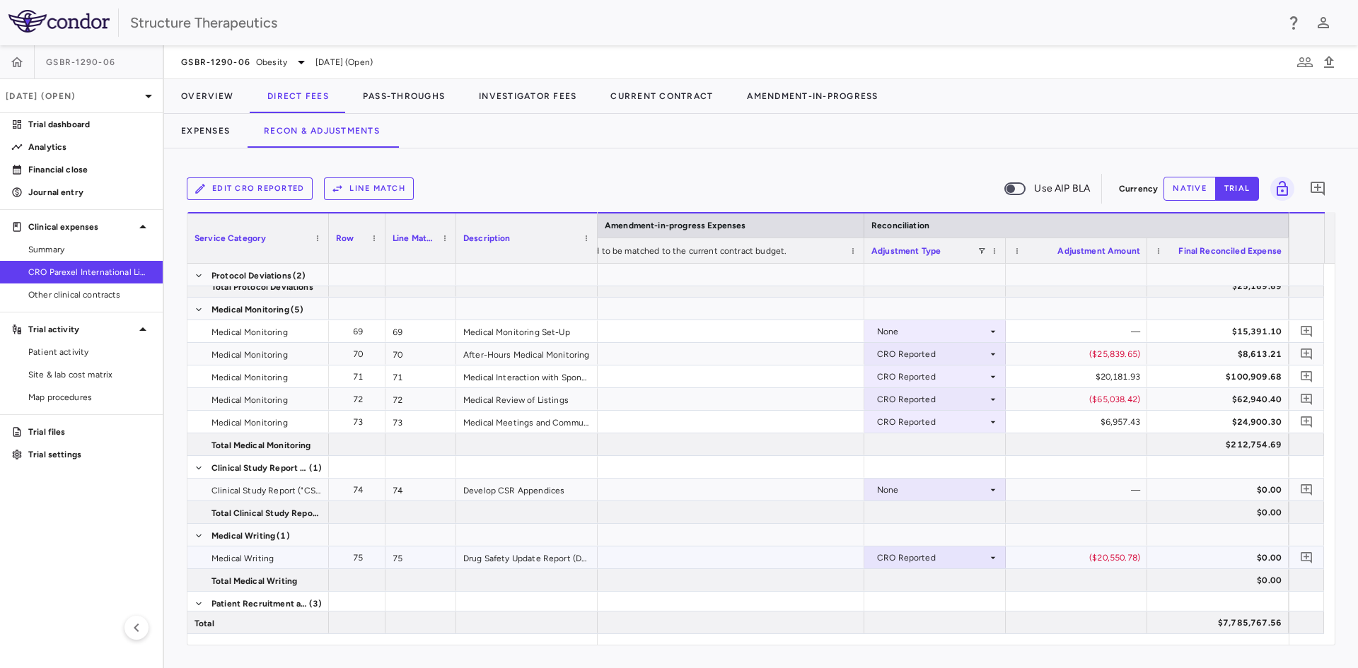
scroll to position [2519, 0]
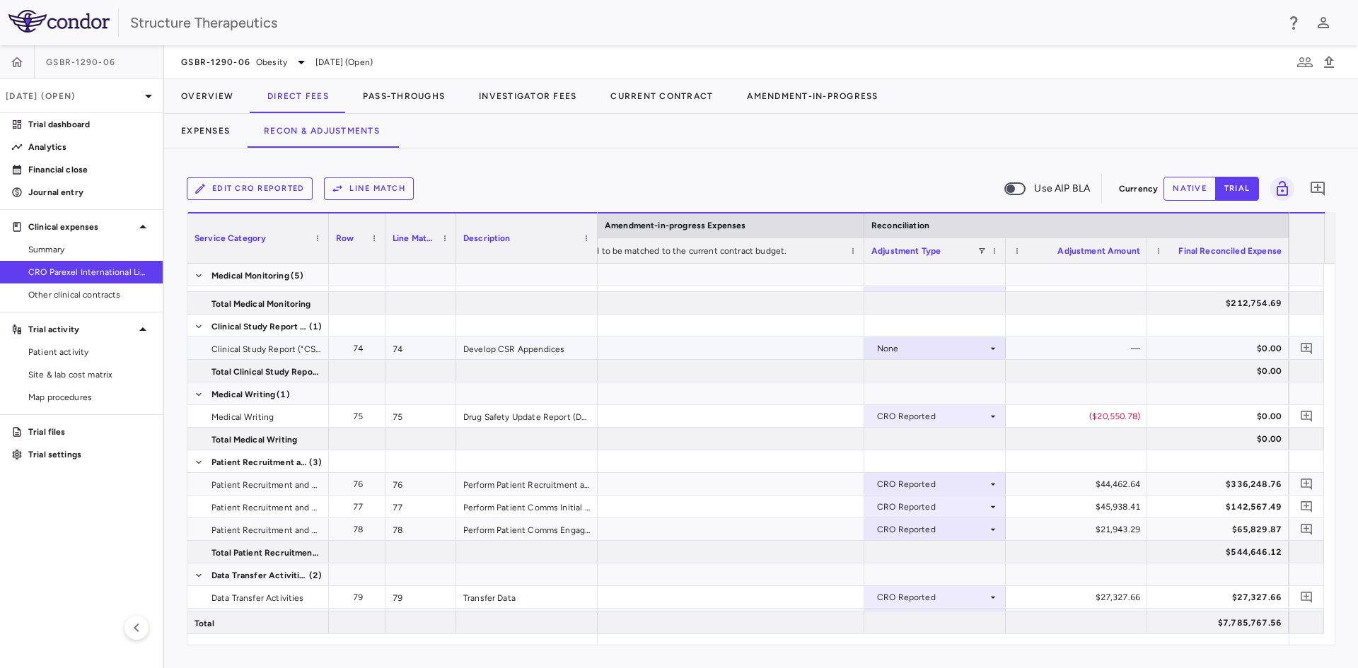
click at [1120, 351] on div "—" at bounding box center [1079, 348] width 122 height 23
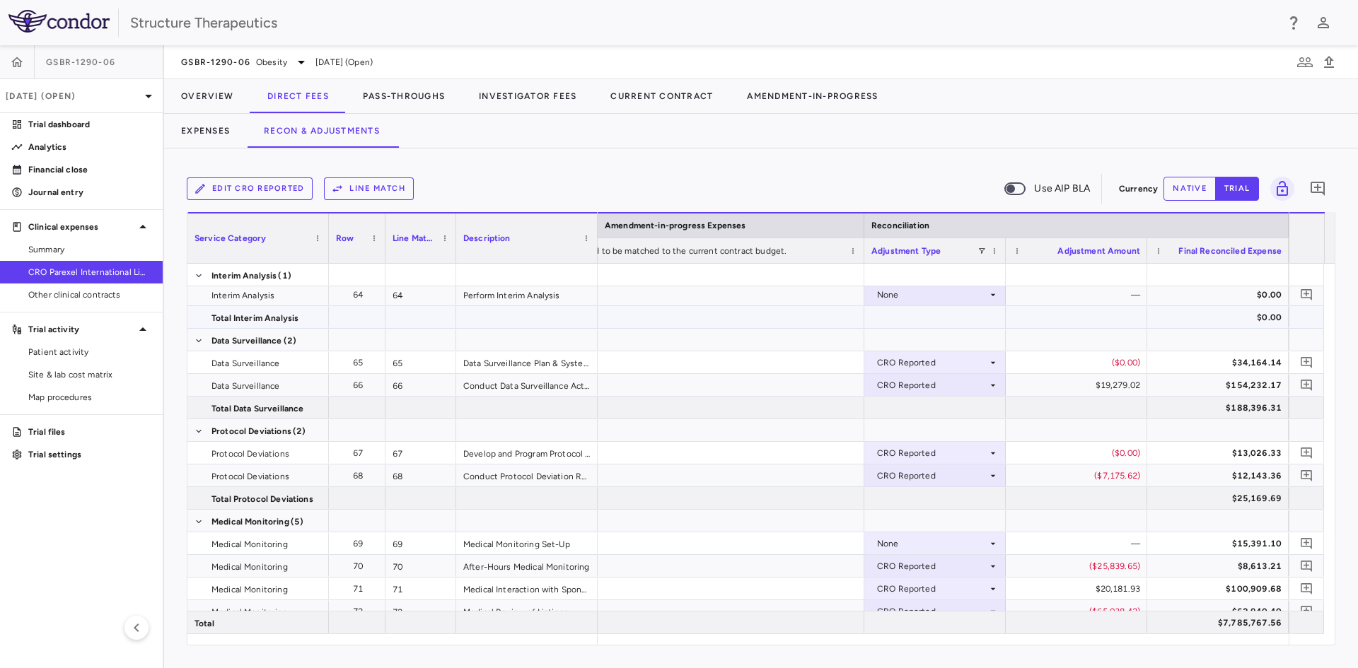
click at [1018, 310] on div at bounding box center [1076, 317] width 141 height 22
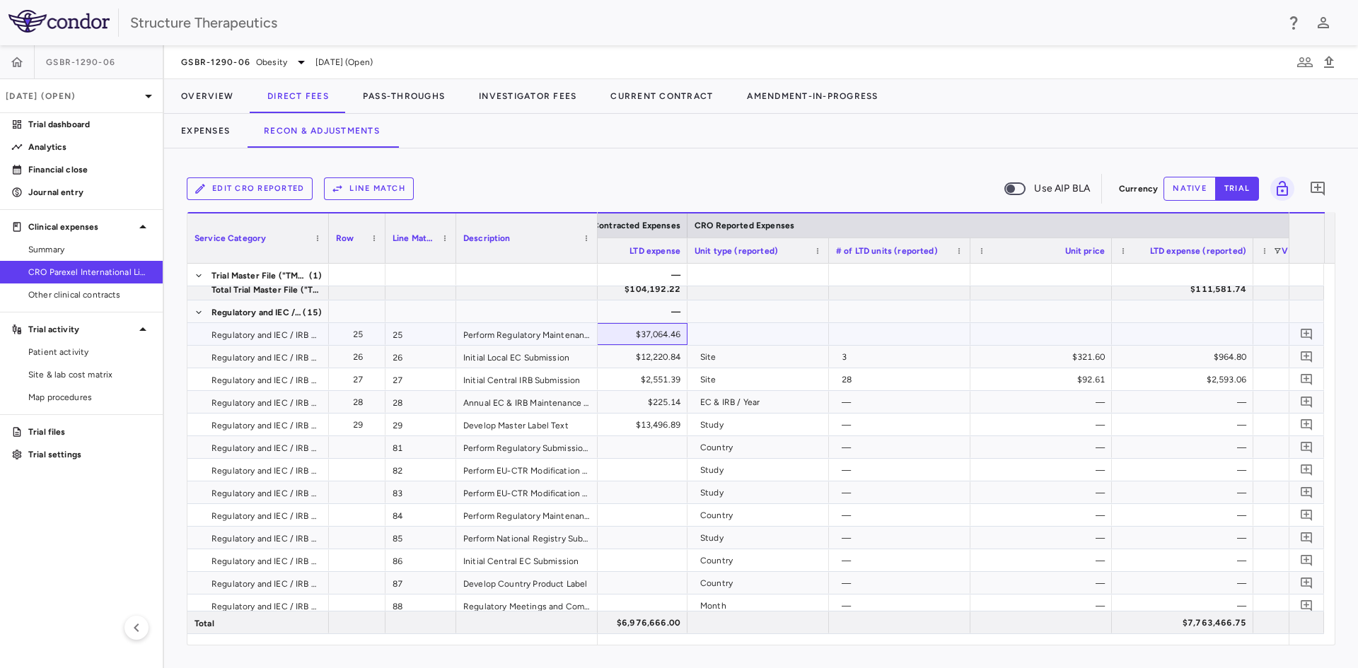
click at [653, 332] on div "$37,064.46" at bounding box center [620, 334] width 122 height 23
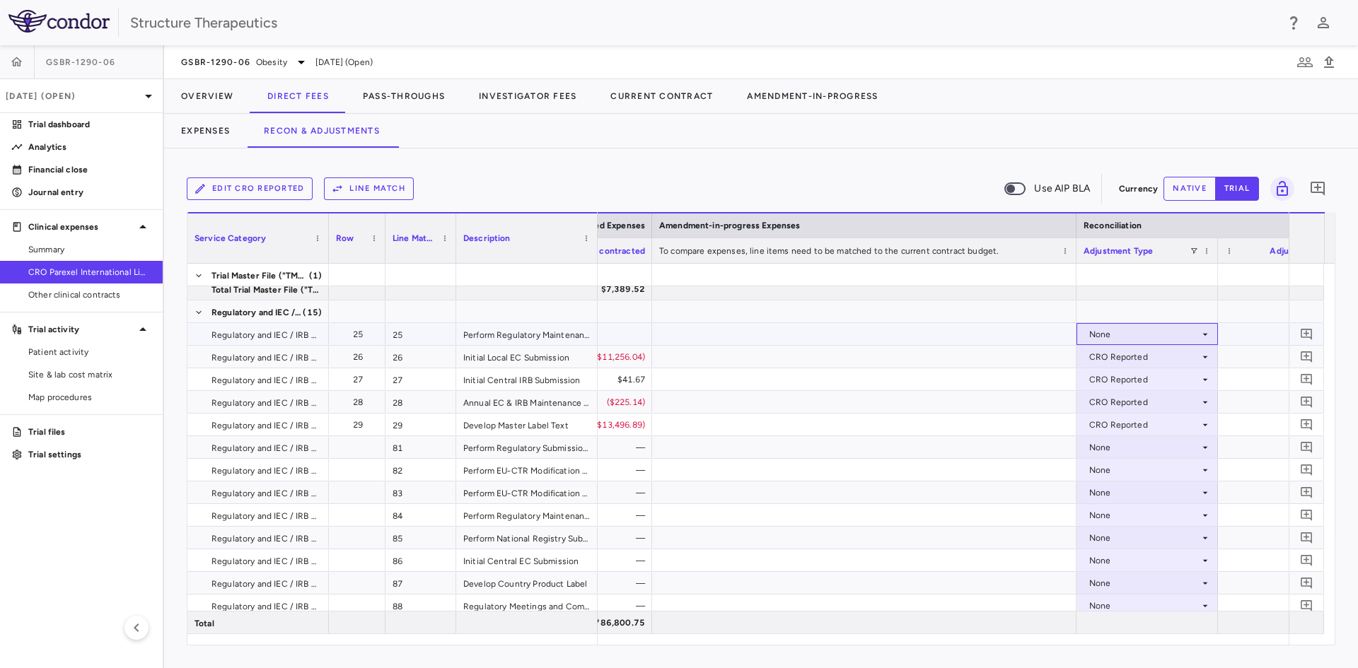
click at [1177, 337] on div "None" at bounding box center [1144, 334] width 110 height 23
click at [1119, 388] on div "Other" at bounding box center [1120, 383] width 30 height 13
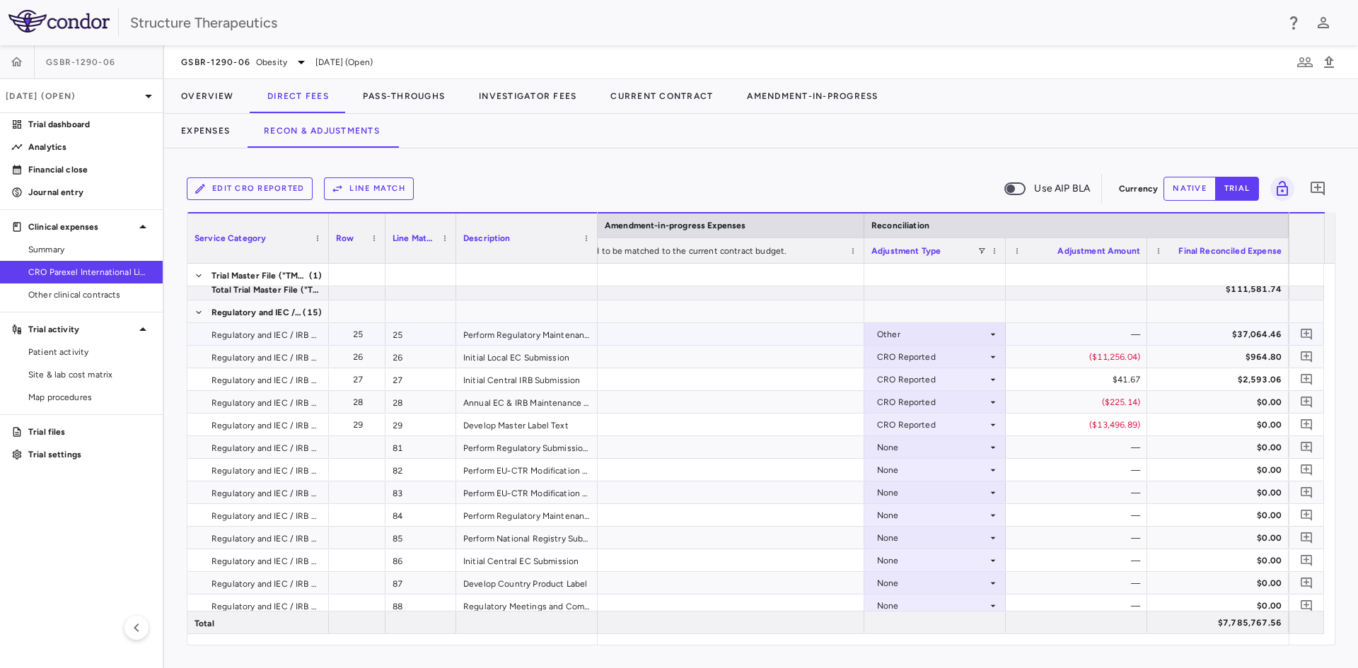
click at [1124, 337] on div "—" at bounding box center [1079, 334] width 122 height 23
click at [1193, 189] on button "native" at bounding box center [1189, 189] width 52 height 24
click at [1115, 332] on div "$0.00" at bounding box center [1079, 334] width 122 height 23
click at [1064, 353] on div "($11,256.04)" at bounding box center [1079, 357] width 122 height 23
click at [1073, 330] on div "$0.00" at bounding box center [1079, 334] width 122 height 23
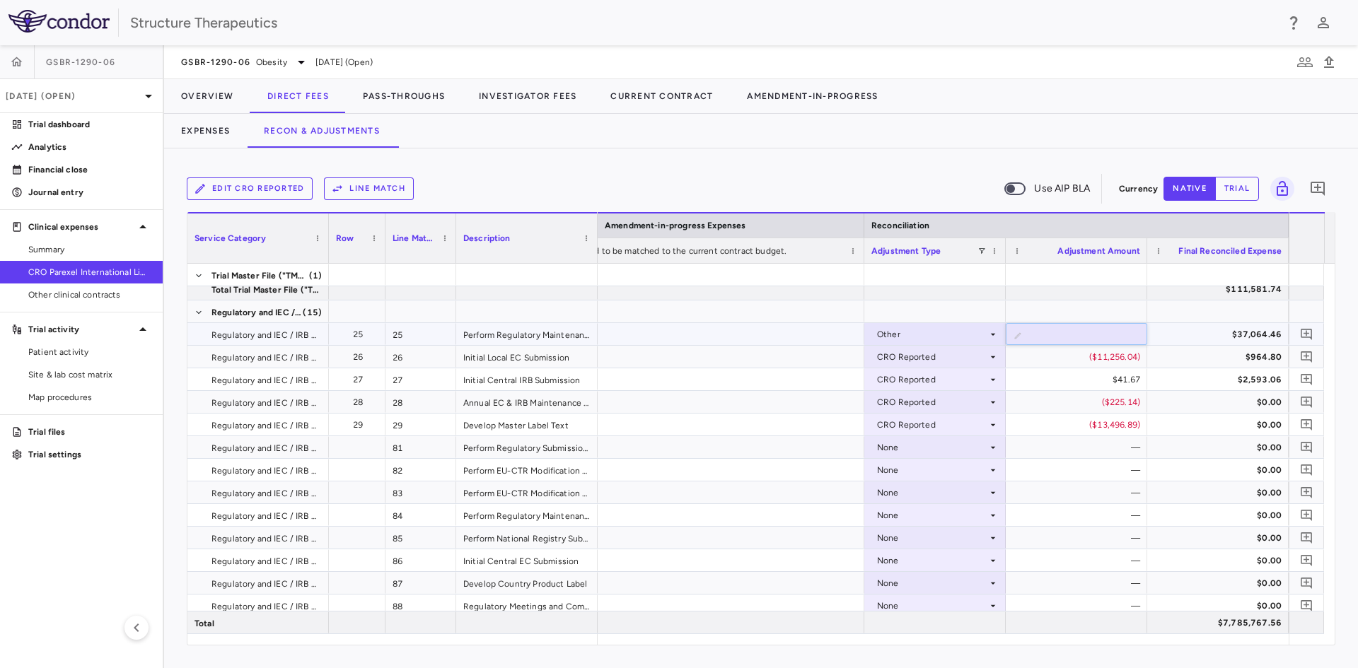
click at [1073, 332] on input "*" at bounding box center [1087, 335] width 119 height 23
drag, startPoint x: 1073, startPoint y: 332, endPoint x: 1127, endPoint y: 332, distance: 53.7
click at [1127, 332] on input "*" at bounding box center [1087, 335] width 119 height 23
type input "*********"
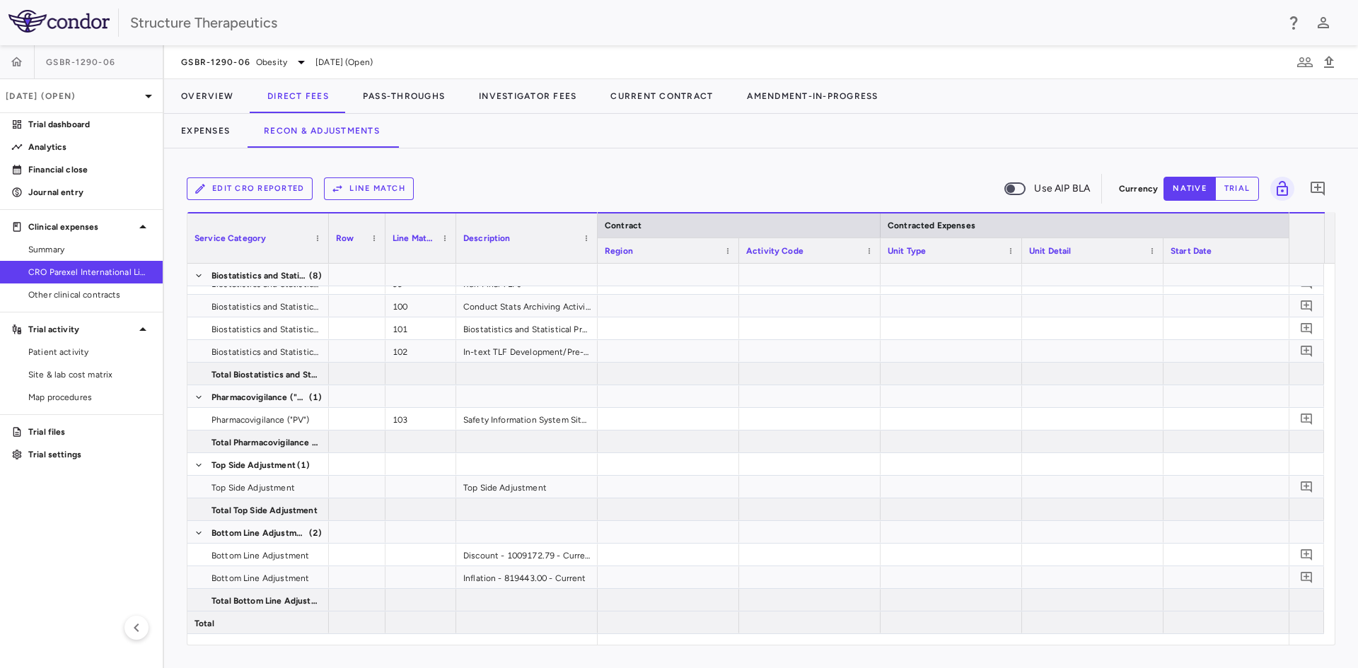
click at [554, 161] on div "Edit CRO reported Line Match Use AIP BLA Currency native trial 0 Press ENTER to…" at bounding box center [761, 409] width 1194 height 520
click at [398, 94] on button "Pass-Throughs" at bounding box center [404, 96] width 116 height 34
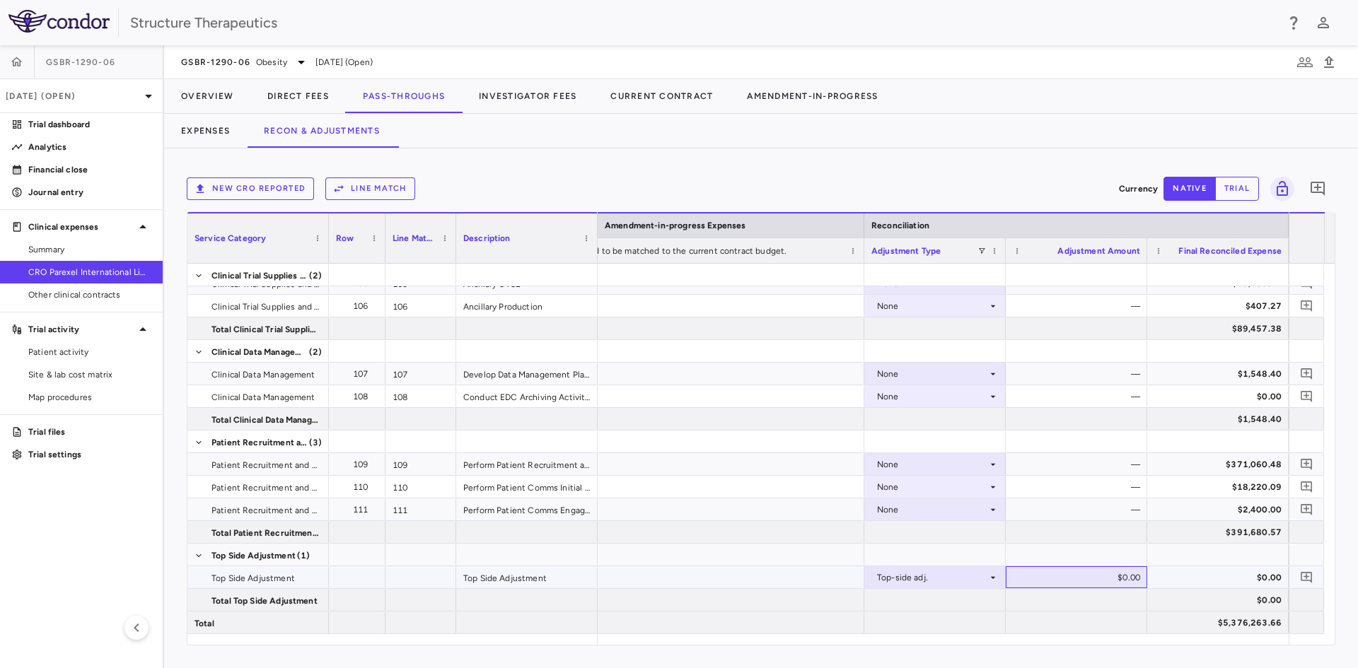
click at [1073, 576] on div "$0.00" at bounding box center [1079, 577] width 122 height 23
type input "**********"
click at [1306, 574] on icon "Add comment" at bounding box center [1305, 577] width 11 height 11
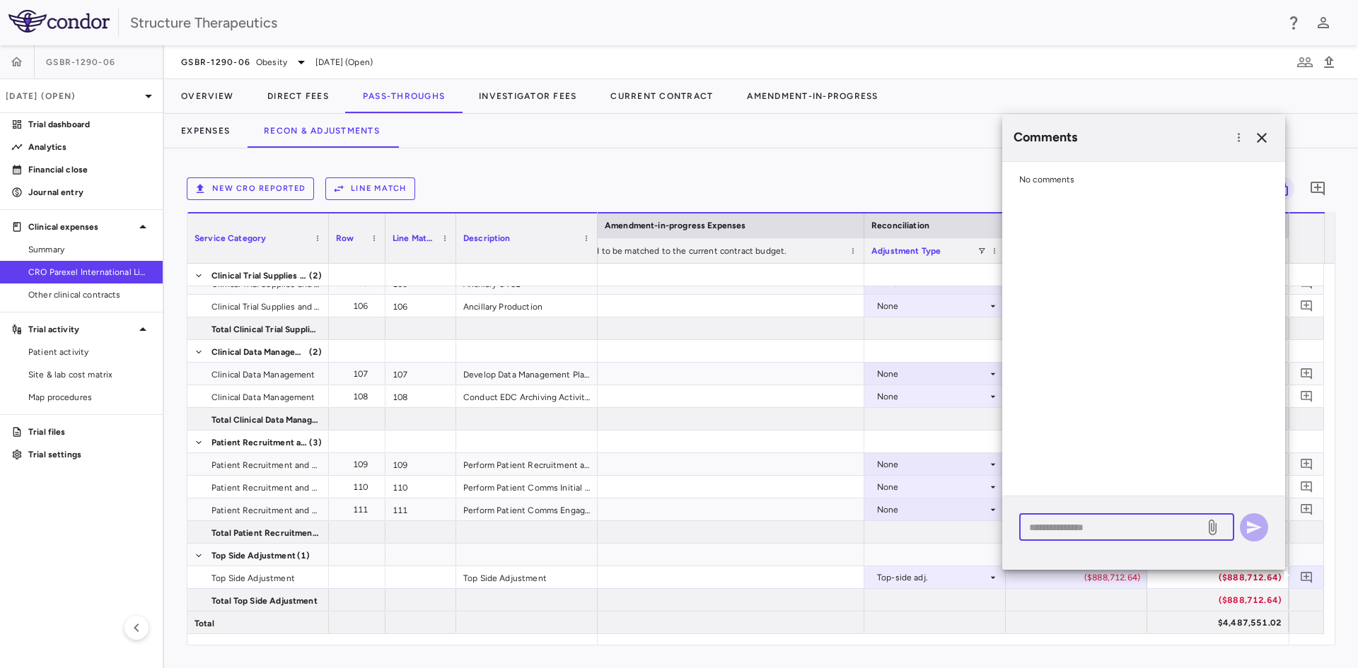
click at [1054, 523] on textarea at bounding box center [1111, 528] width 165 height 16
type textarea "*"
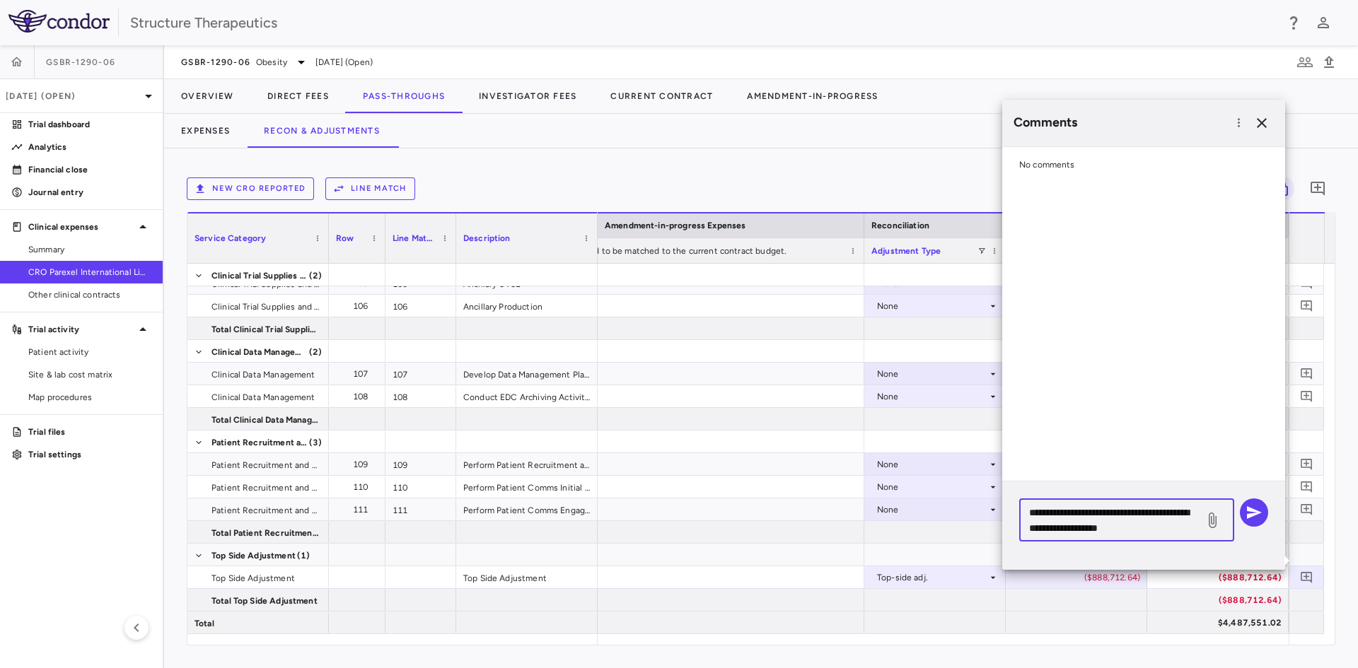
drag, startPoint x: 1122, startPoint y: 524, endPoint x: 1131, endPoint y: 523, distance: 9.9
click at [1122, 523] on textarea "**********" at bounding box center [1111, 520] width 165 height 31
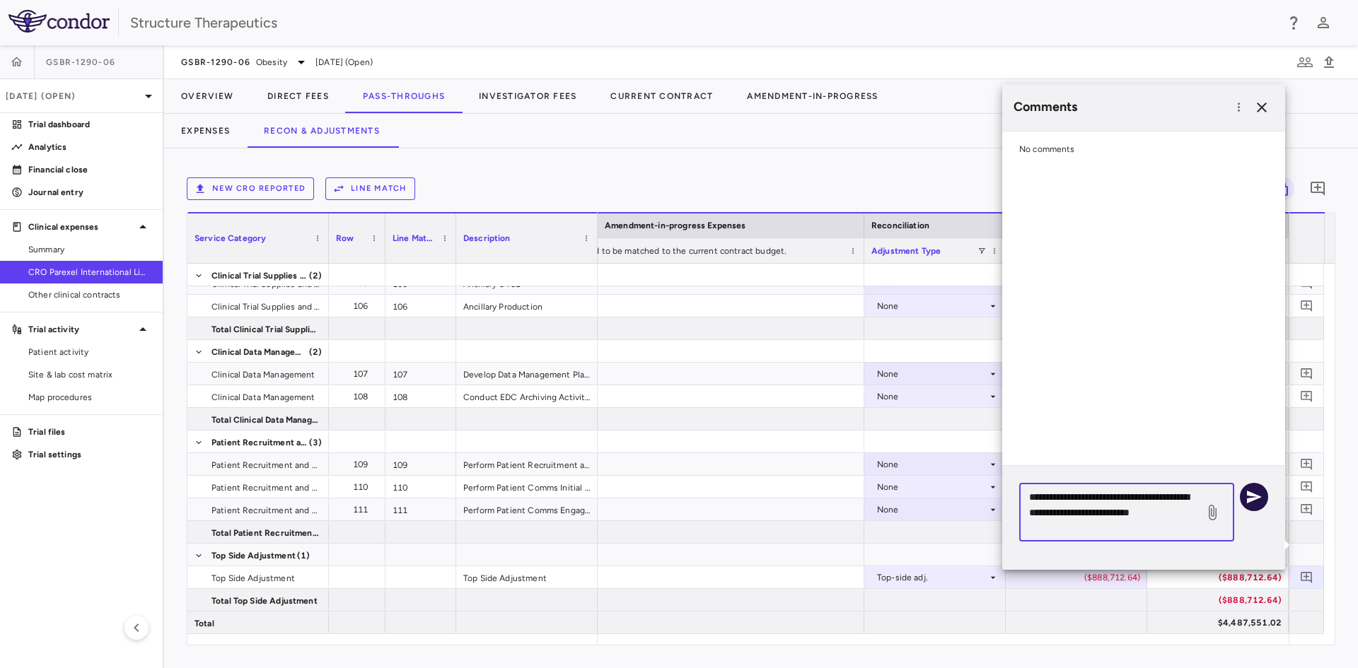
type textarea "**********"
click at [1245, 499] on button "button" at bounding box center [1254, 497] width 28 height 28
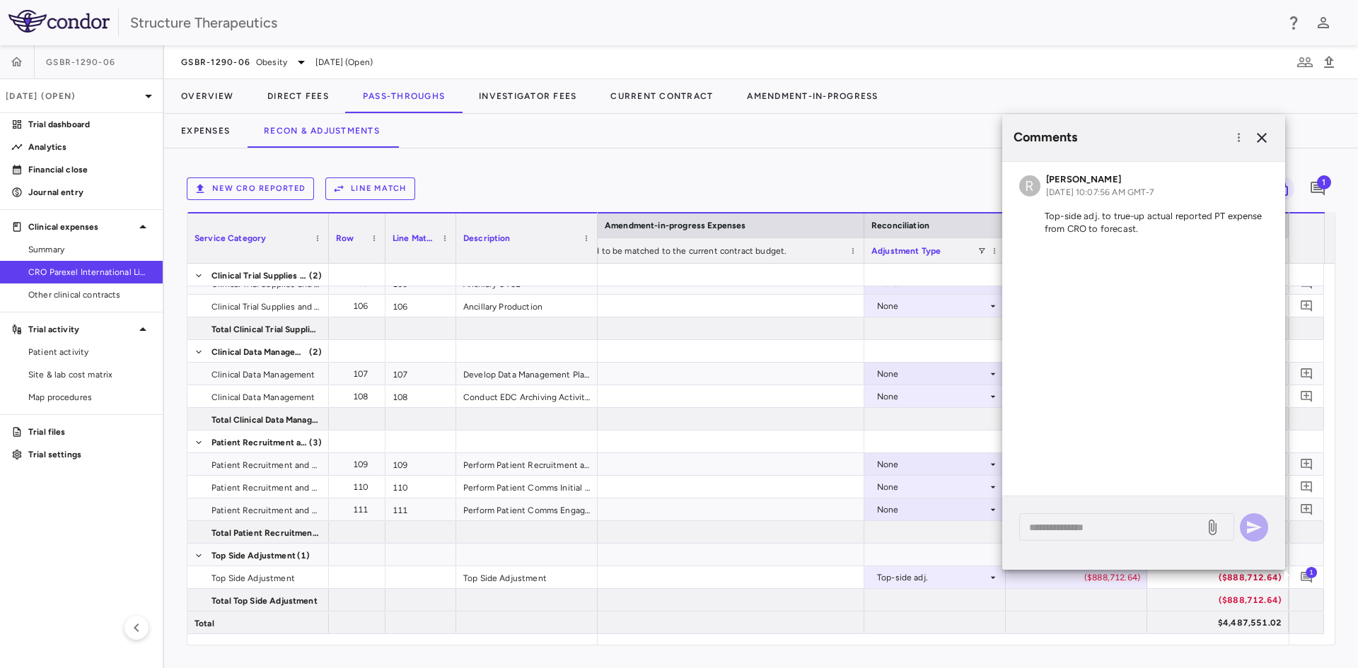
click at [595, 177] on div "New CRO reported Line Match Currency native trial 1" at bounding box center [761, 188] width 1148 height 35
click at [1260, 134] on icon "button" at bounding box center [1261, 137] width 17 height 17
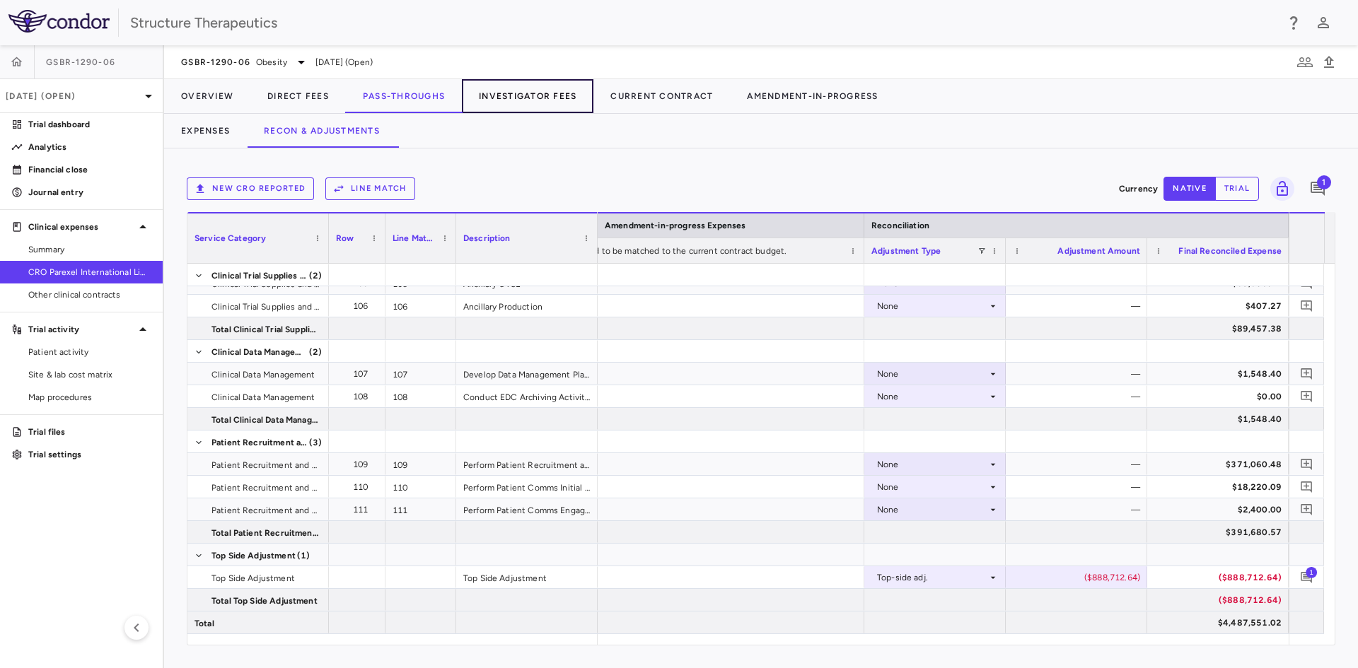
click at [512, 92] on button "Investigator Fees" at bounding box center [528, 96] width 132 height 34
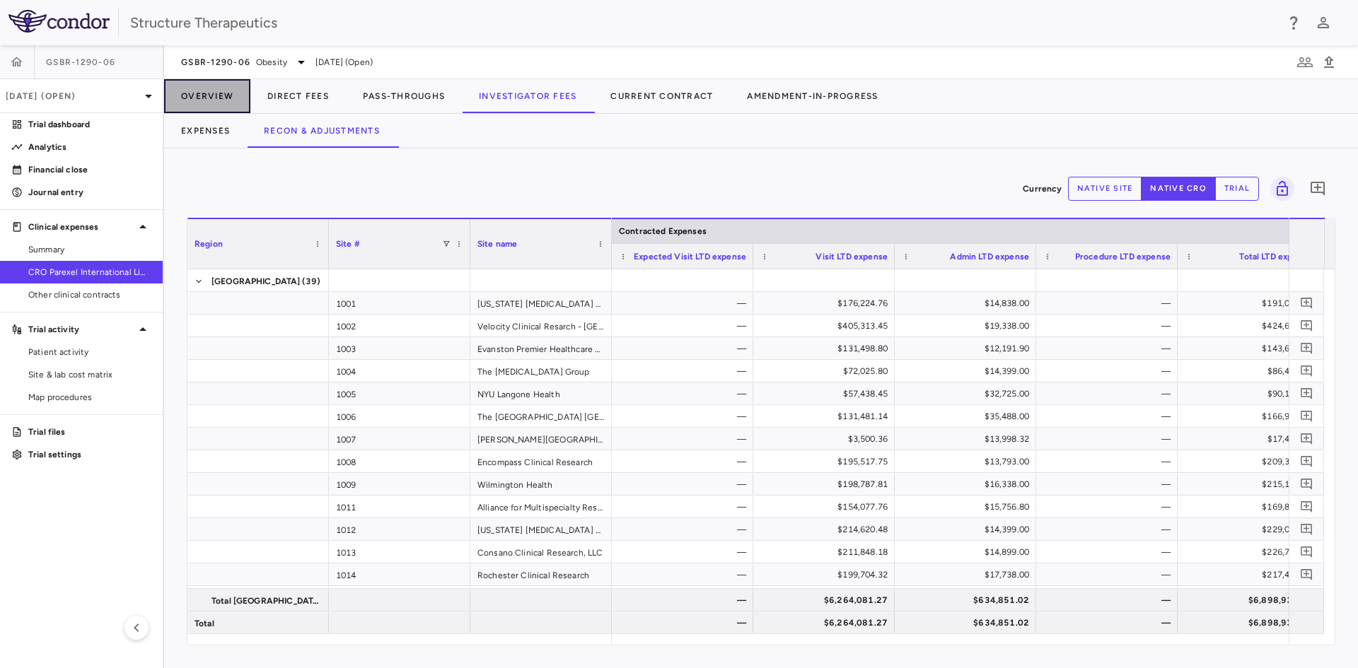
click at [214, 95] on button "Overview" at bounding box center [207, 96] width 86 height 34
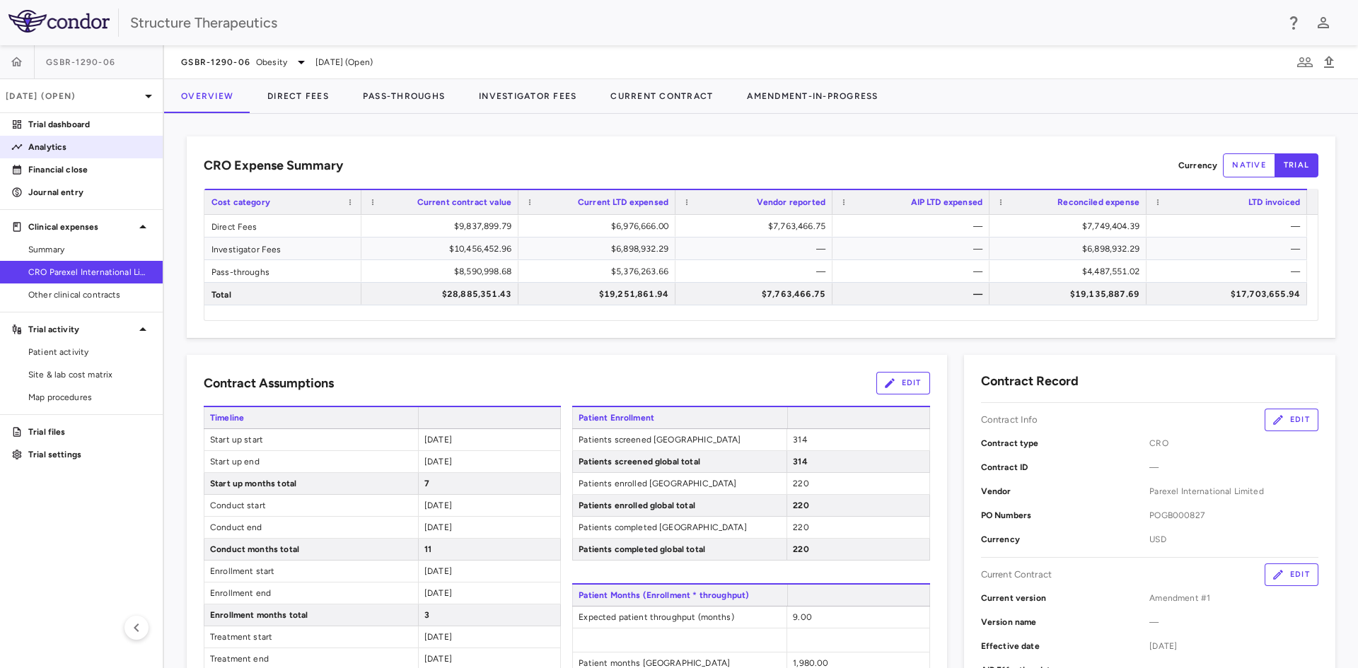
click at [77, 144] on p "Analytics" at bounding box center [89, 147] width 123 height 13
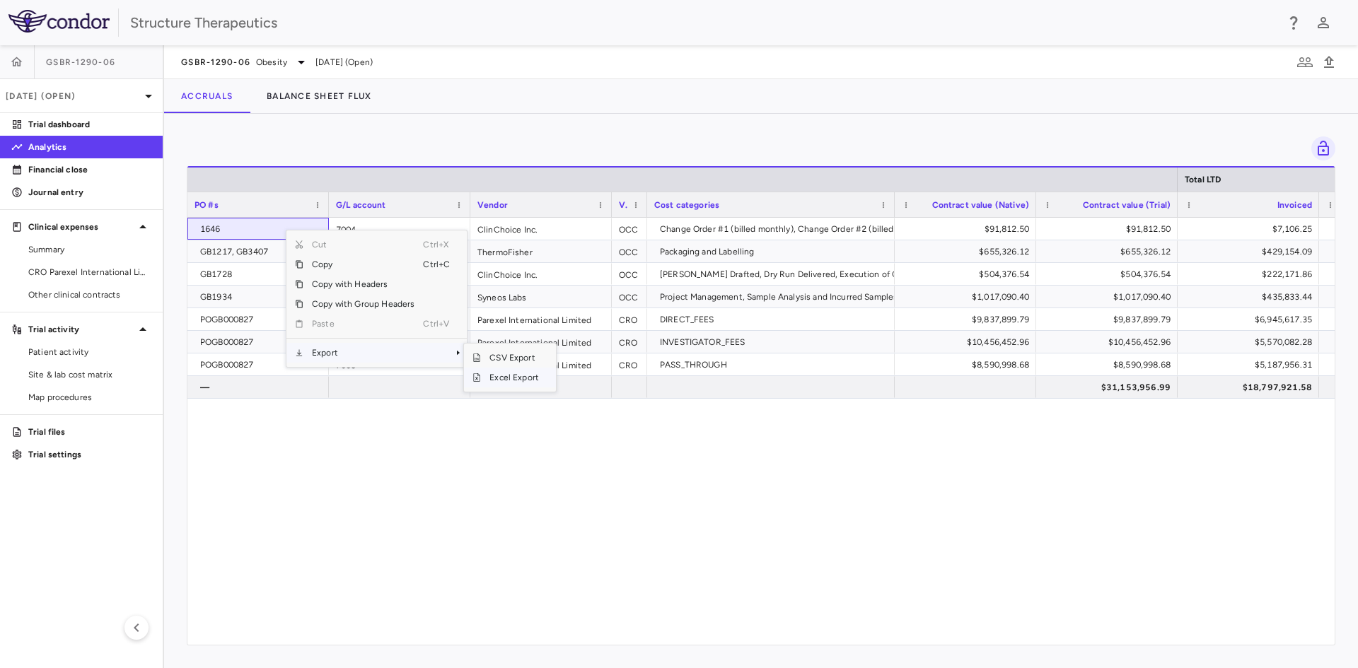
click at [520, 375] on span "Excel Export" at bounding box center [514, 378] width 66 height 20
